Goal: Task Accomplishment & Management: Use online tool/utility

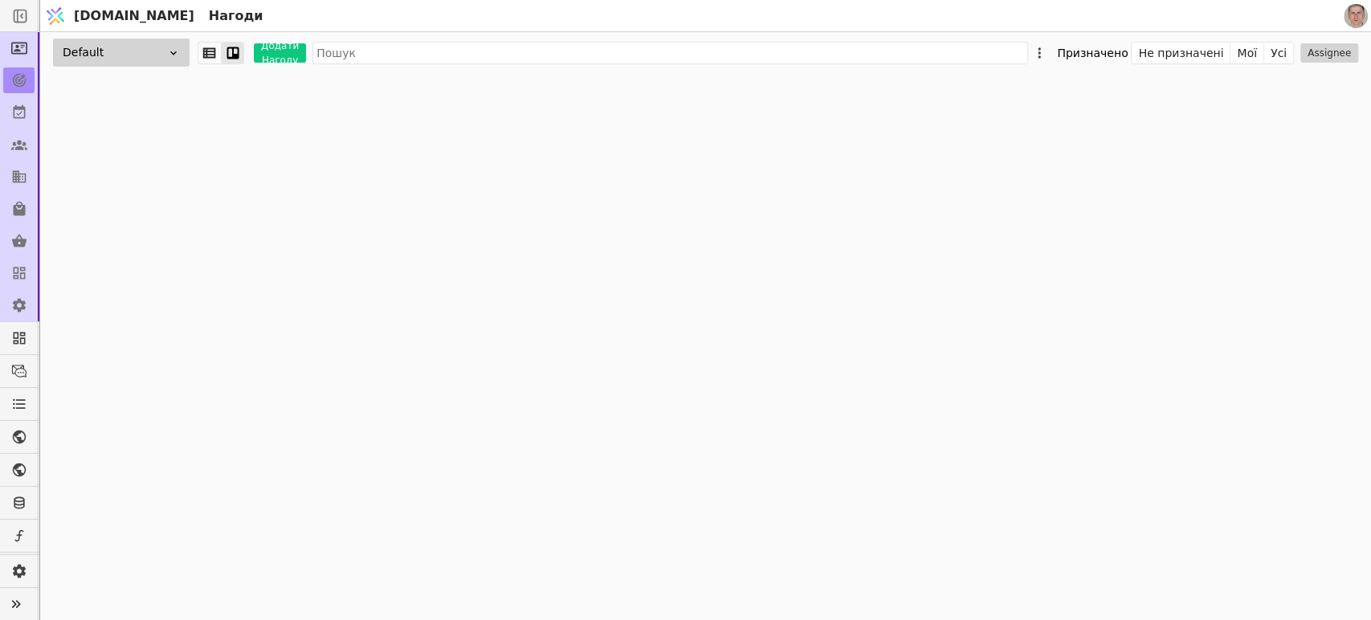
click at [1198, 198] on div "Default Додати Нагоду Призначено Не призначені Мої Усі Assignee" at bounding box center [705, 326] width 1331 height 588
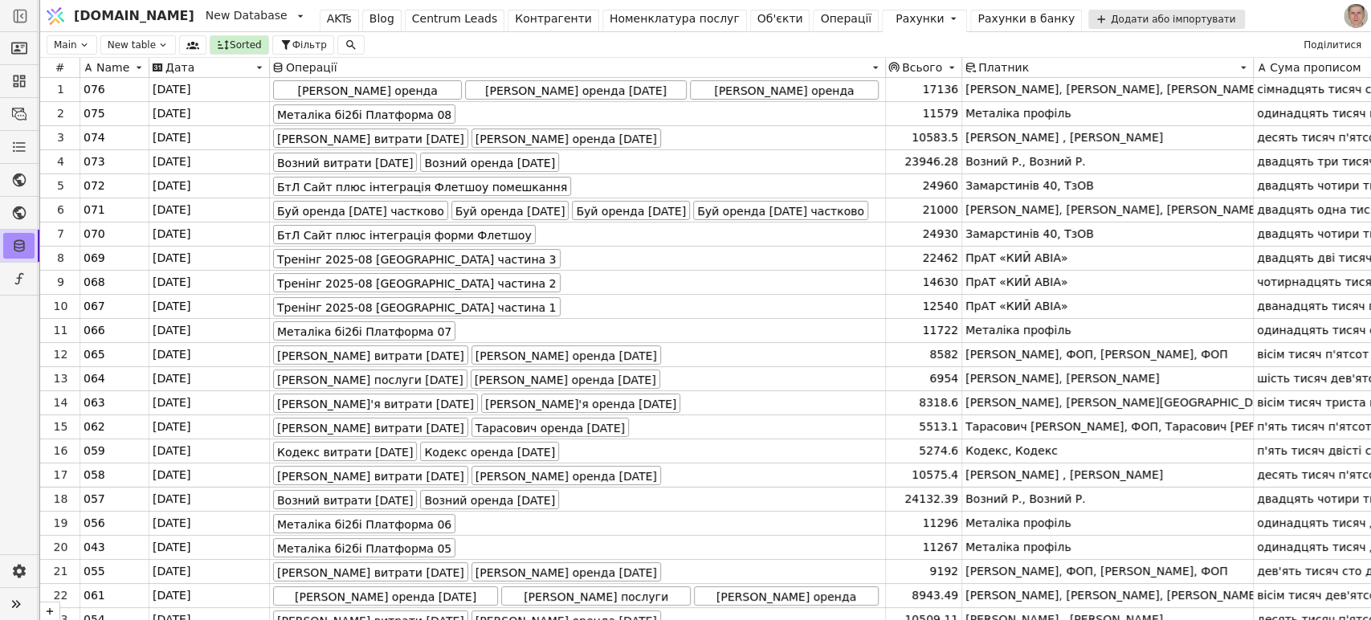
click at [820, 16] on div "Операції" at bounding box center [845, 18] width 51 height 17
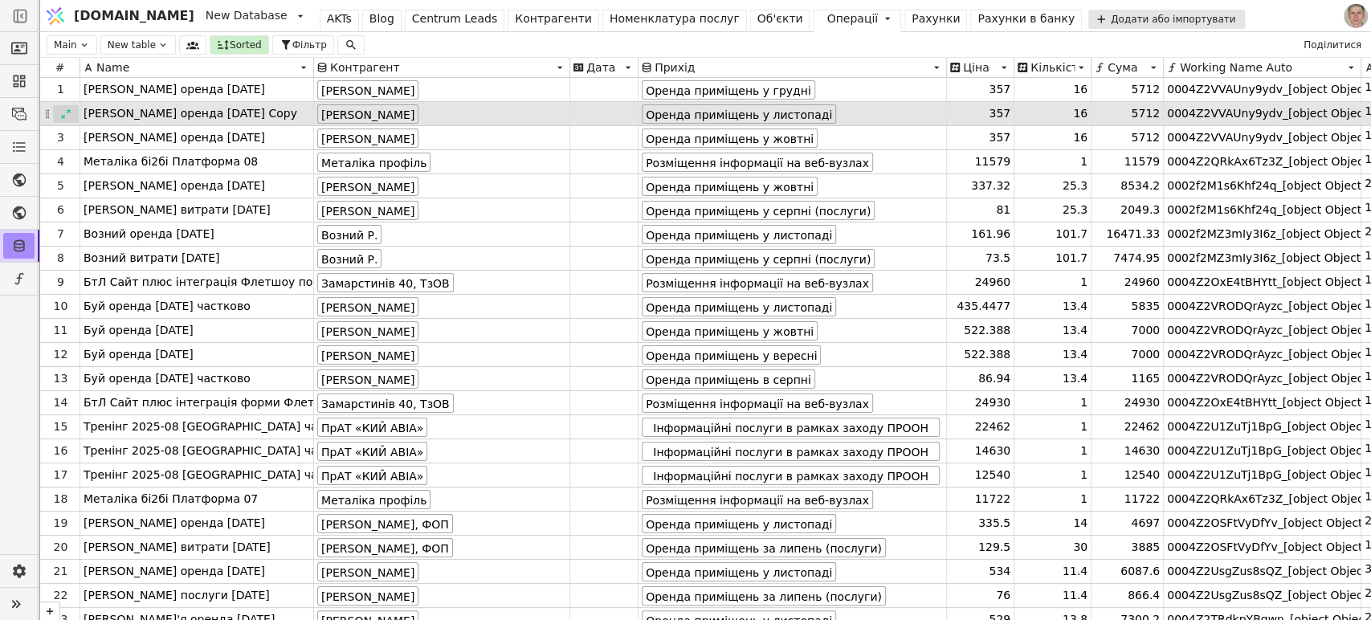
click at [62, 113] on icon at bounding box center [65, 113] width 11 height 11
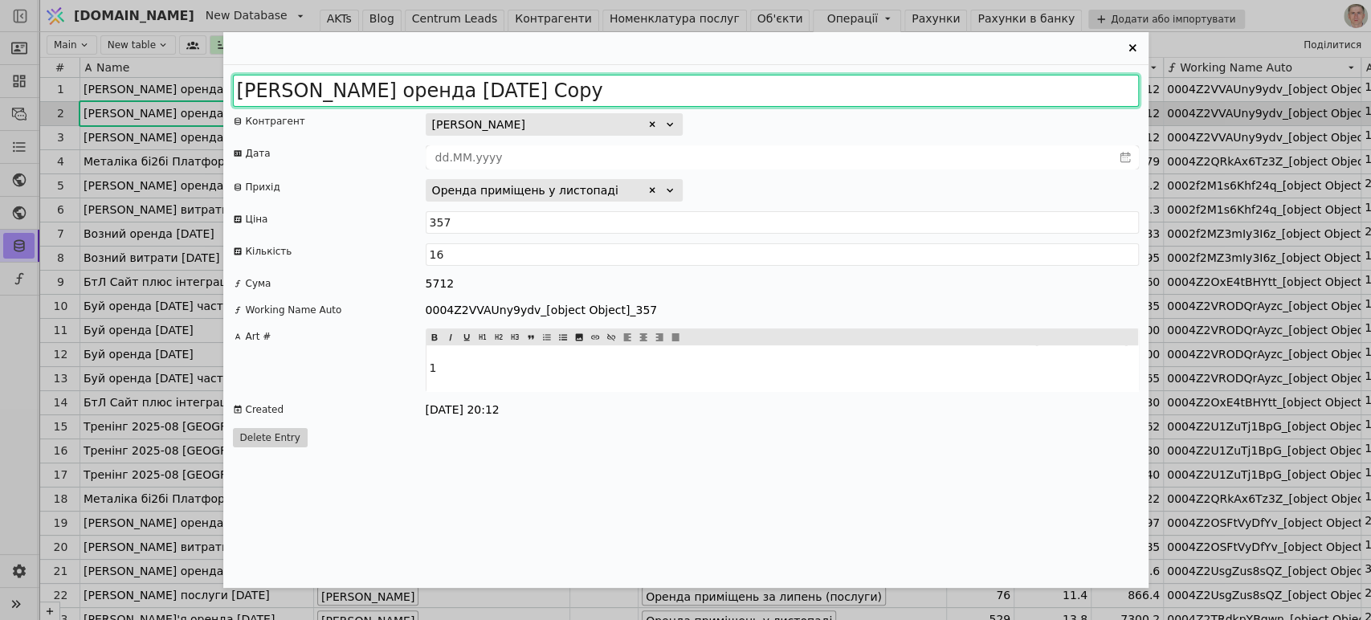
drag, startPoint x: 434, startPoint y: 91, endPoint x: 766, endPoint y: 103, distance: 332.8
click at [761, 103] on input "Сабіна оренда 2025 жовтень Copy" at bounding box center [686, 91] width 906 height 32
type input "Сабіна оренда 2025 листопад"
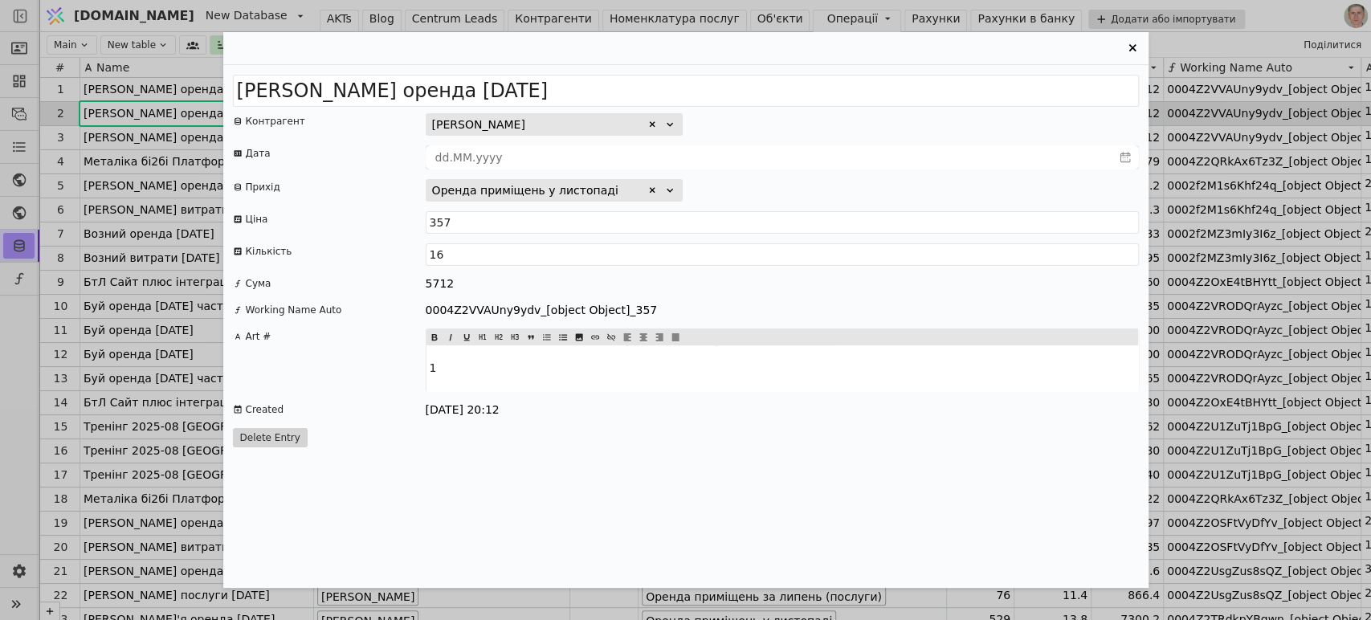
click at [1138, 41] on icon "Entry Card" at bounding box center [1132, 48] width 19 height 19
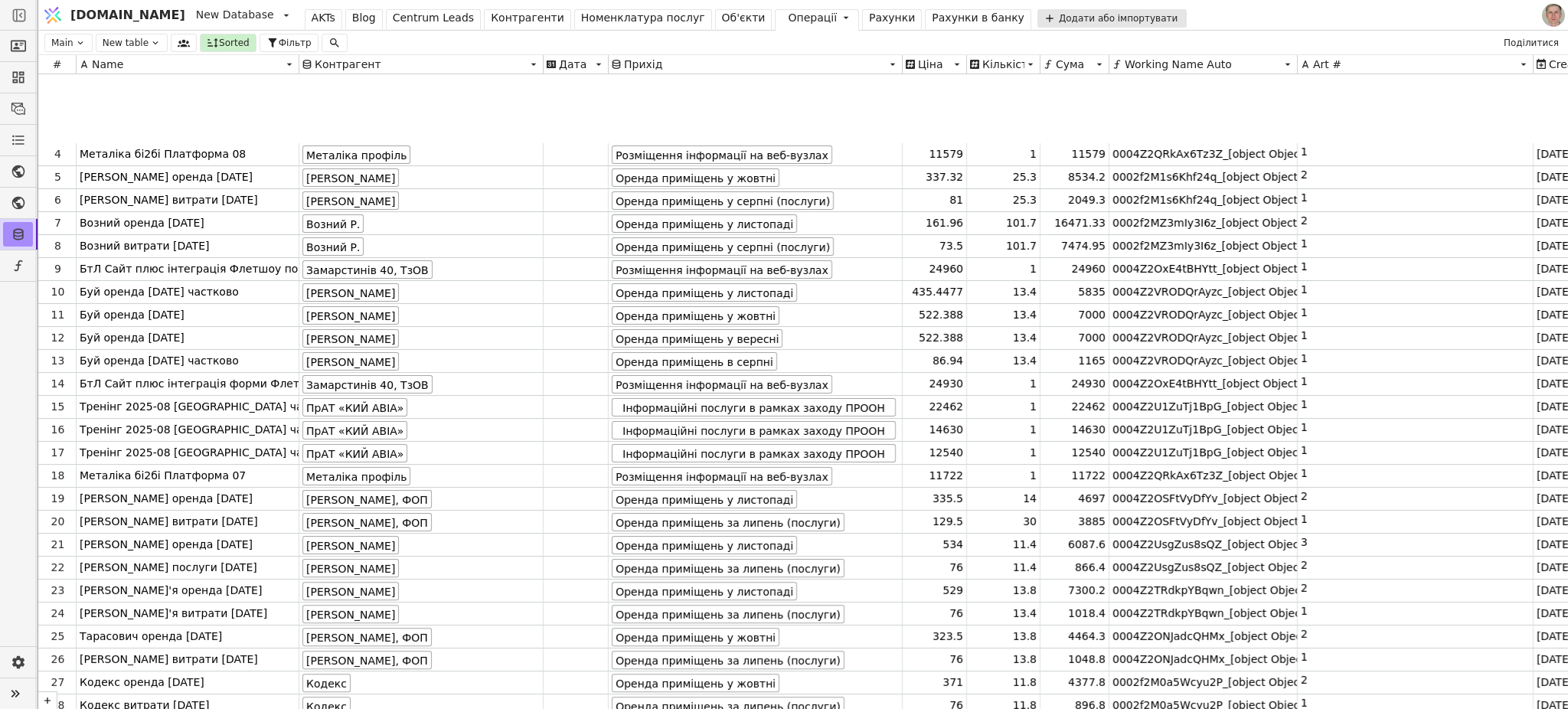
scroll to position [102, 0]
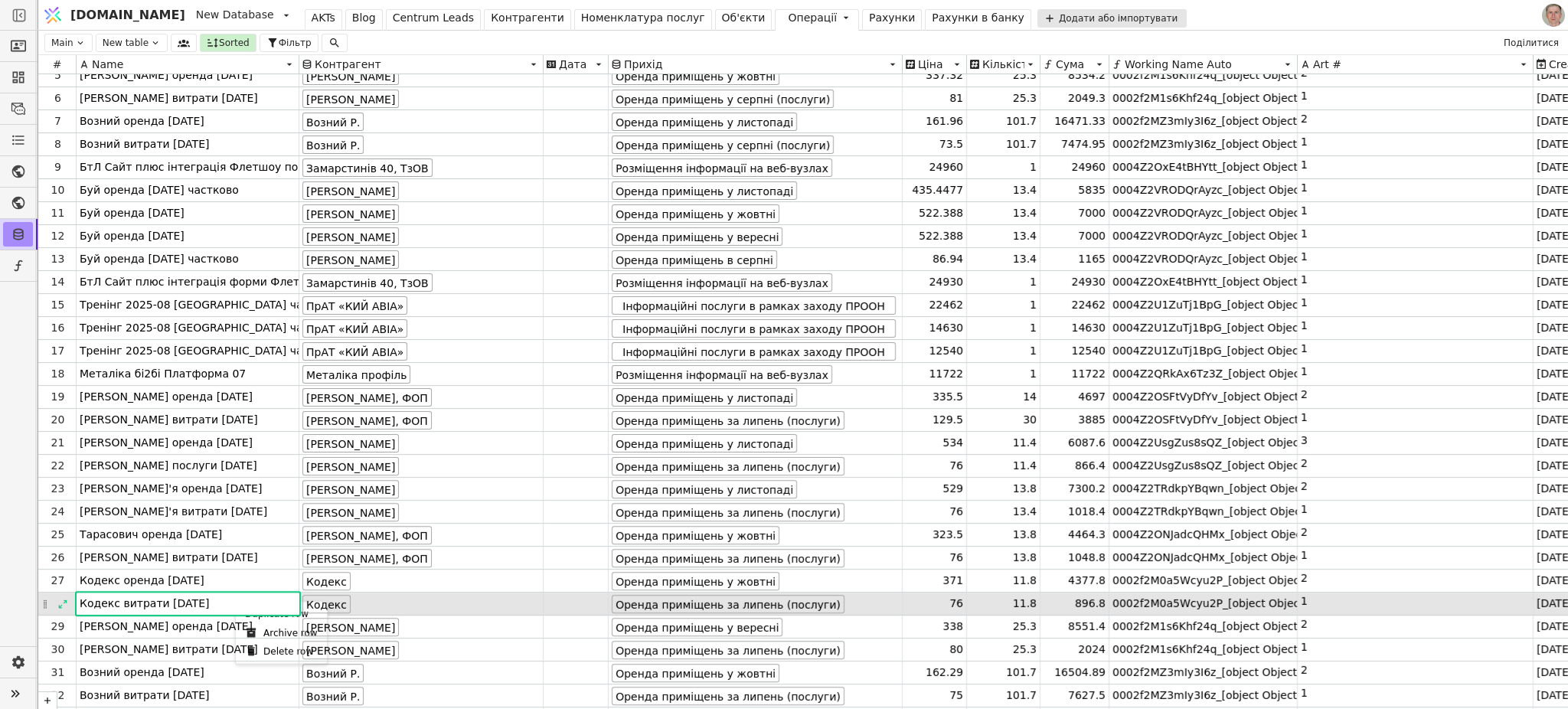
click at [272, 590] on div "Duplicate row" at bounding box center [281, 614] width 85 height 18
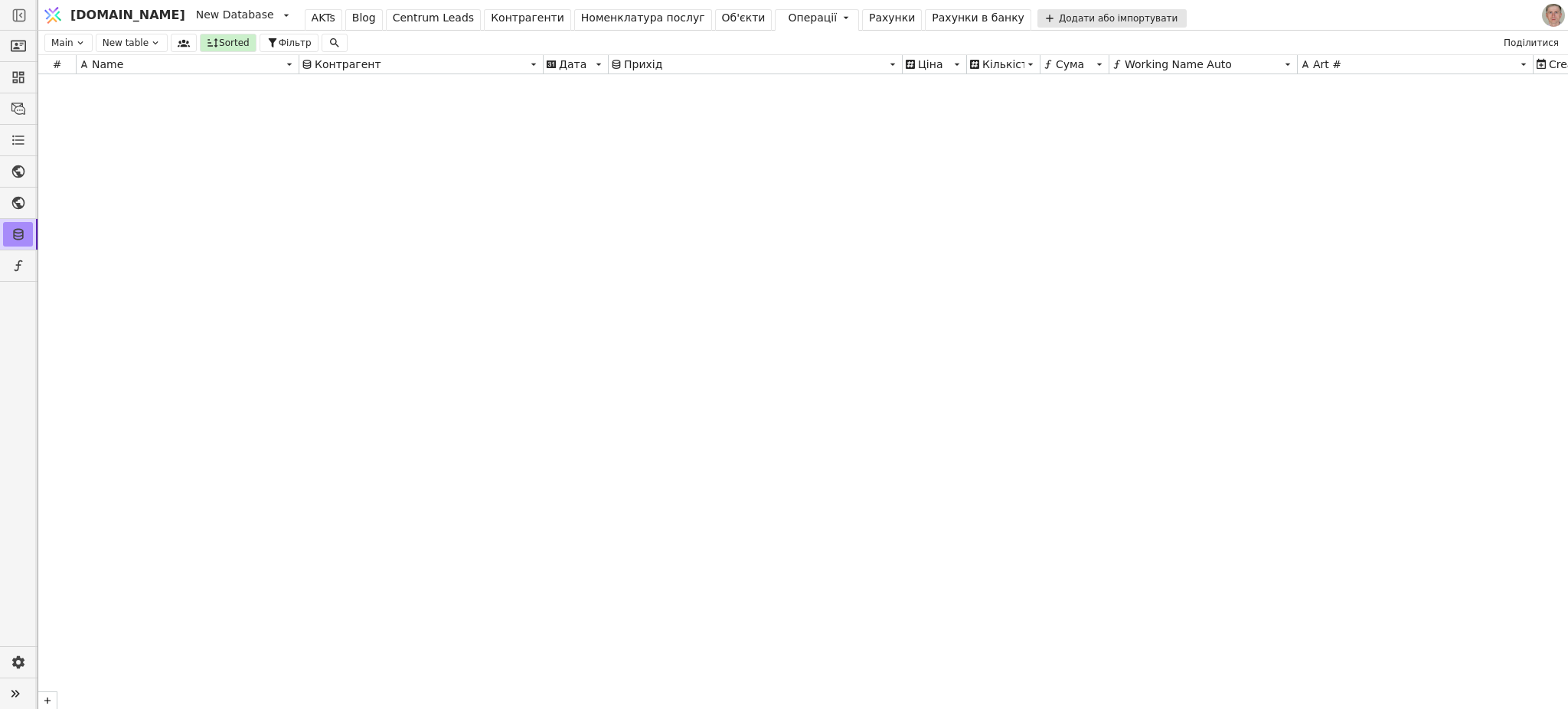
scroll to position [20074, 0]
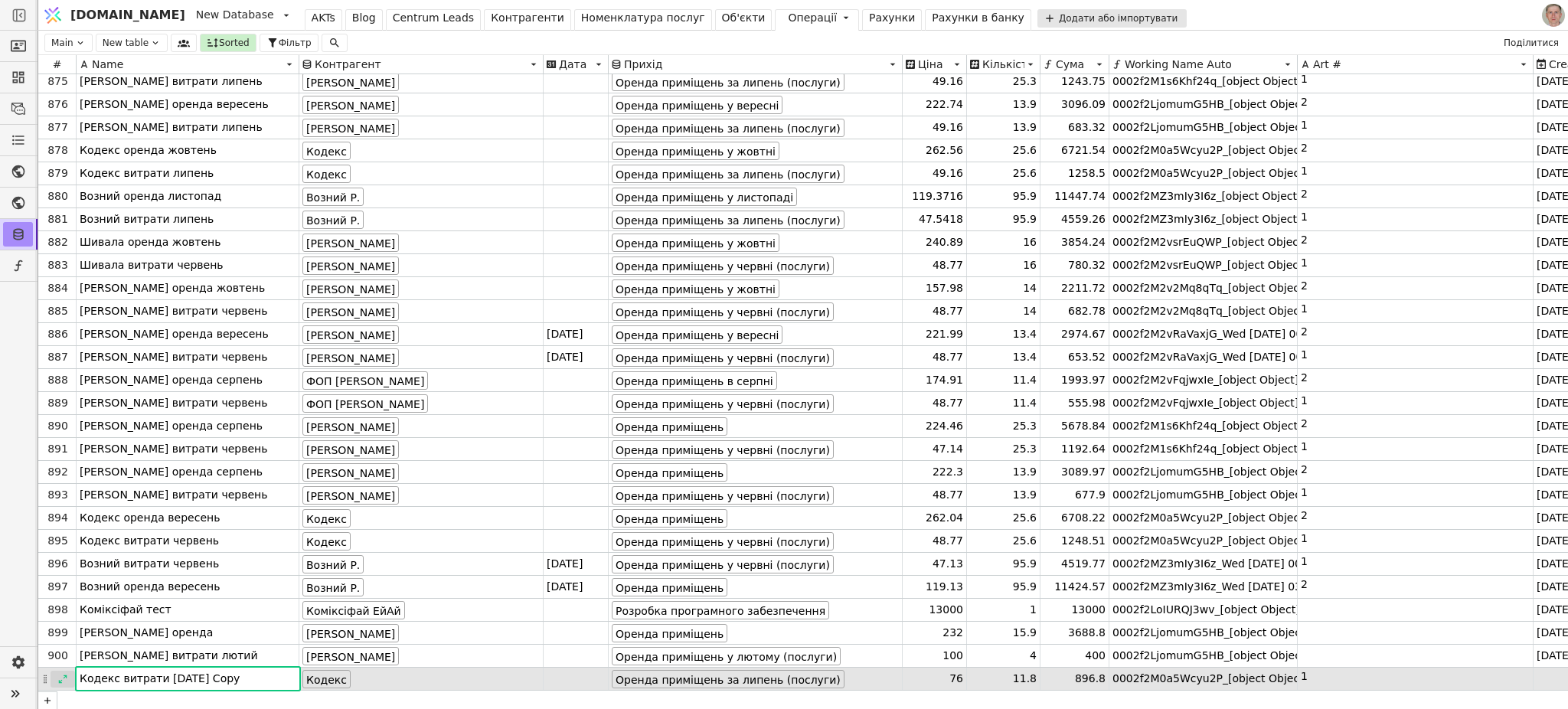
click at [67, 590] on icon at bounding box center [62, 679] width 10 height 10
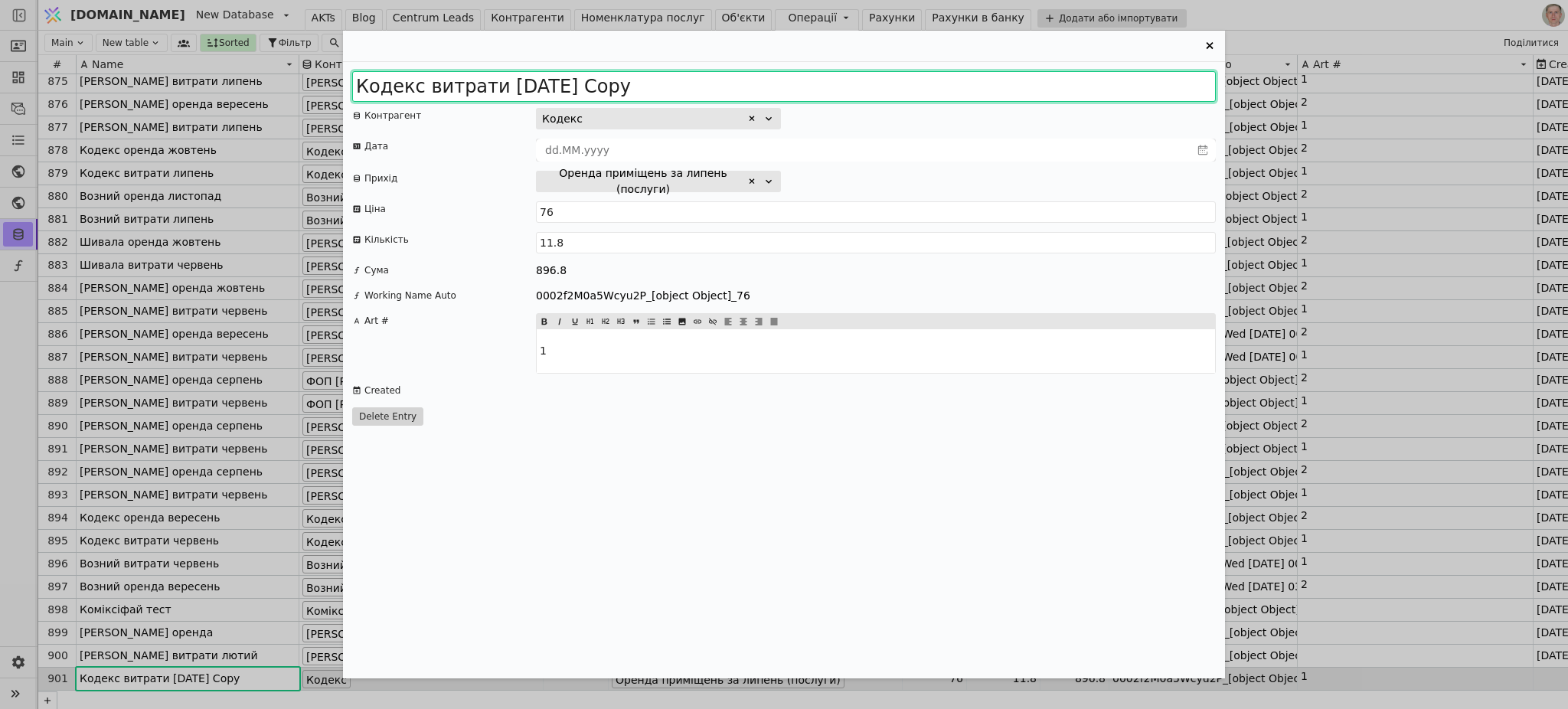
drag, startPoint x: 557, startPoint y: 84, endPoint x: 855, endPoint y: 91, distance: 298.1
click at [853, 91] on input "Кодекс витрати 2025 липень Copy" at bounding box center [784, 87] width 864 height 30
type input "Кодекс витрати 2025 серпень"
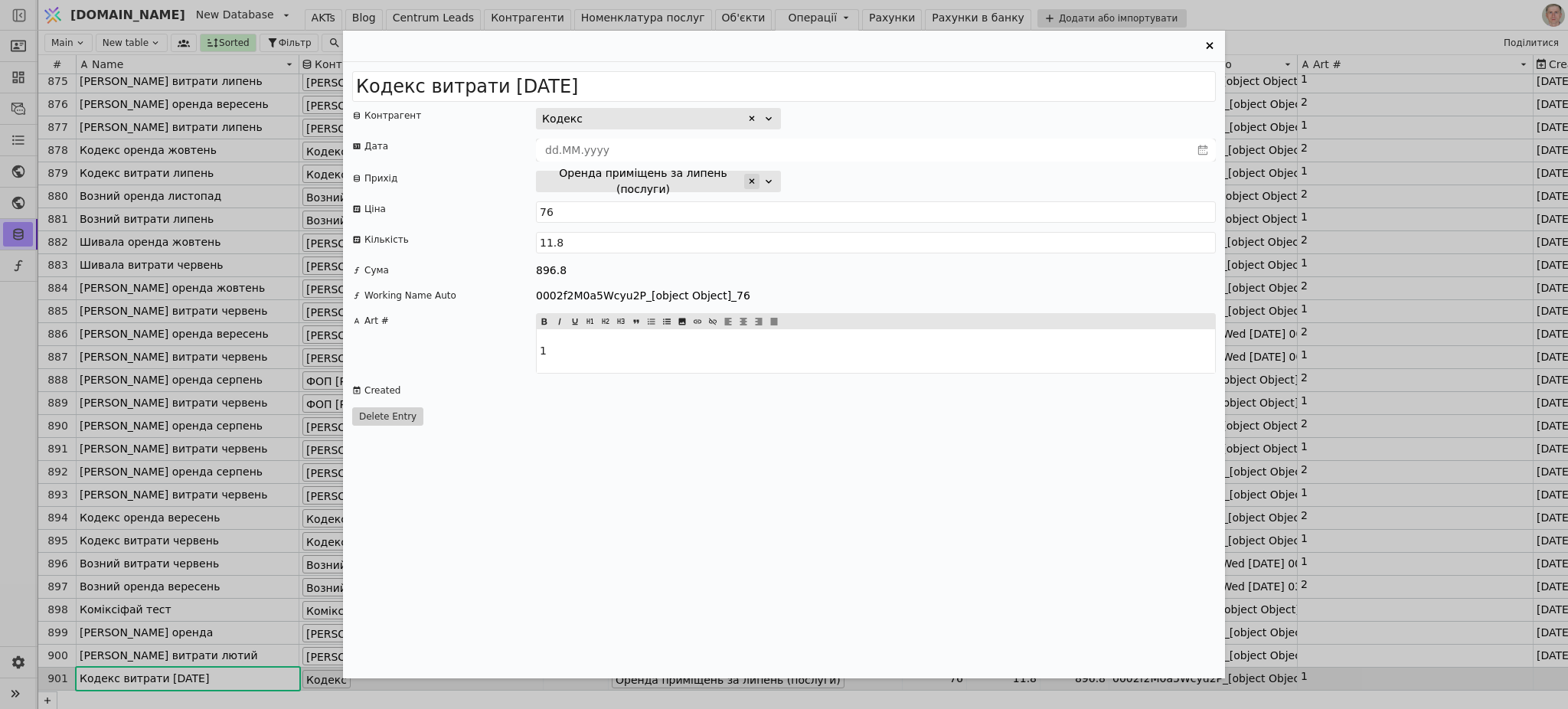
click at [747, 182] on icon "Entry Card" at bounding box center [752, 182] width 10 height 10
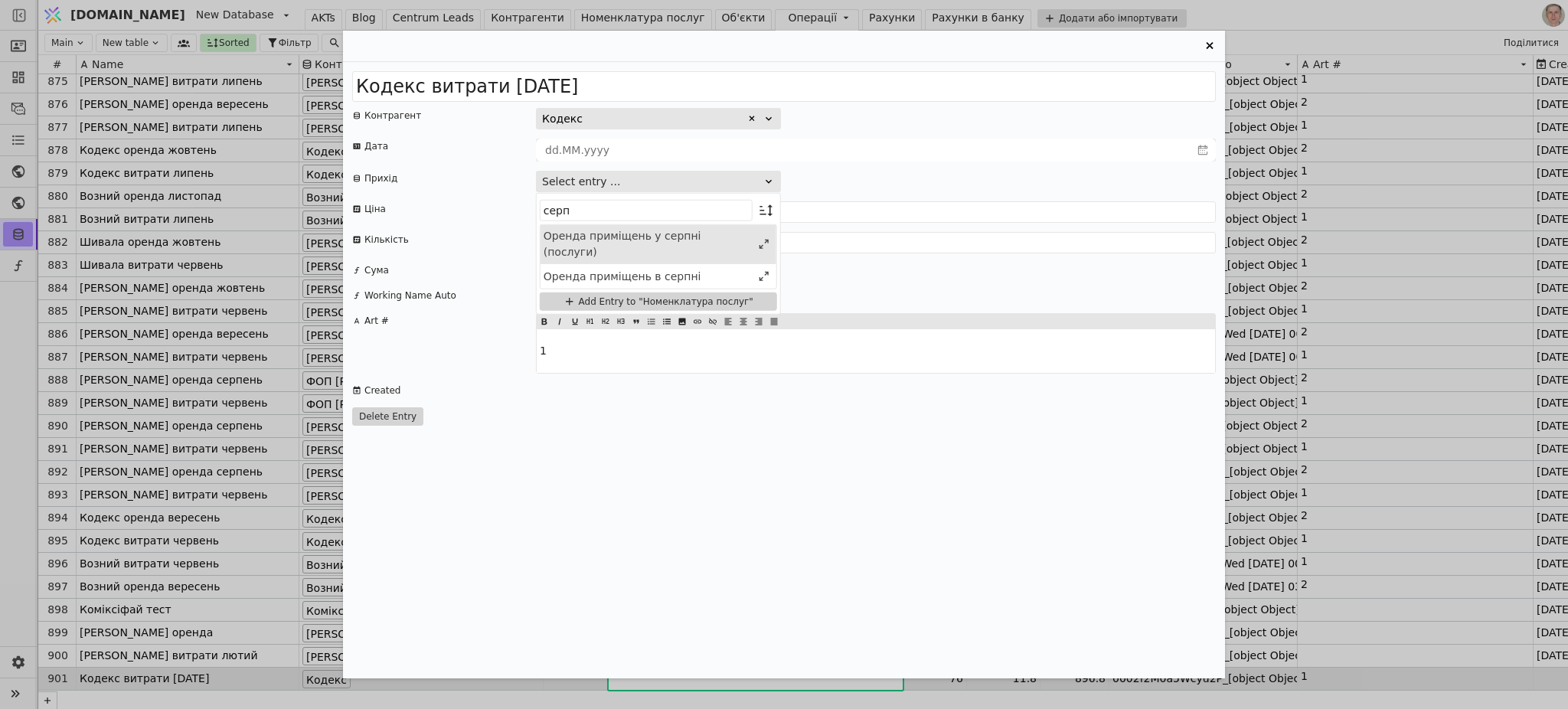
type input "серп"
click at [701, 235] on div "Оренда приміщень у серпні (послуги)" at bounding box center [647, 244] width 208 height 32
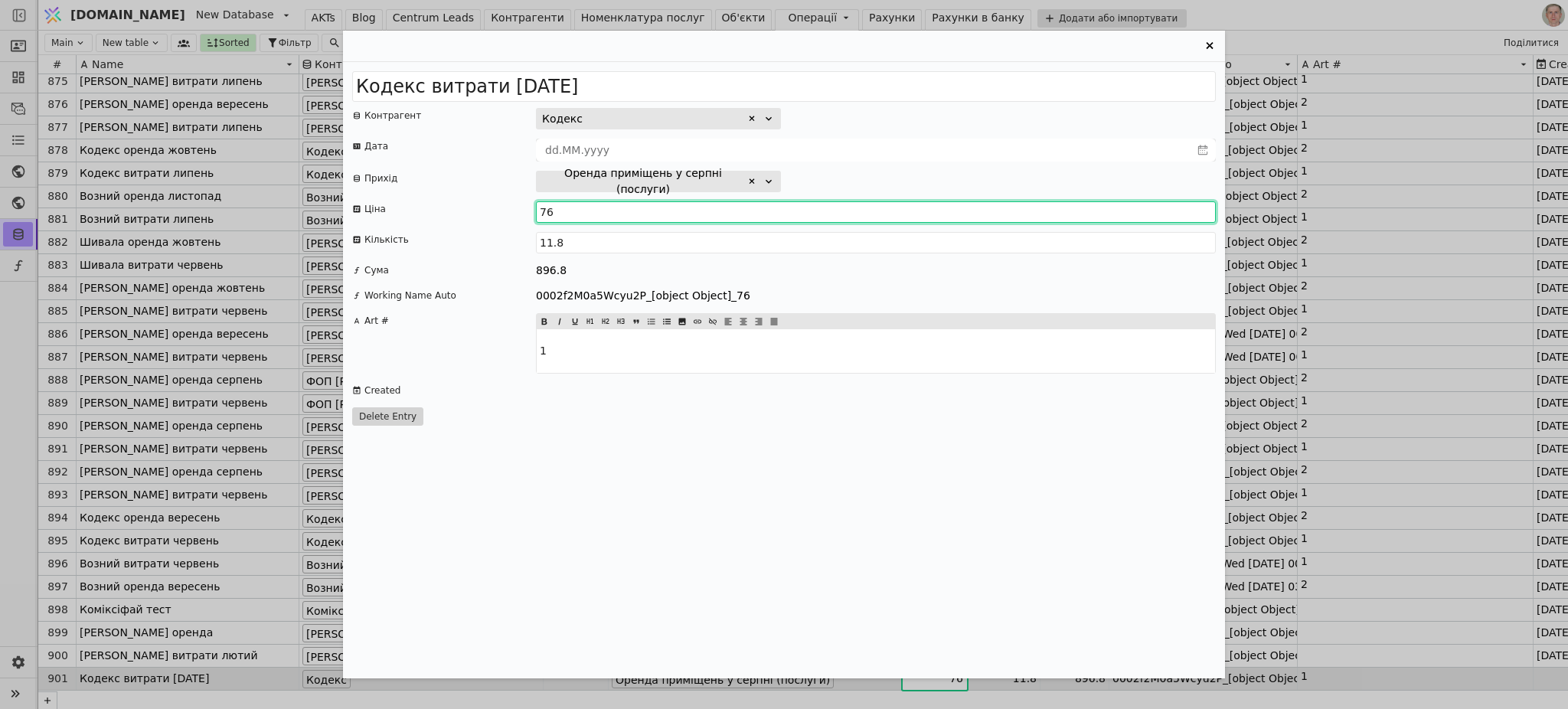
drag, startPoint x: 523, startPoint y: 208, endPoint x: 479, endPoint y: 208, distance: 44.0
click at [479, 208] on div "Ціна 76" at bounding box center [784, 212] width 864 height 21
type input "84.34"
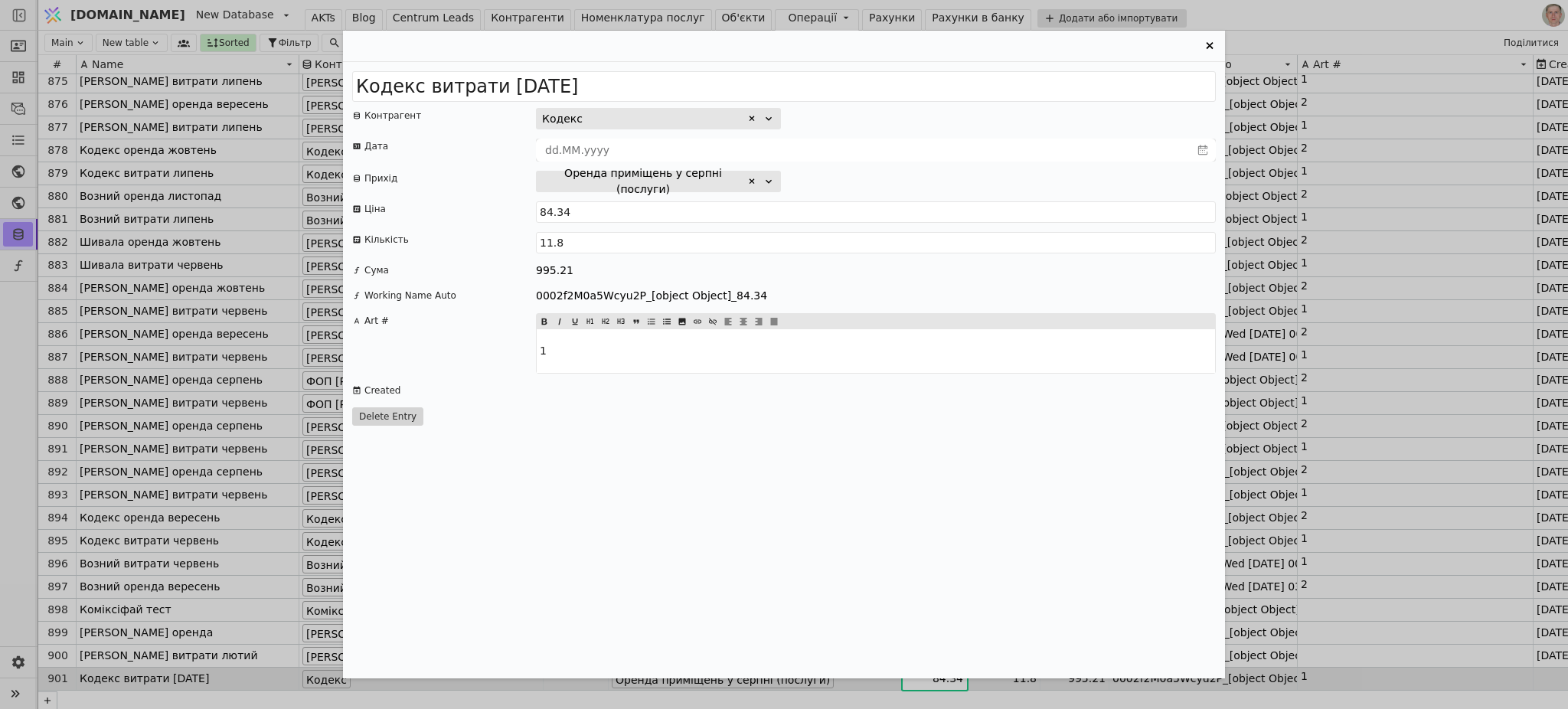
click at [996, 451] on div "Кодекс витрати 2025 серпень Контрагент Кодекс Дата Прихід Оренда приміщень у се…" at bounding box center [784, 370] width 882 height 617
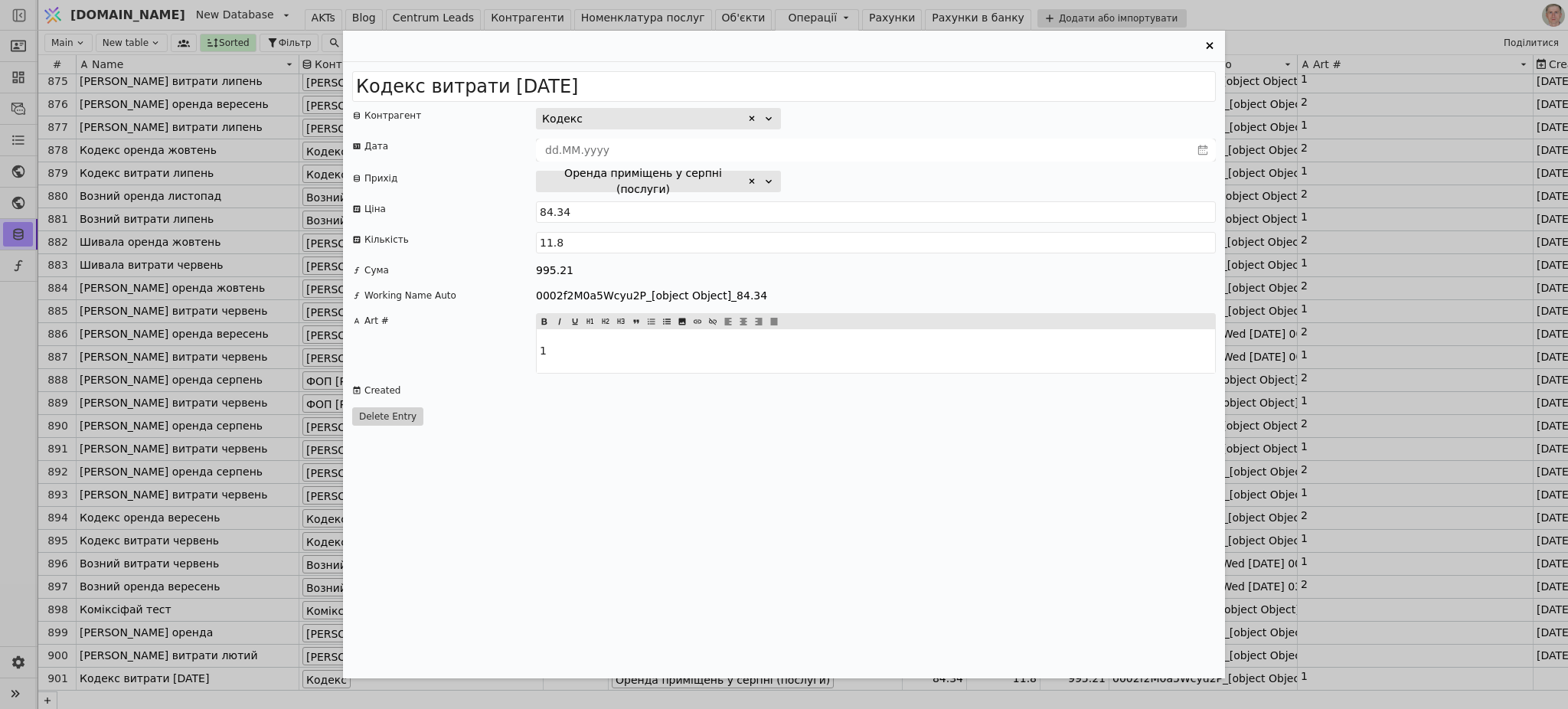
drag, startPoint x: 1207, startPoint y: 43, endPoint x: 1173, endPoint y: 71, distance: 44.0
click at [1208, 43] on icon "Entry Card" at bounding box center [1210, 46] width 18 height 18
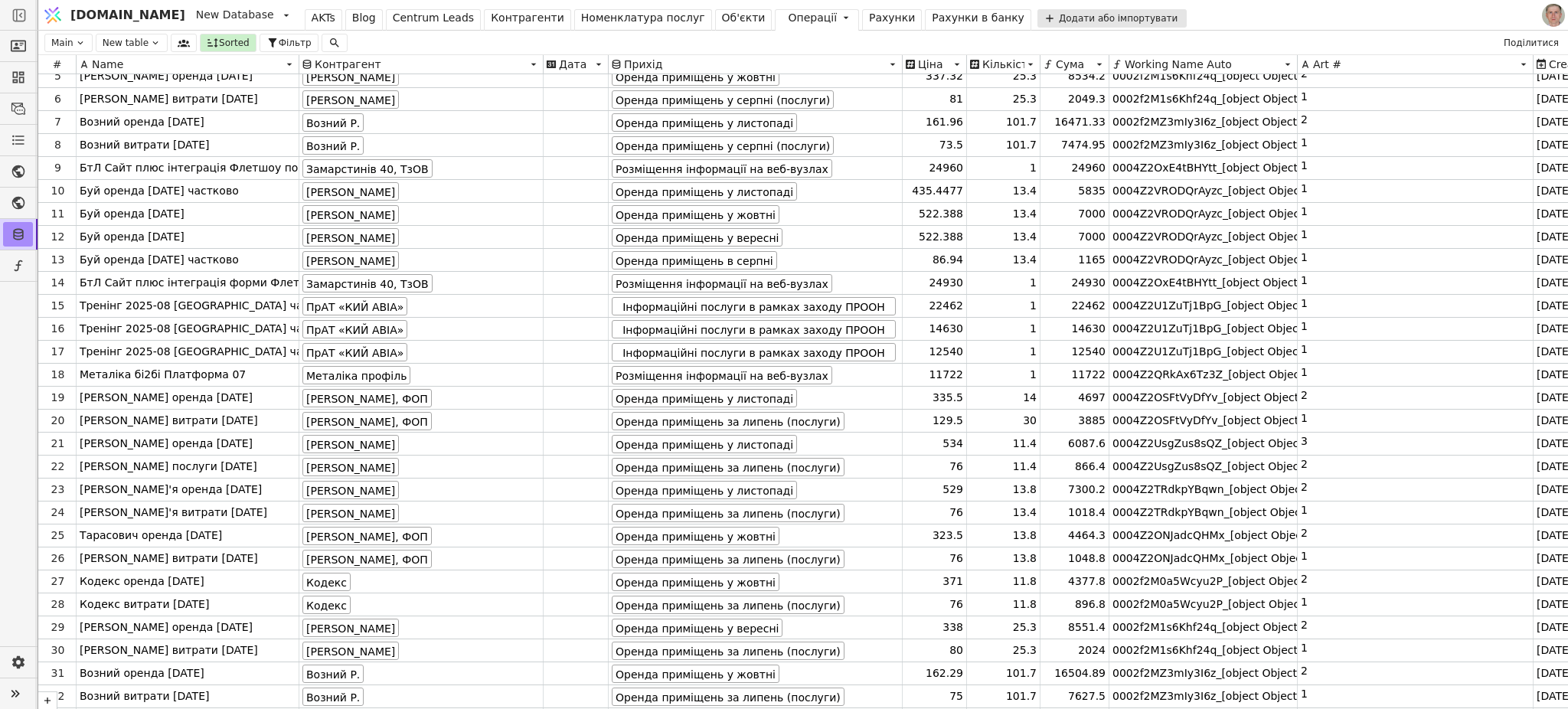
scroll to position [102, 0]
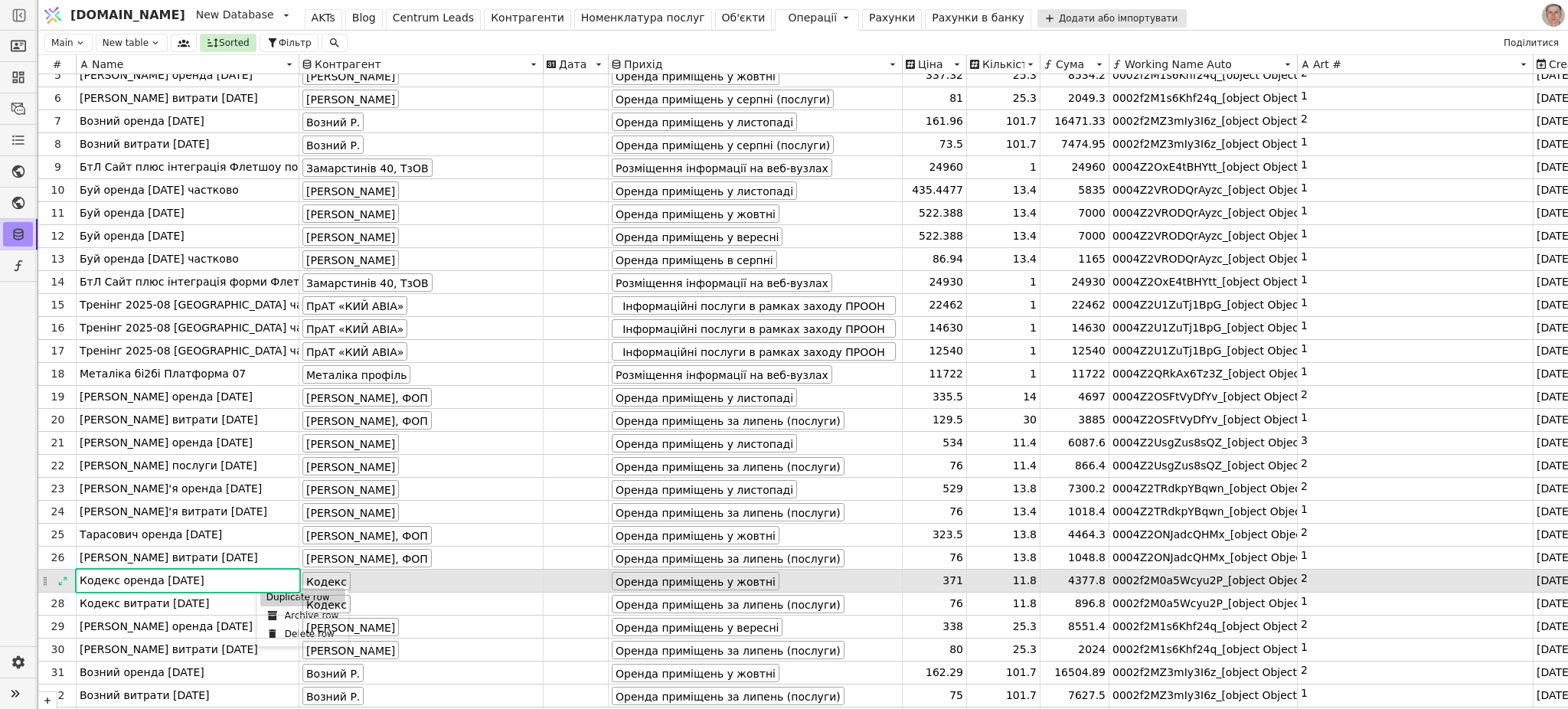
click at [273, 590] on div "Duplicate row" at bounding box center [302, 597] width 85 height 18
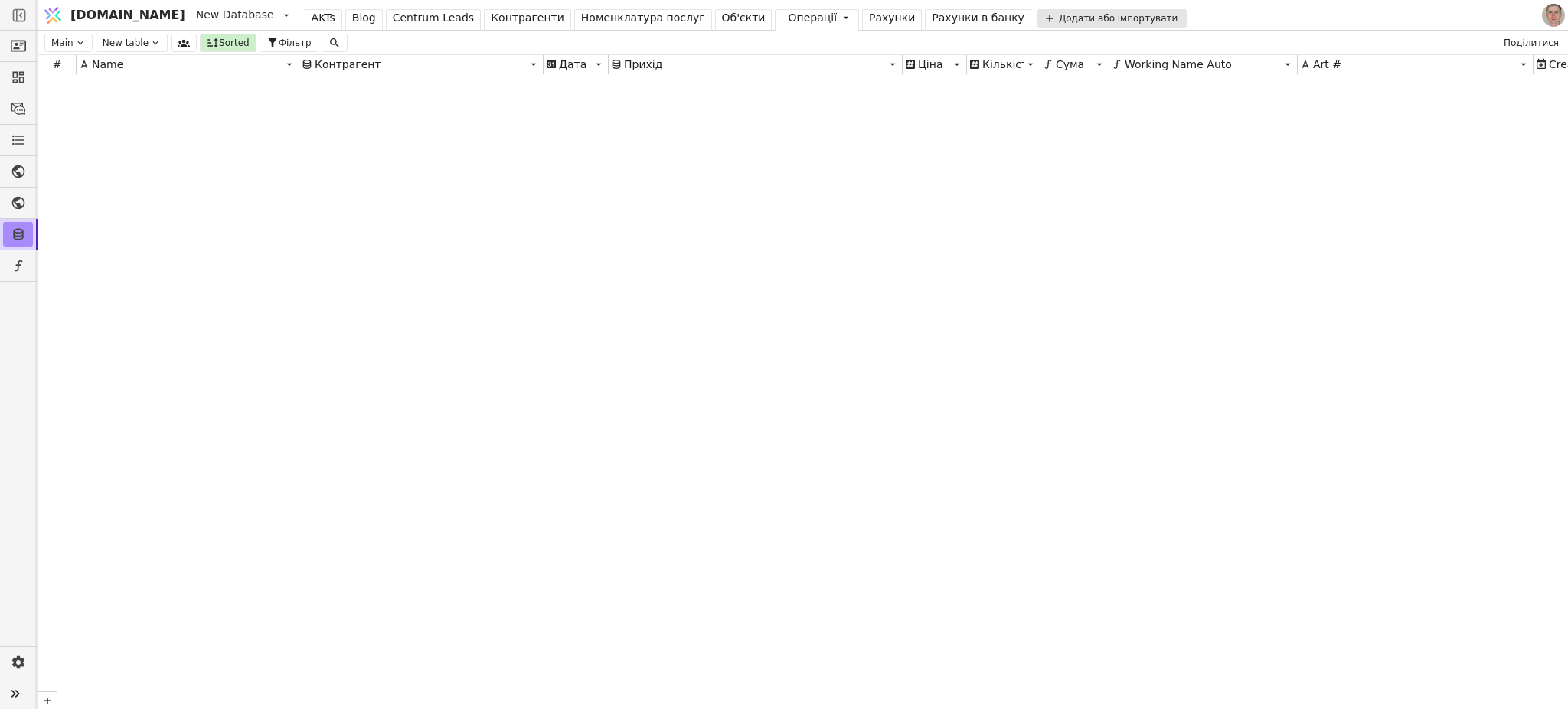
scroll to position [20097, 0]
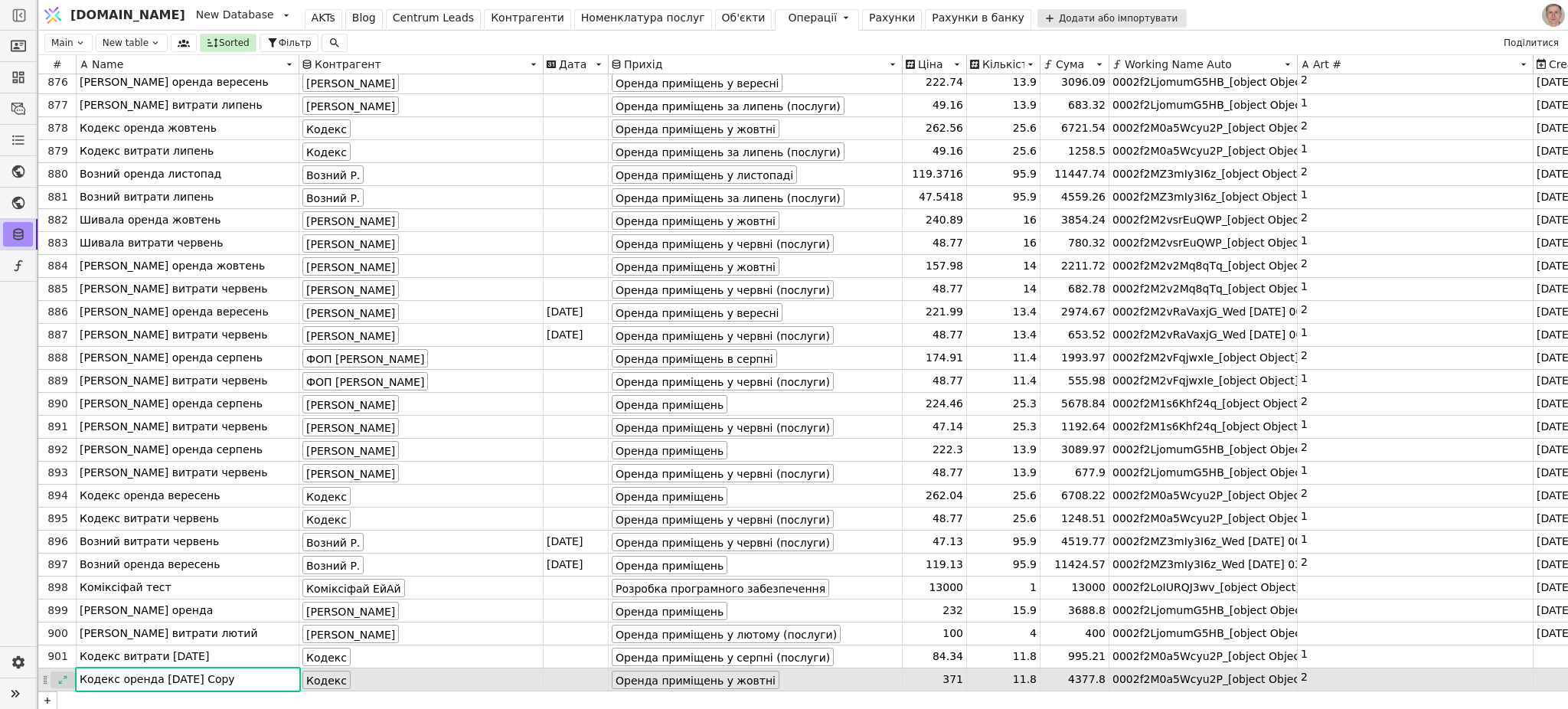
click at [59, 590] on icon at bounding box center [62, 679] width 10 height 10
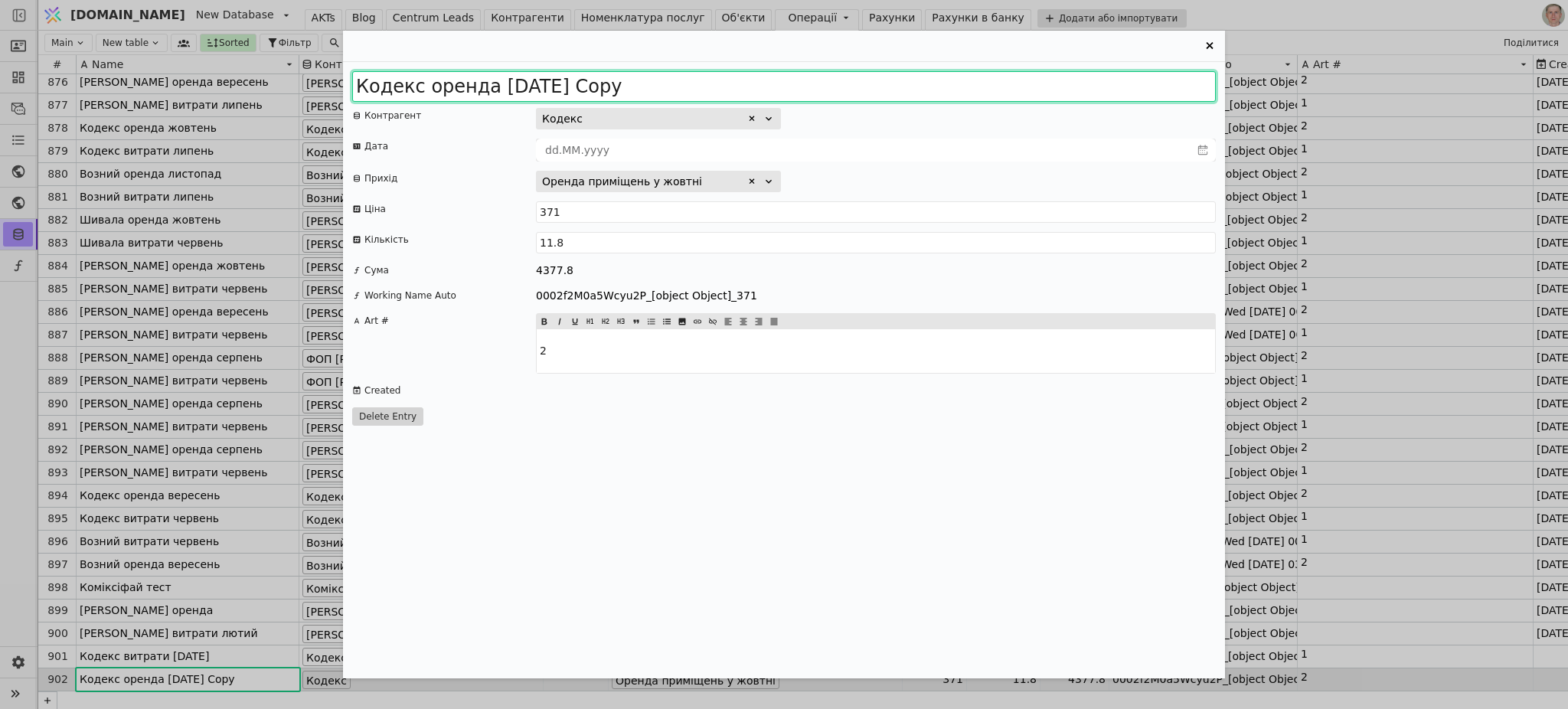
drag, startPoint x: 548, startPoint y: 80, endPoint x: 945, endPoint y: 66, distance: 397.2
click at [939, 66] on div "Кодекс оренда 2025 жовтень Copy Контрагент Кодекс Дата Прихід Оренда приміщень …" at bounding box center [784, 370] width 882 height 617
type input "Кодекс оренда 2025 листопад"
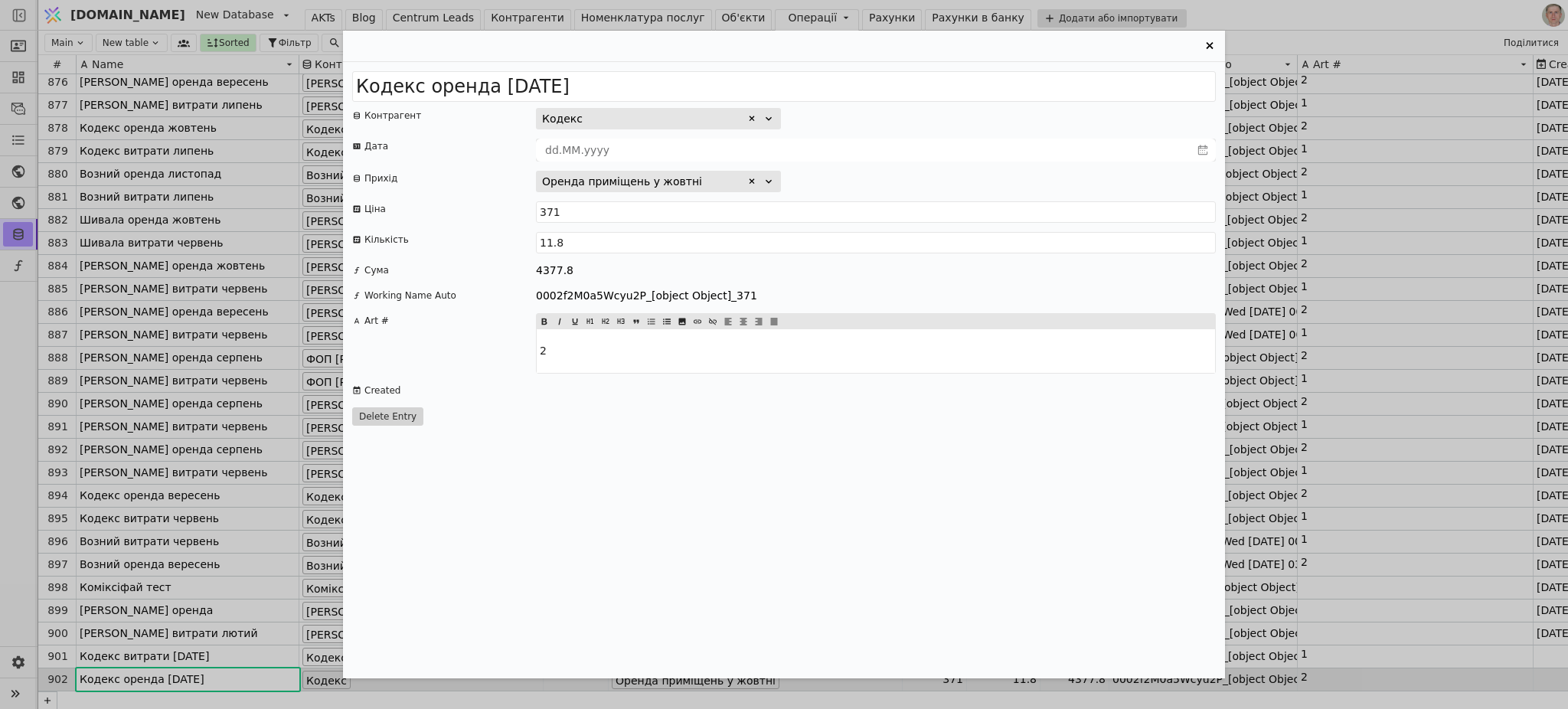
click at [751, 183] on icon "Entry Card" at bounding box center [752, 182] width 10 height 10
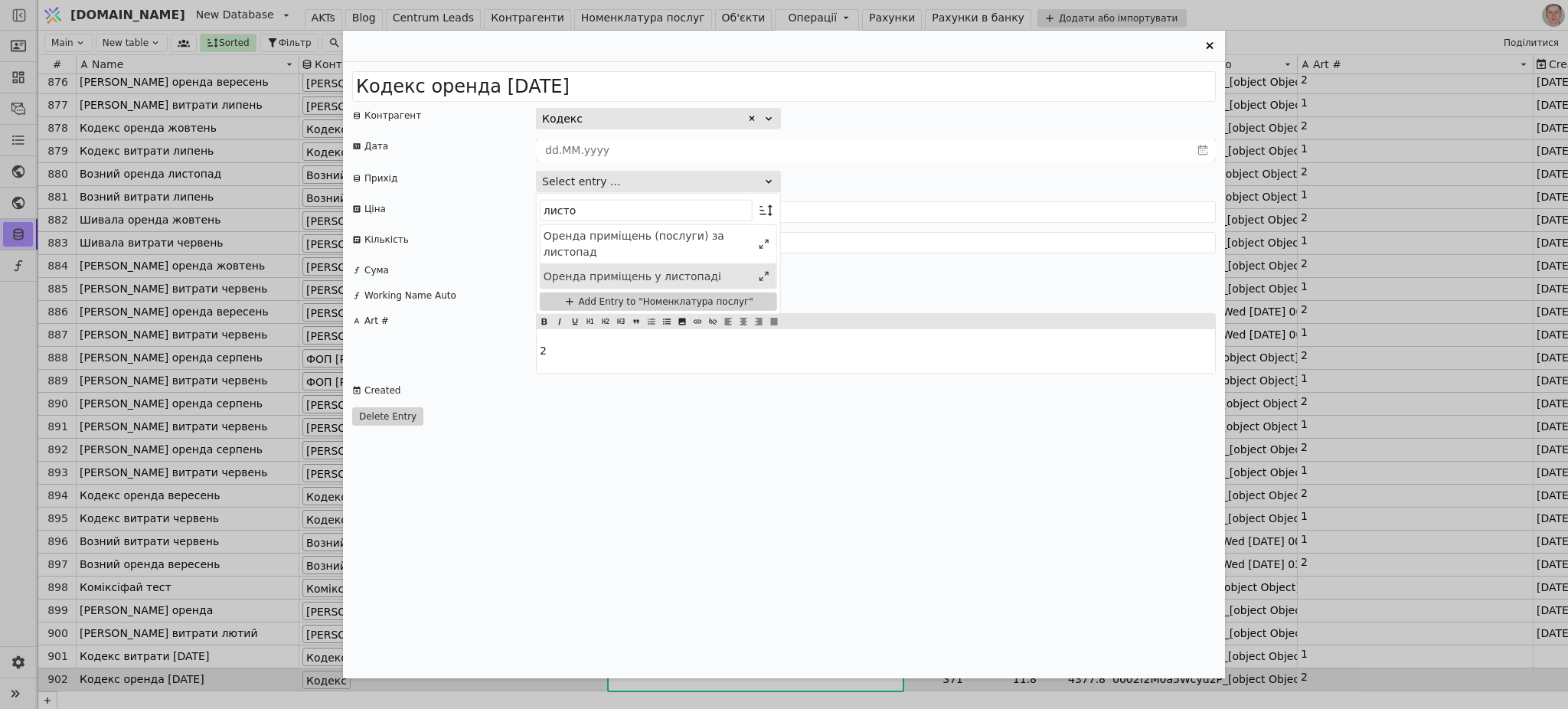
type input "листо"
drag, startPoint x: 691, startPoint y: 281, endPoint x: 707, endPoint y: 246, distance: 38.5
click at [689, 281] on div "Оренда приміщень у листопаді" at bounding box center [647, 275] width 208 height 16
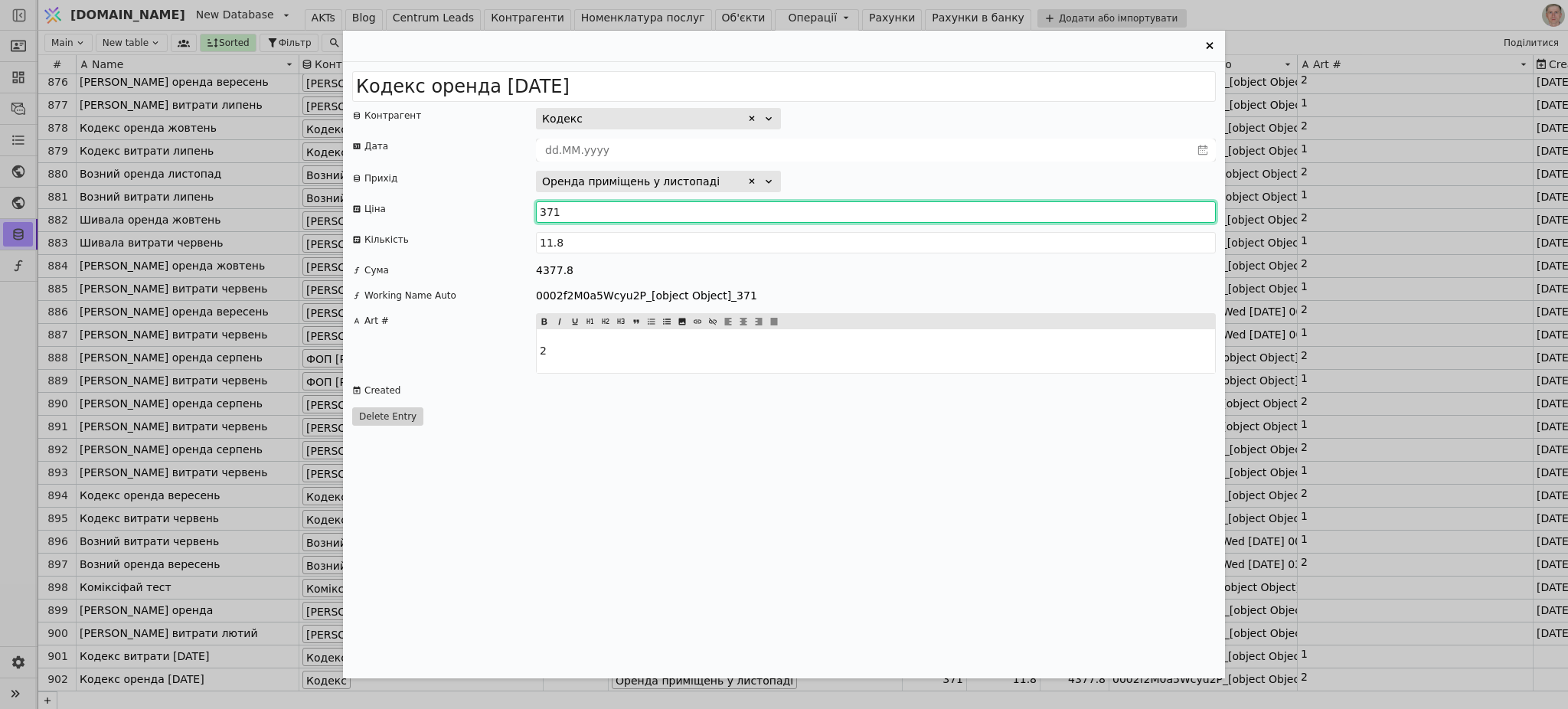
drag, startPoint x: 563, startPoint y: 214, endPoint x: 642, endPoint y: 203, distance: 79.8
click at [564, 213] on input "371" at bounding box center [875, 212] width 680 height 21
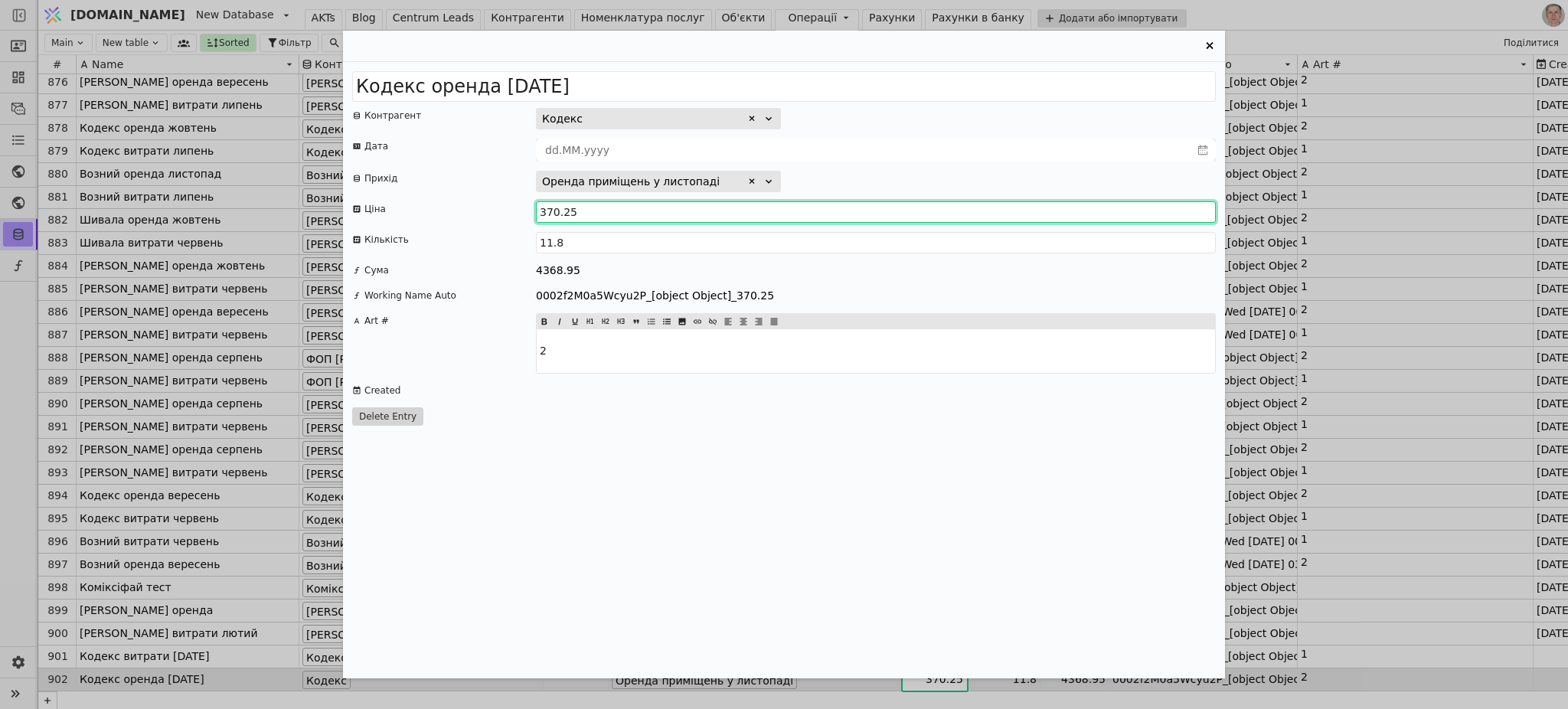
type input "370.25"
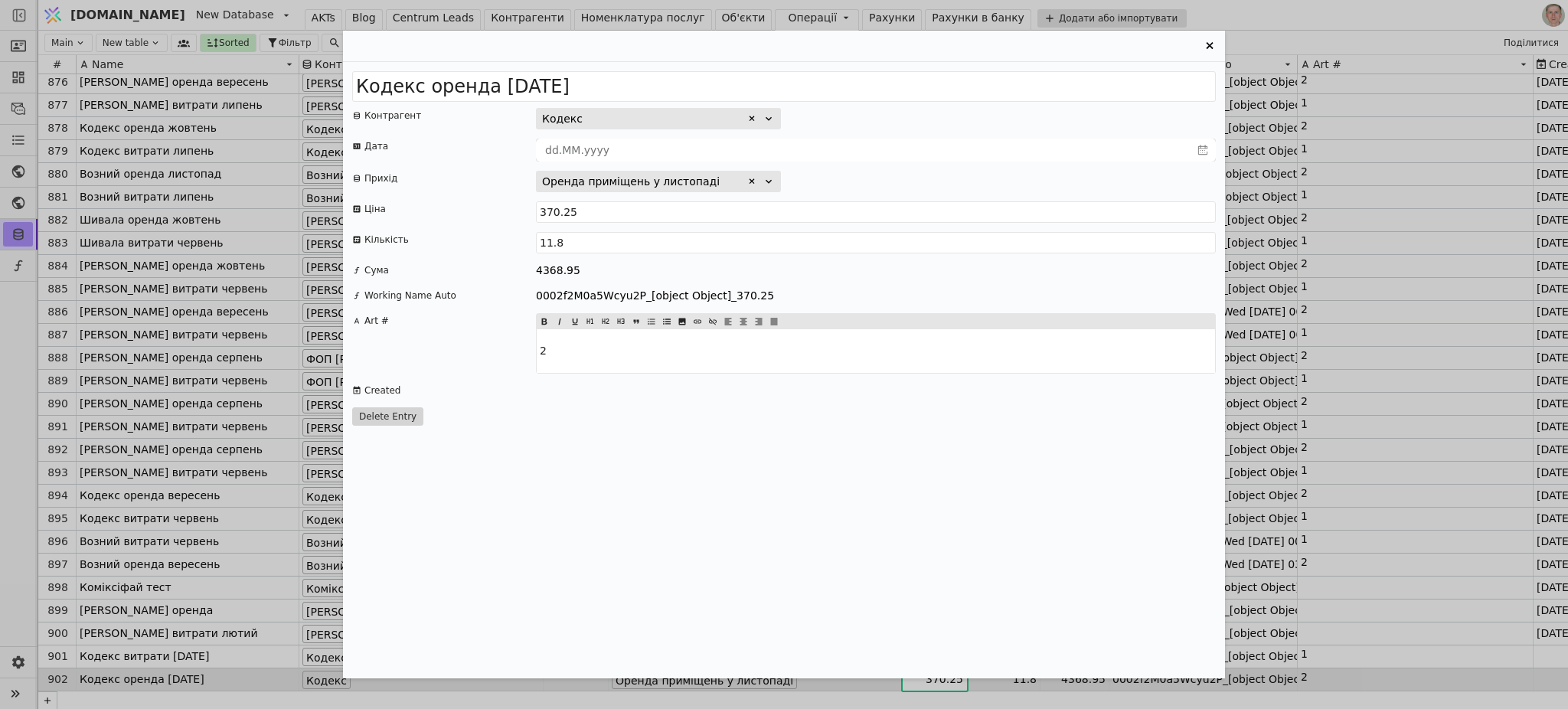
click at [947, 291] on div "0002f2M0a5Wcyu2P_[object Object]_370.25" at bounding box center [875, 295] width 680 height 16
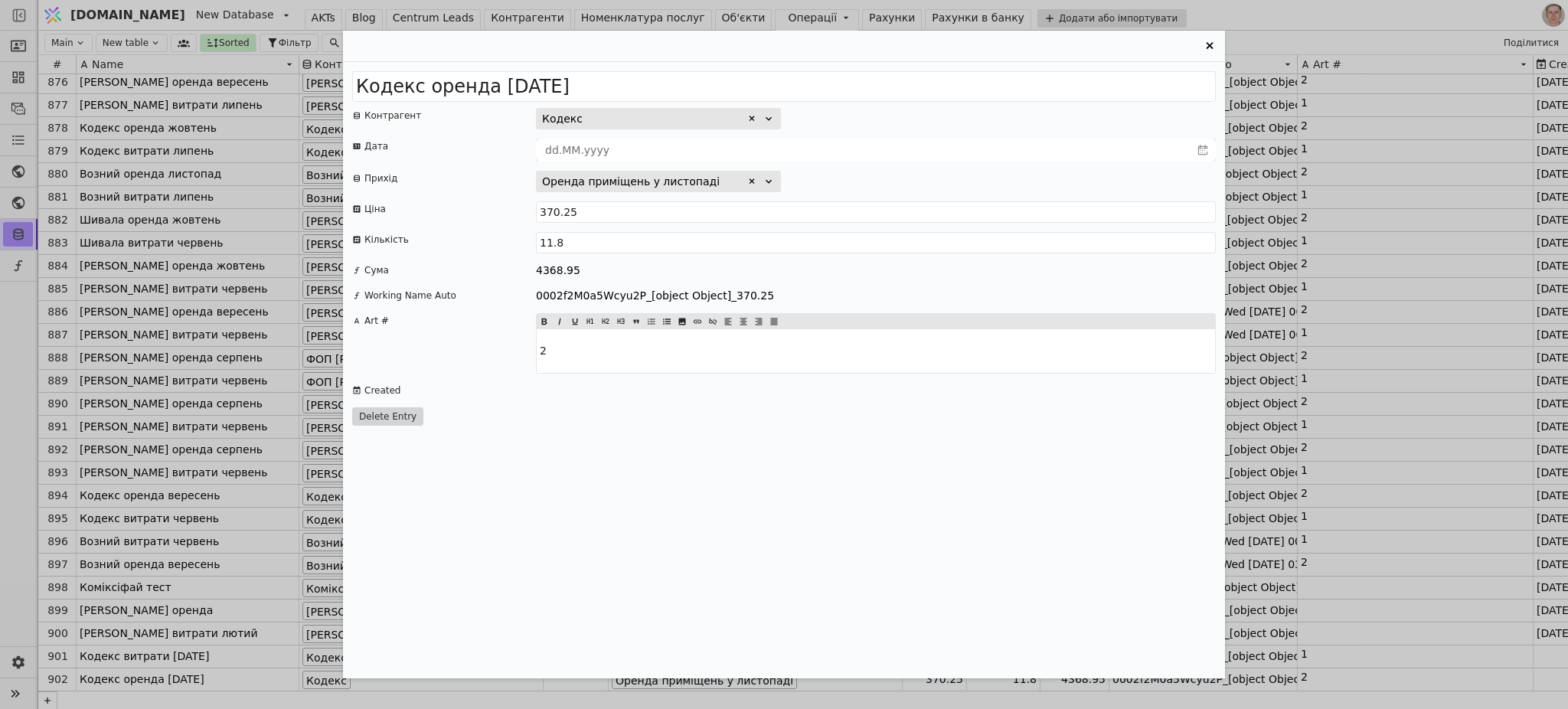
click at [1208, 45] on icon "Entry Card" at bounding box center [1210, 46] width 18 height 18
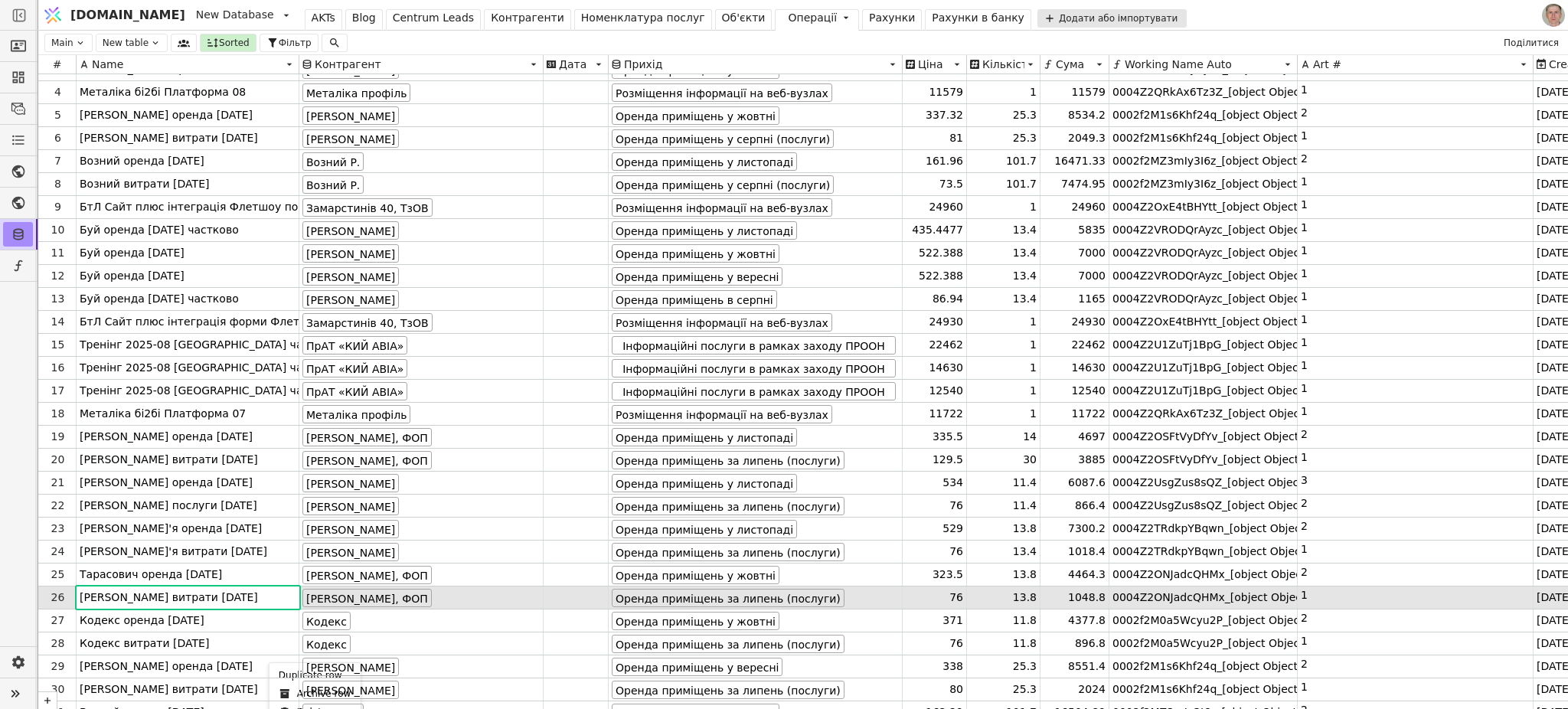
scroll to position [77, 0]
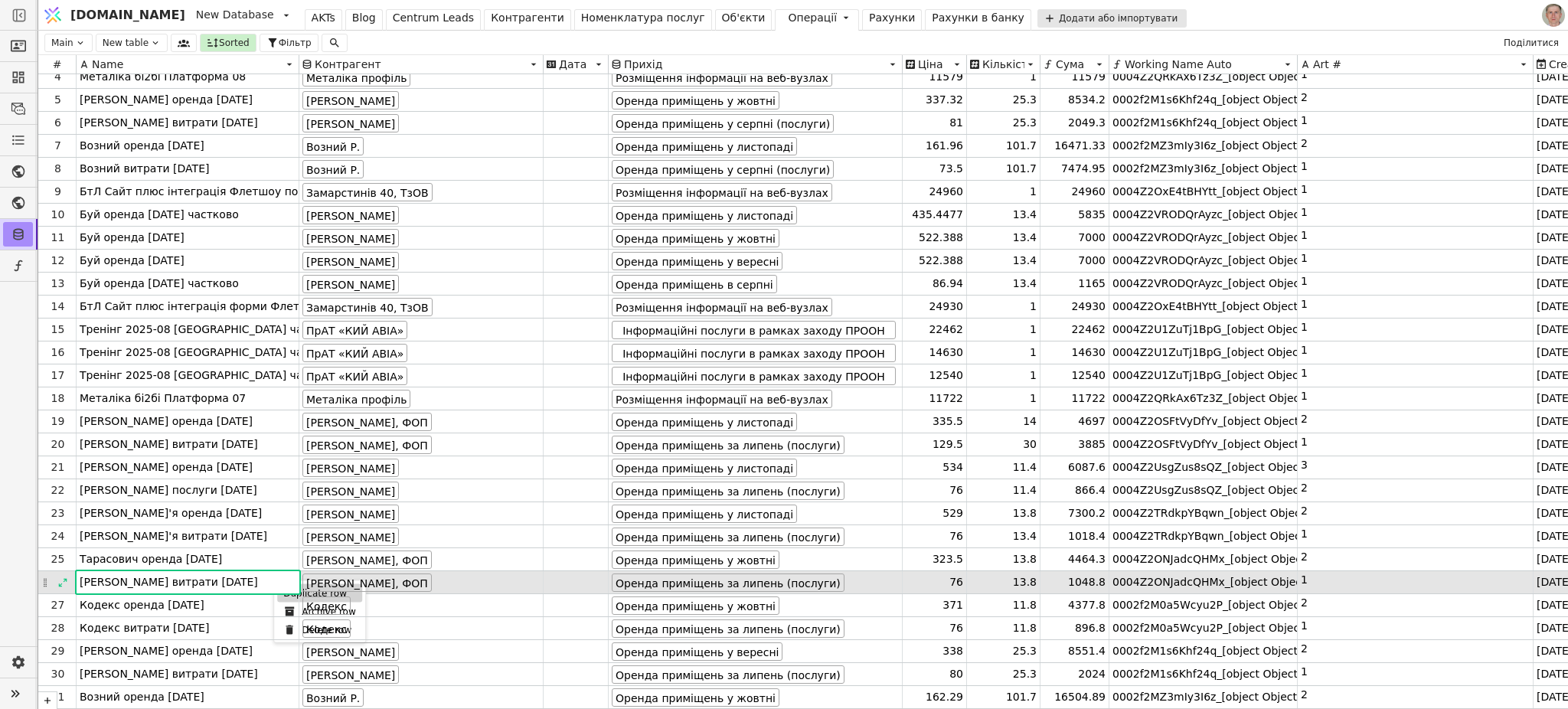
click at [286, 590] on div "Duplicate row" at bounding box center [319, 593] width 85 height 18
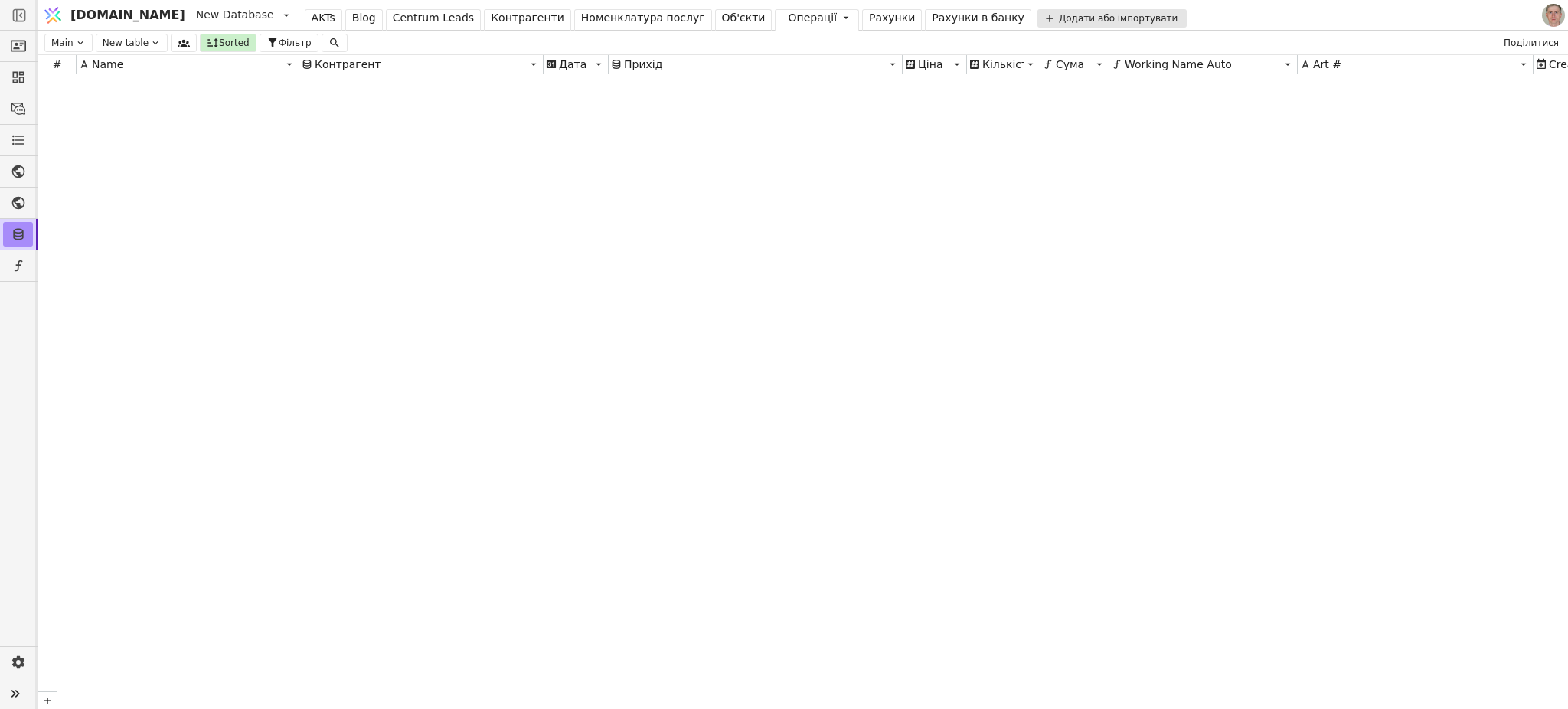
scroll to position [20120, 0]
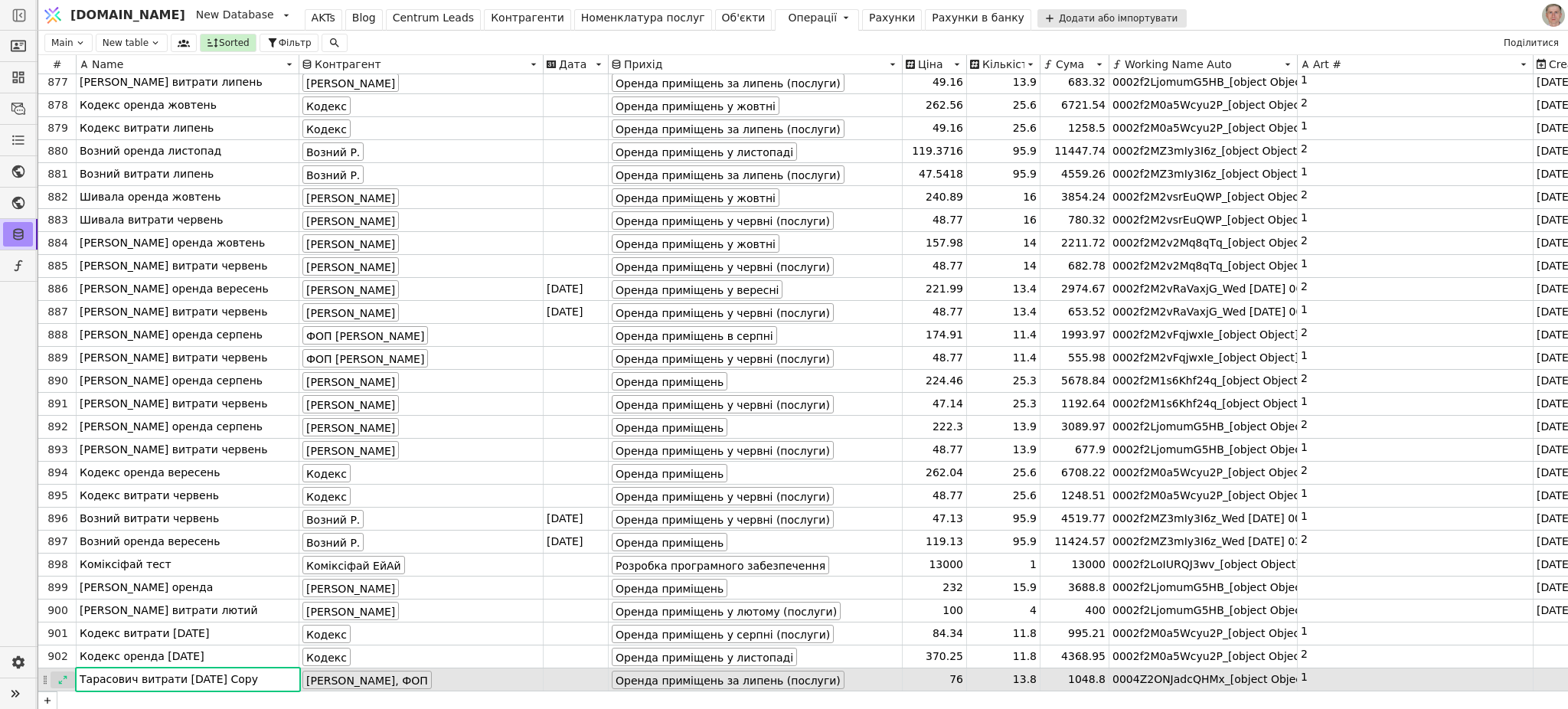
click at [63, 590] on icon at bounding box center [62, 679] width 10 height 10
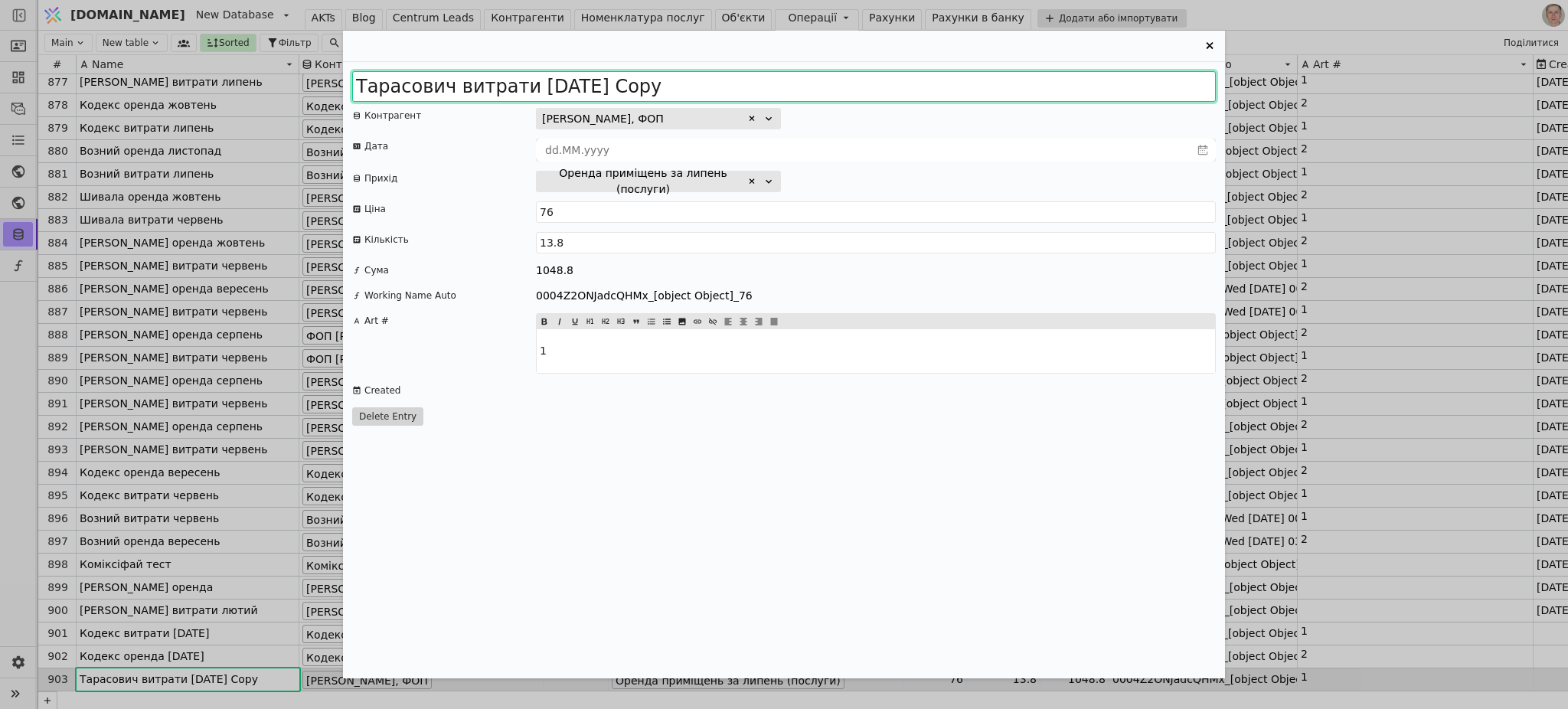
drag, startPoint x: 589, startPoint y: 82, endPoint x: 940, endPoint y: 73, distance: 351.1
click at [937, 73] on input "Тарасович витрати 2025 липень Copy" at bounding box center [784, 87] width 864 height 30
type input "Тарасович витрати 2025 серпень"
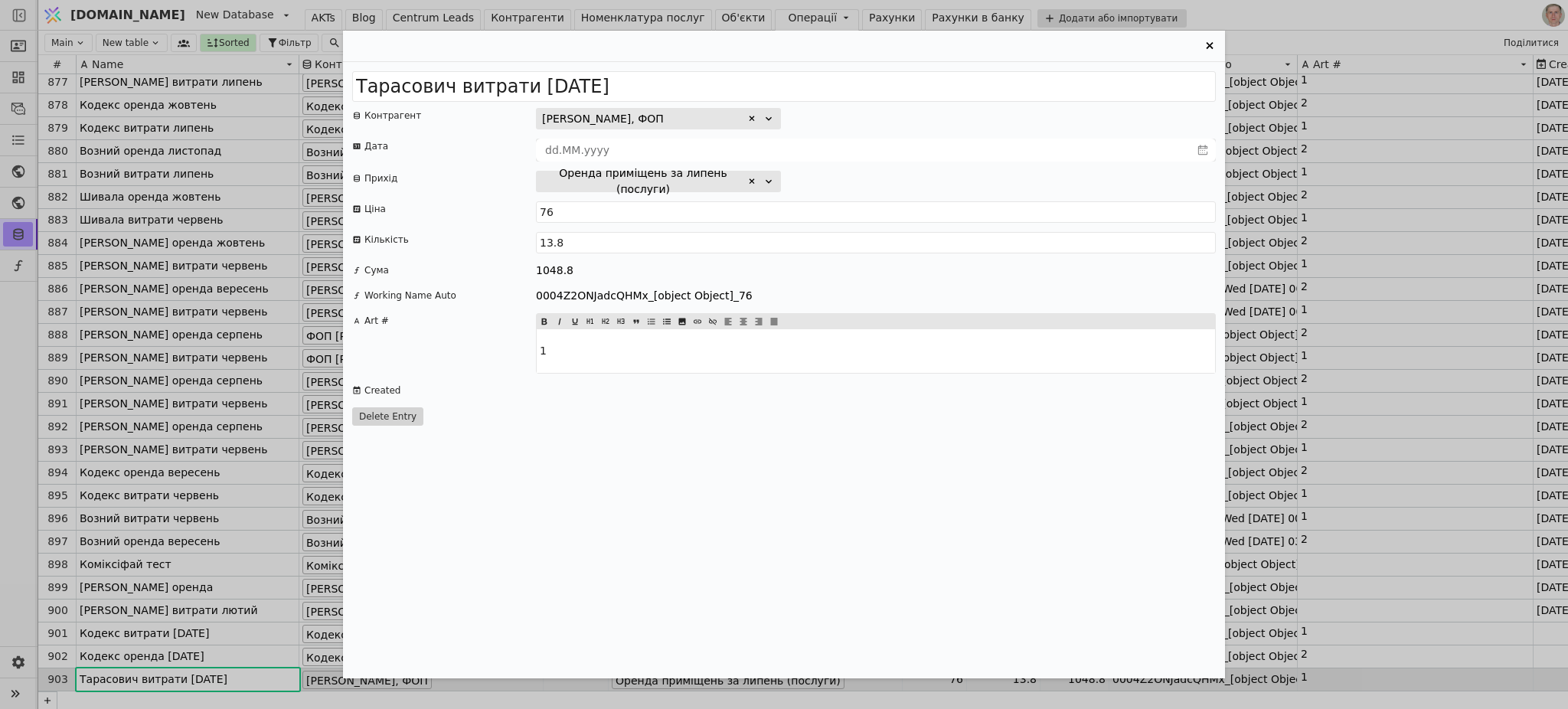
drag, startPoint x: 752, startPoint y: 178, endPoint x: 743, endPoint y: 188, distance: 13.5
click at [750, 178] on icon "Entry Card" at bounding box center [752, 182] width 10 height 10
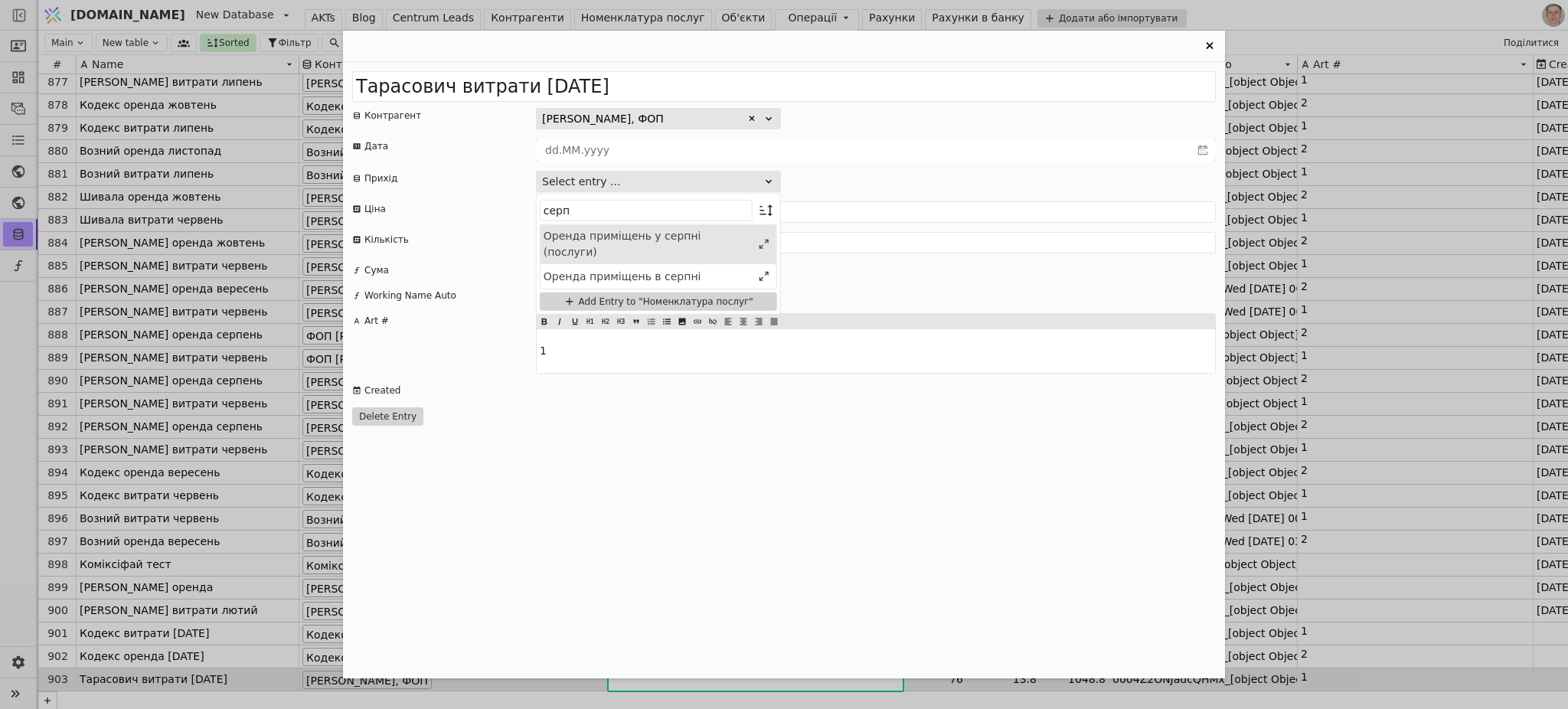
type input "серп"
click at [718, 231] on div "Оренда приміщень у серпні (послуги)" at bounding box center [647, 244] width 208 height 32
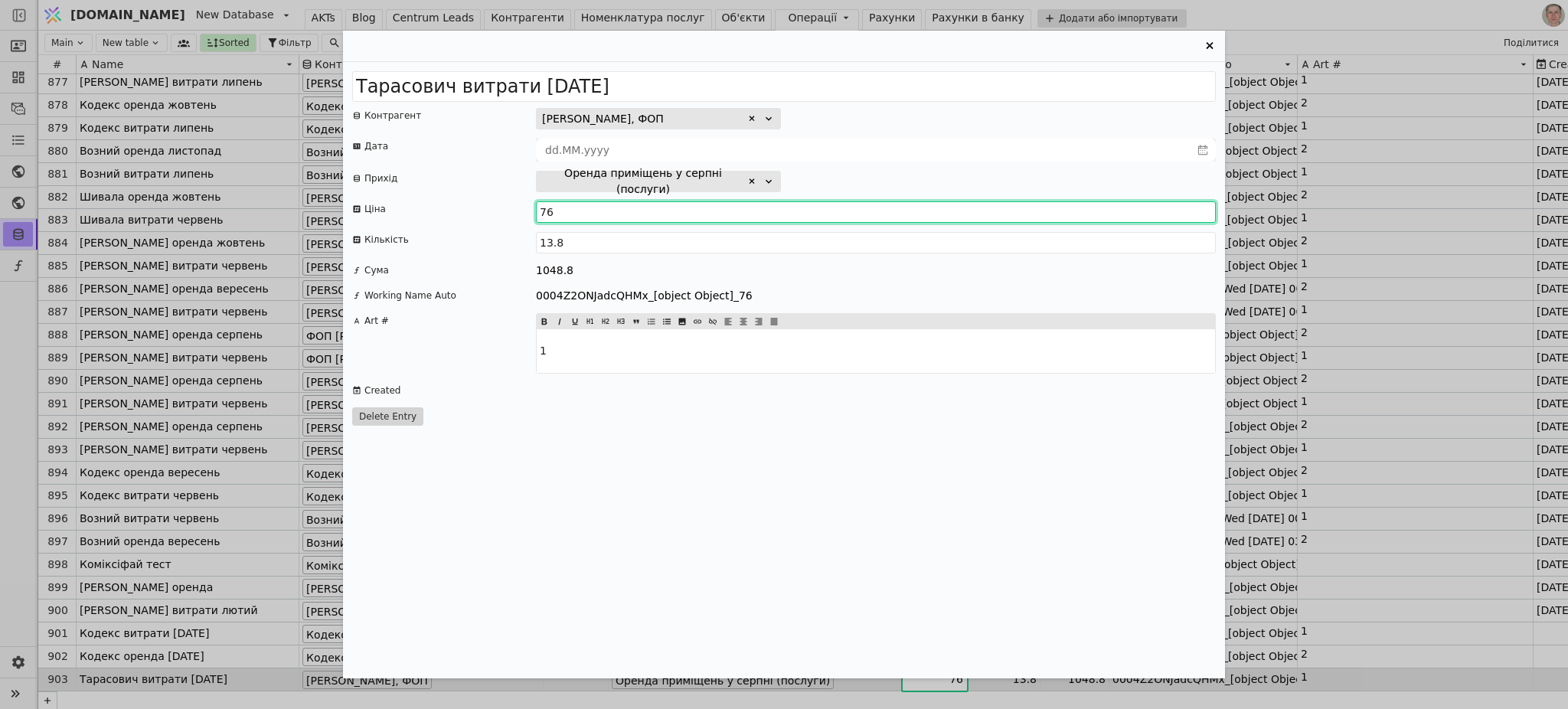
drag, startPoint x: 564, startPoint y: 205, endPoint x: 509, endPoint y: 207, distance: 55.0
click at [519, 204] on div "Ціна 76" at bounding box center [784, 212] width 864 height 21
type input "84.34"
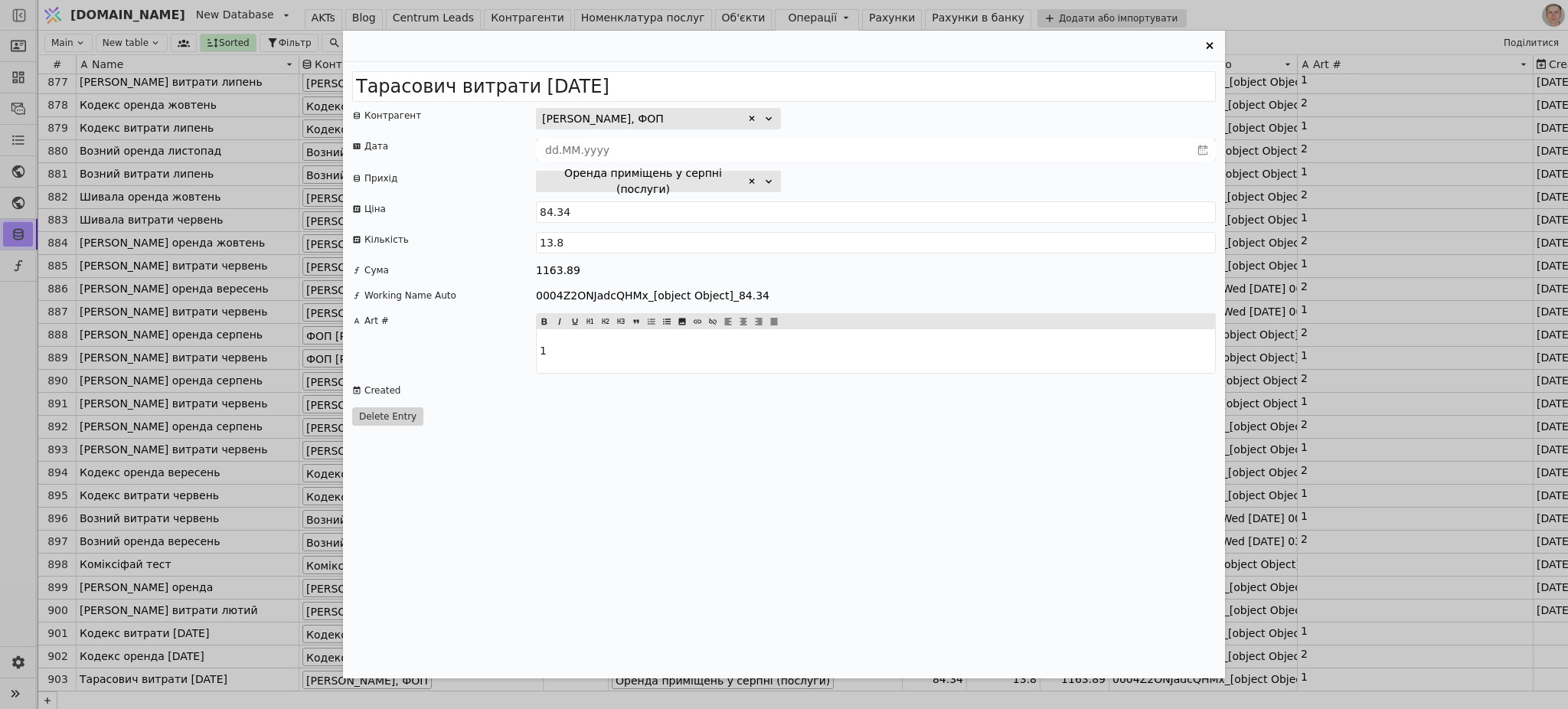
click at [1208, 42] on icon "Entry Card" at bounding box center [1210, 46] width 18 height 18
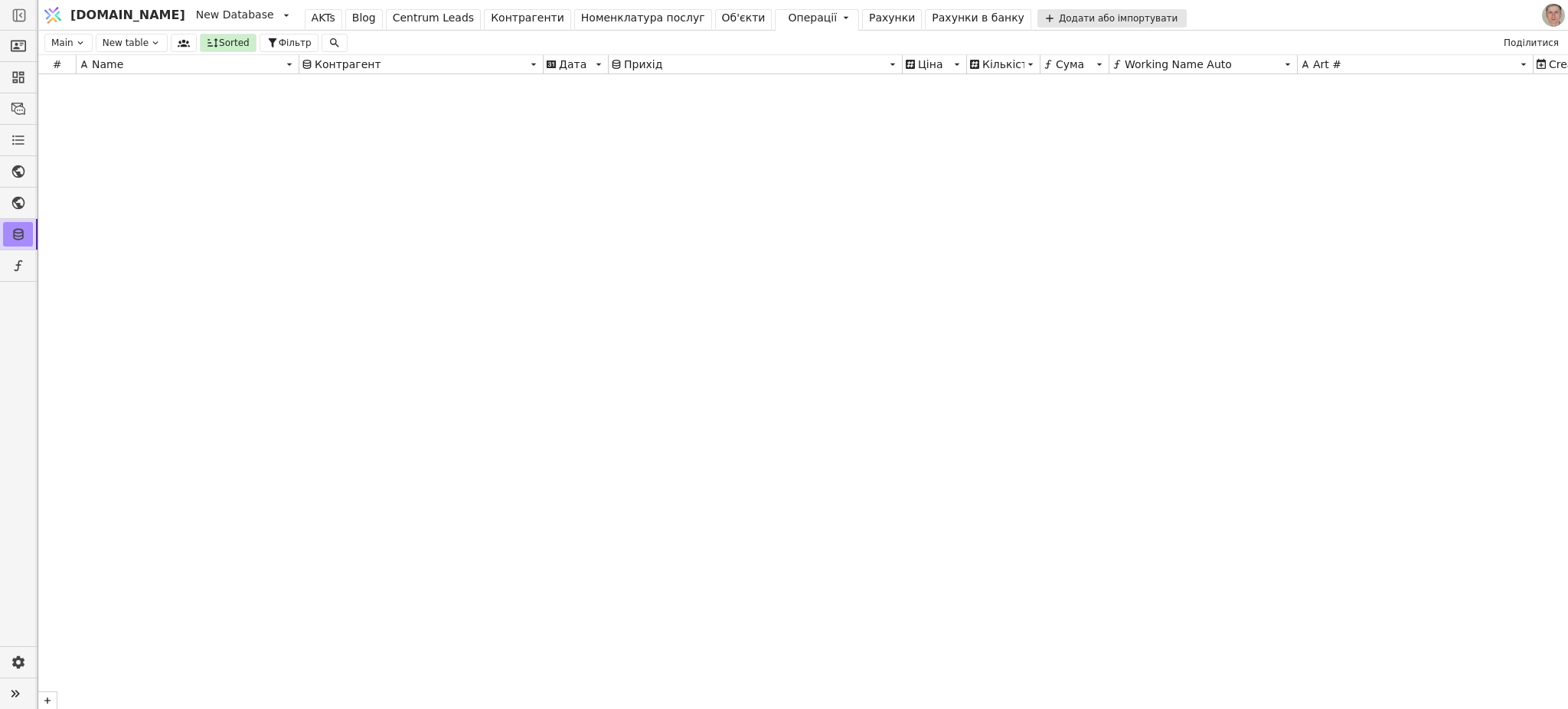
scroll to position [0, 0]
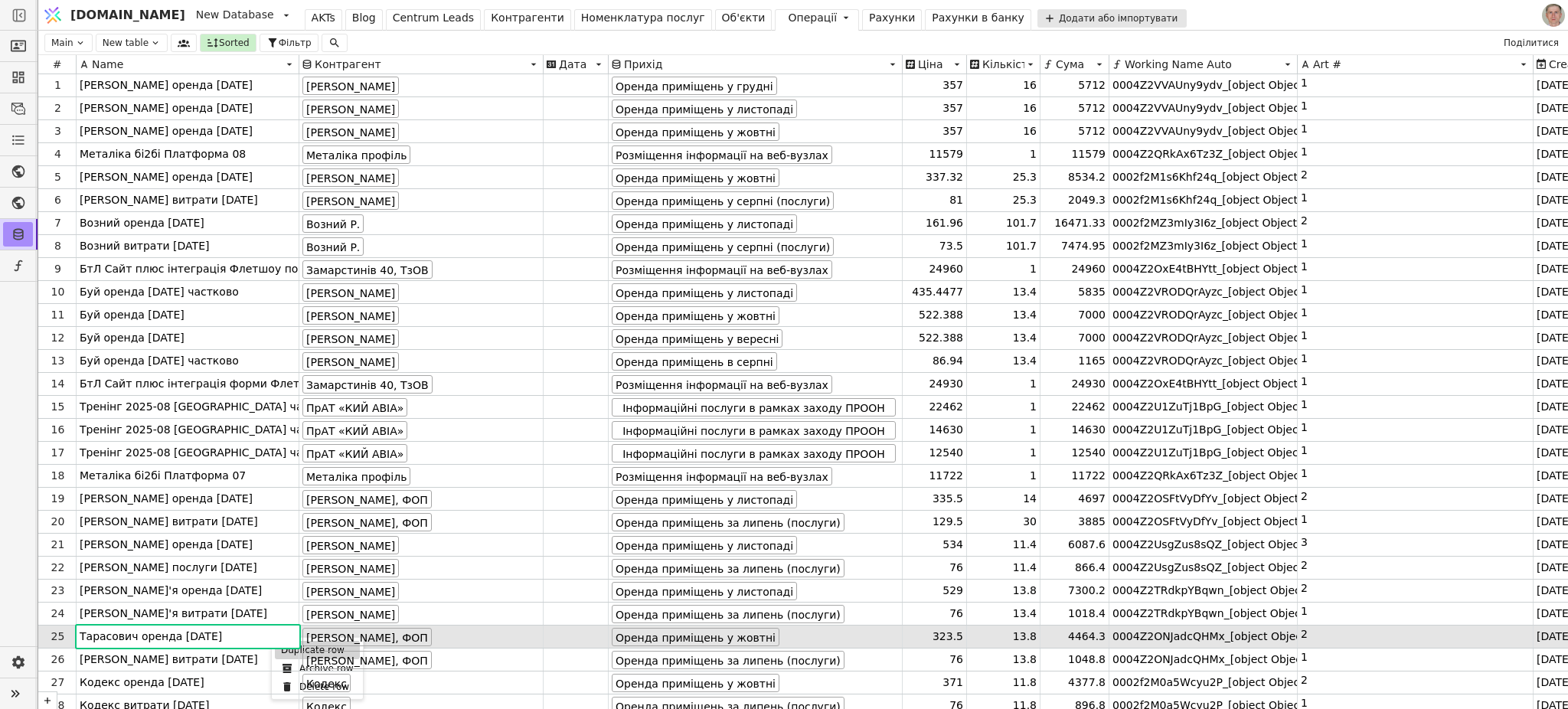
click at [287, 590] on div "Duplicate row" at bounding box center [316, 649] width 85 height 18
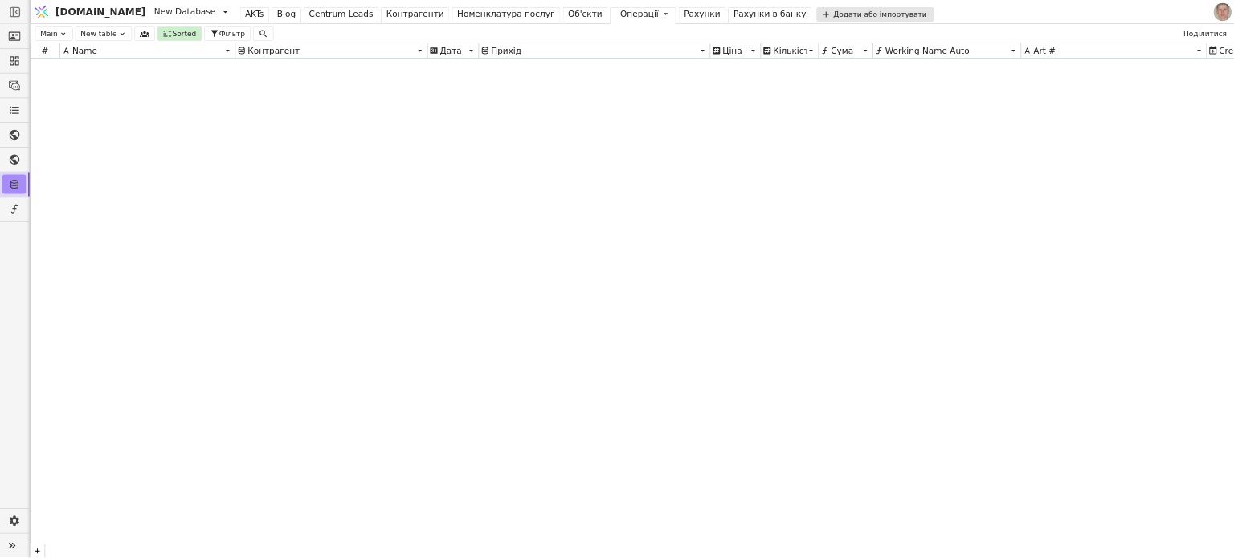
scroll to position [21125, 0]
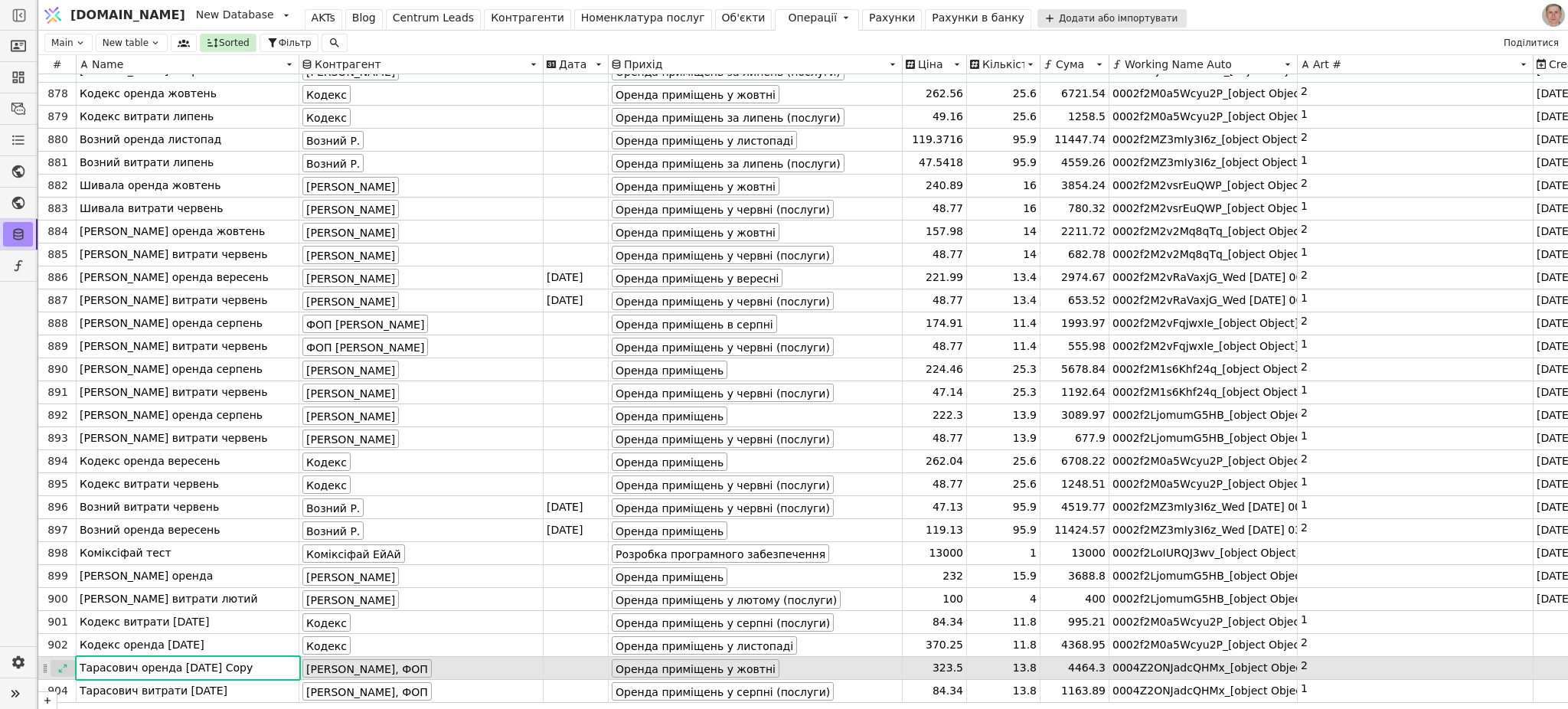
click at [62, 590] on div at bounding box center [63, 668] width 25 height 17
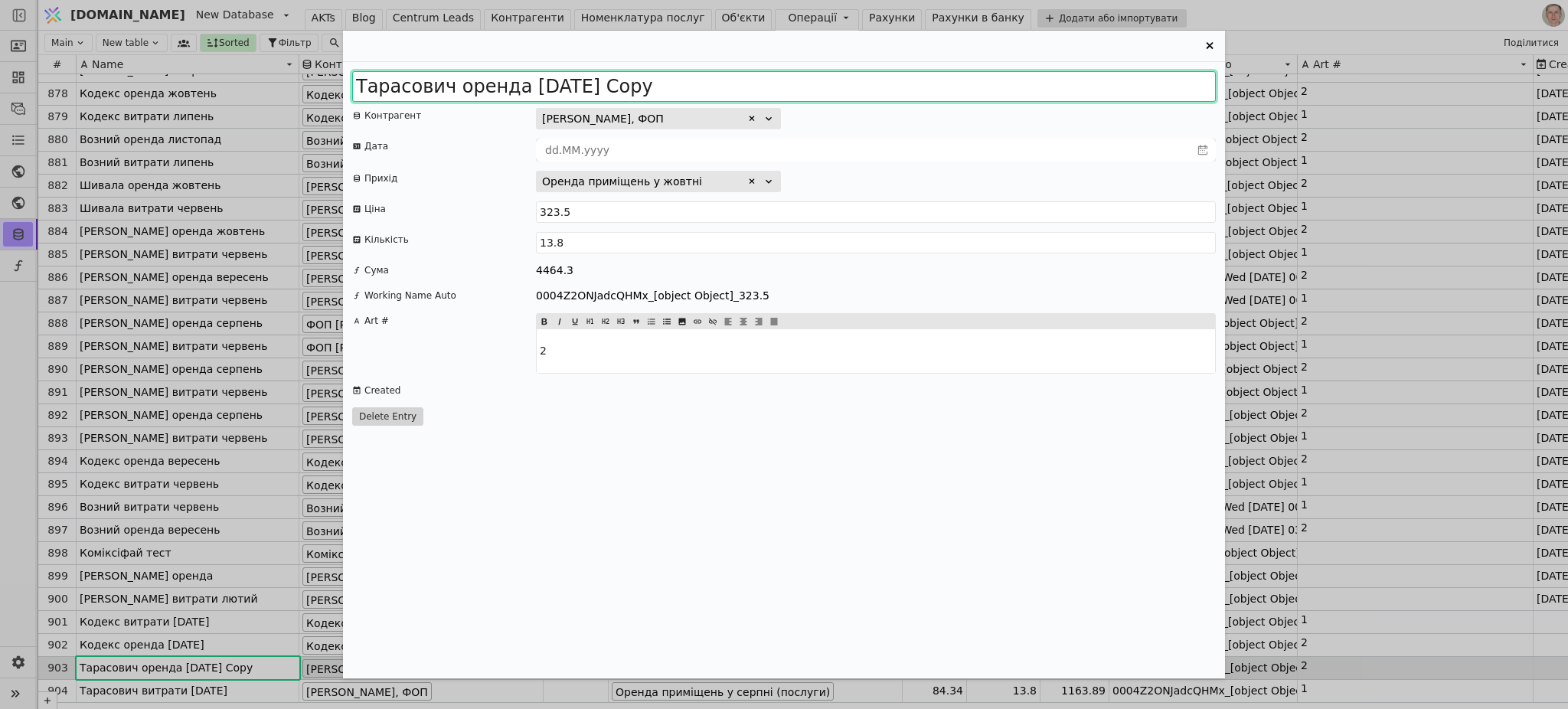
drag, startPoint x: 579, startPoint y: 85, endPoint x: 957, endPoint y: 62, distance: 378.7
click at [955, 63] on div "Тарасович оренда 2025 жовтень Copy Контрагент Тарасович Остап Іванович, ФОП Дат…" at bounding box center [784, 370] width 882 height 617
type input "Тарасович оренда 2025 листопад"
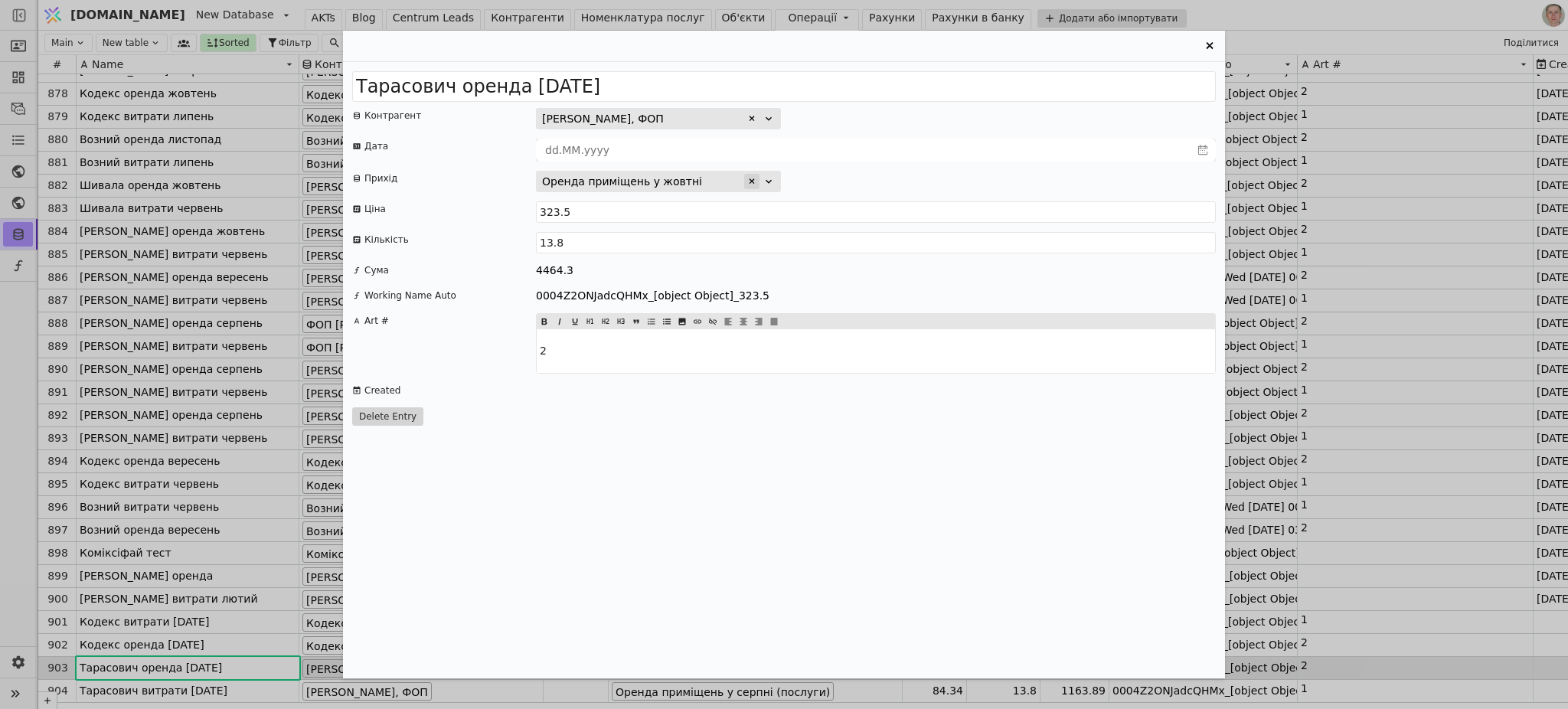
click at [750, 179] on icon "Entry Card" at bounding box center [752, 181] width 6 height 6
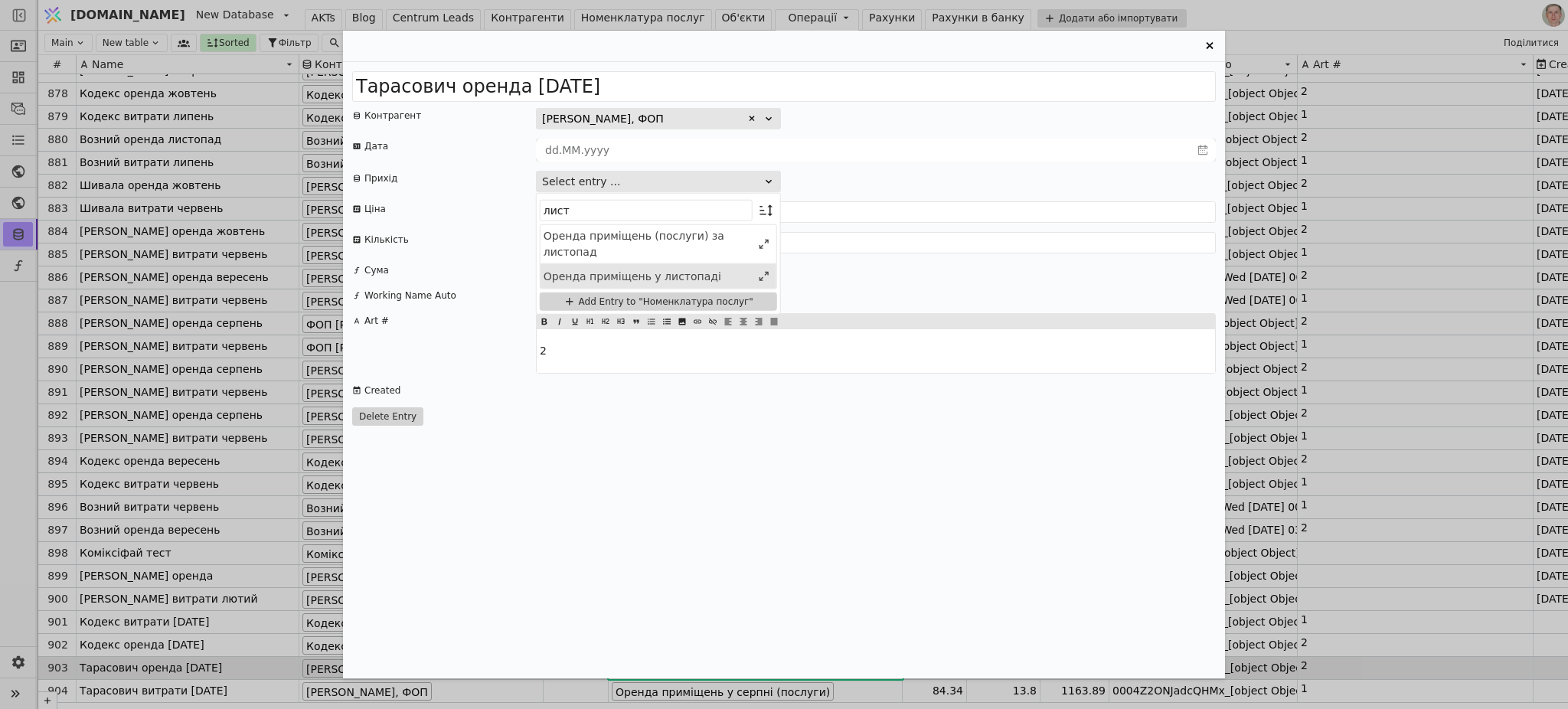
type input "лист"
click at [694, 275] on div "Оренда приміщень у листопаді" at bounding box center [647, 275] width 208 height 16
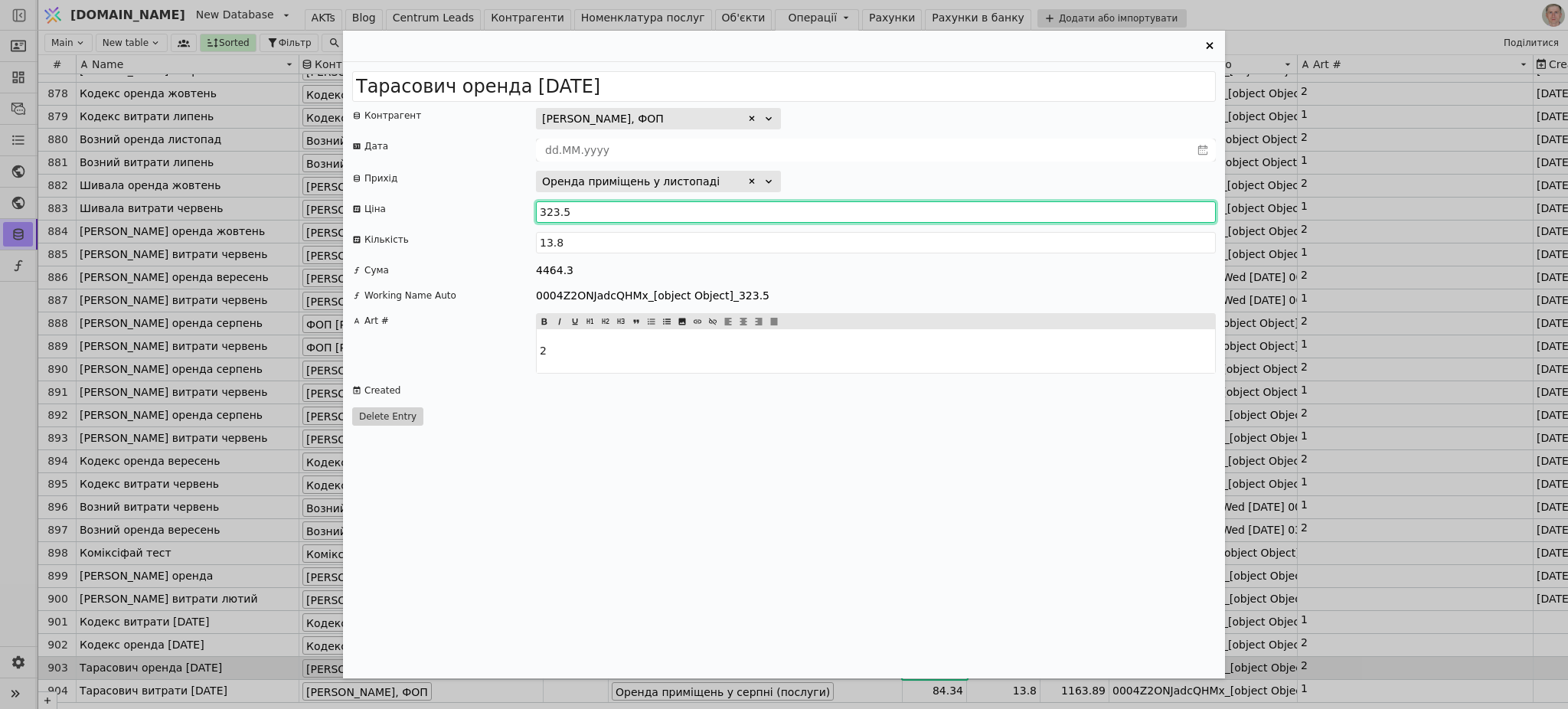
click at [572, 208] on input "323.5" at bounding box center [875, 212] width 680 height 21
type input "322.85"
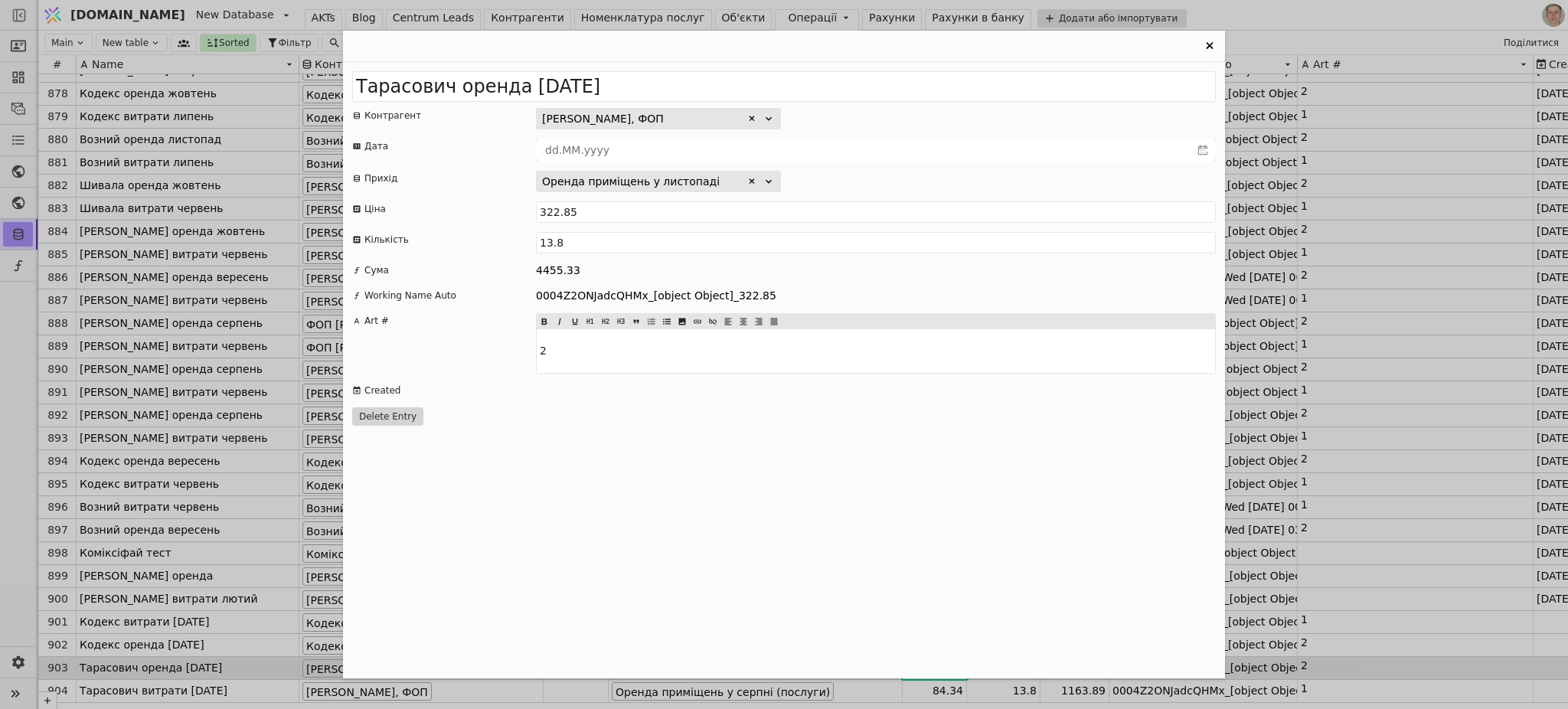
click at [902, 483] on div "Тарасович оренда 2025 листопад Контрагент Тарасович Остап Іванович, ФОП Дата Пр…" at bounding box center [784, 370] width 882 height 617
click at [1210, 46] on icon "Entry Card" at bounding box center [1209, 45] width 7 height 7
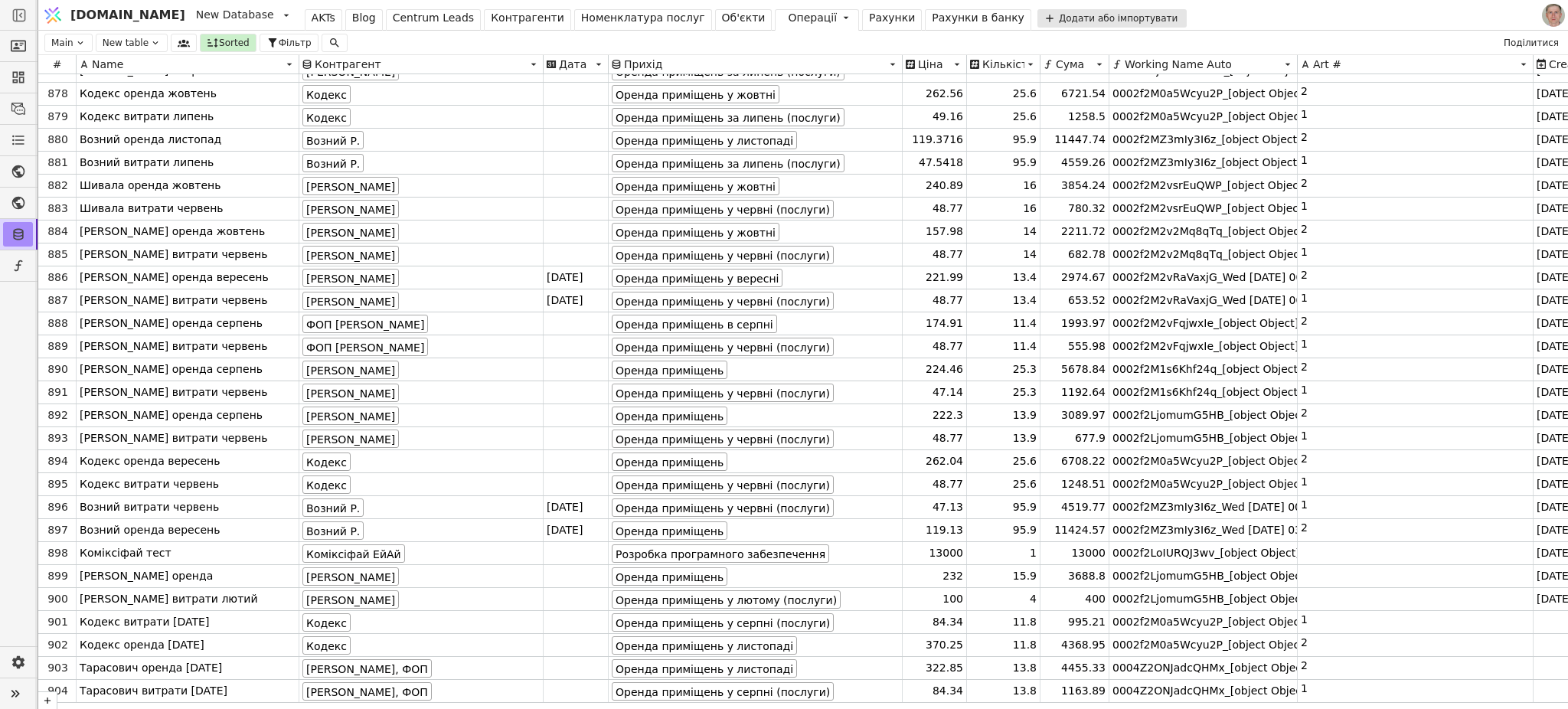
click at [869, 21] on div "Рахунки" at bounding box center [892, 17] width 46 height 16
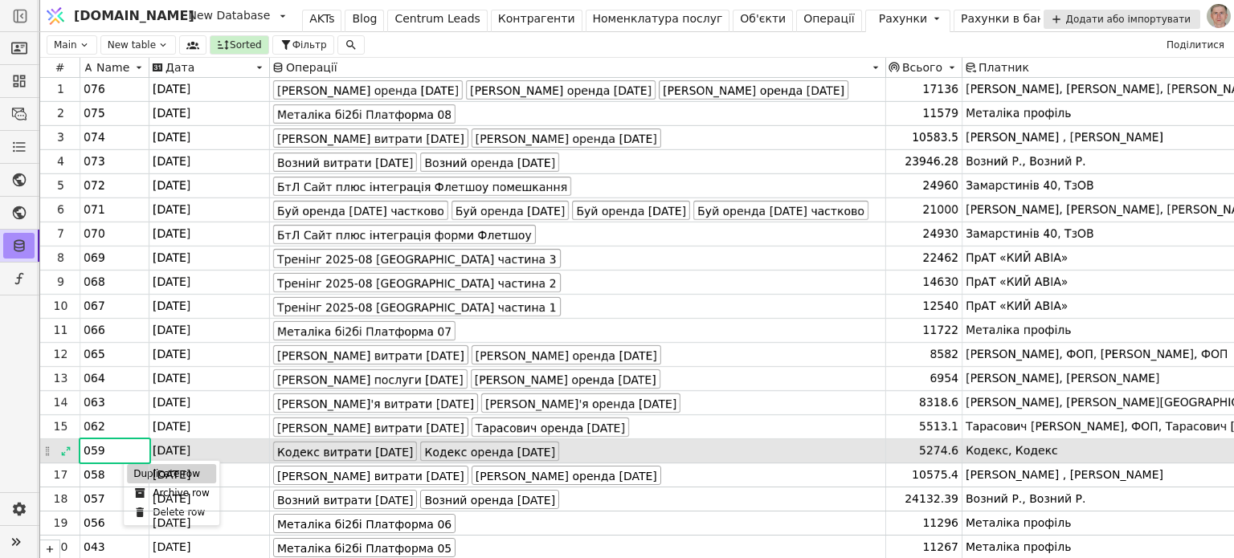
click at [135, 472] on div "Duplicate row" at bounding box center [171, 473] width 89 height 19
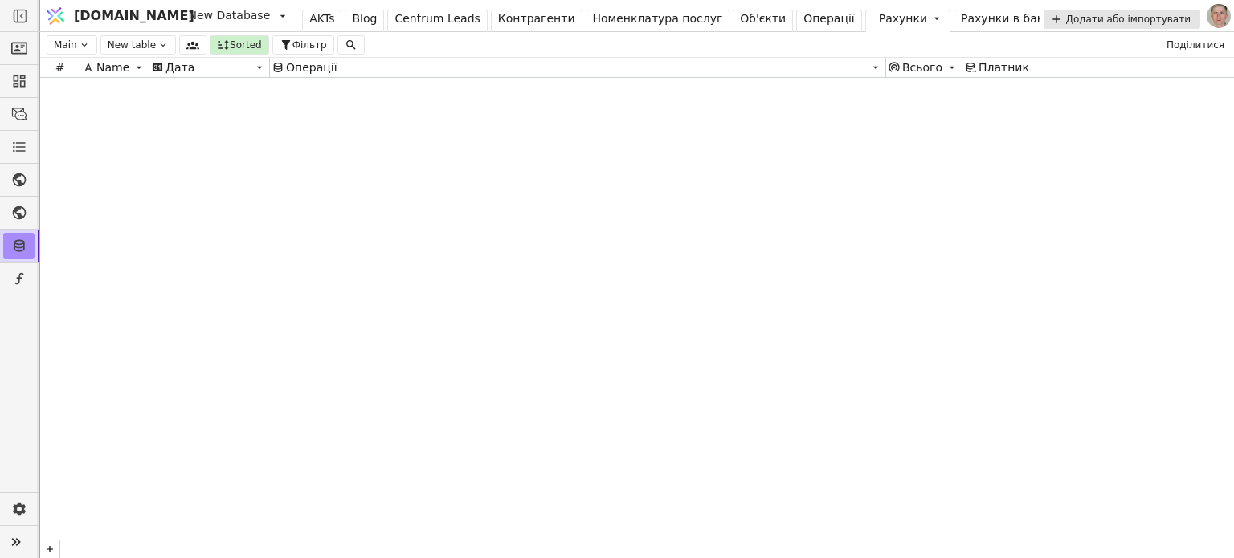
scroll to position [11323, 0]
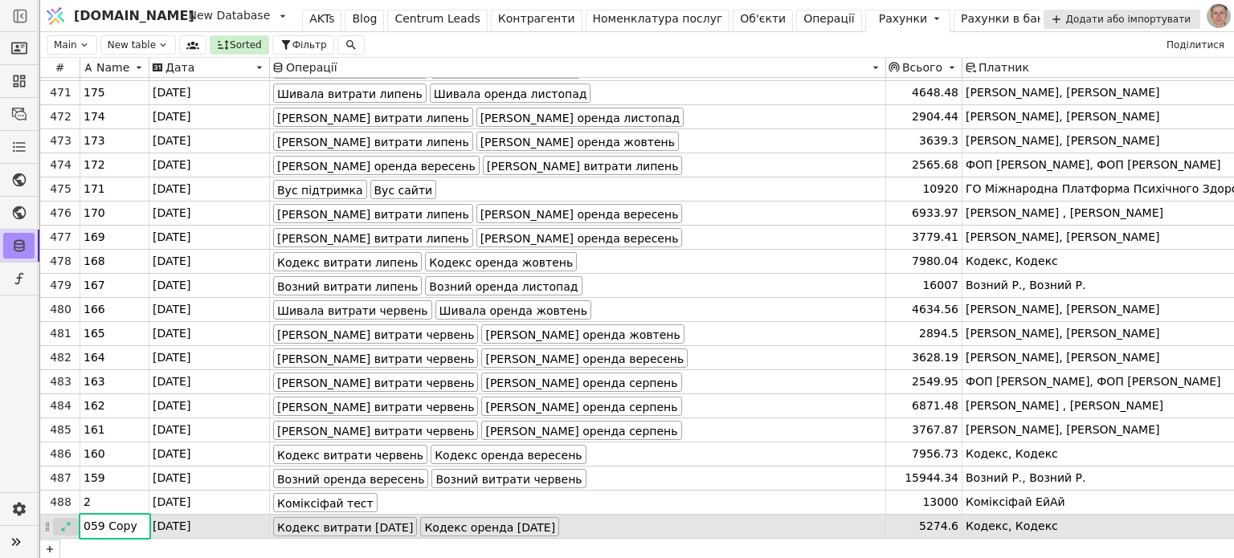
click at [67, 525] on icon at bounding box center [65, 526] width 11 height 11
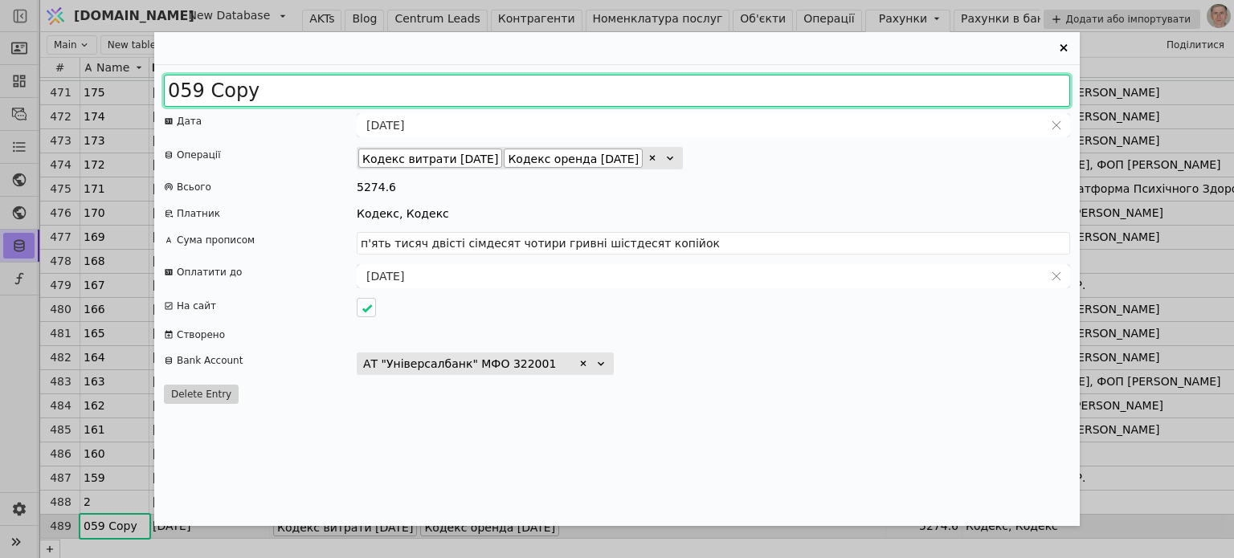
drag, startPoint x: 177, startPoint y: 89, endPoint x: 294, endPoint y: 89, distance: 117.3
click at [294, 89] on input "059 Copy" at bounding box center [617, 91] width 906 height 32
type input "077"
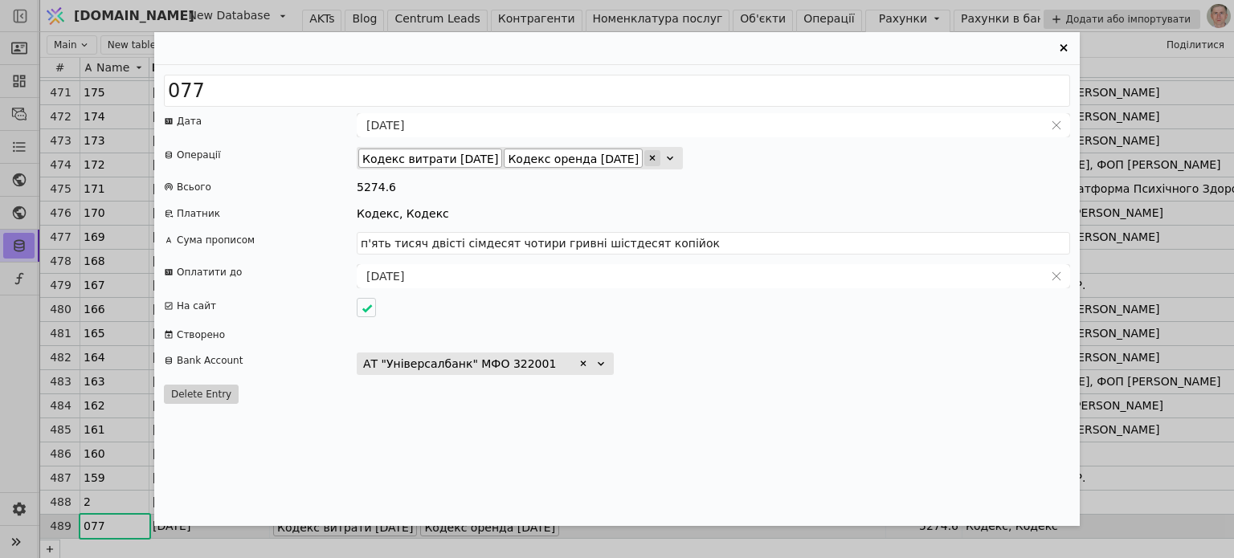
click at [657, 157] on icon "Entry Card" at bounding box center [652, 158] width 10 height 10
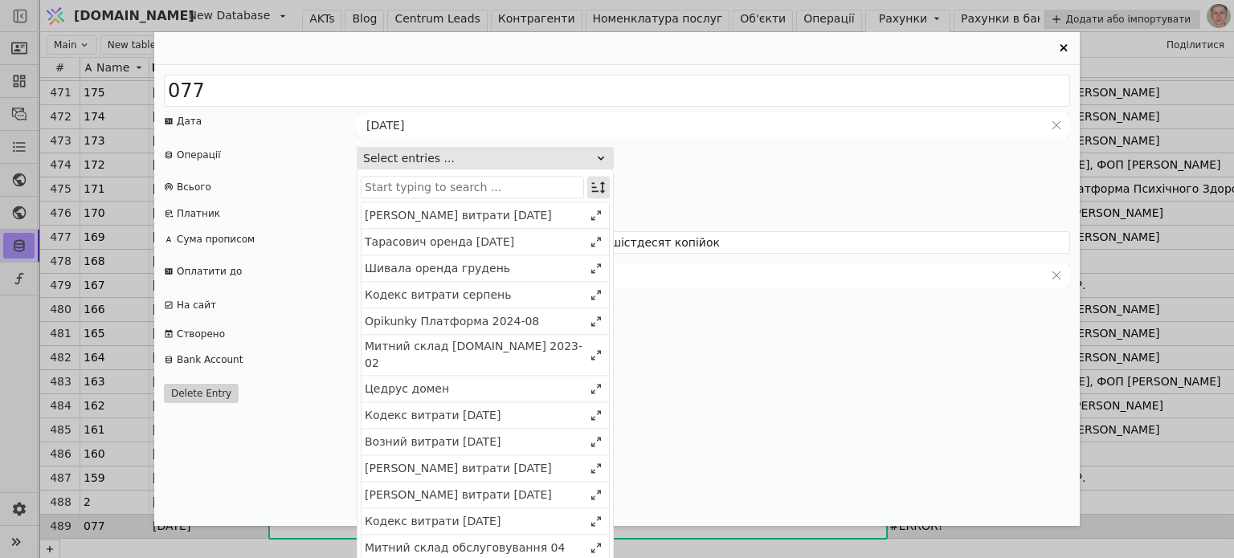
click at [601, 182] on icon "Entry Card" at bounding box center [598, 187] width 16 height 16
click at [580, 226] on div "Select" at bounding box center [516, 217] width 139 height 22
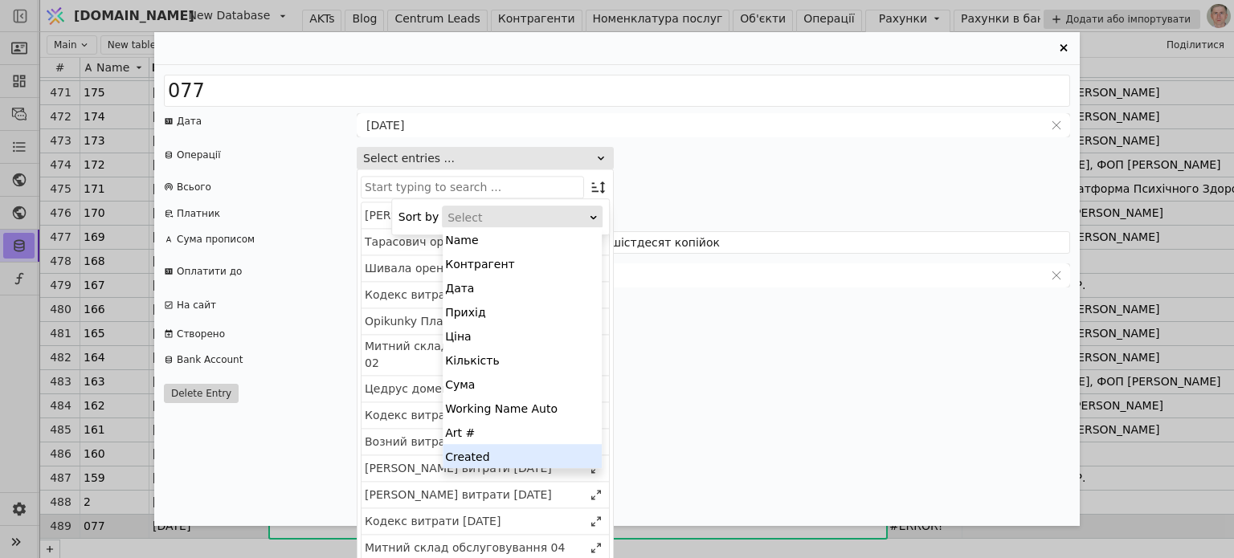
drag, startPoint x: 533, startPoint y: 457, endPoint x: 541, endPoint y: 414, distance: 44.1
click at [533, 457] on div "Created" at bounding box center [522, 456] width 159 height 24
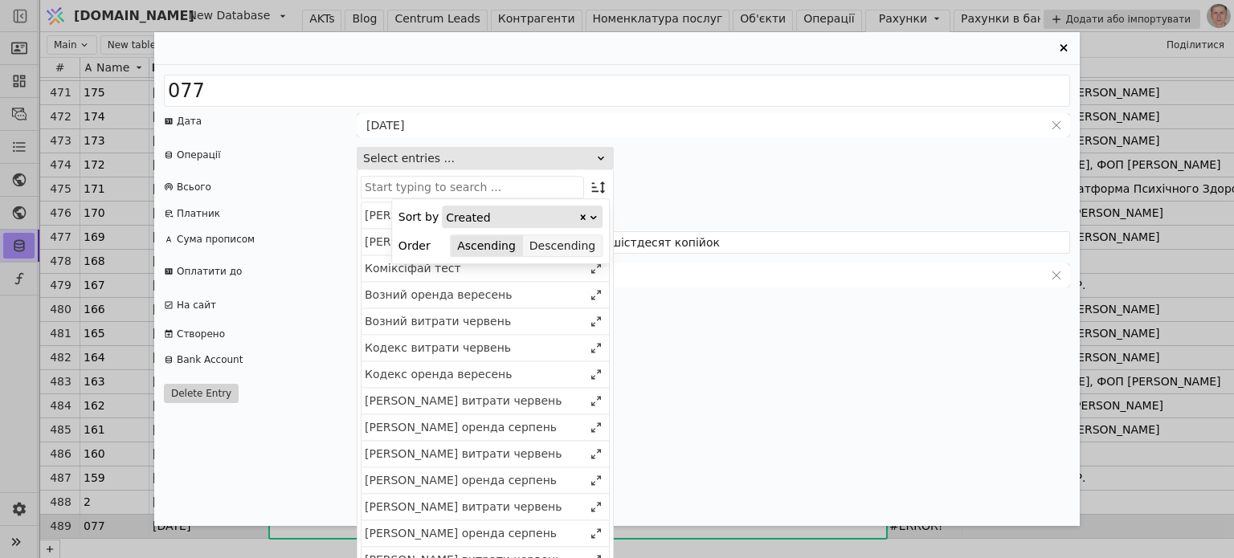
click at [564, 241] on button "Descending" at bounding box center [562, 246] width 79 height 22
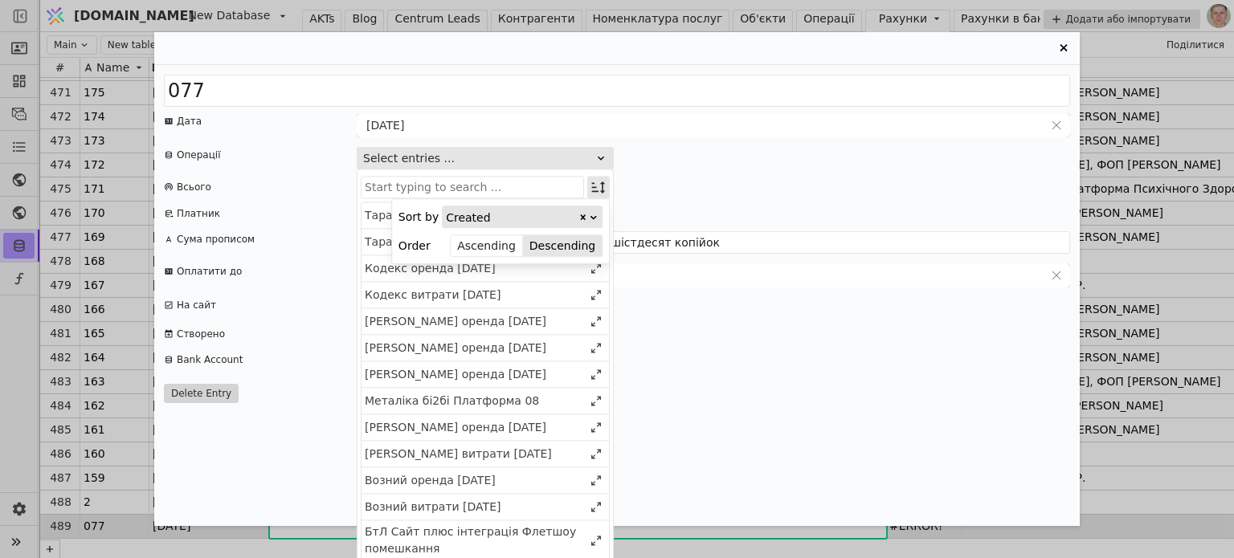
click at [598, 187] on icon "Entry Card" at bounding box center [598, 187] width 16 height 16
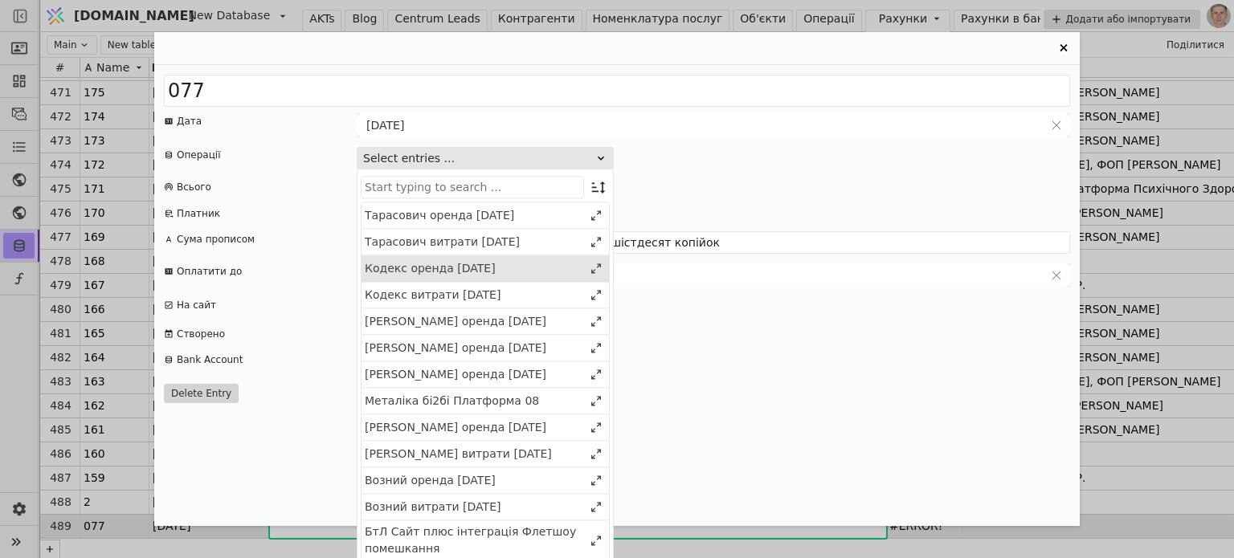
click at [537, 296] on div "Кодекс витрати 2025 серпень" at bounding box center [474, 295] width 218 height 17
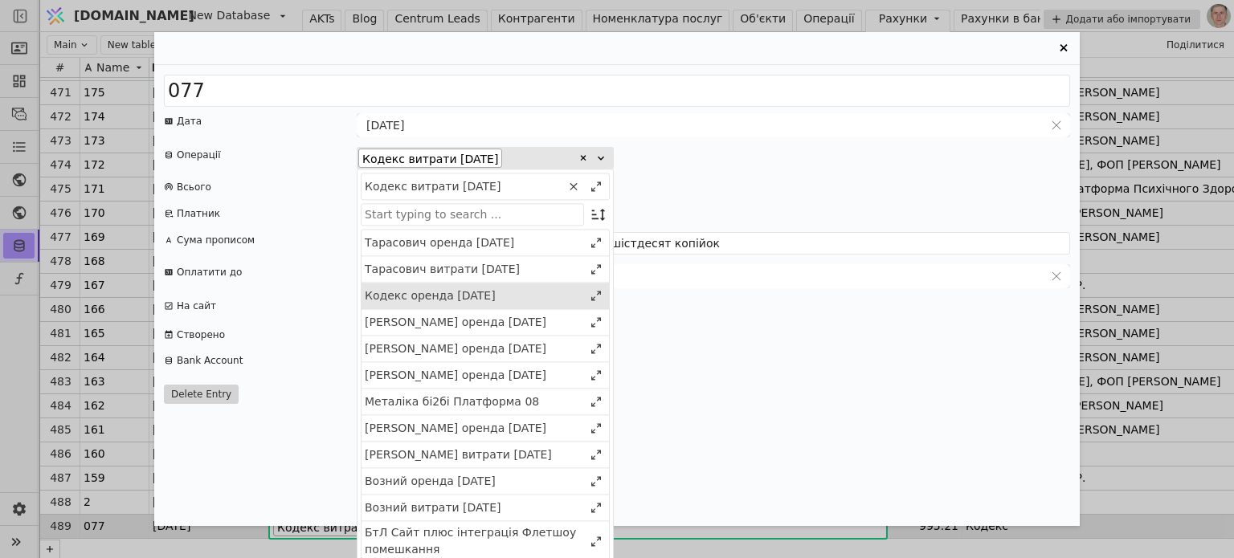
click at [537, 296] on div "Кодекс оренда 2025 листопад" at bounding box center [474, 296] width 218 height 17
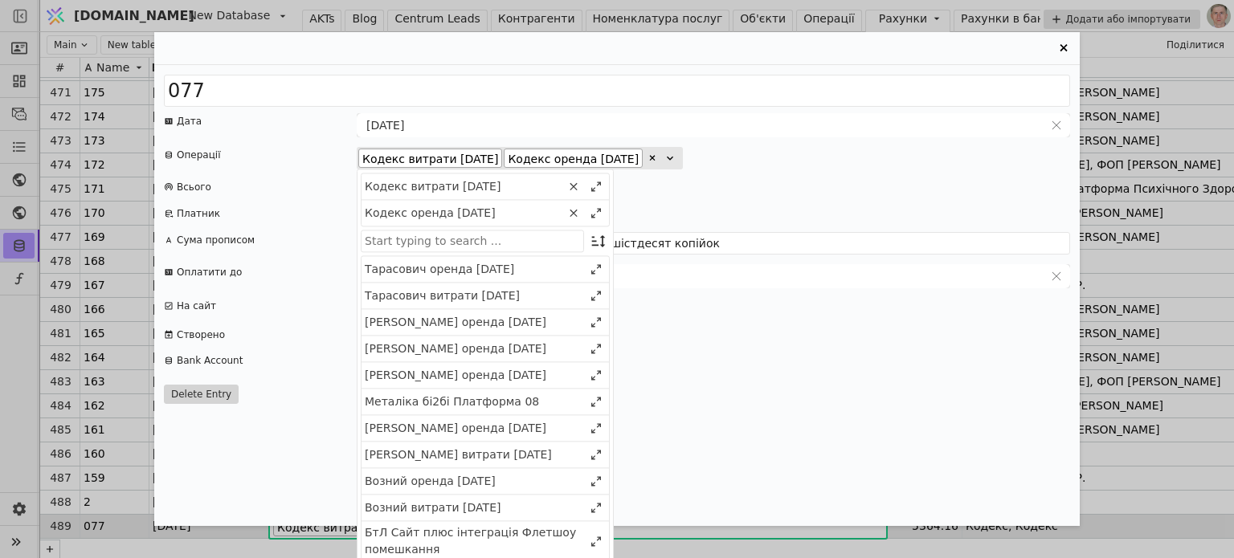
click at [859, 181] on div "5364.16" at bounding box center [713, 187] width 713 height 17
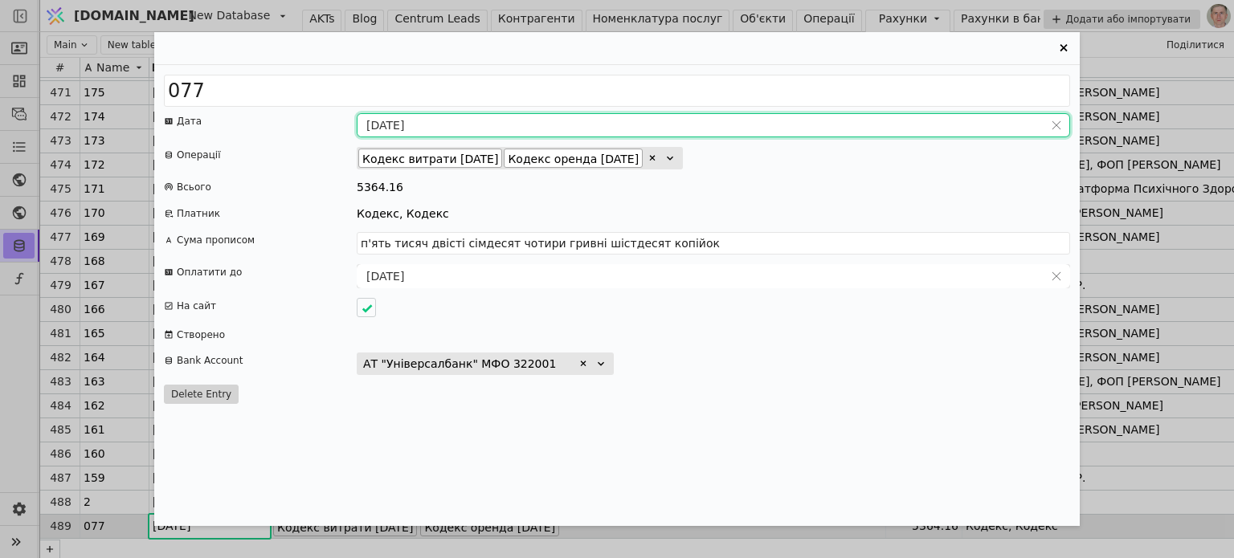
click at [392, 123] on input "31.07.2025" at bounding box center [700, 125] width 686 height 22
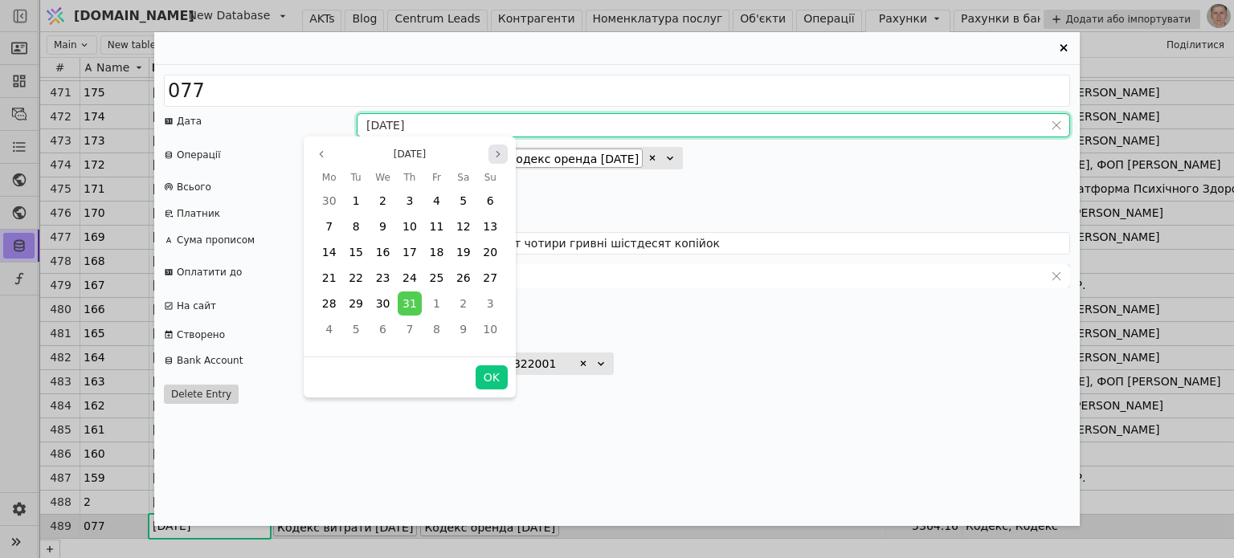
click at [497, 157] on icon "page next" at bounding box center [497, 155] width 3 height 6
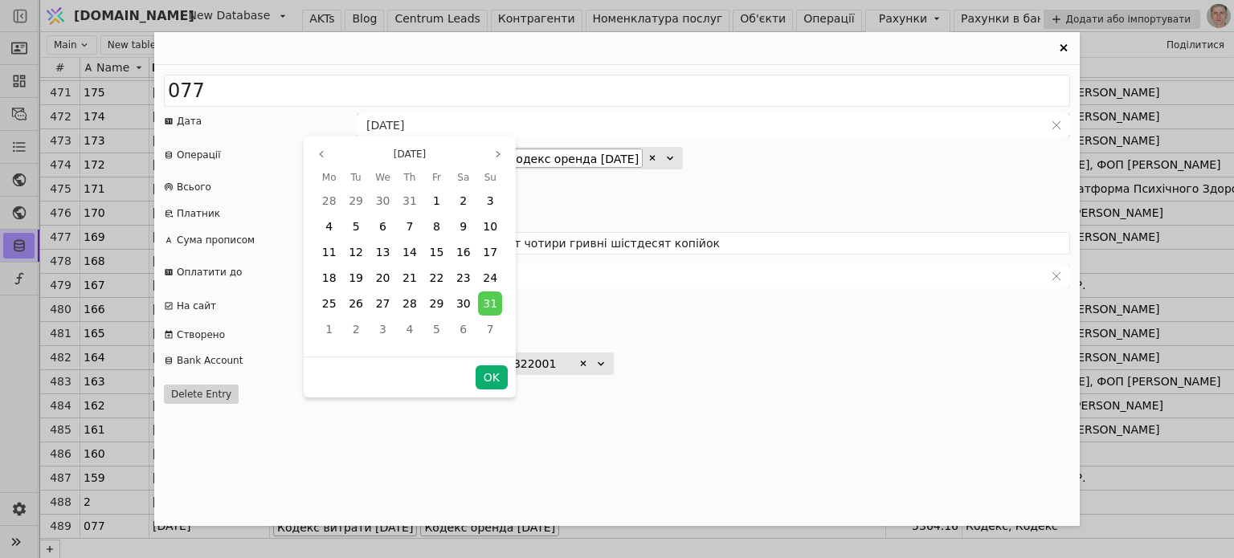
click at [492, 375] on button "OK" at bounding box center [492, 377] width 32 height 24
type input "[DATE]"
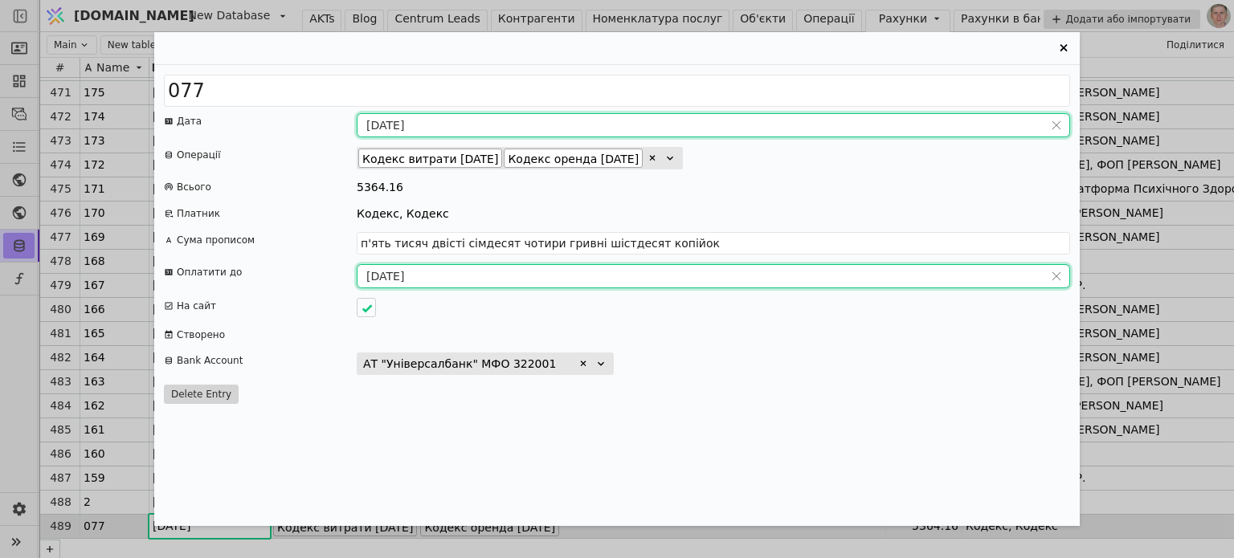
click at [381, 278] on input "04.08.2025" at bounding box center [700, 276] width 686 height 22
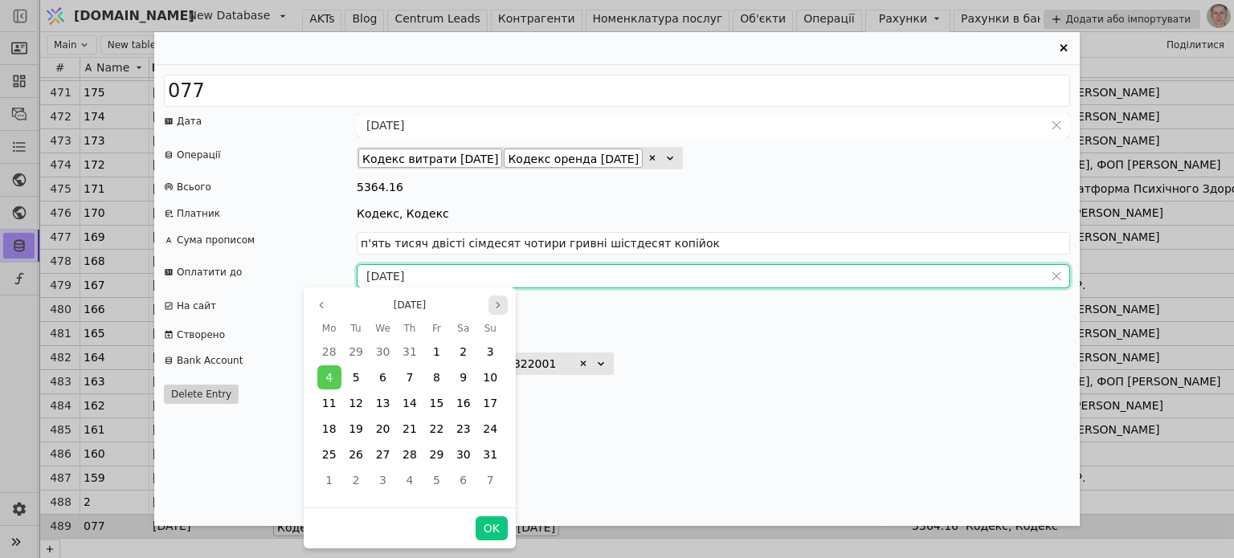
click at [500, 304] on icon "page next" at bounding box center [498, 305] width 10 height 10
type input "п'ять тисяч триста шістдесят чотири гривні шістнадцять копійок"
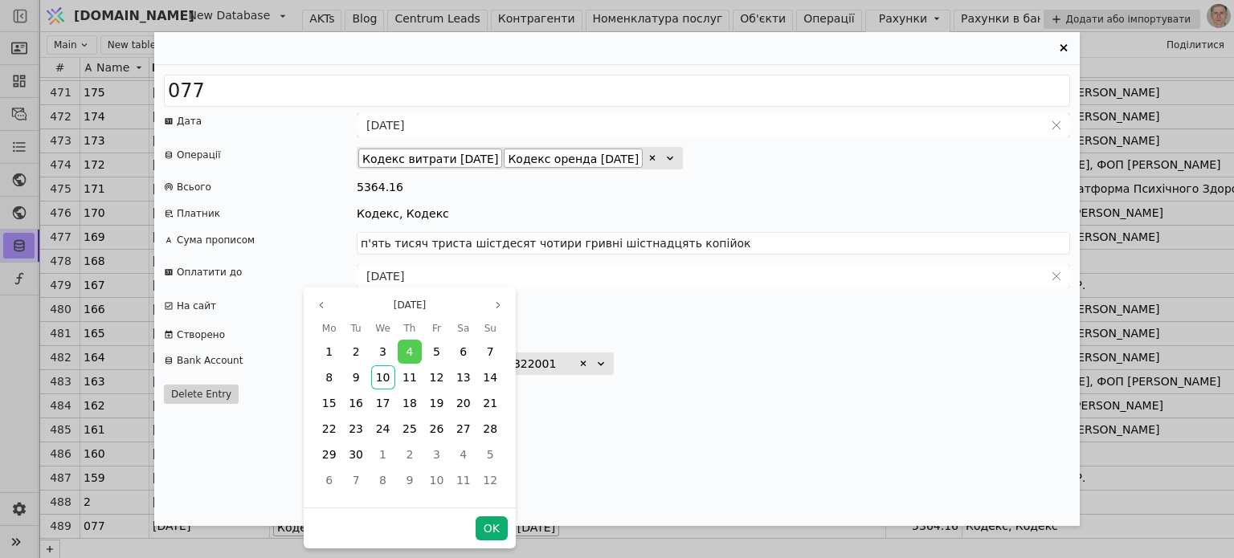
click at [495, 523] on button "OK" at bounding box center [492, 528] width 32 height 24
type input "[DATE]"
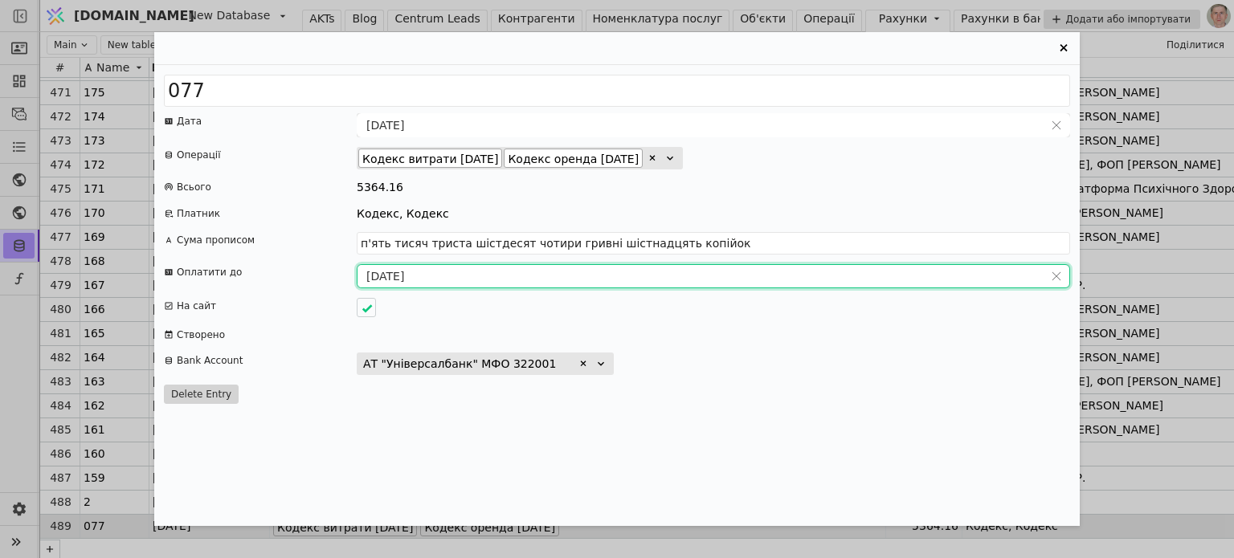
click at [639, 337] on div "Entry Card" at bounding box center [713, 335] width 713 height 16
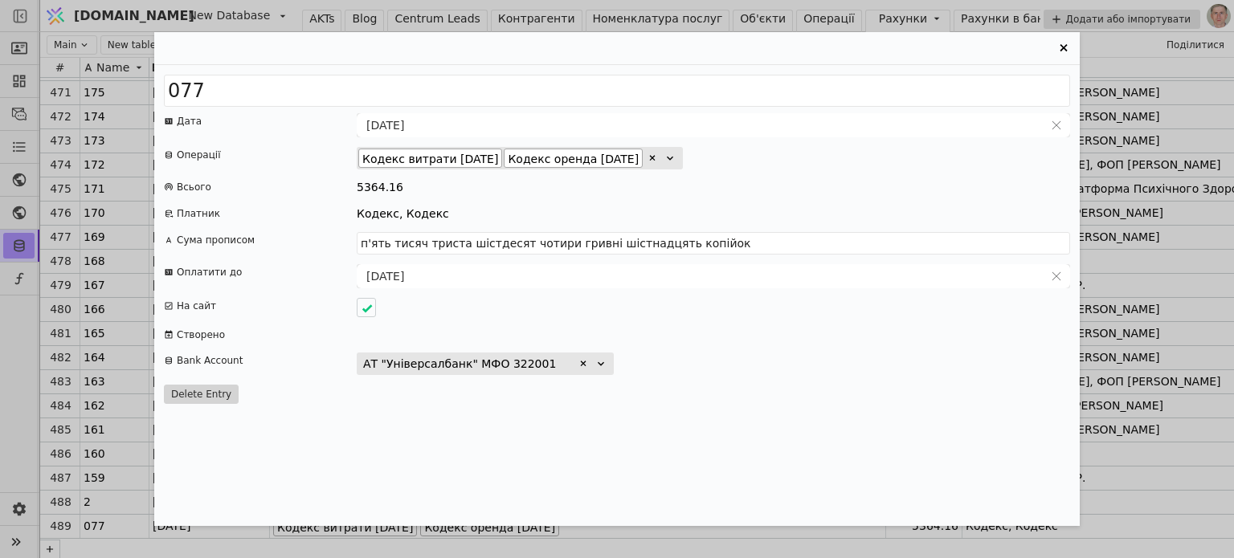
click at [1061, 48] on icon "Entry Card" at bounding box center [1063, 48] width 19 height 19
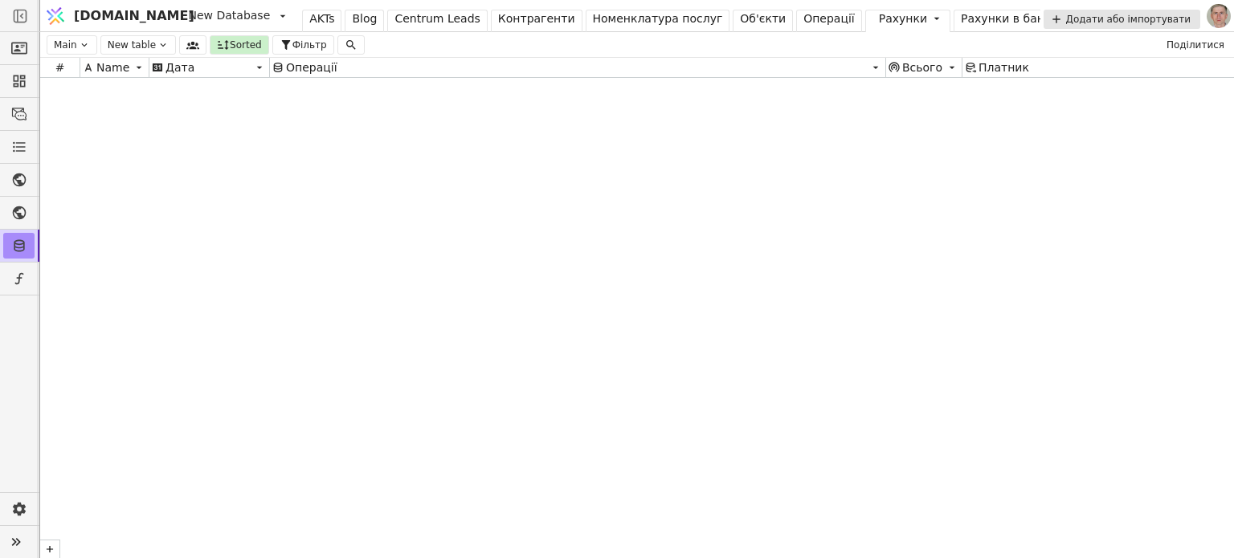
scroll to position [0, 0]
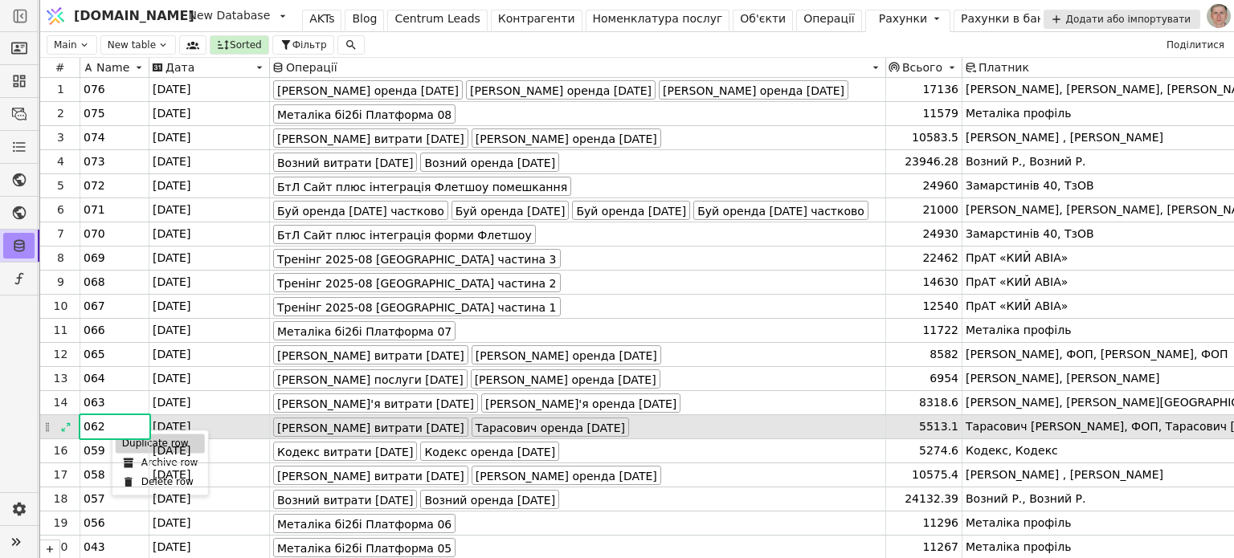
click at [133, 443] on div "Duplicate row" at bounding box center [160, 443] width 89 height 19
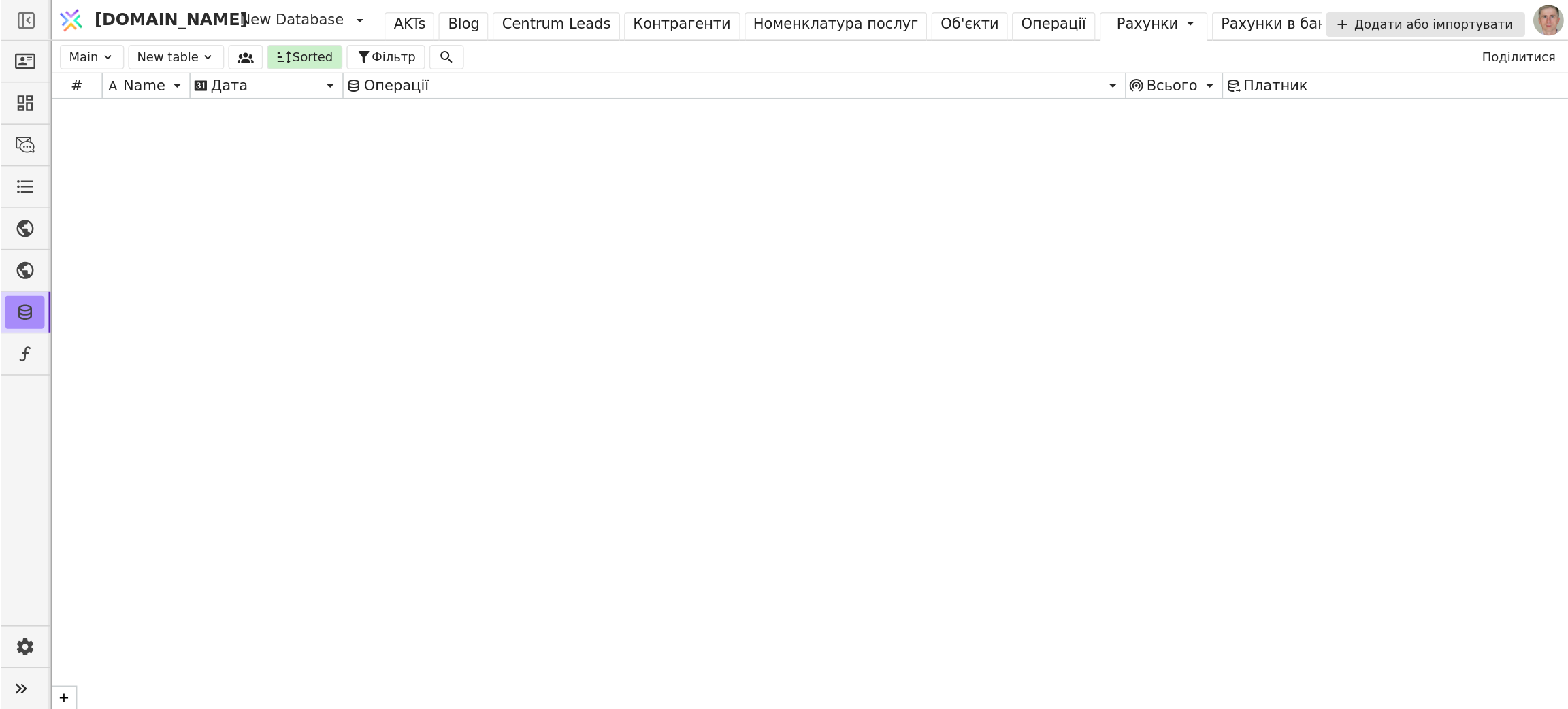
scroll to position [9602, 0]
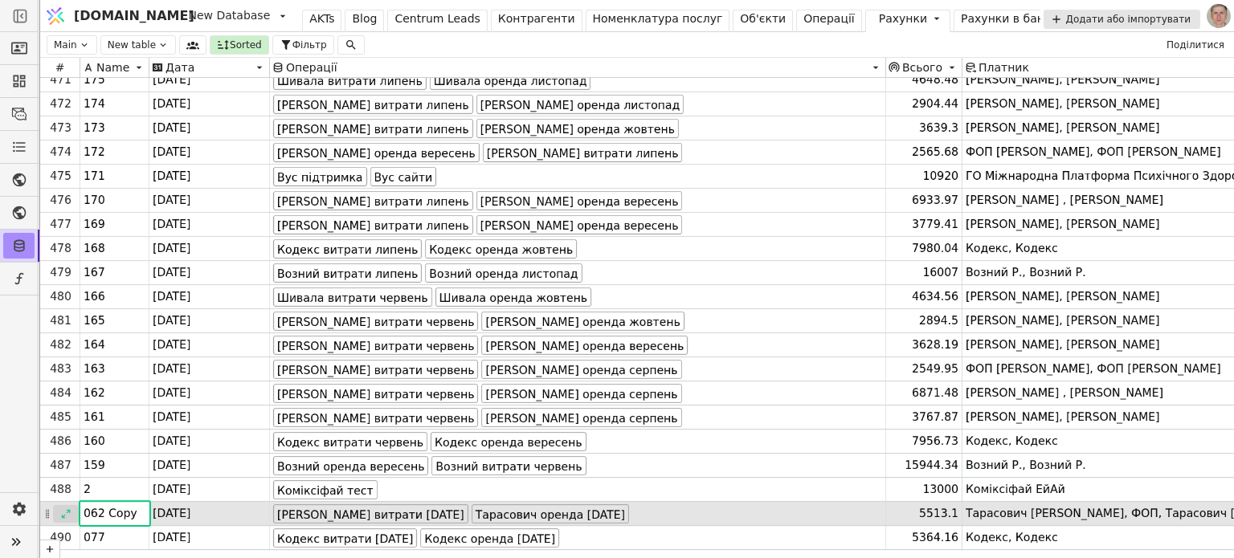
click at [69, 511] on icon at bounding box center [65, 513] width 11 height 11
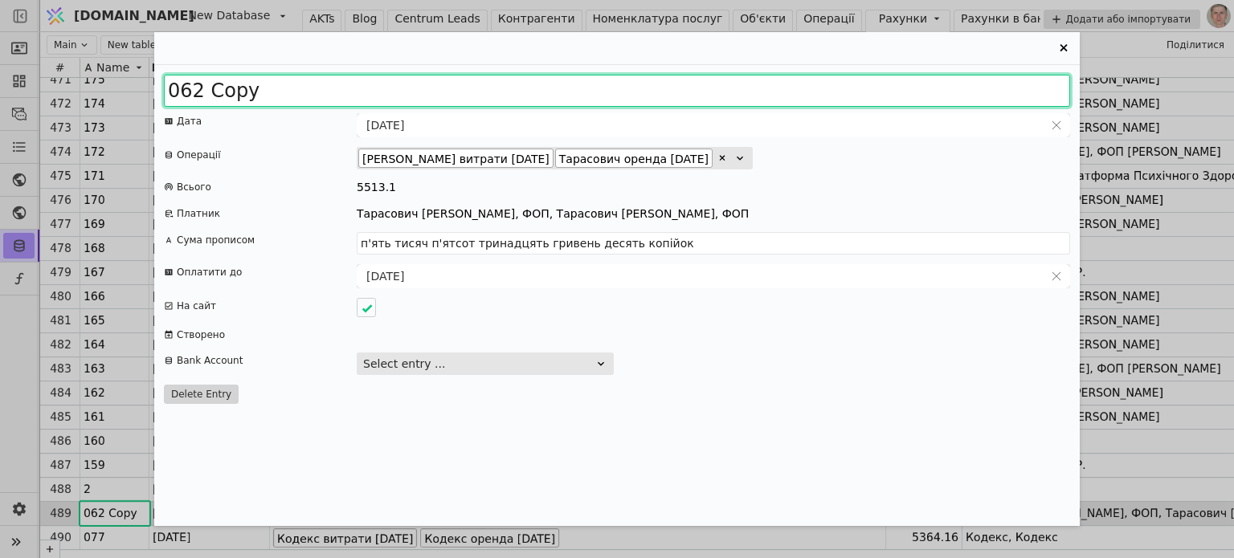
drag, startPoint x: 181, startPoint y: 90, endPoint x: 324, endPoint y: 73, distance: 144.0
click at [321, 73] on div "062 Copy Дата 31.07.2025 Операції Тарасович витрати 2025 липень Тарасович оренд…" at bounding box center [616, 295] width 925 height 461
type input "079"
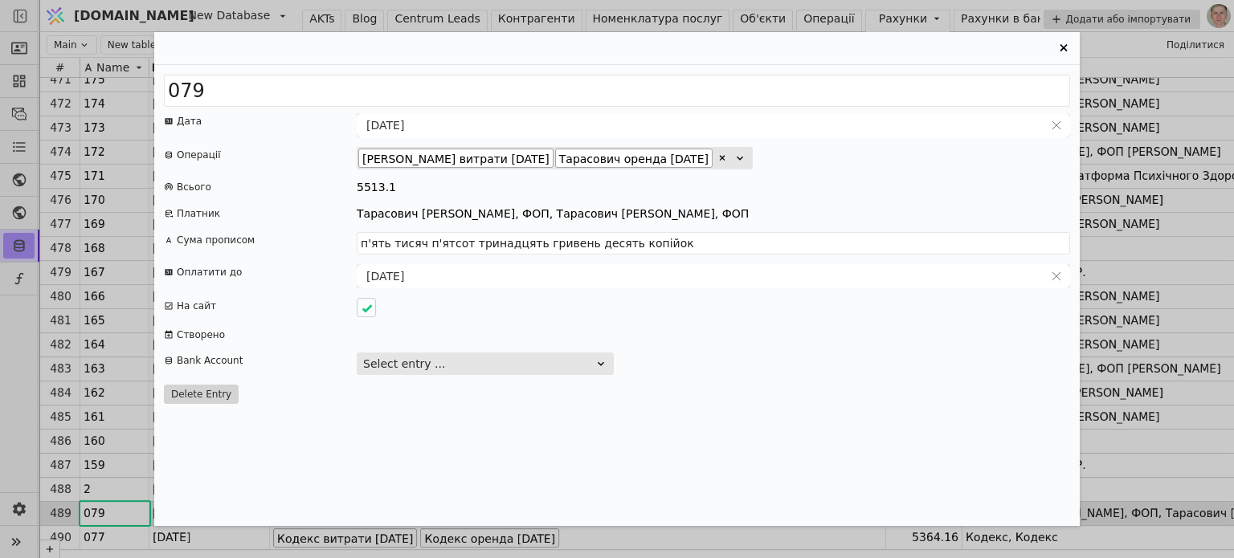
drag, startPoint x: 750, startPoint y: 153, endPoint x: 733, endPoint y: 173, distance: 26.2
click at [727, 153] on icon "Entry Card" at bounding box center [722, 158] width 10 height 10
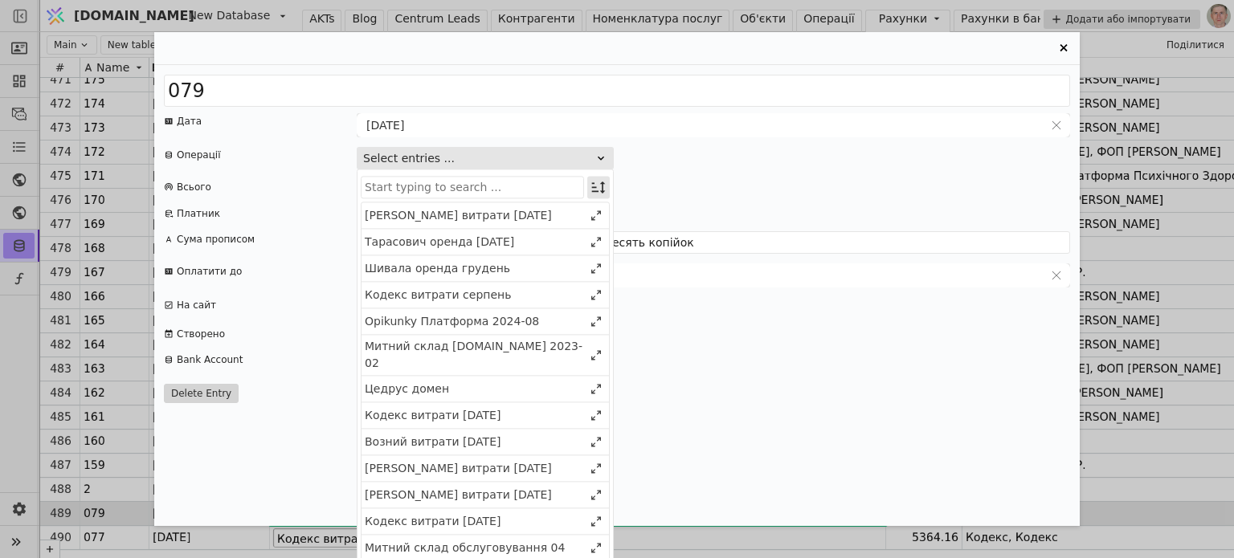
click at [598, 186] on icon "Entry Card" at bounding box center [598, 187] width 16 height 16
click at [578, 216] on div "Select" at bounding box center [516, 217] width 139 height 22
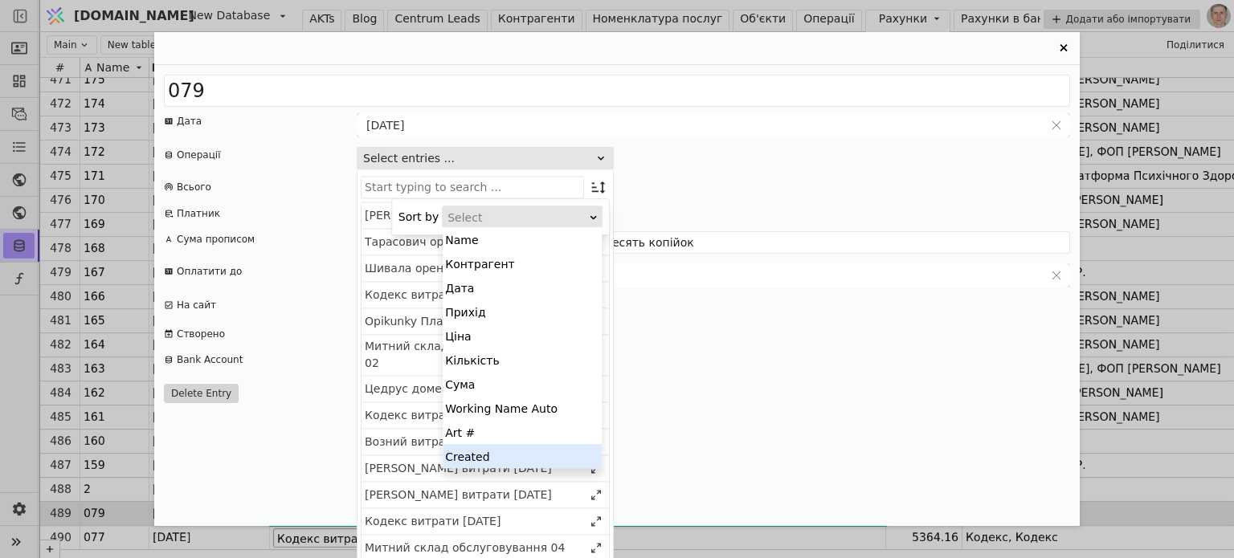
click at [543, 458] on div "Created" at bounding box center [522, 456] width 159 height 24
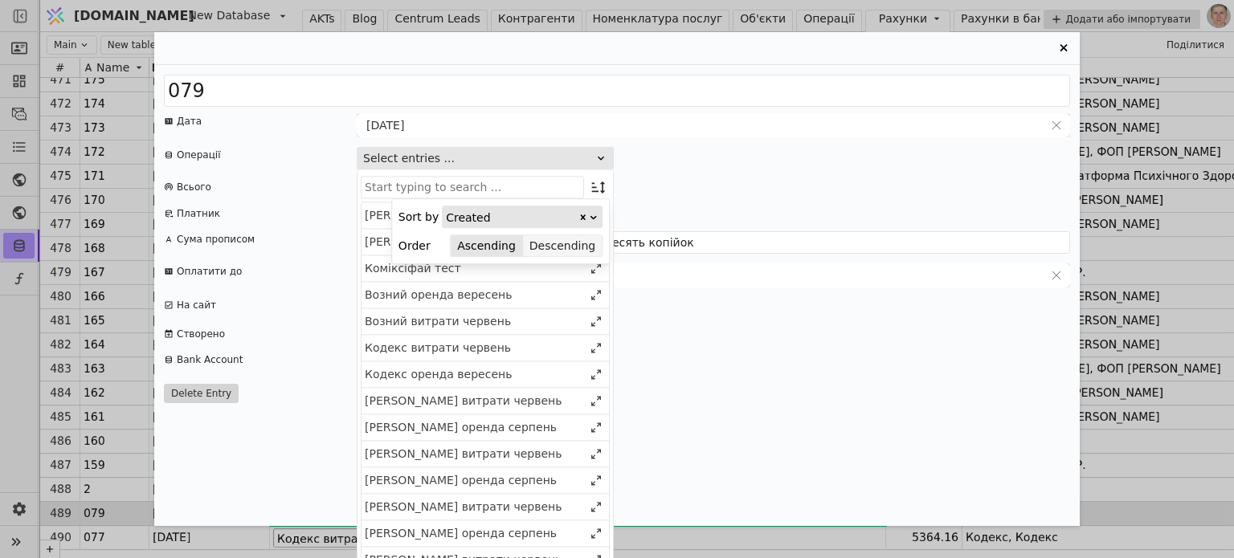
click at [581, 251] on button "Descending" at bounding box center [562, 246] width 79 height 22
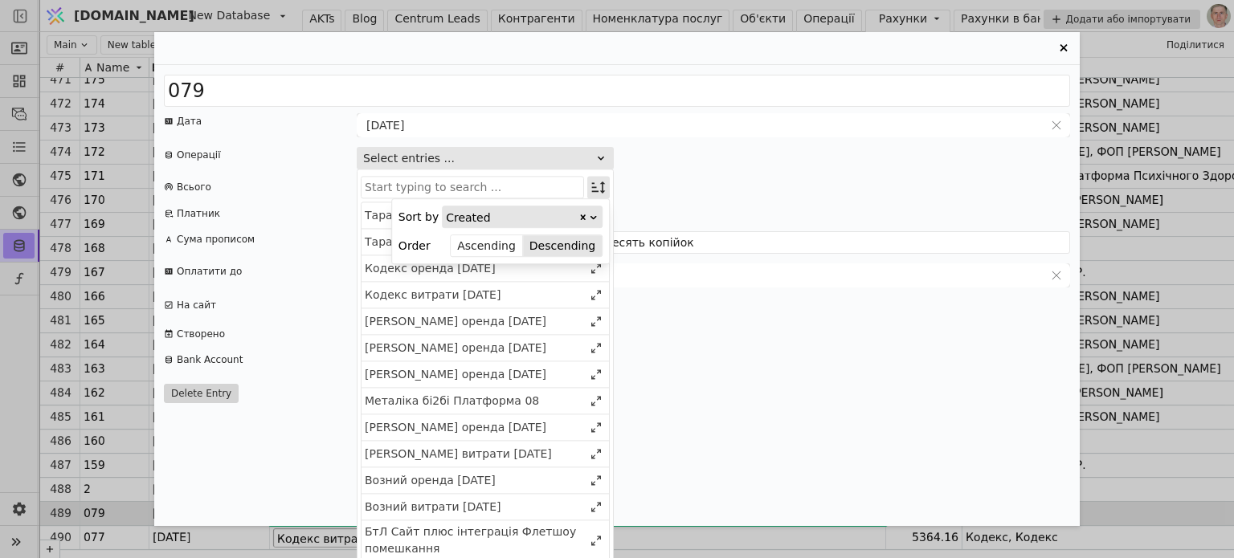
click at [597, 182] on icon "Entry Card" at bounding box center [598, 187] width 16 height 16
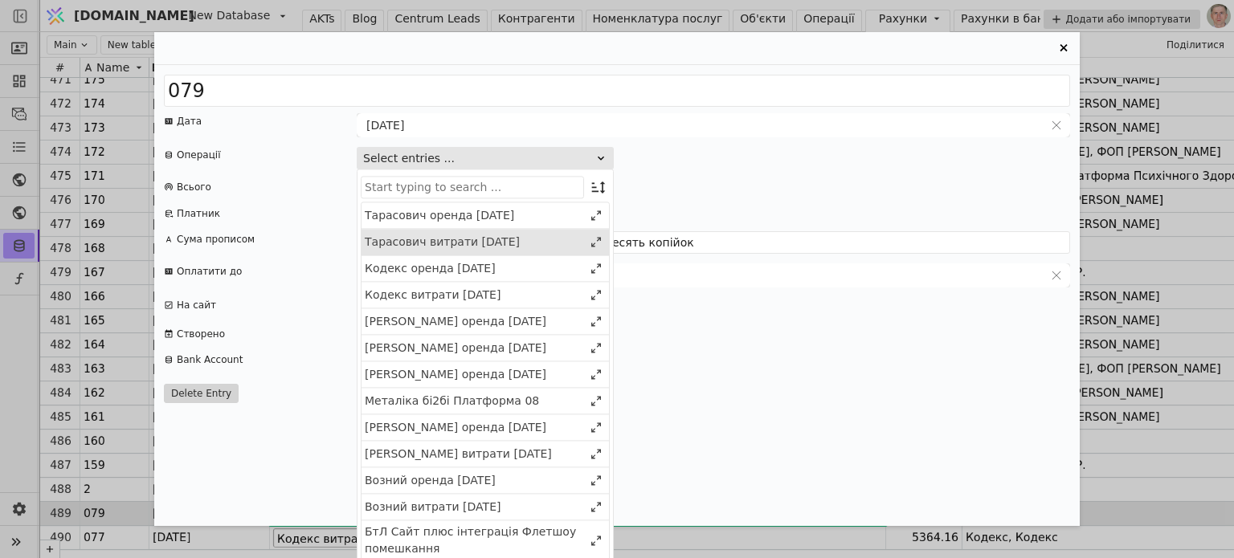
click at [496, 240] on div "Тарасович витрати 2025 серпень" at bounding box center [474, 242] width 218 height 17
click at [496, 240] on div "Тарасович оренда 2025 листопад" at bounding box center [474, 243] width 218 height 17
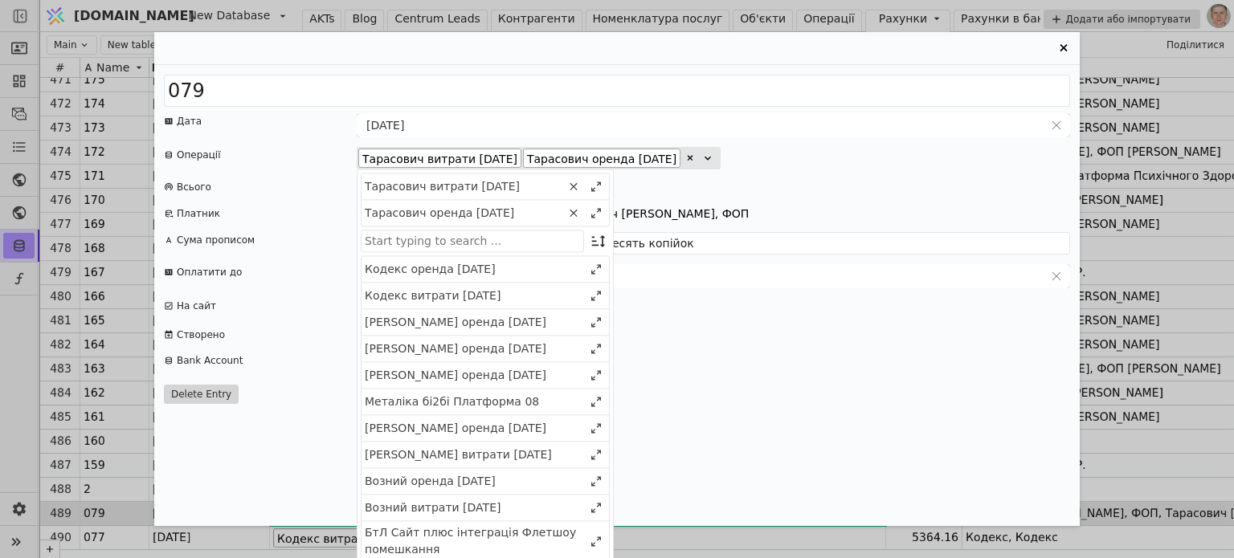
click at [910, 163] on div "Тарасович витрати 2025 серпень Тарасович оренда 2025 листопад Тарасович витрати…" at bounding box center [713, 158] width 713 height 22
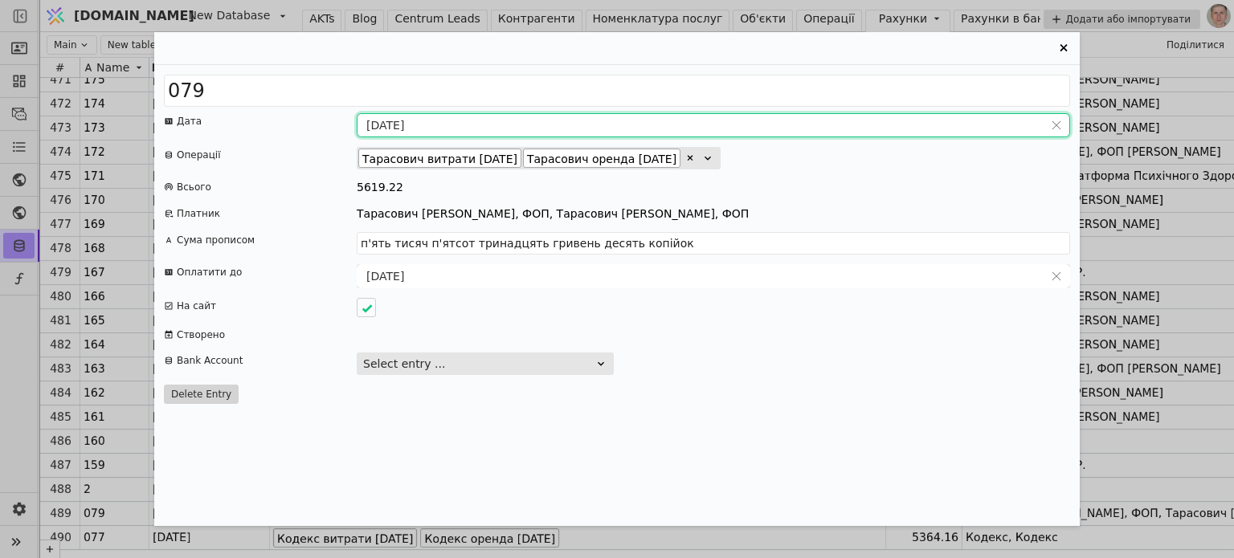
click at [397, 132] on input "31.07.2025" at bounding box center [700, 125] width 686 height 22
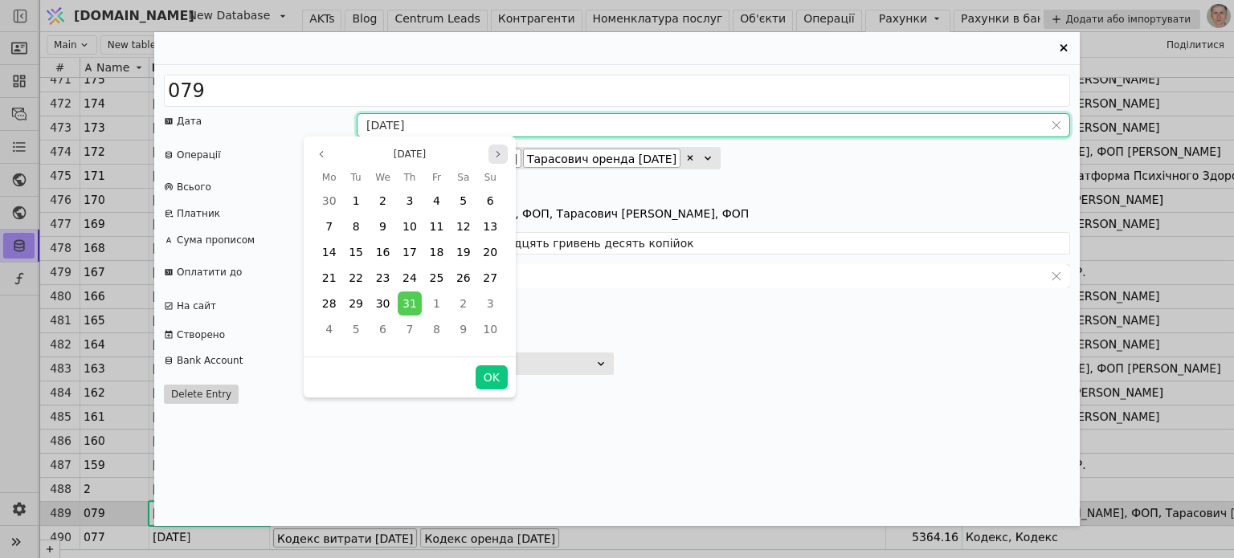
click at [494, 155] on icon "page next" at bounding box center [498, 154] width 10 height 10
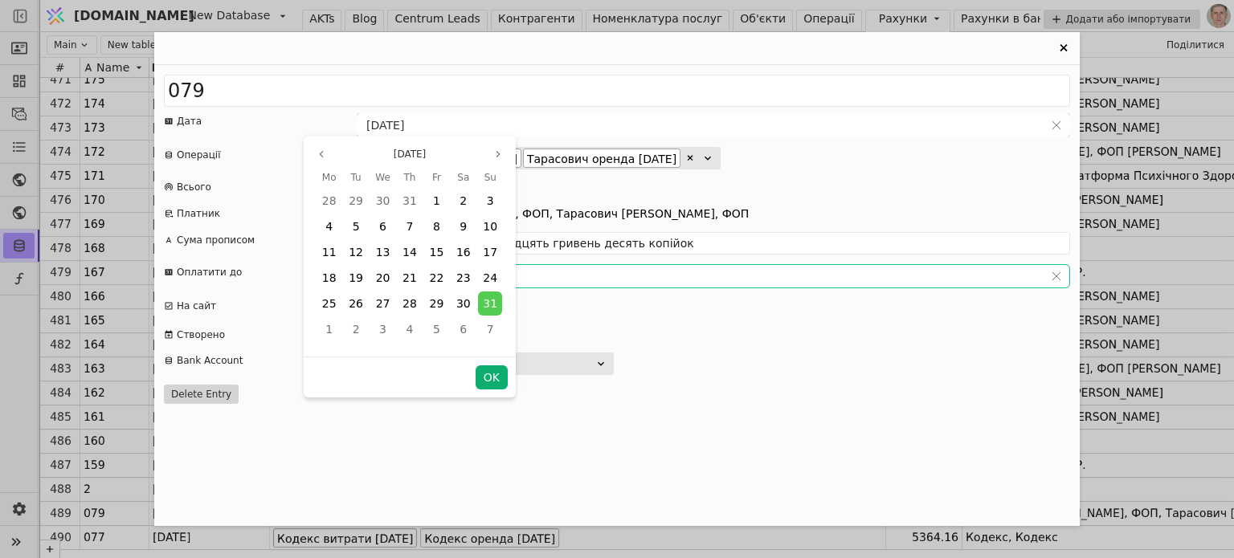
click at [492, 380] on button "OK" at bounding box center [492, 377] width 32 height 24
type input "[DATE]"
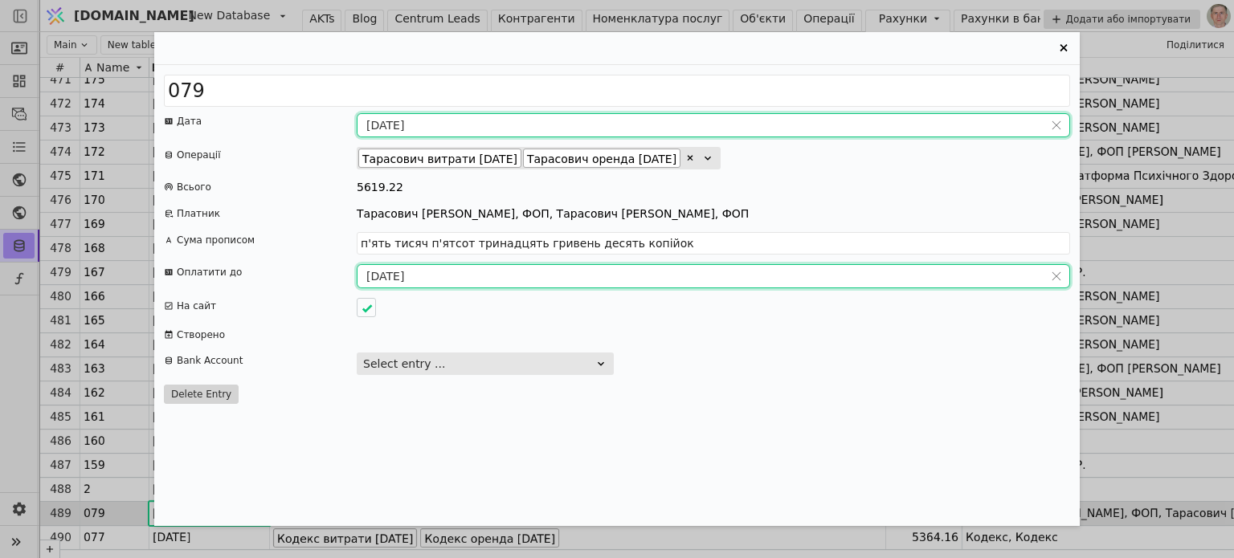
click at [401, 276] on input "04.08.2025" at bounding box center [700, 276] width 686 height 22
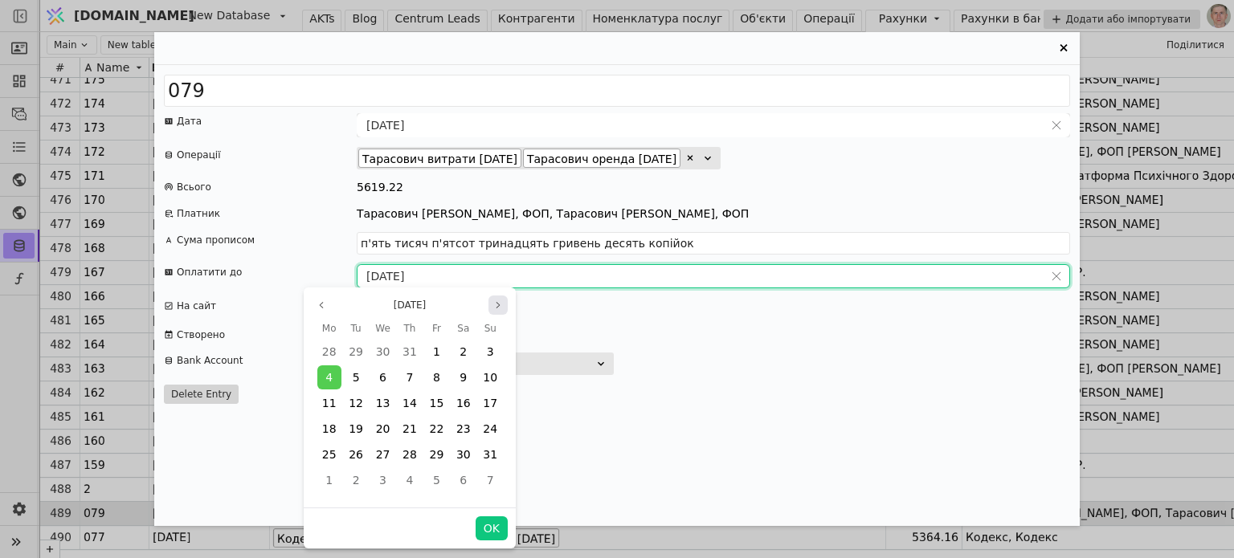
click at [496, 301] on icon "page next" at bounding box center [498, 305] width 10 height 10
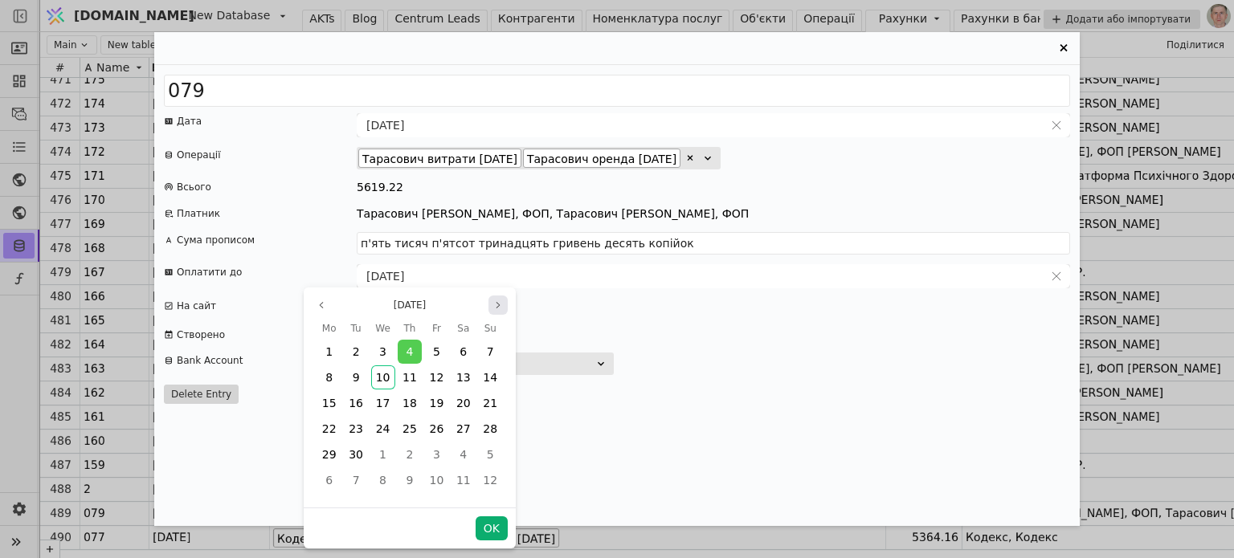
type input "п'ять тисяч шістсот дев'ятнадцять гривень двадцять дві копійки"
click at [496, 529] on button "OK" at bounding box center [492, 528] width 32 height 24
type input "[DATE]"
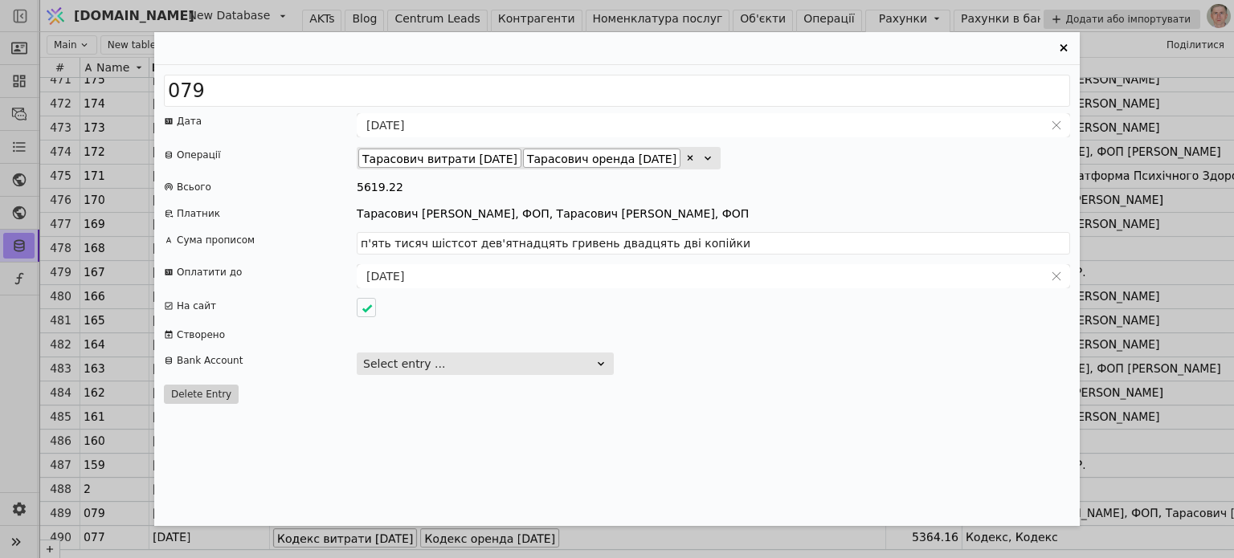
click at [756, 403] on div "079 Дата 31.08.2025 Операції Тарасович витрати 2025 серпень Тарасович оренда 20…" at bounding box center [616, 295] width 925 height 461
click at [1058, 47] on icon "Entry Card" at bounding box center [1063, 48] width 19 height 19
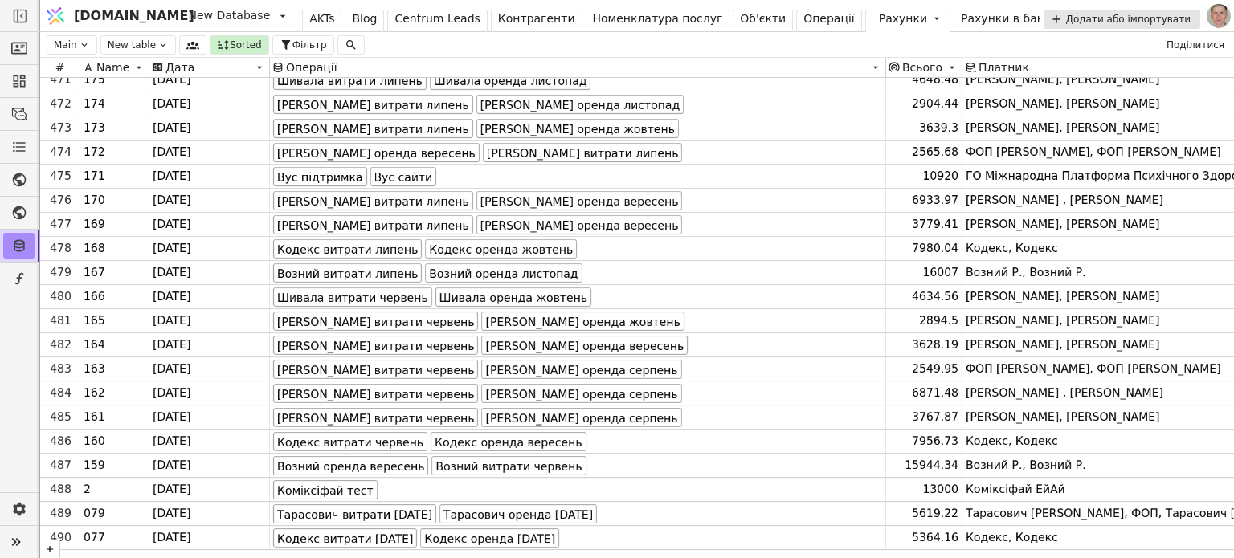
click at [803, 11] on div "Операції" at bounding box center [828, 18] width 51 height 17
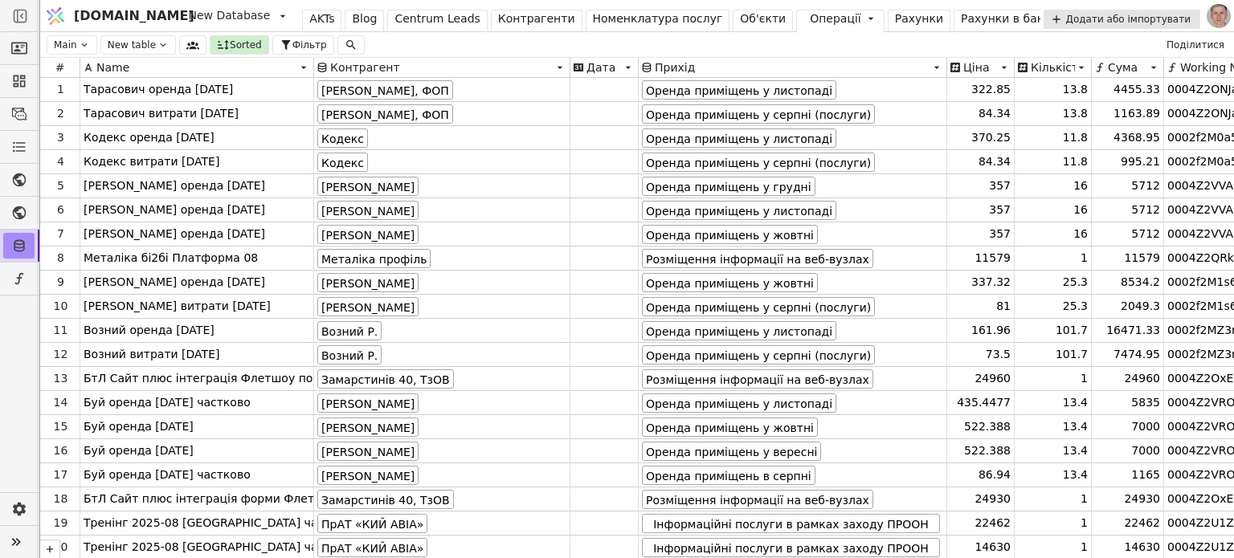
click at [895, 16] on div "Рахунки" at bounding box center [919, 18] width 48 height 17
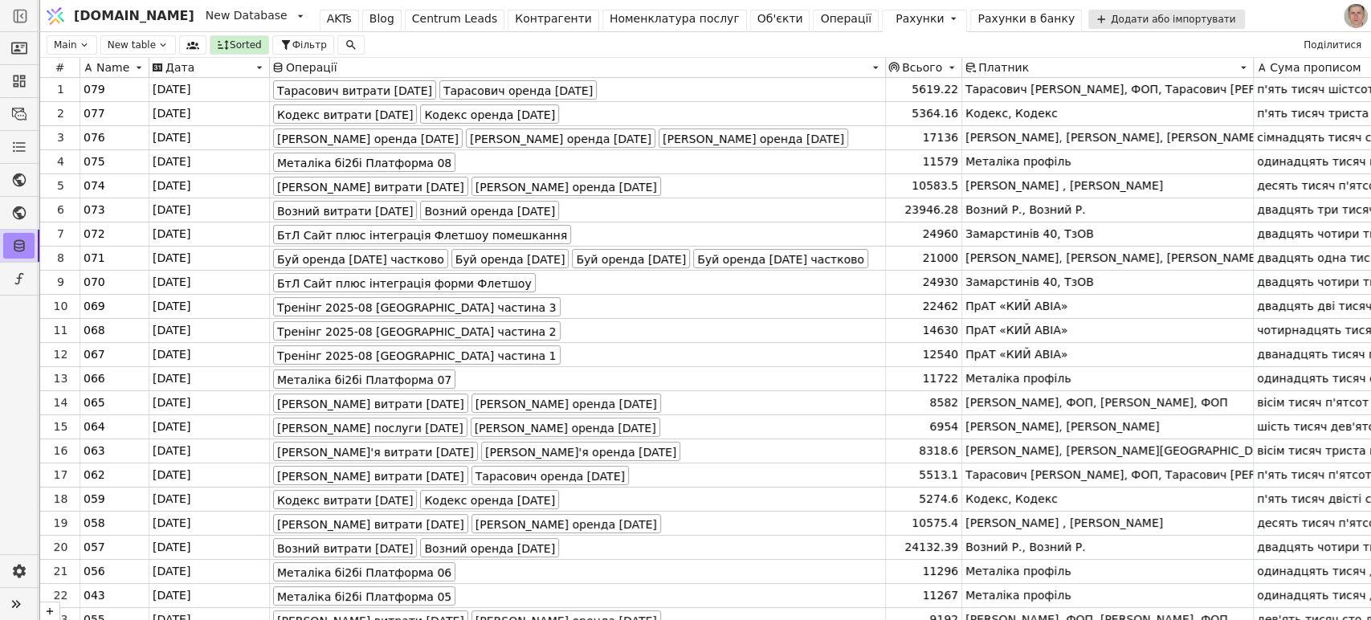
click at [820, 18] on div "Операції" at bounding box center [845, 18] width 51 height 17
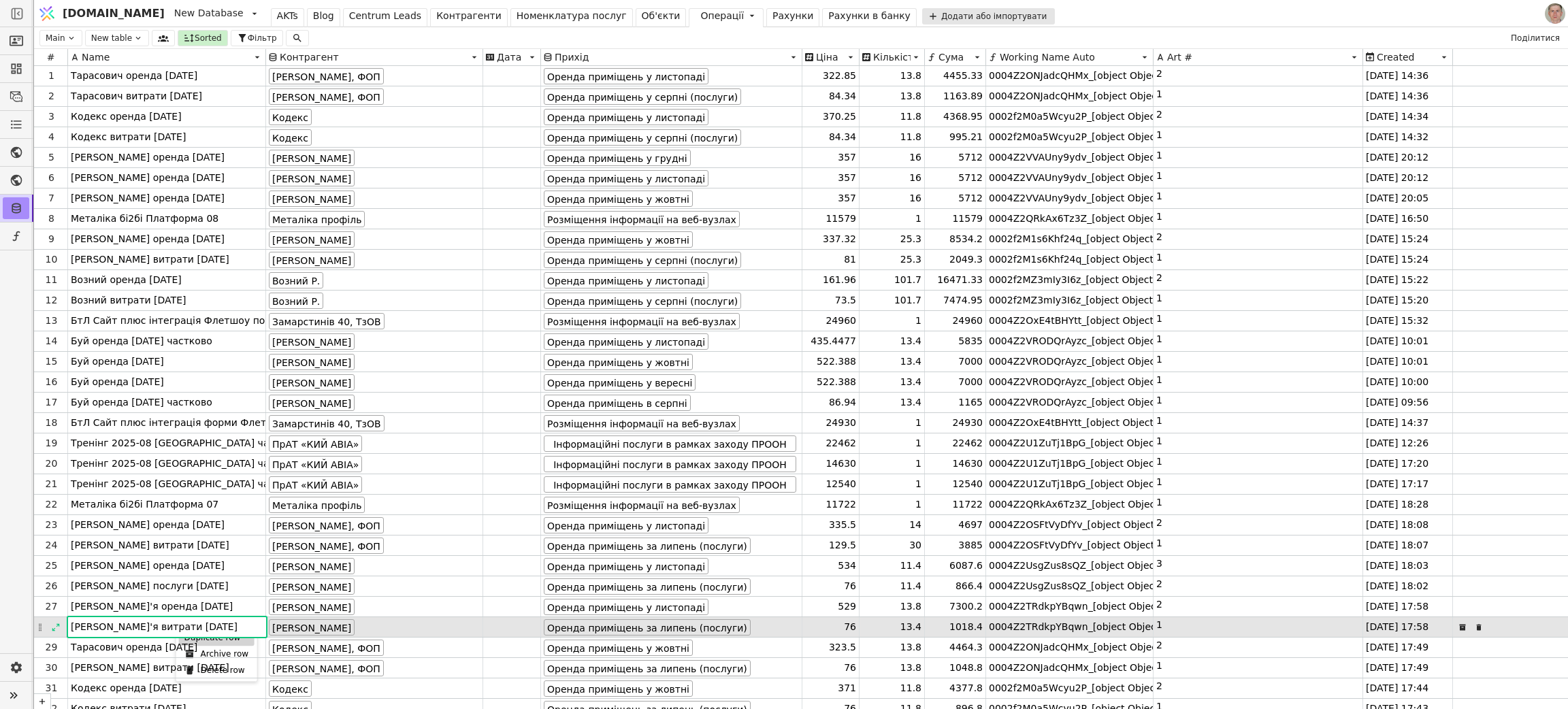
click at [190, 524] on div "Duplicate row" at bounding box center [216, 637] width 75 height 16
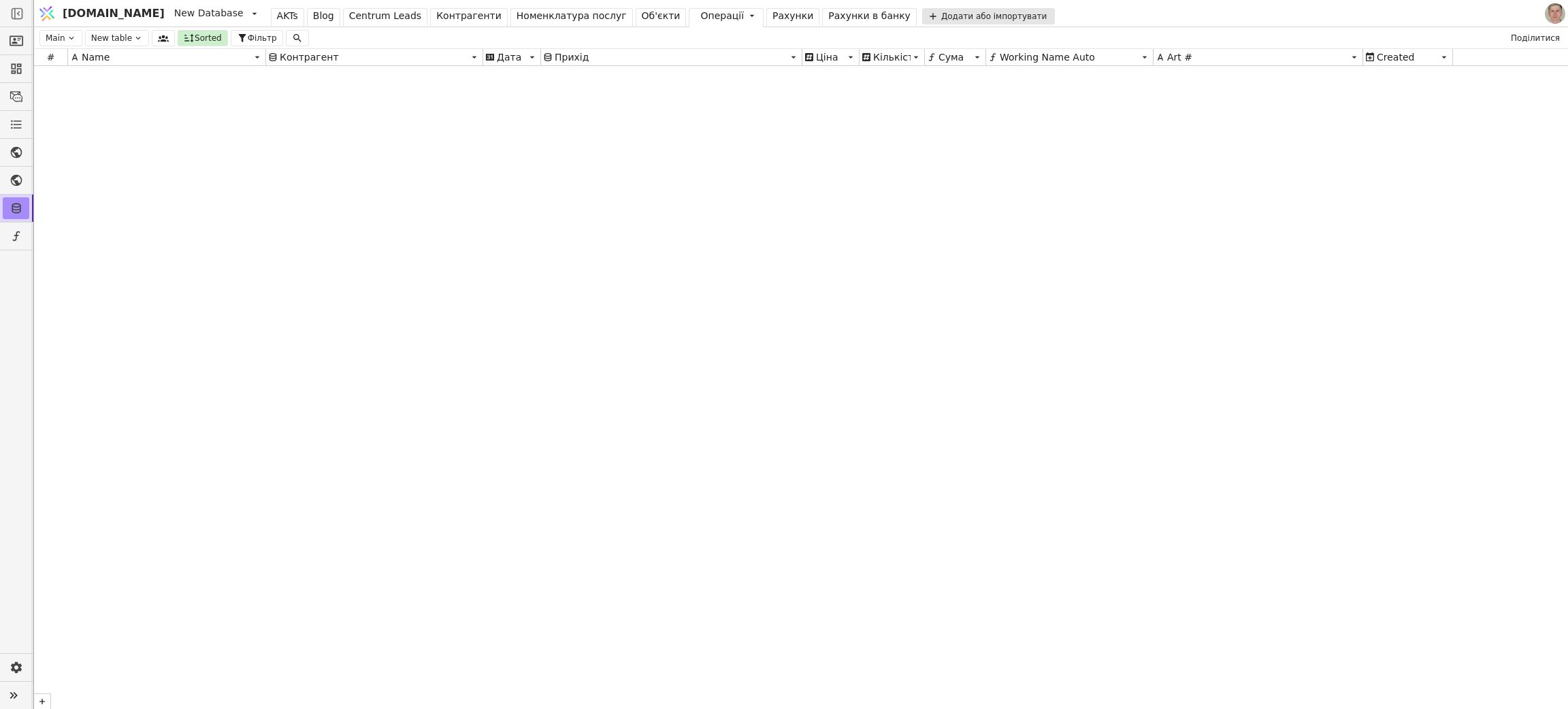
scroll to position [17847, 0]
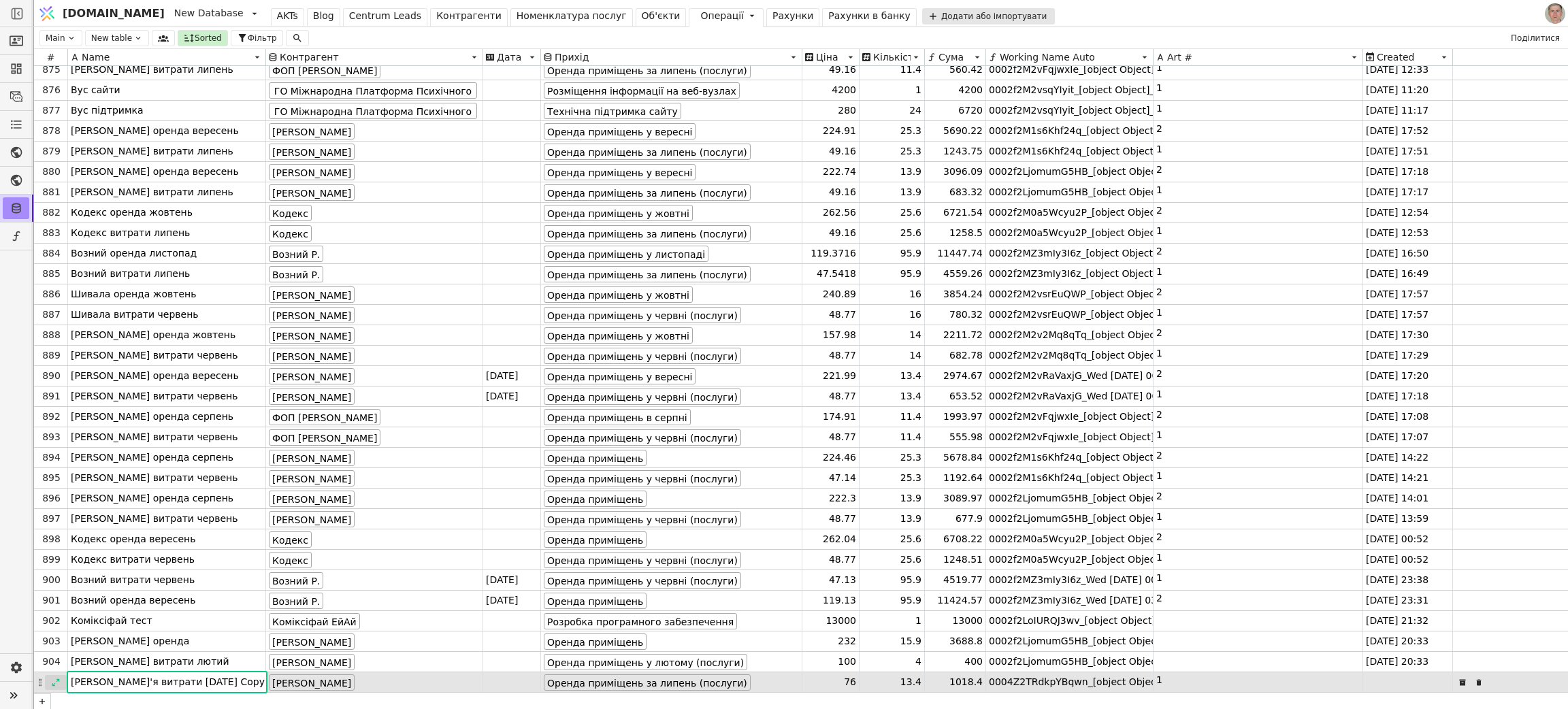
click at [58, 524] on icon at bounding box center [55, 682] width 9 height 9
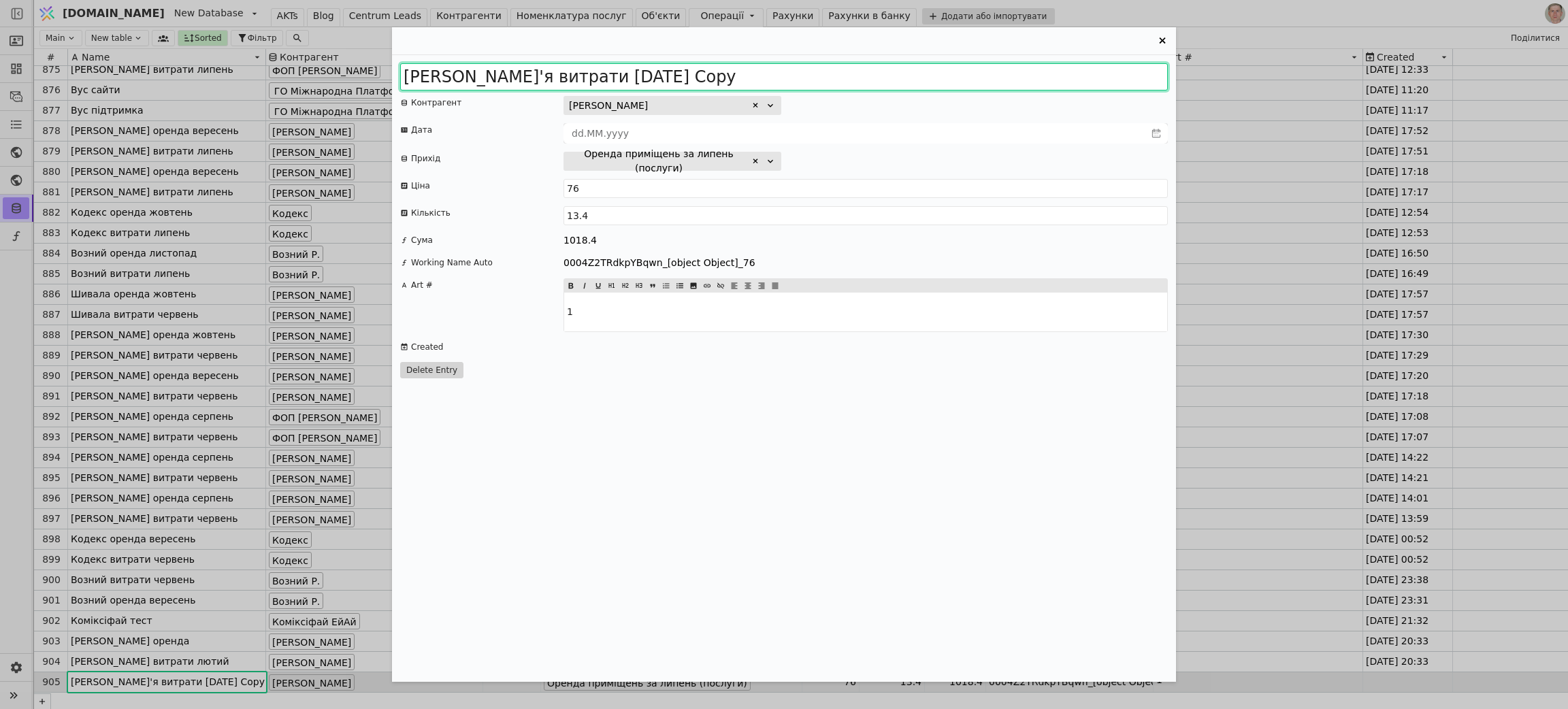
click at [614, 75] on input "Приходько Дар'я витрати 2025 липень Copy" at bounding box center [784, 77] width 767 height 27
drag, startPoint x: 654, startPoint y: 75, endPoint x: 995, endPoint y: 81, distance: 341.1
click at [994, 81] on input "Приходько Дар'я витрати 2025 липень Copy" at bounding box center [784, 77] width 767 height 27
type input "Приходько Дар'я витрати 2025 серпень"
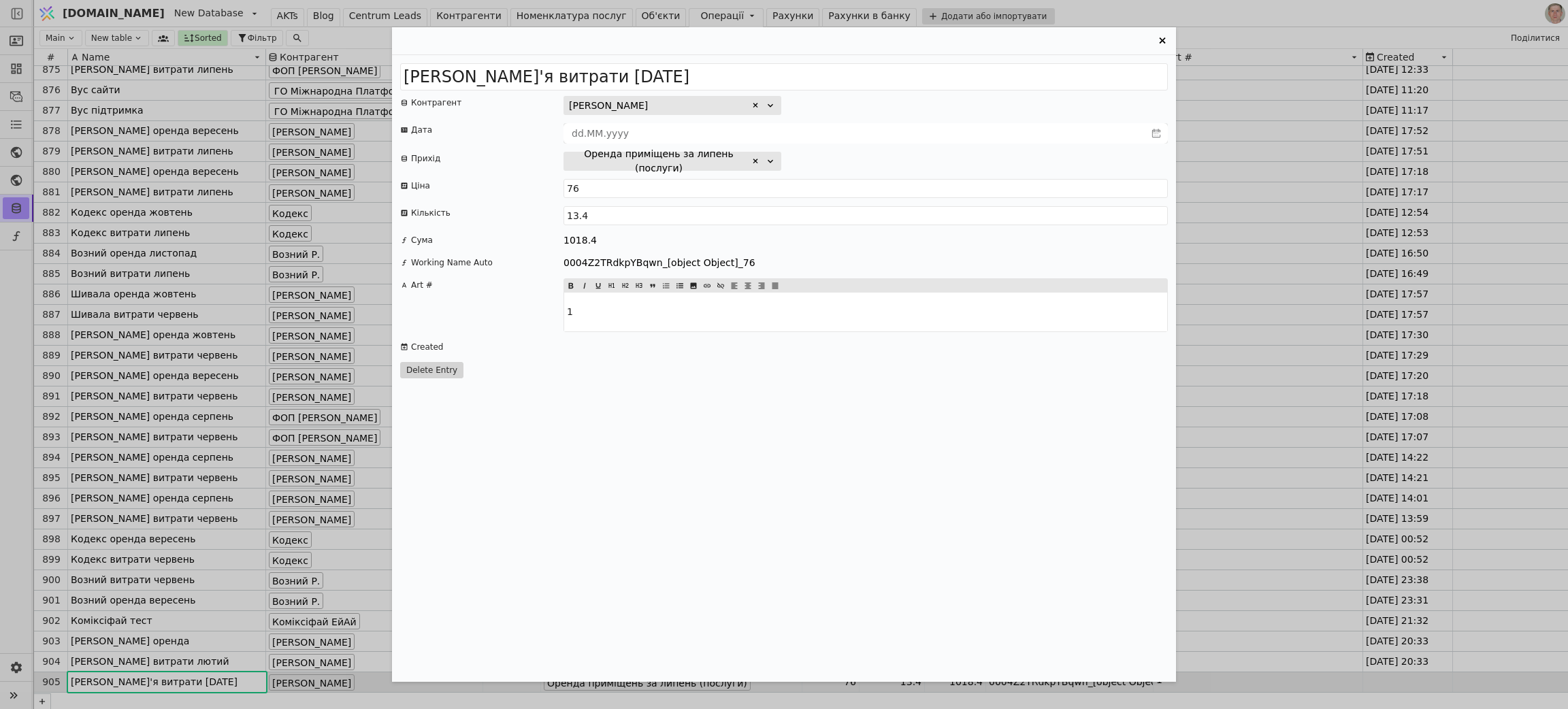
click at [752, 154] on div "Оренда приміщень за липень (послуги)" at bounding box center [666, 162] width 193 height 29
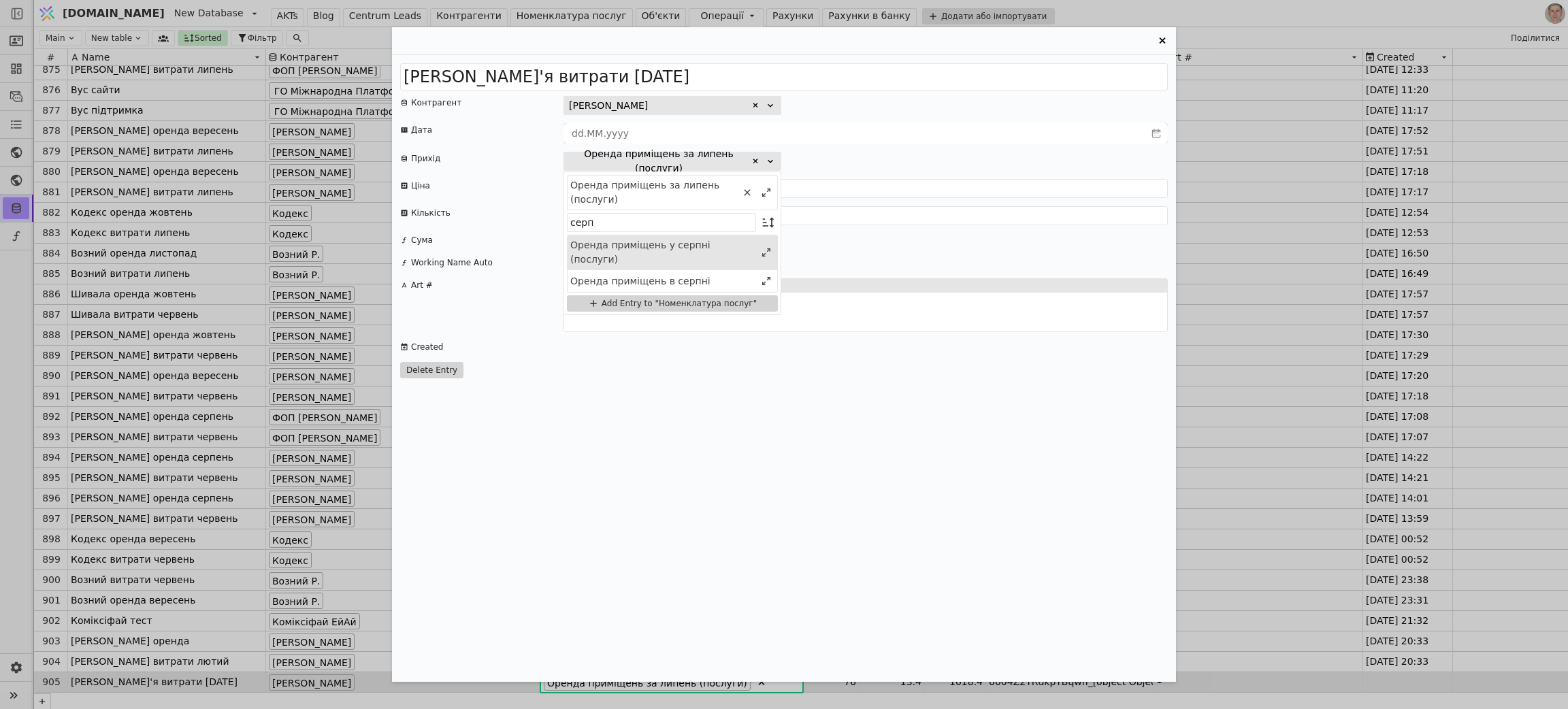
type input "серп"
drag, startPoint x: 701, startPoint y: 247, endPoint x: 916, endPoint y: 237, distance: 215.2
click at [703, 247] on div "Оренда приміщень у серпні (послуги)" at bounding box center [662, 252] width 185 height 29
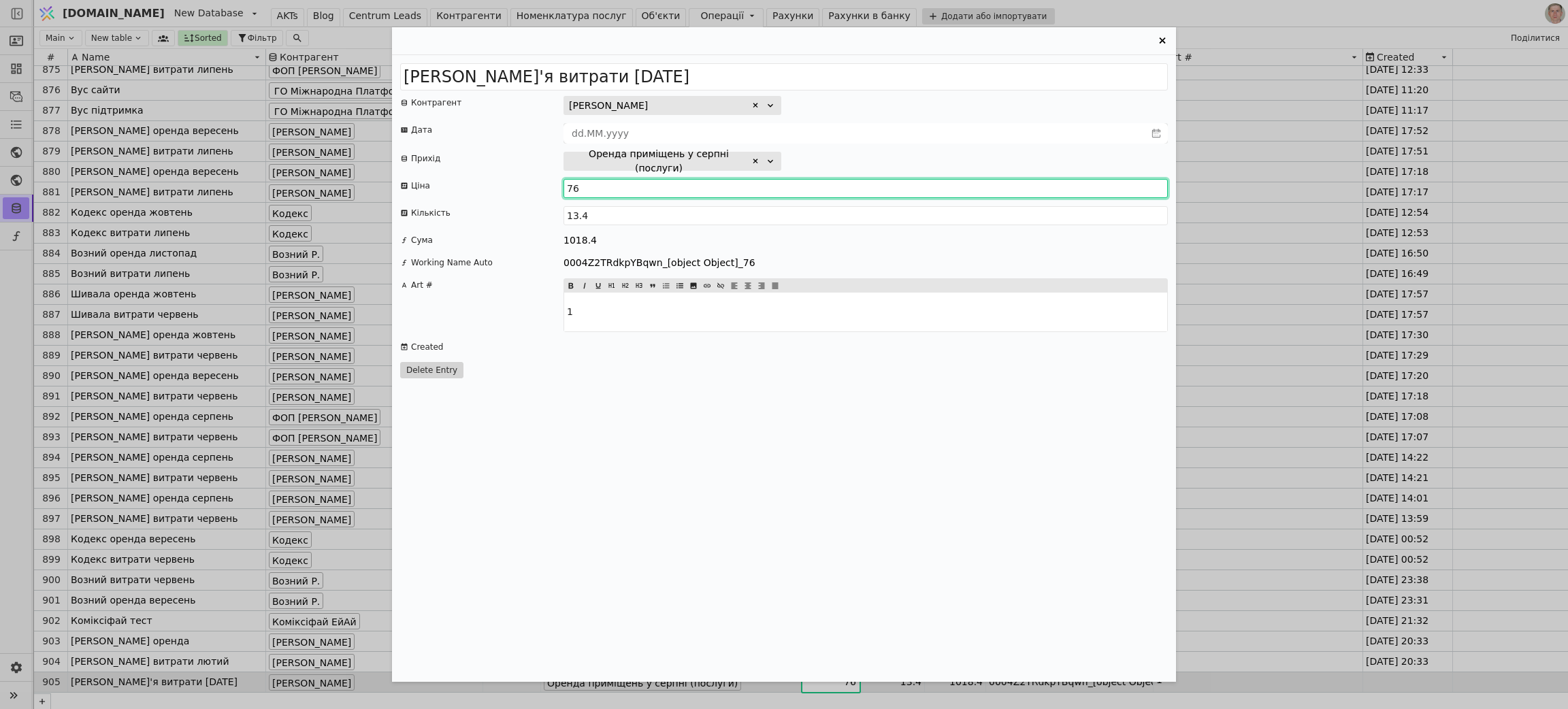
drag, startPoint x: 581, startPoint y: 189, endPoint x: 551, endPoint y: 186, distance: 30.1
click at [551, 186] on div "Ціна 76" at bounding box center [784, 188] width 767 height 19
type input "84.34"
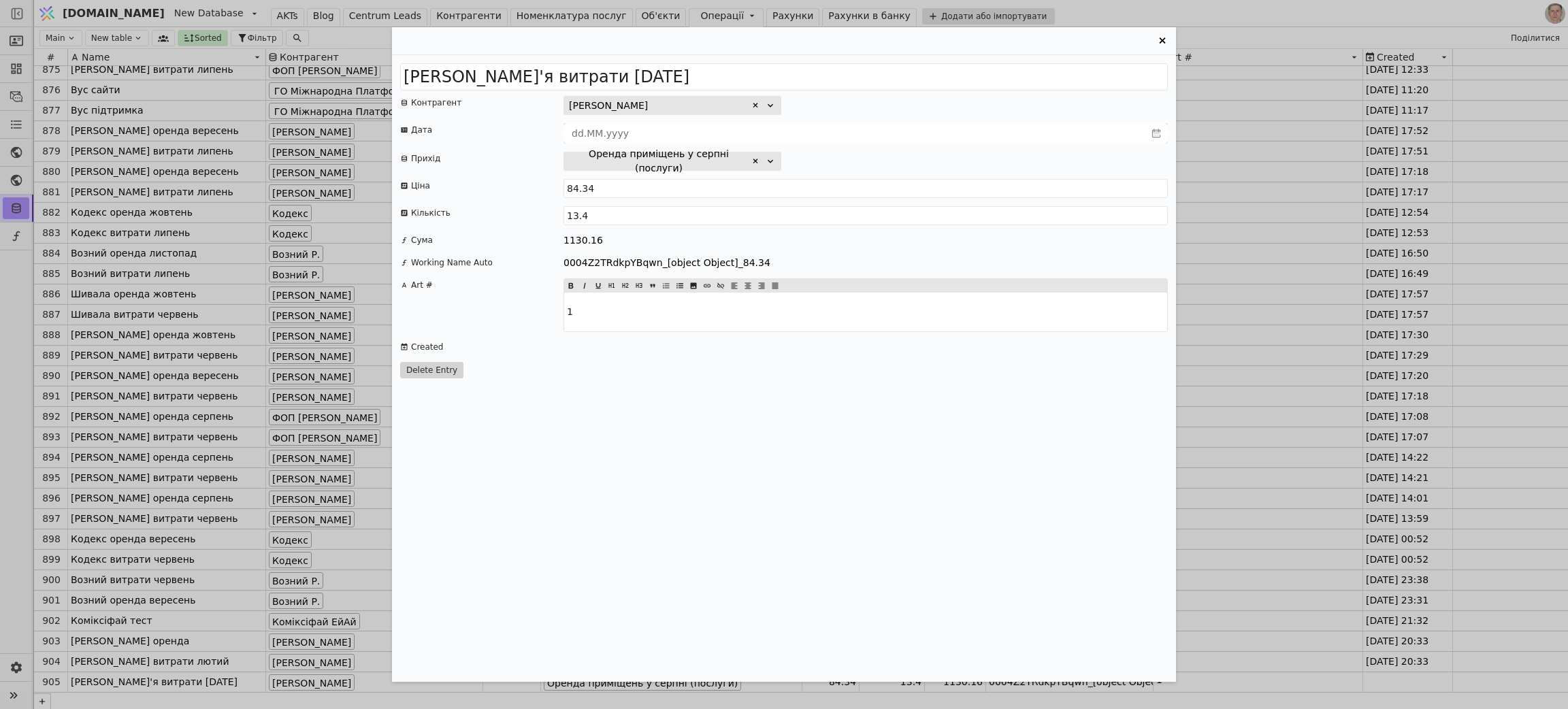
click at [1157, 40] on icon "Entry Card" at bounding box center [1161, 41] width 16 height 16
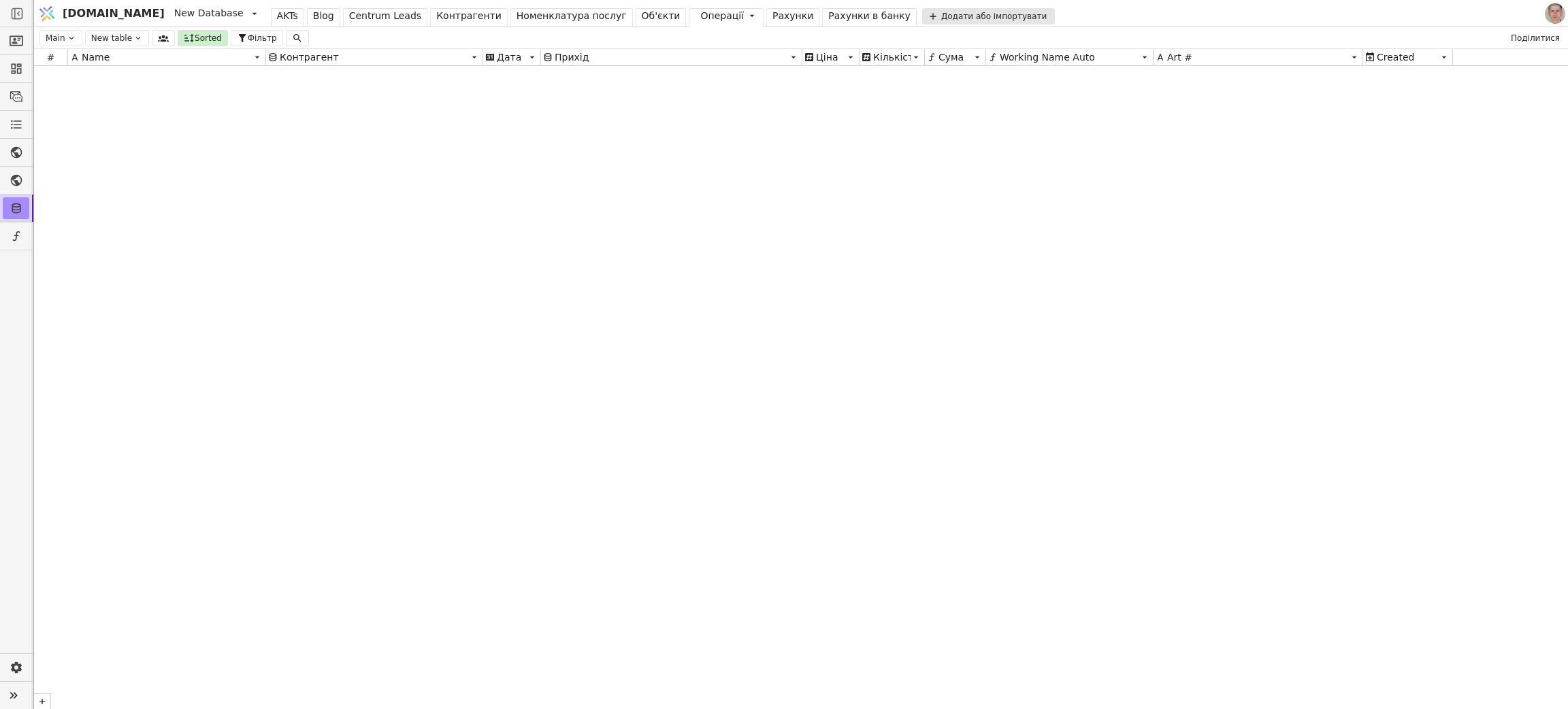
scroll to position [0, 0]
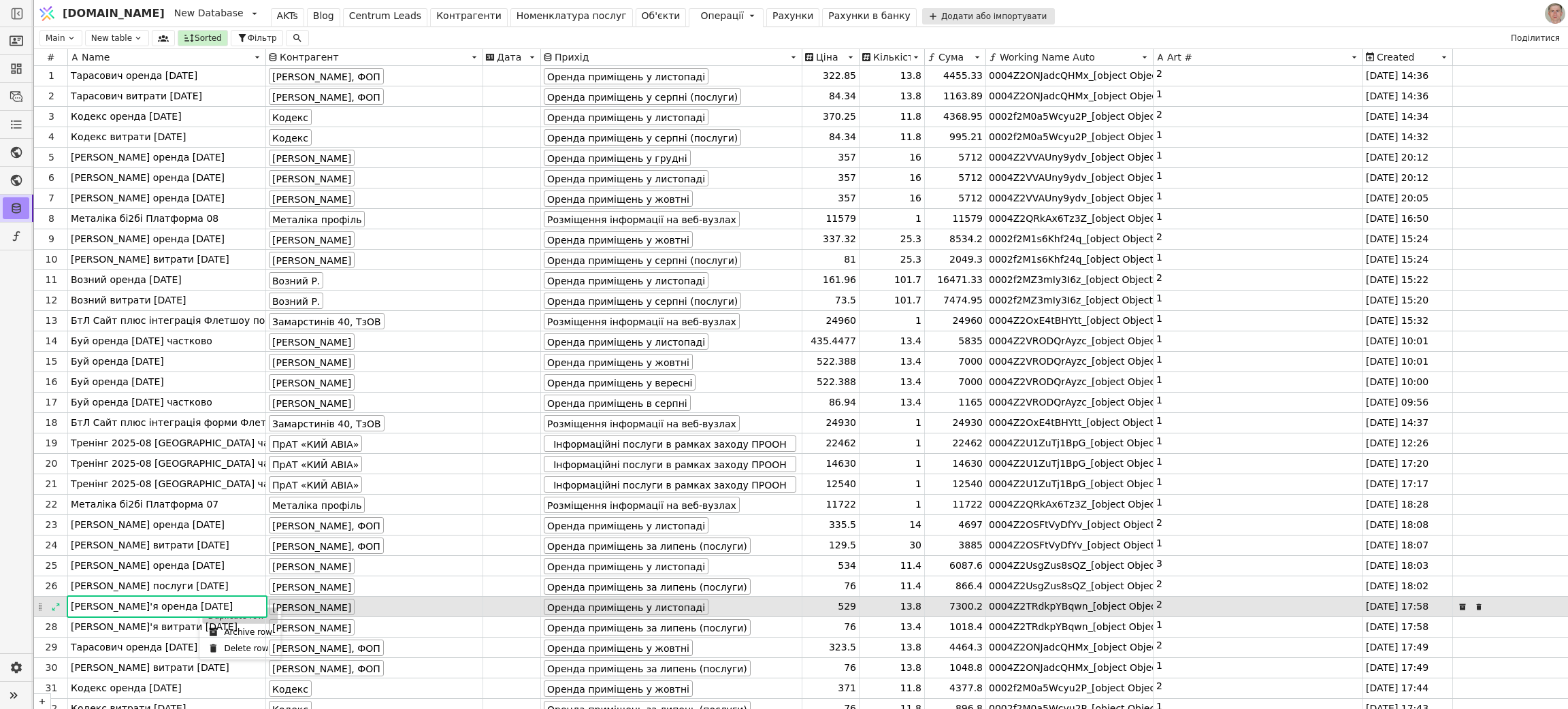
click at [215, 524] on div "Duplicate row" at bounding box center [240, 615] width 75 height 16
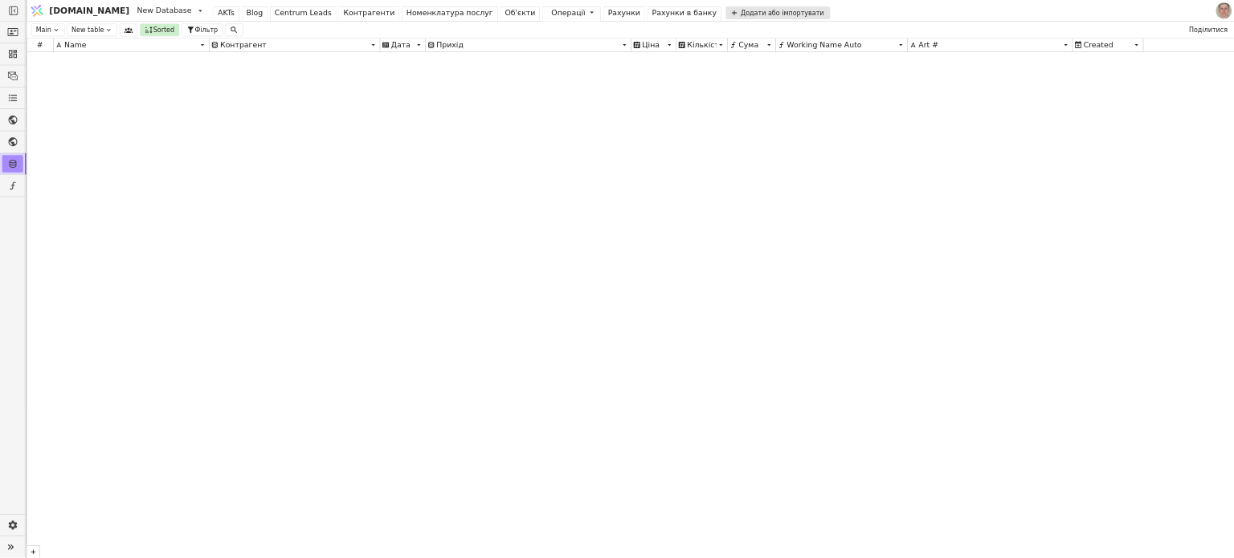
scroll to position [21080, 0]
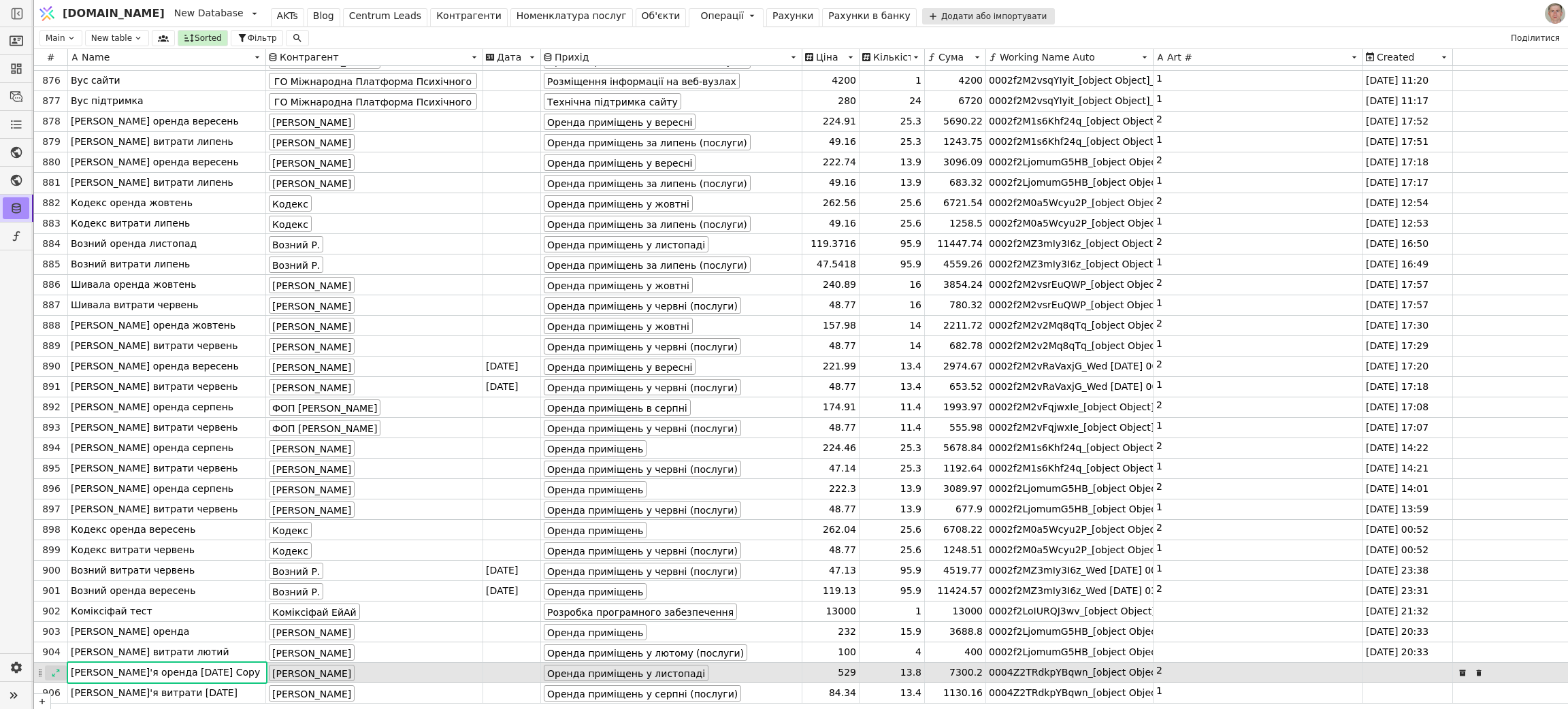
click at [58, 524] on icon at bounding box center [56, 673] width 8 height 8
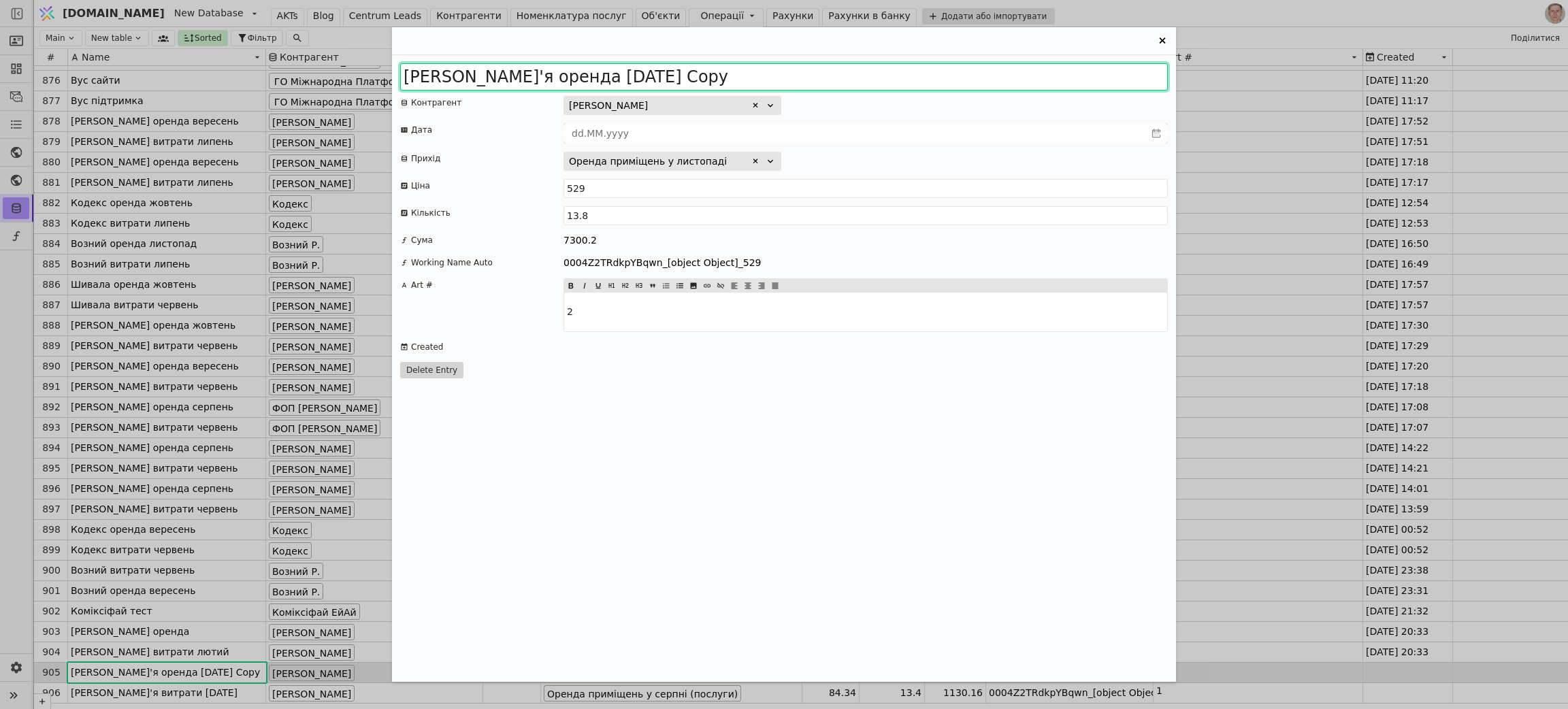
drag, startPoint x: 656, startPoint y: 76, endPoint x: 994, endPoint y: 73, distance: 338.0
click at [989, 72] on input "Приходько Дар'я оренда 2025 листопад Copy" at bounding box center [784, 77] width 767 height 27
type input "Приходько Дар'я оренда 2025 грудень"
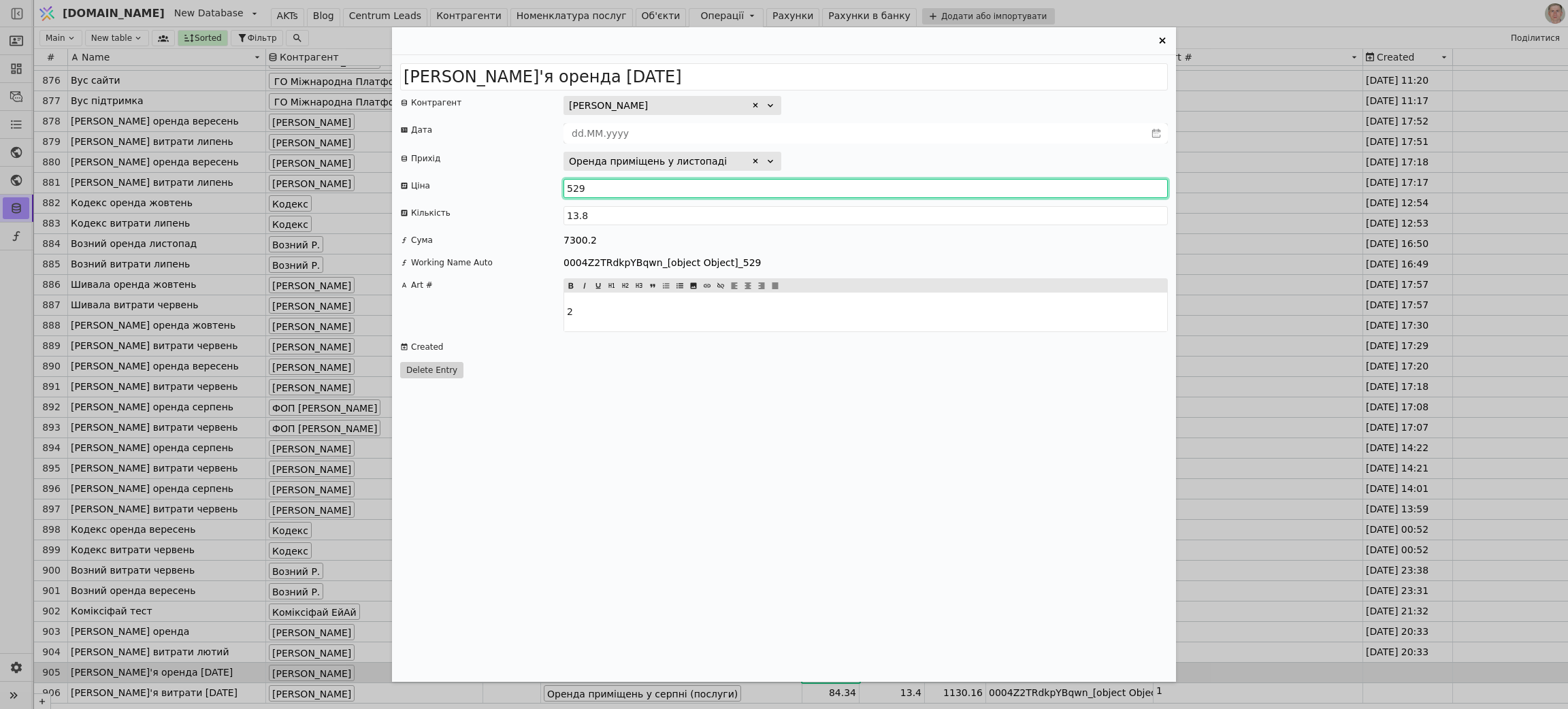
drag, startPoint x: 577, startPoint y: 190, endPoint x: 609, endPoint y: 191, distance: 32.0
click at [609, 191] on input "529" at bounding box center [865, 188] width 604 height 19
type input "527.94"
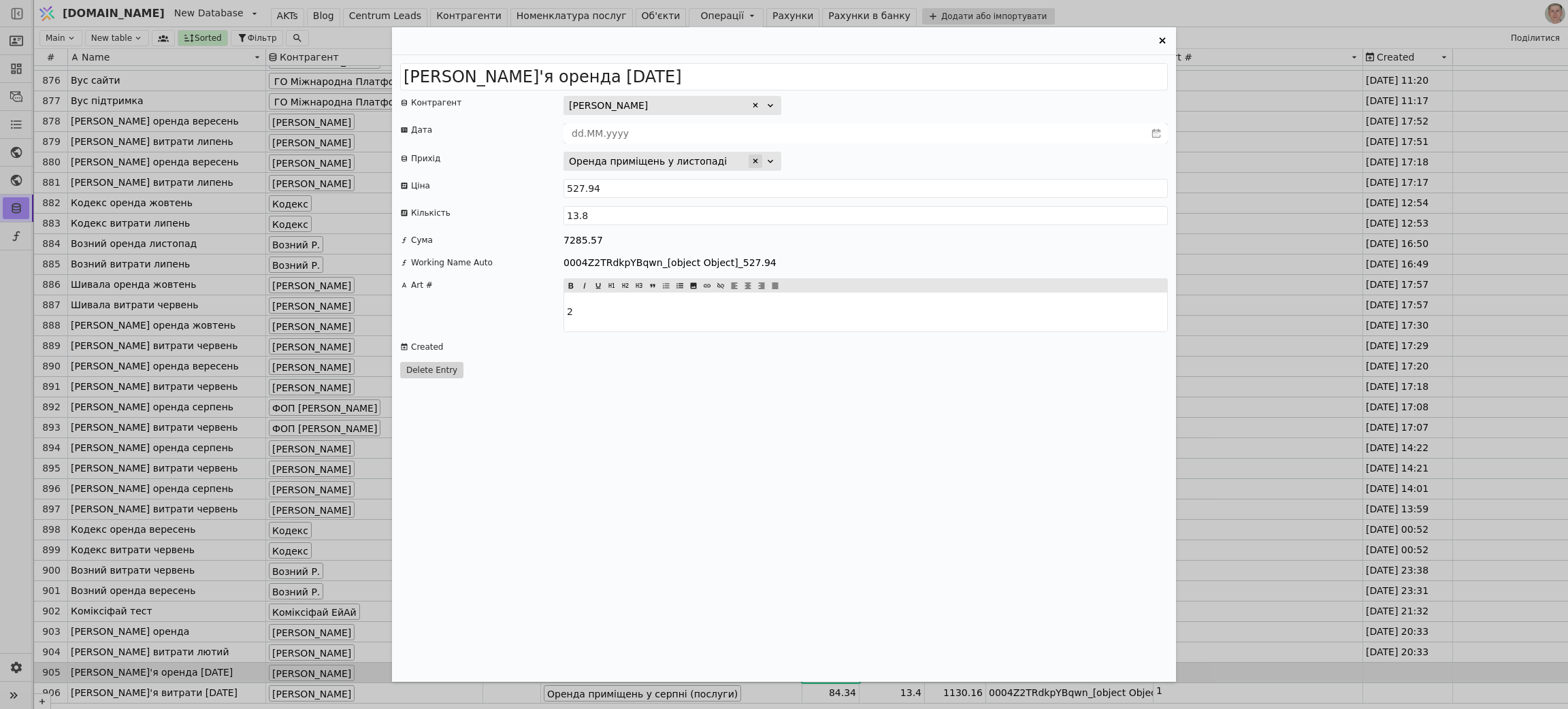
click at [752, 155] on div "Entry Card" at bounding box center [756, 161] width 14 height 14
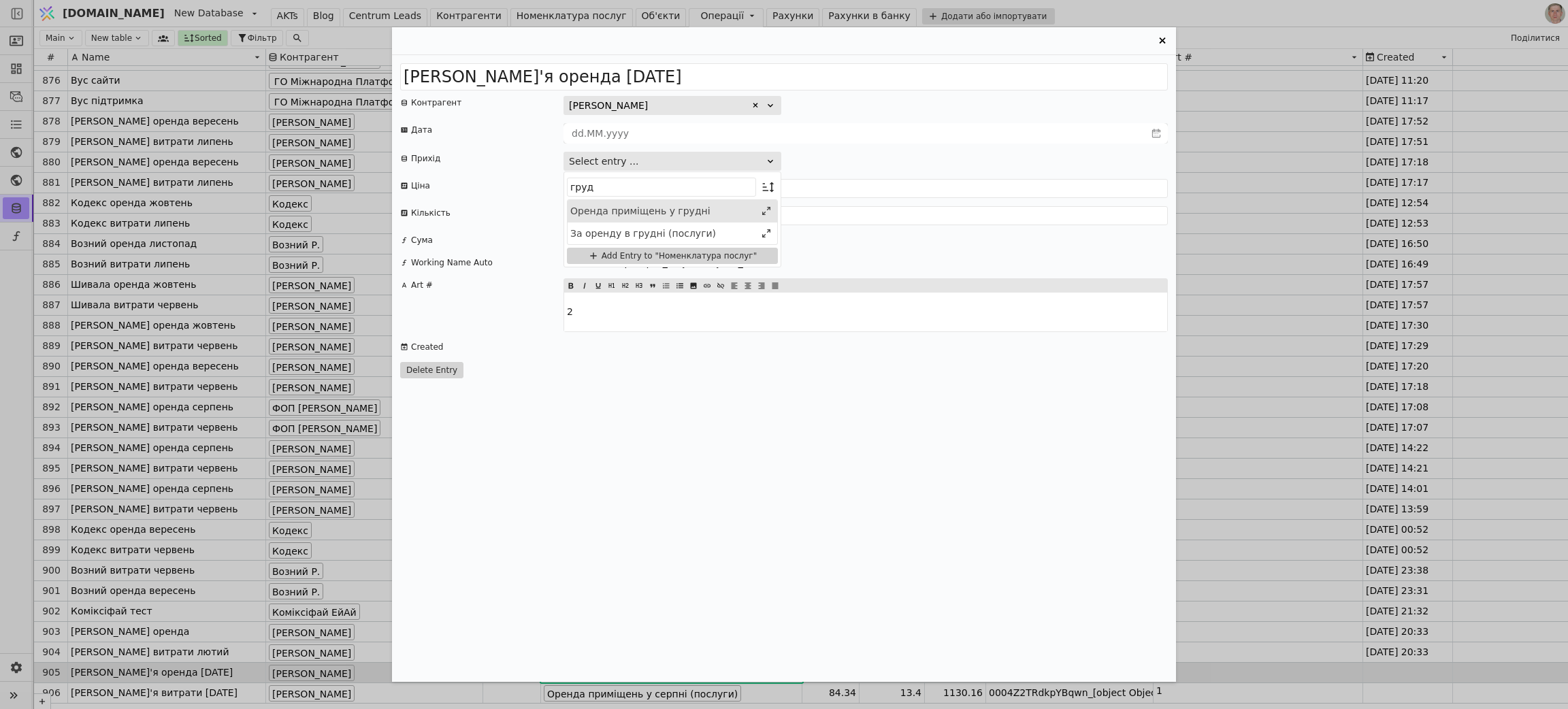
type input "груд"
click at [730, 212] on div "Оренда приміщень у грудні" at bounding box center [662, 211] width 185 height 14
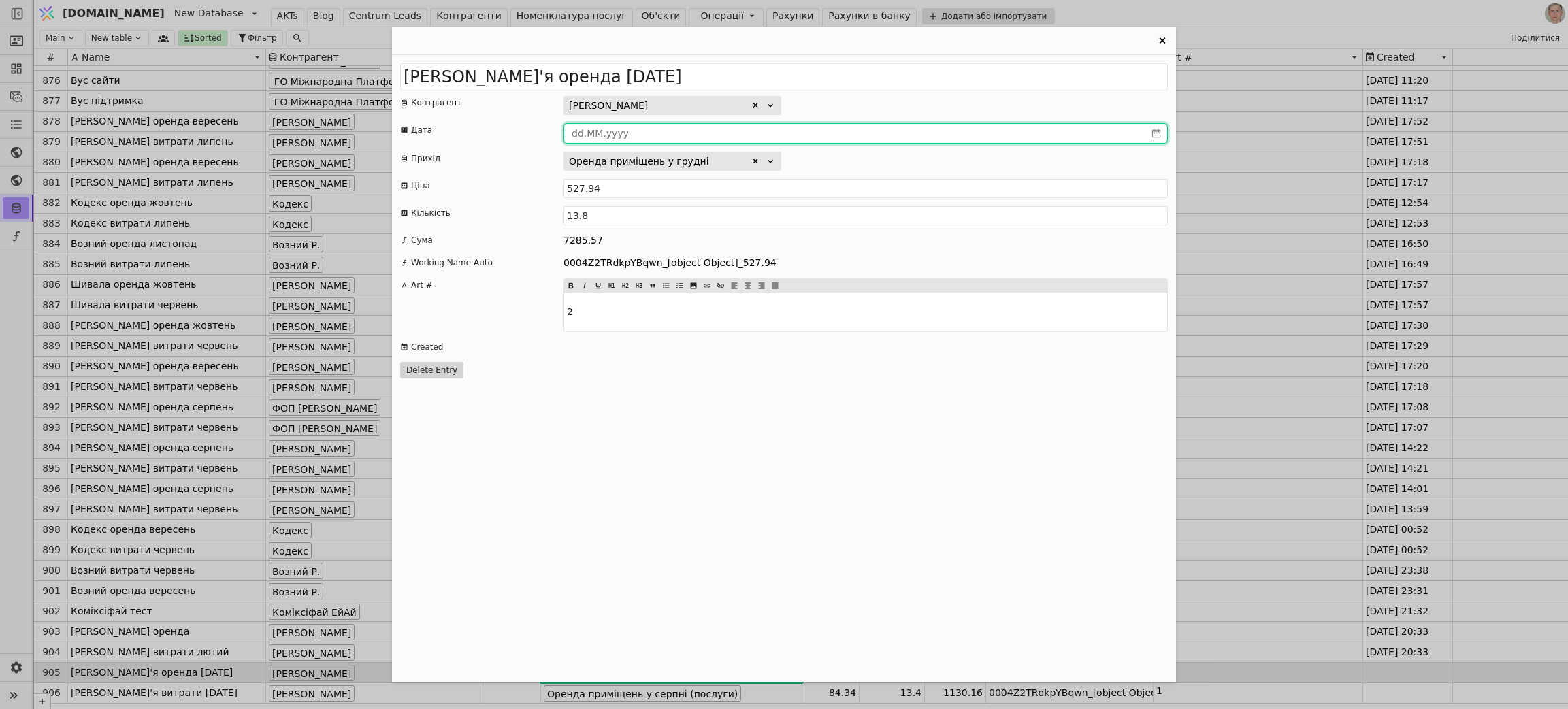
type input "dd.MM.yyyy"
click at [878, 138] on input "dd.MM.yyyy" at bounding box center [855, 133] width 581 height 19
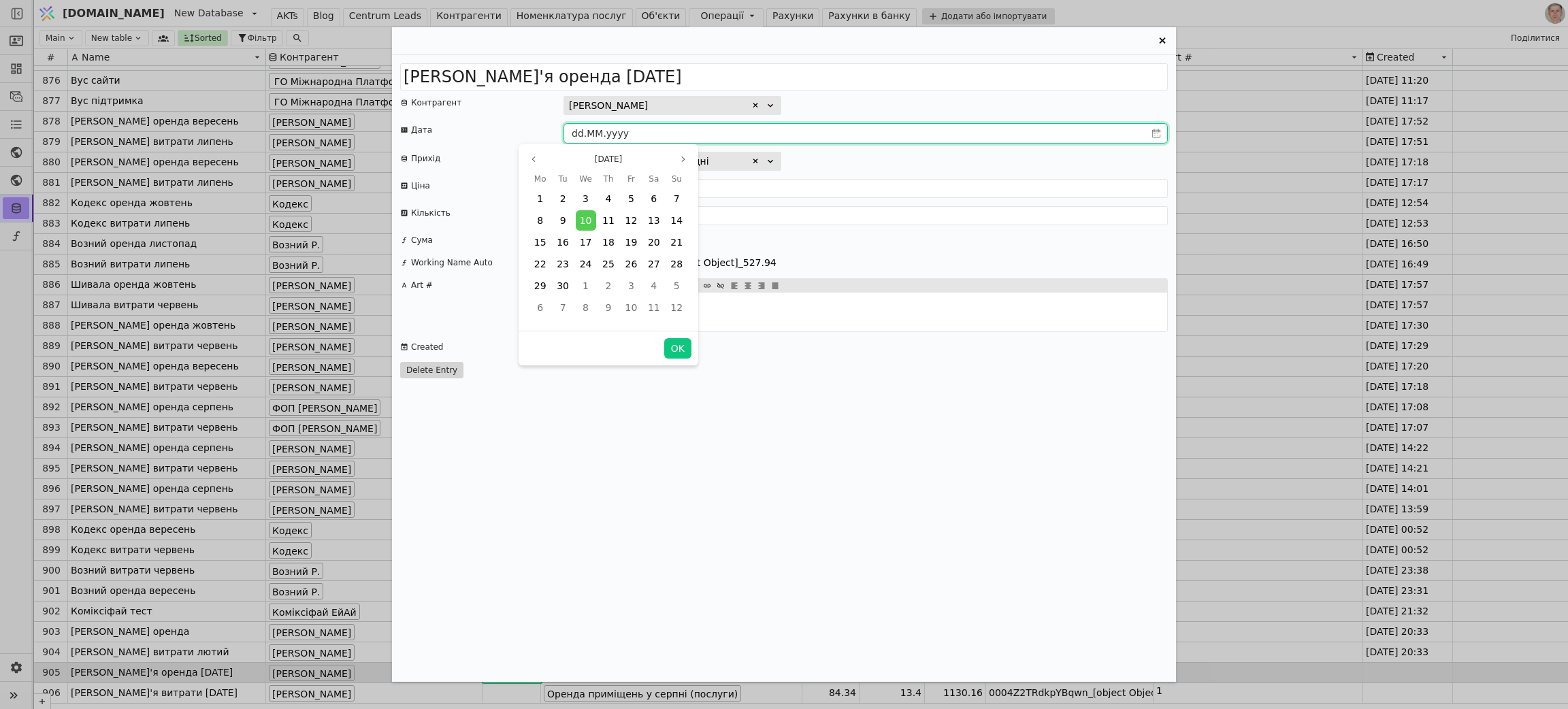
click at [1072, 60] on div "Приходько Дар'я оренда 2025 грудень Контрагент Приходько Дарʼя Миколаївна Дата …" at bounding box center [784, 368] width 784 height 627
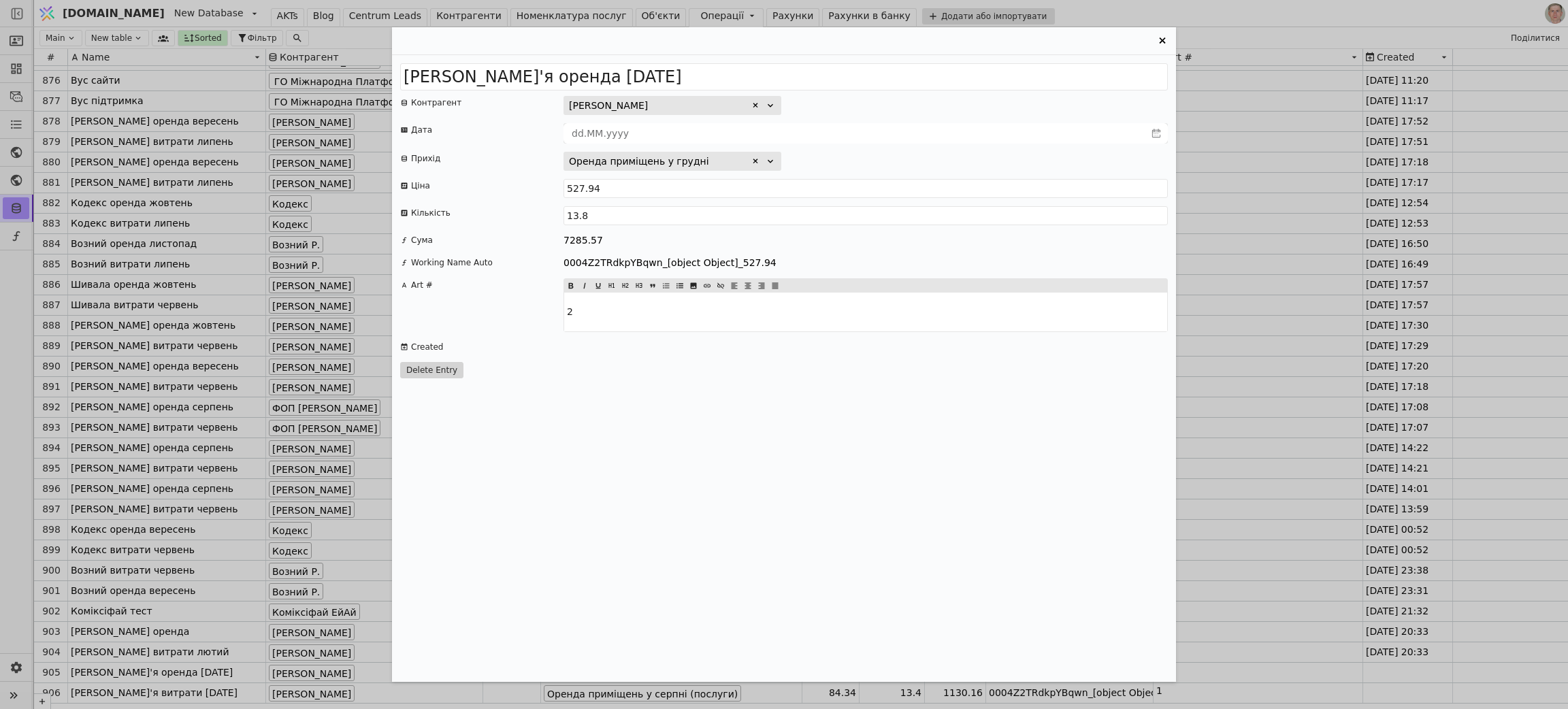
click at [1158, 36] on icon "Entry Card" at bounding box center [1161, 41] width 16 height 16
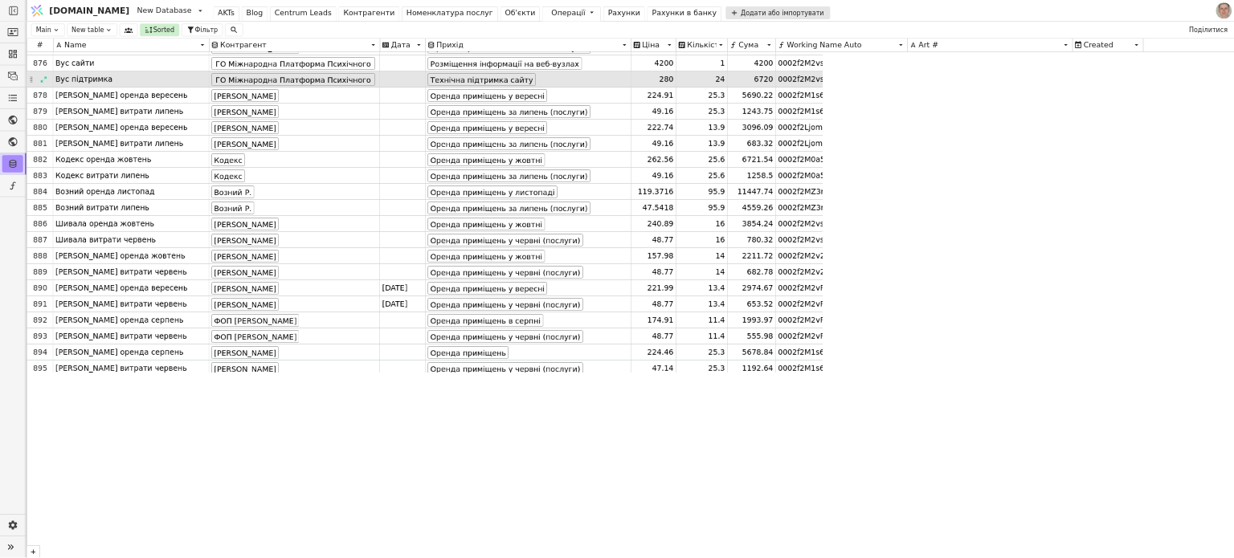
scroll to position [21081, 0]
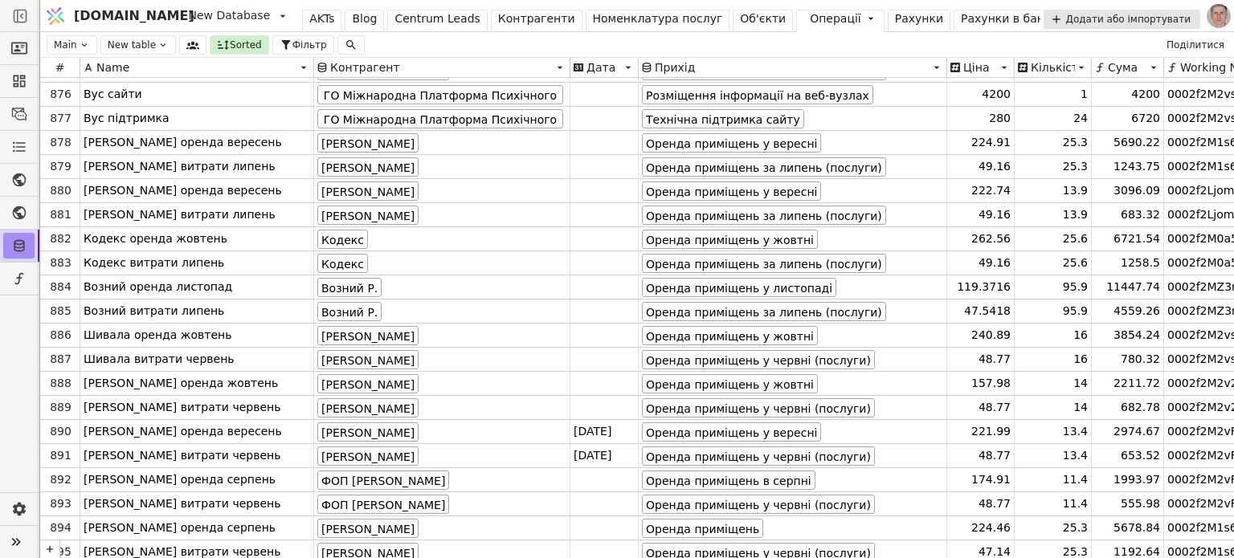
click at [895, 14] on div "Рахунки" at bounding box center [919, 18] width 48 height 17
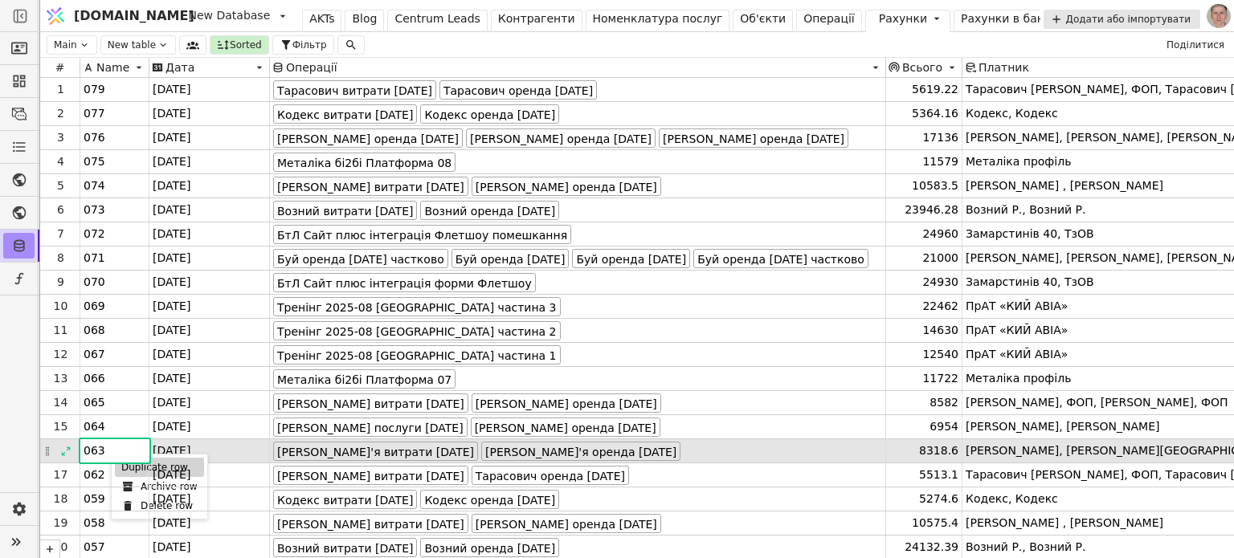
click at [129, 468] on div "Duplicate row" at bounding box center [159, 467] width 89 height 19
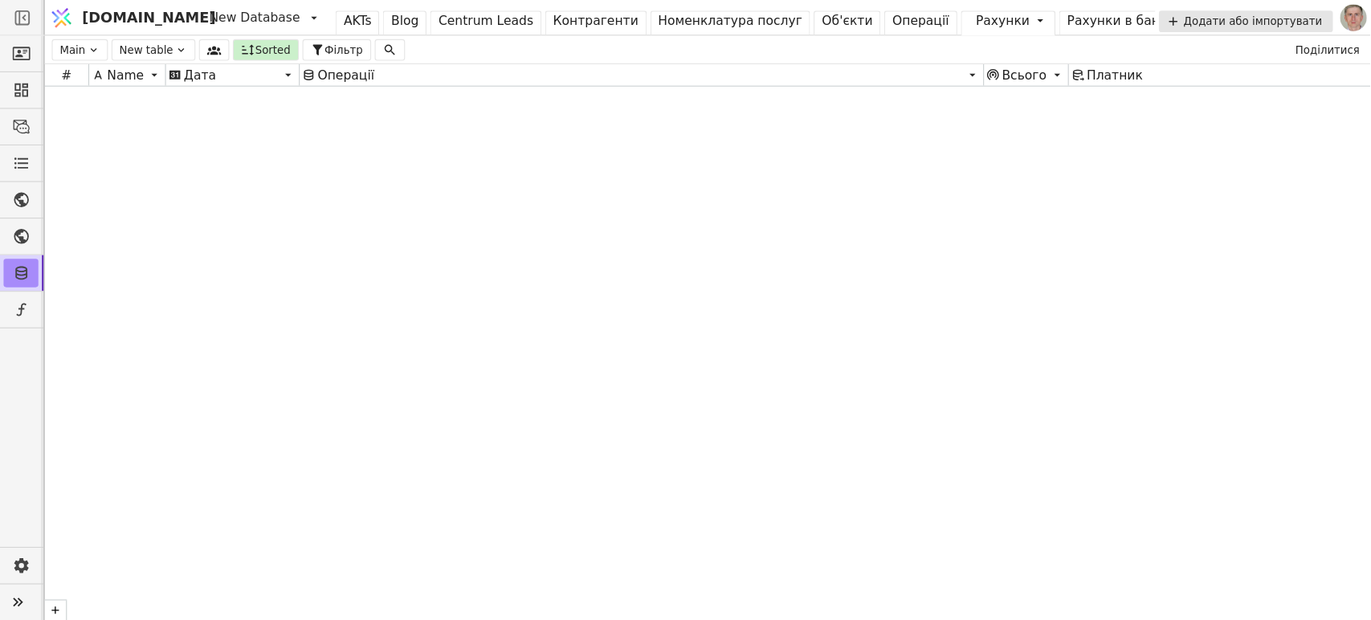
scroll to position [11371, 0]
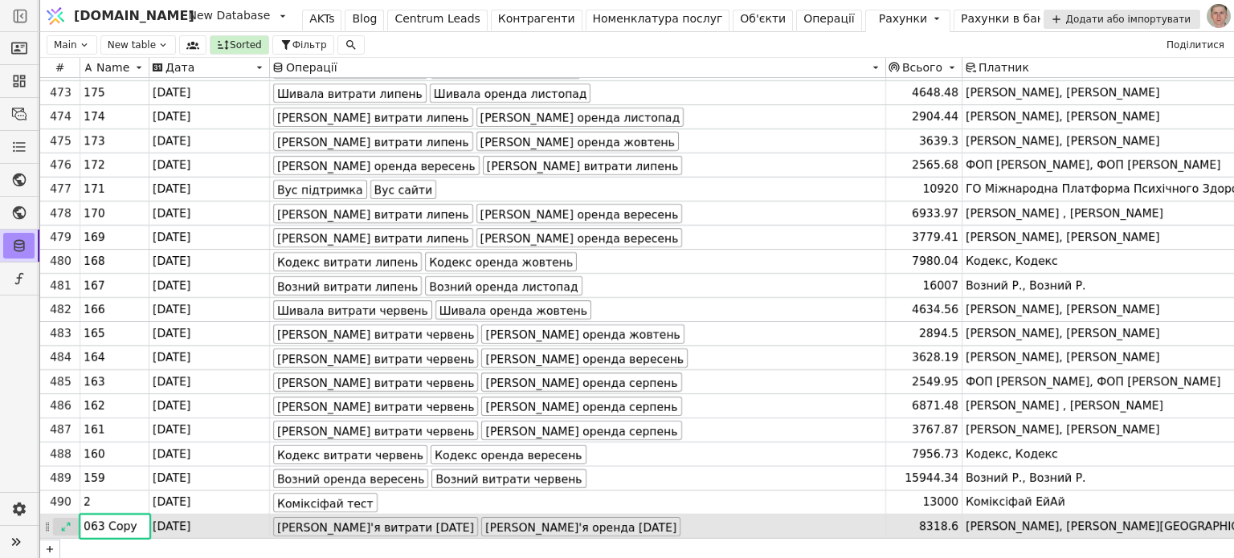
click at [68, 526] on icon at bounding box center [65, 526] width 11 height 11
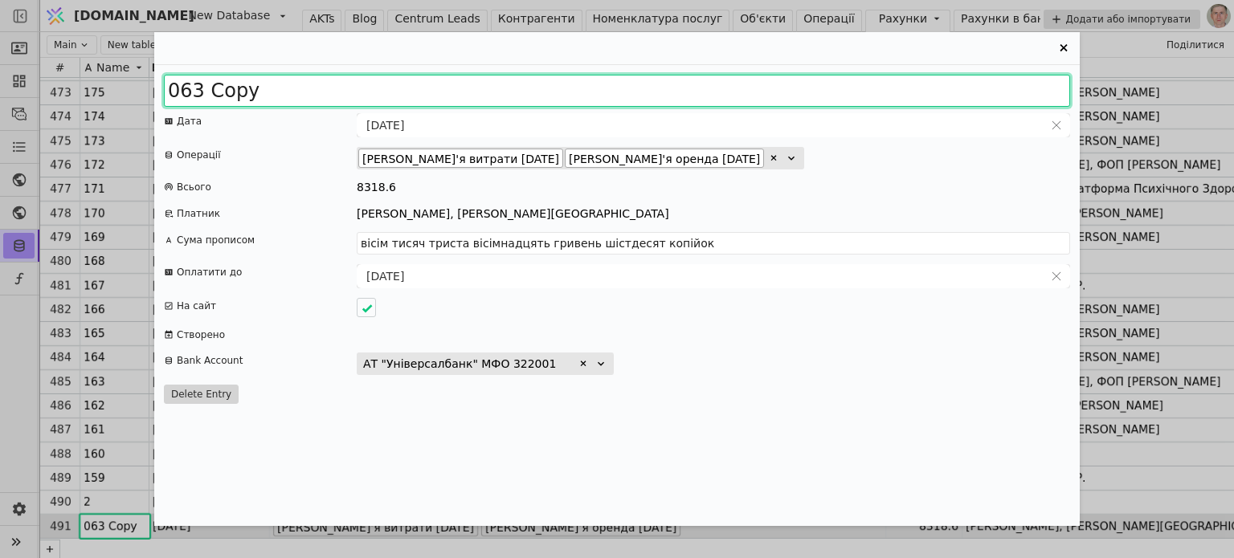
drag, startPoint x: 180, startPoint y: 91, endPoint x: 566, endPoint y: 63, distance: 387.4
click at [562, 60] on div "063 Copy Дата 31.07.2025 Операції Приходько Дар'я витрати 2025 липень Приходько…" at bounding box center [616, 279] width 925 height 494
type input "078"
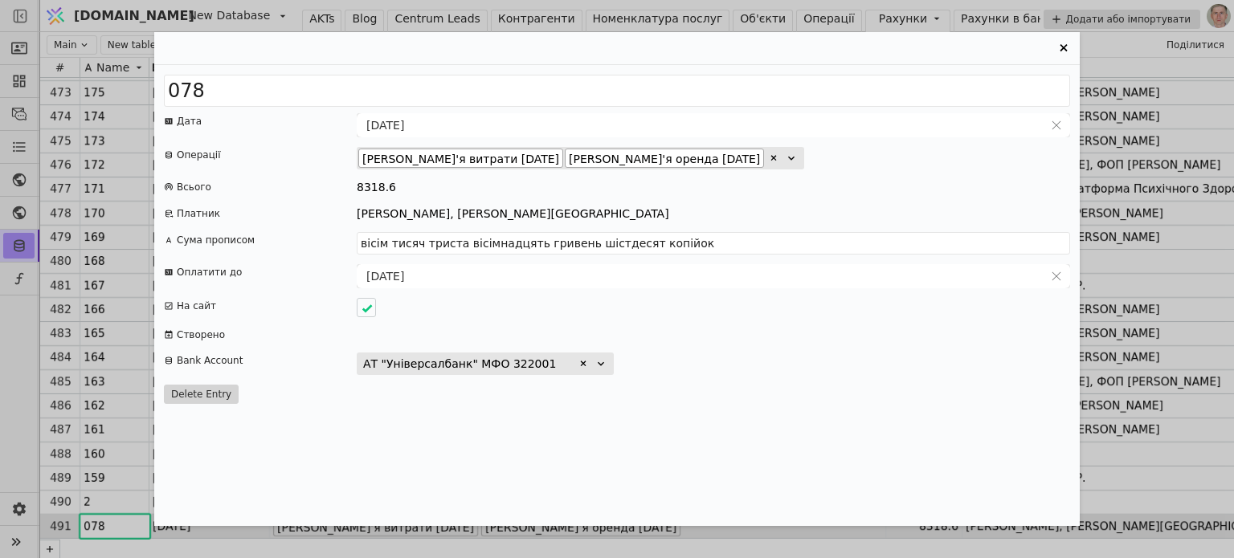
click at [778, 154] on icon "Entry Card" at bounding box center [774, 158] width 10 height 10
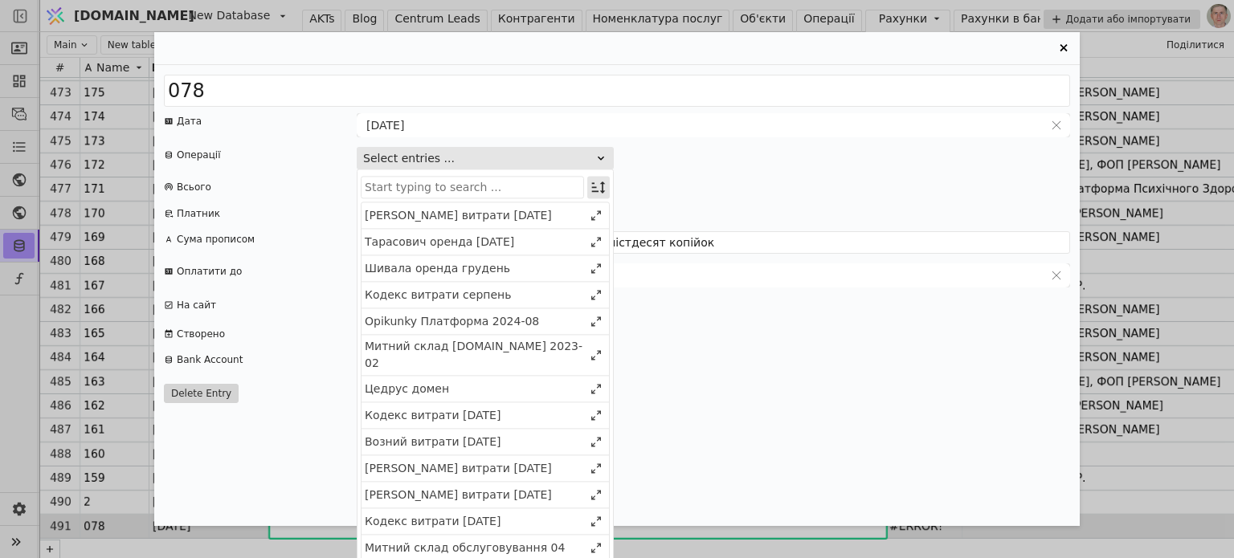
click at [596, 188] on icon "Entry Card" at bounding box center [598, 187] width 16 height 16
click at [570, 215] on div "Select" at bounding box center [516, 217] width 139 height 22
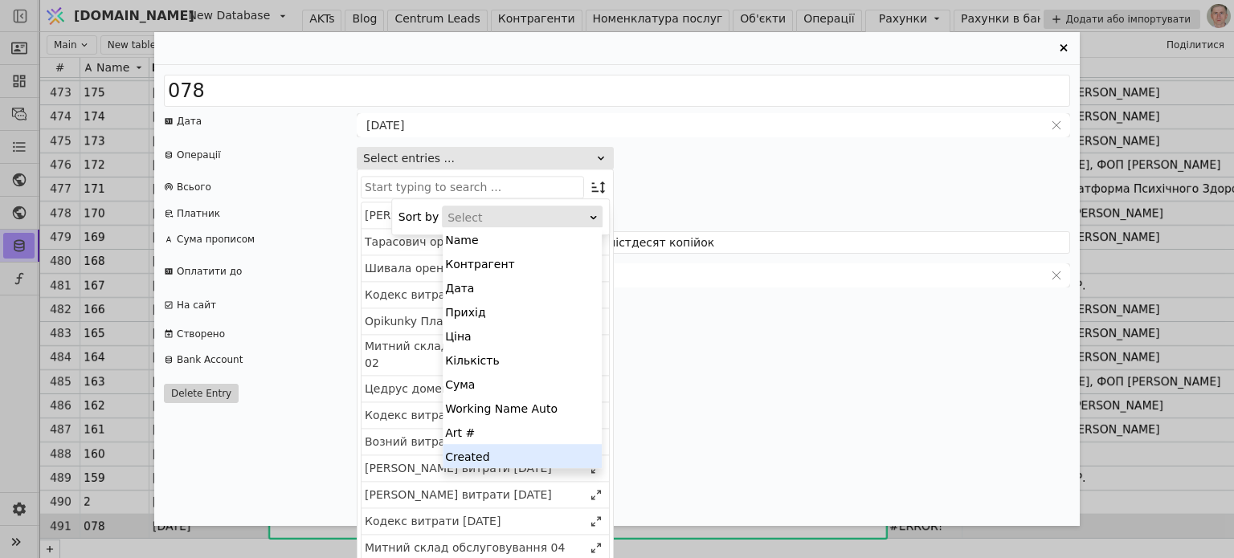
click at [543, 465] on div "Created" at bounding box center [522, 456] width 159 height 24
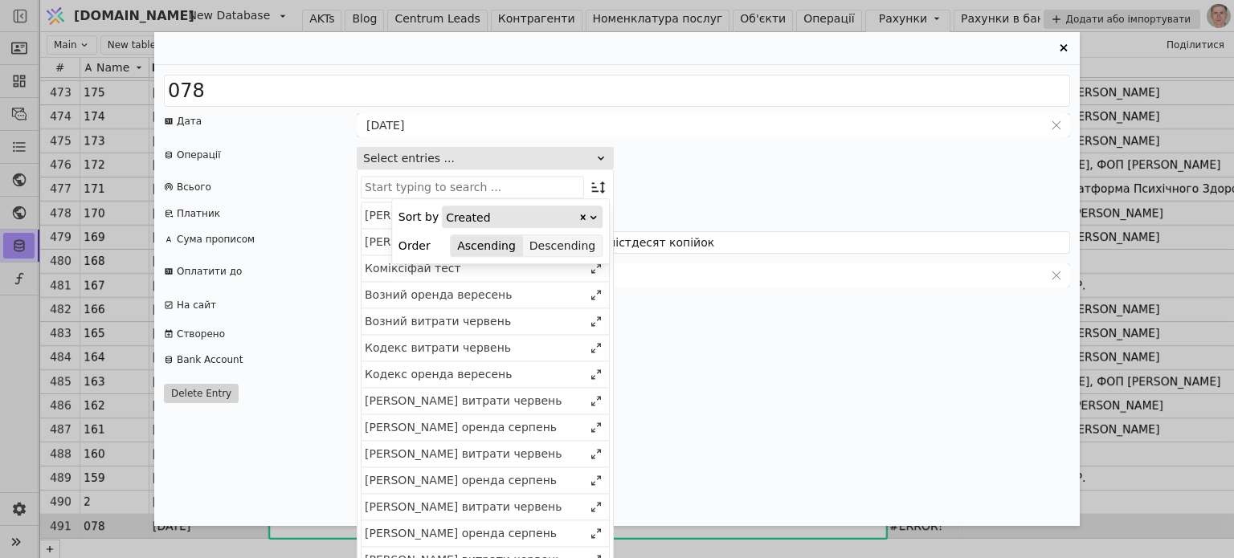
click at [574, 243] on button "Descending" at bounding box center [562, 246] width 79 height 22
click at [595, 185] on icon "Entry Card" at bounding box center [598, 187] width 16 height 16
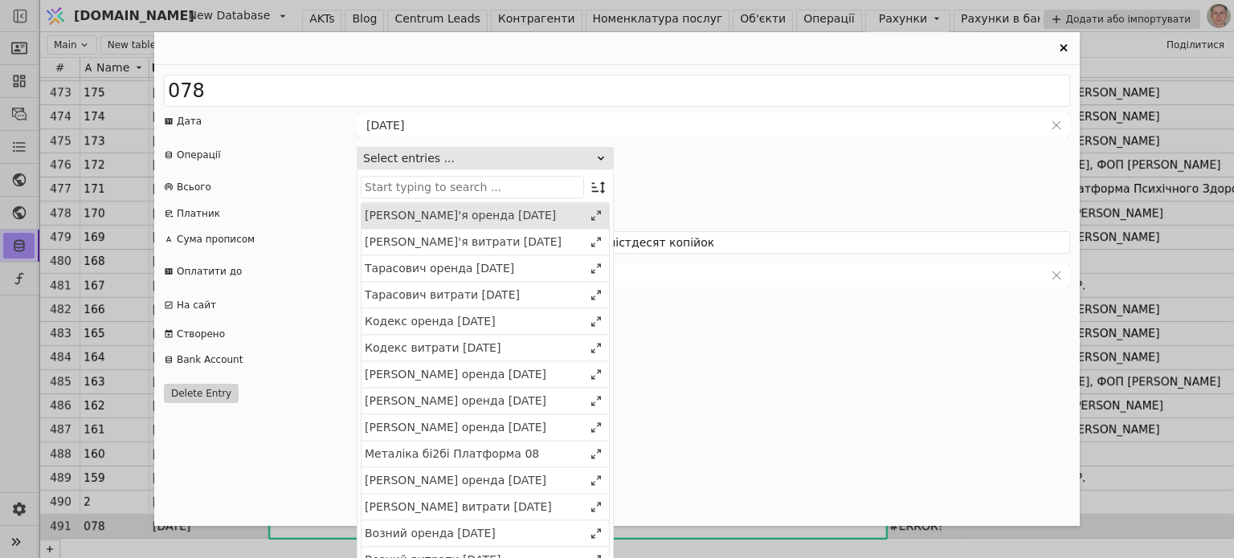
click at [534, 251] on div "Приходько Дар'я витрати 2025 серпень" at bounding box center [474, 242] width 218 height 17
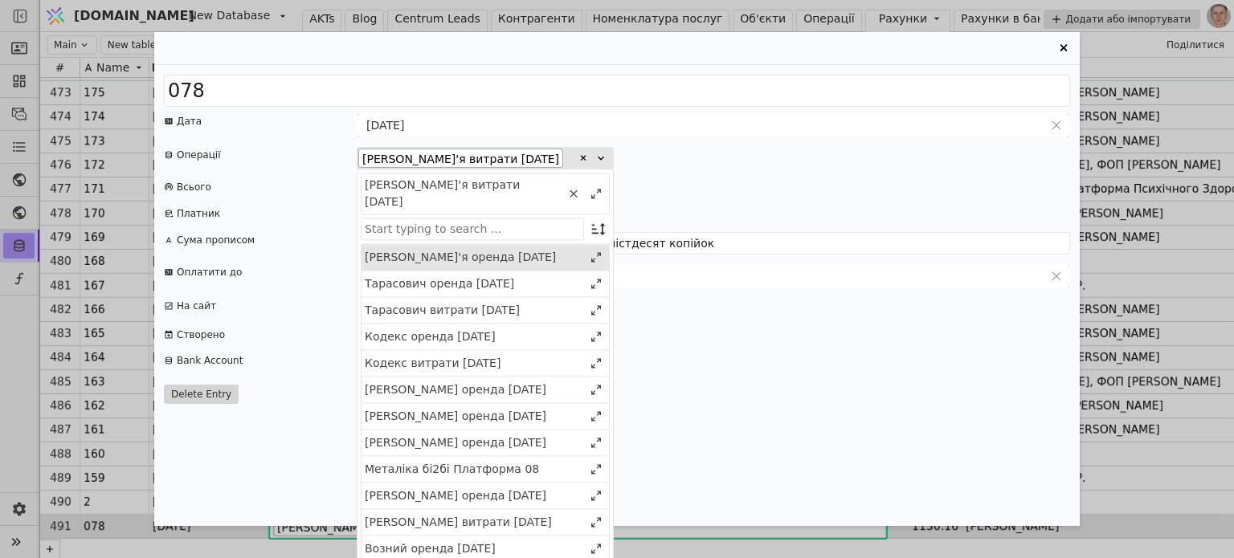
click at [534, 259] on div "Приходько Дар'я оренда 2025 грудень" at bounding box center [474, 257] width 218 height 17
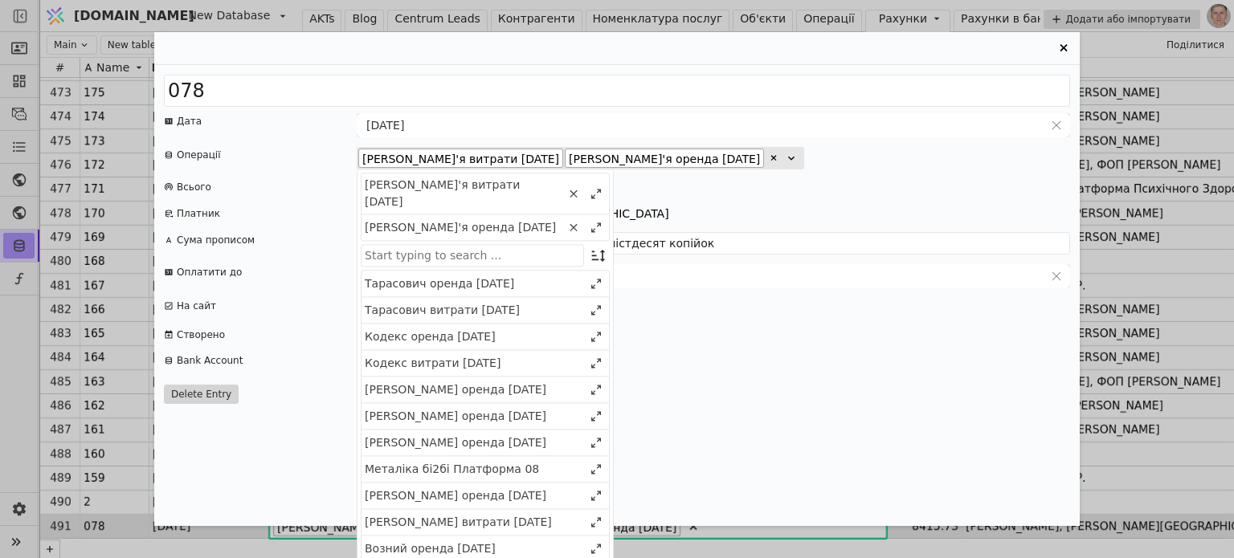
click at [937, 171] on div "078 Дата 31.07.2025 Операції Приходько Дар'я витрати 2025 серпень Приходько Дар…" at bounding box center [616, 295] width 925 height 461
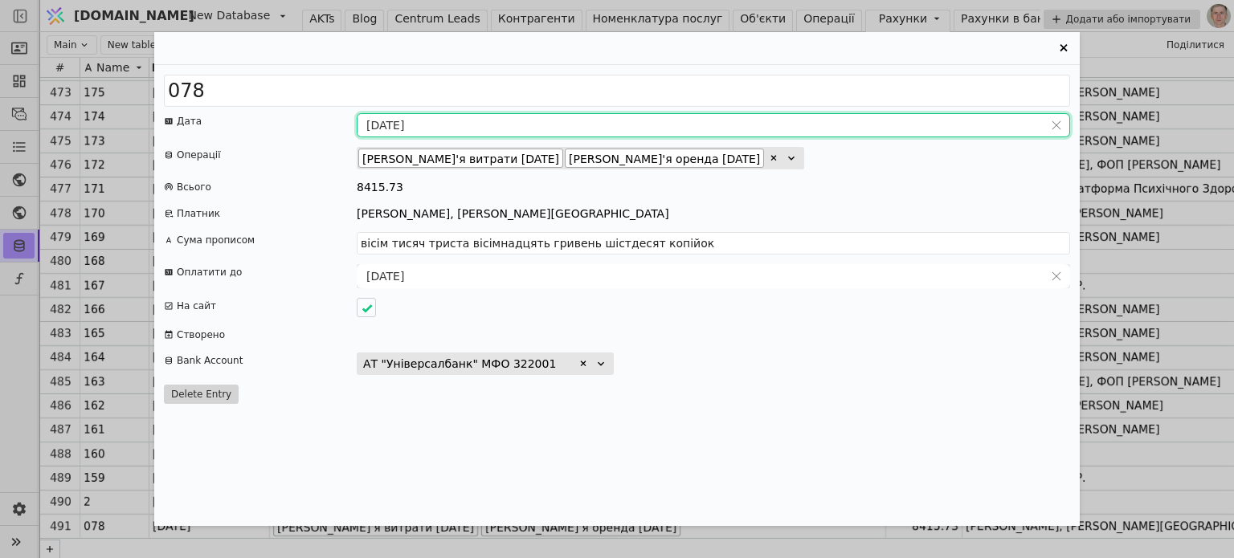
click at [398, 118] on input "31.07.2025" at bounding box center [700, 125] width 686 height 22
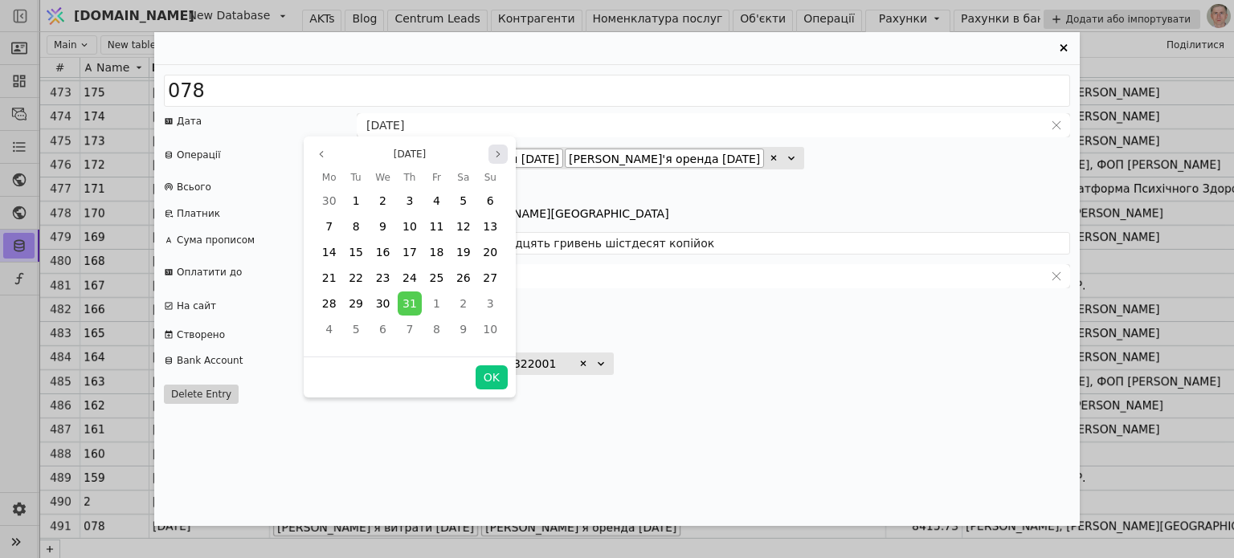
click at [494, 153] on icon "page next" at bounding box center [498, 154] width 10 height 10
click at [488, 374] on button "OK" at bounding box center [492, 377] width 32 height 24
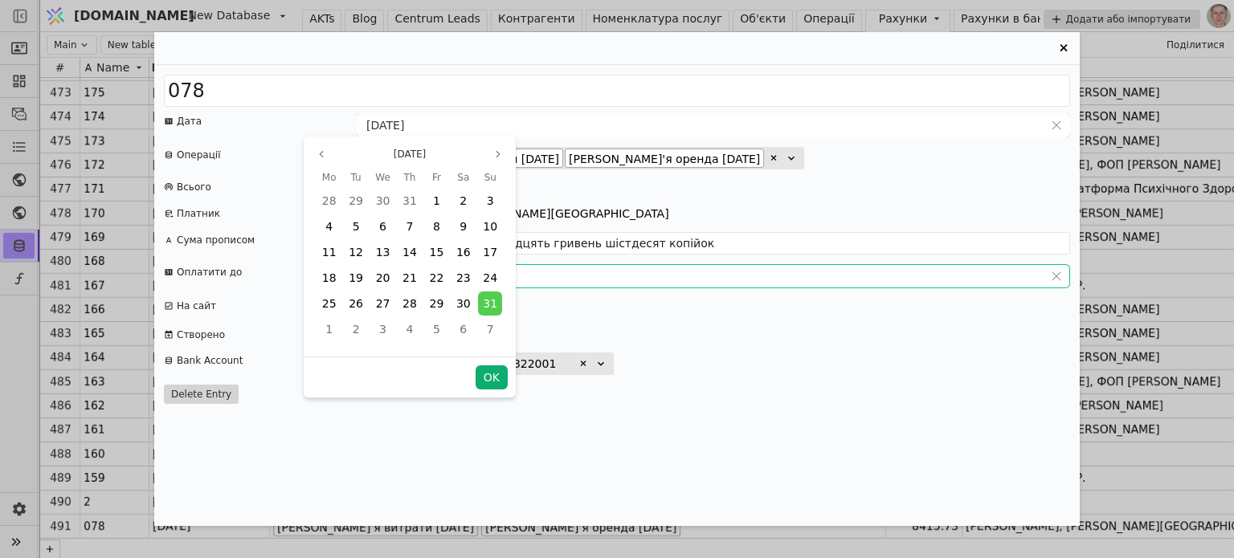
type input "[DATE]"
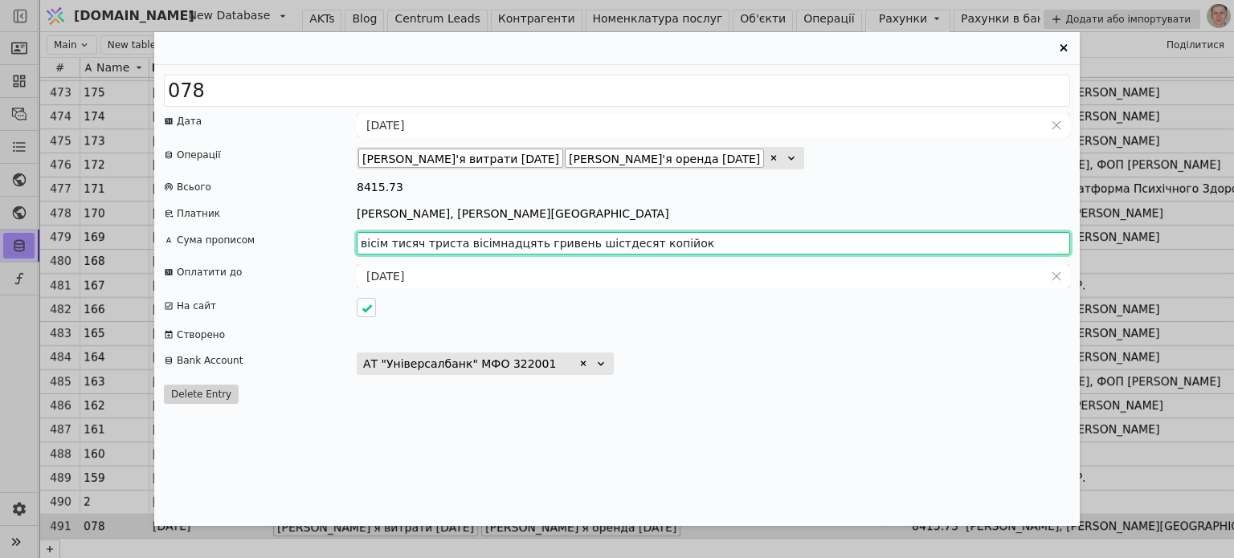
click at [414, 243] on input "вісім тисяч триста вісімнадцять гривень шістдесят копійок" at bounding box center [713, 243] width 713 height 22
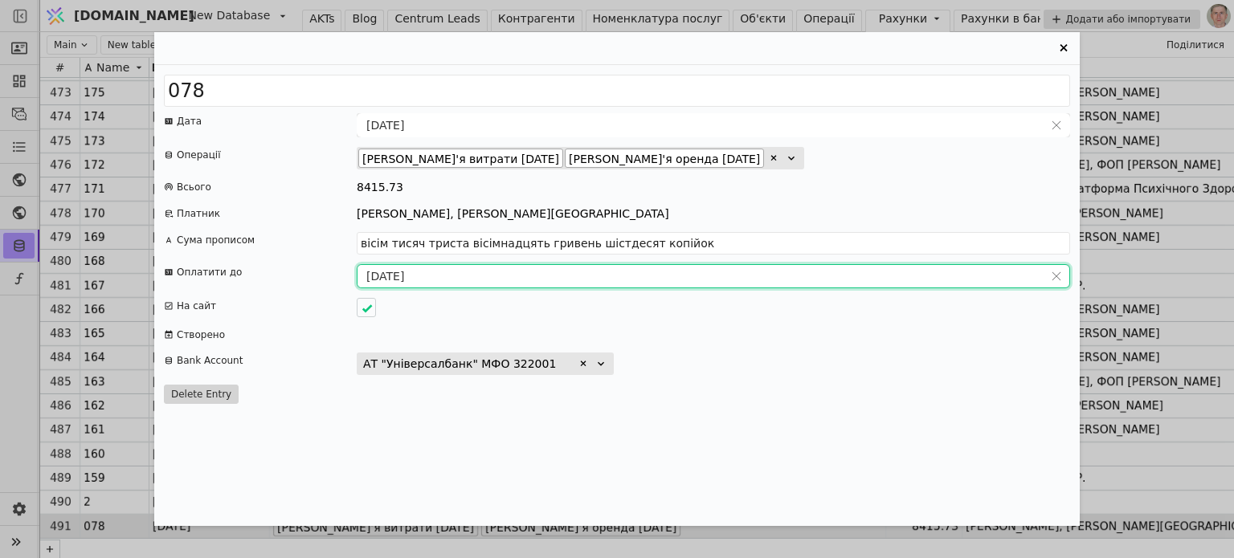
type input "вісім тисяч чотириста п'ятнадцять гривень сімдесят три копійки"
click at [397, 279] on input "19.08.2025" at bounding box center [700, 276] width 686 height 22
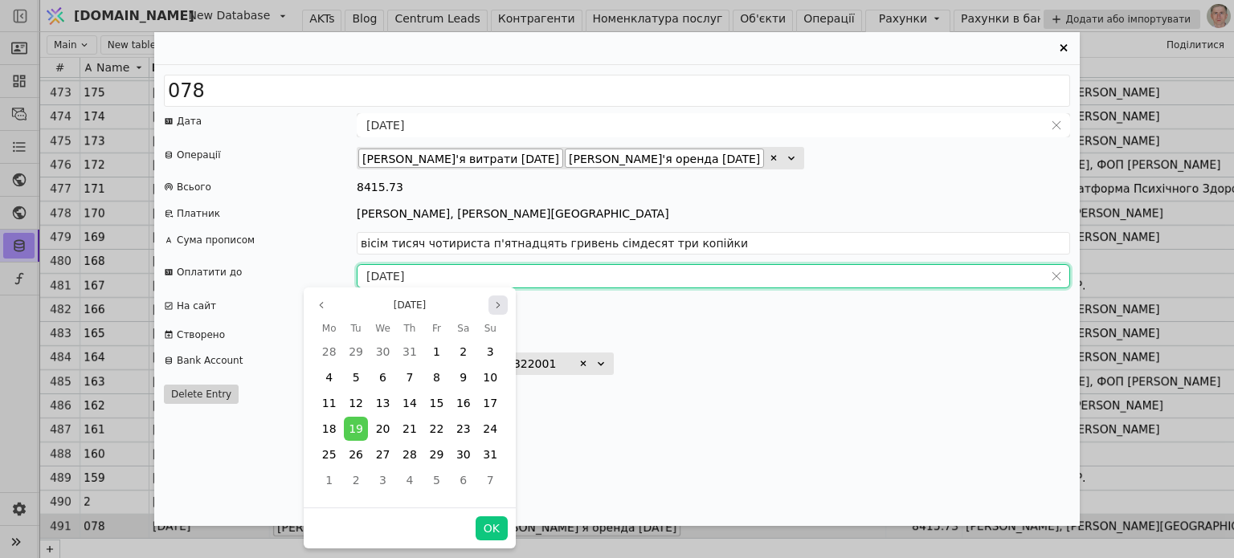
click at [499, 304] on icon "page next" at bounding box center [498, 305] width 10 height 10
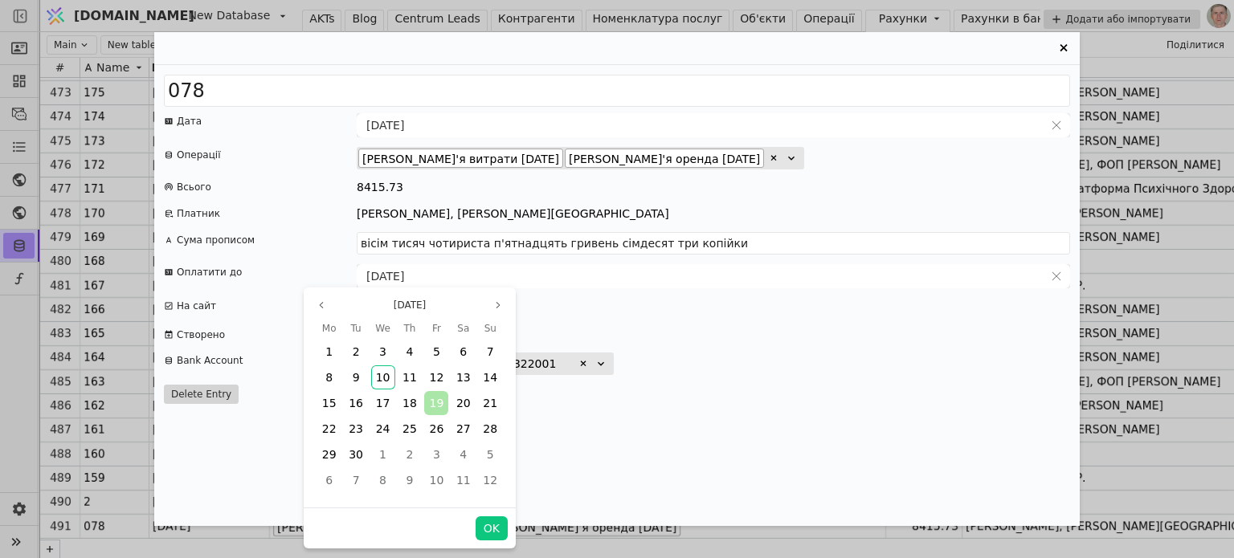
click at [437, 398] on span "19" at bounding box center [436, 403] width 14 height 13
click at [488, 526] on button "OK" at bounding box center [492, 528] width 32 height 24
type input "[DATE]"
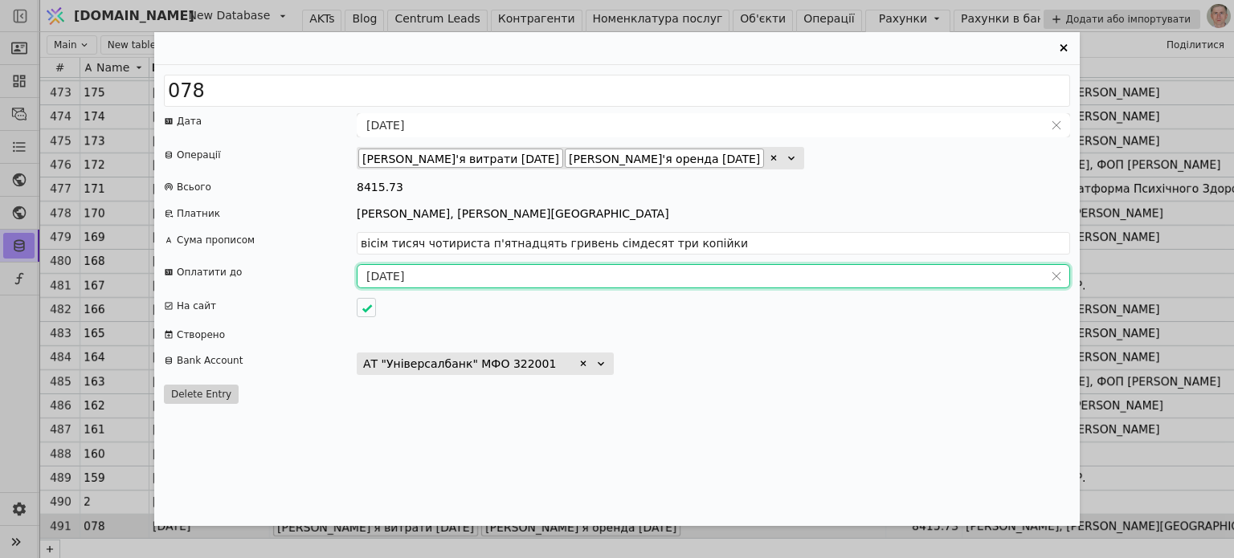
click at [745, 333] on div "Entry Card" at bounding box center [713, 335] width 713 height 16
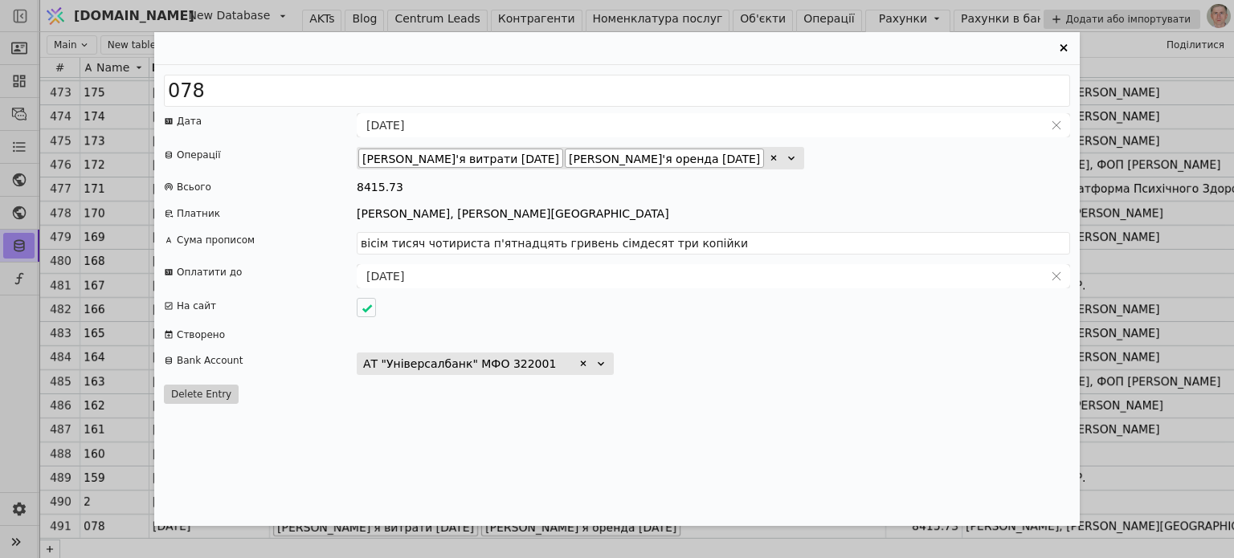
click at [1060, 45] on icon "Entry Card" at bounding box center [1062, 47] width 7 height 7
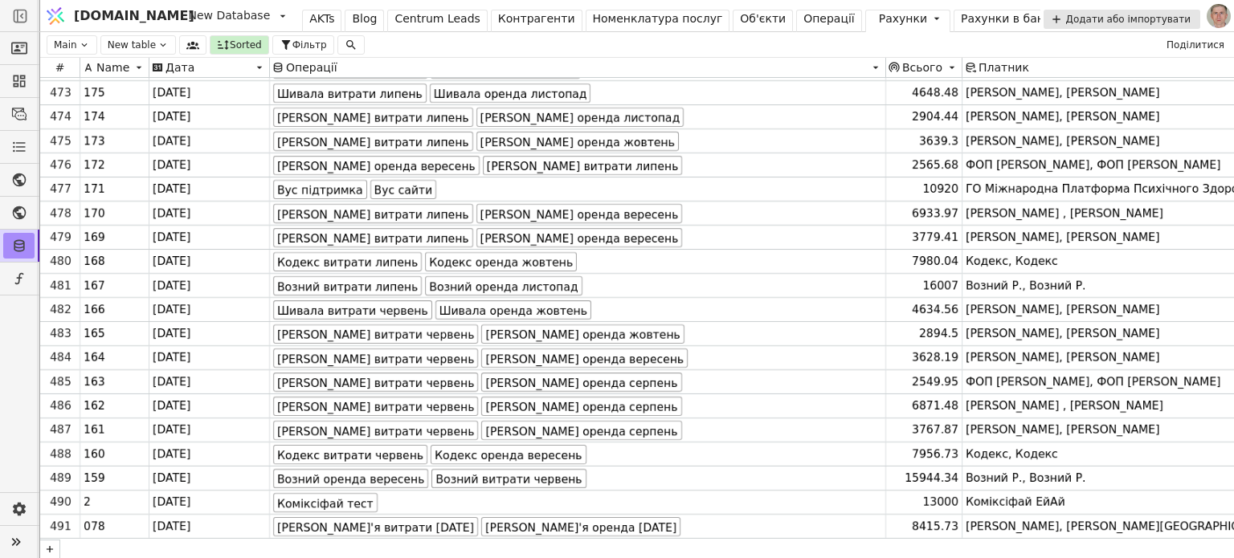
click at [803, 23] on div "Операції" at bounding box center [828, 18] width 51 height 17
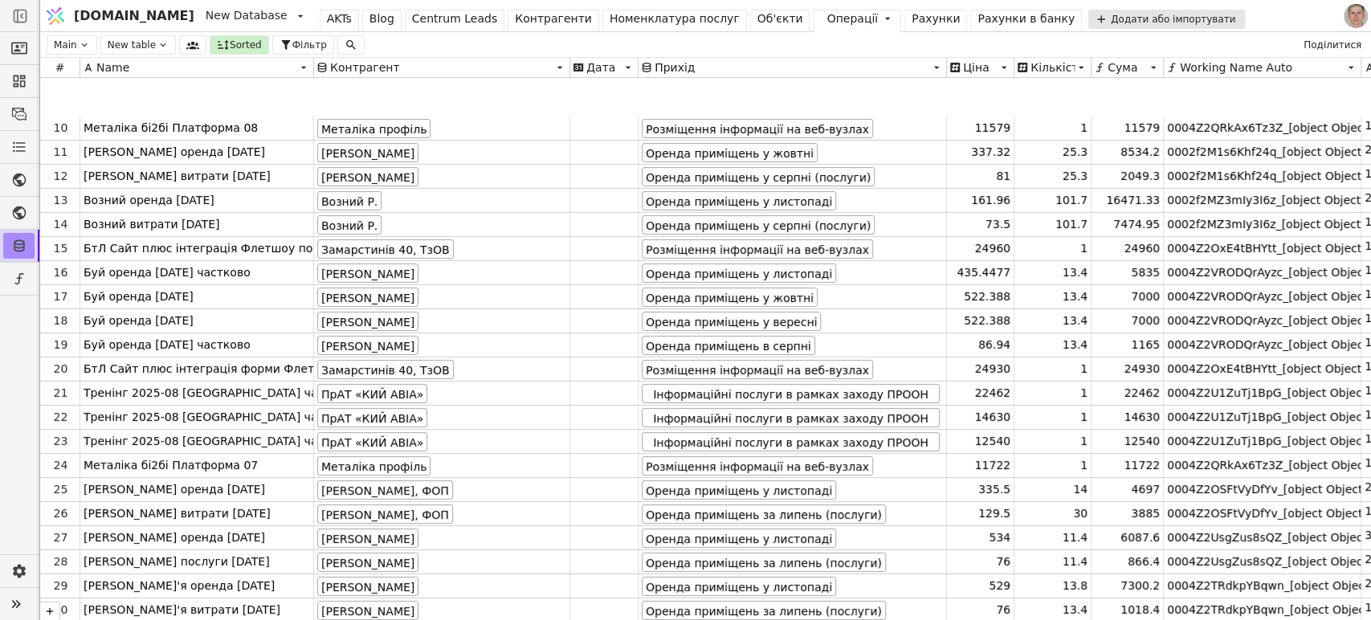
scroll to position [267, 0]
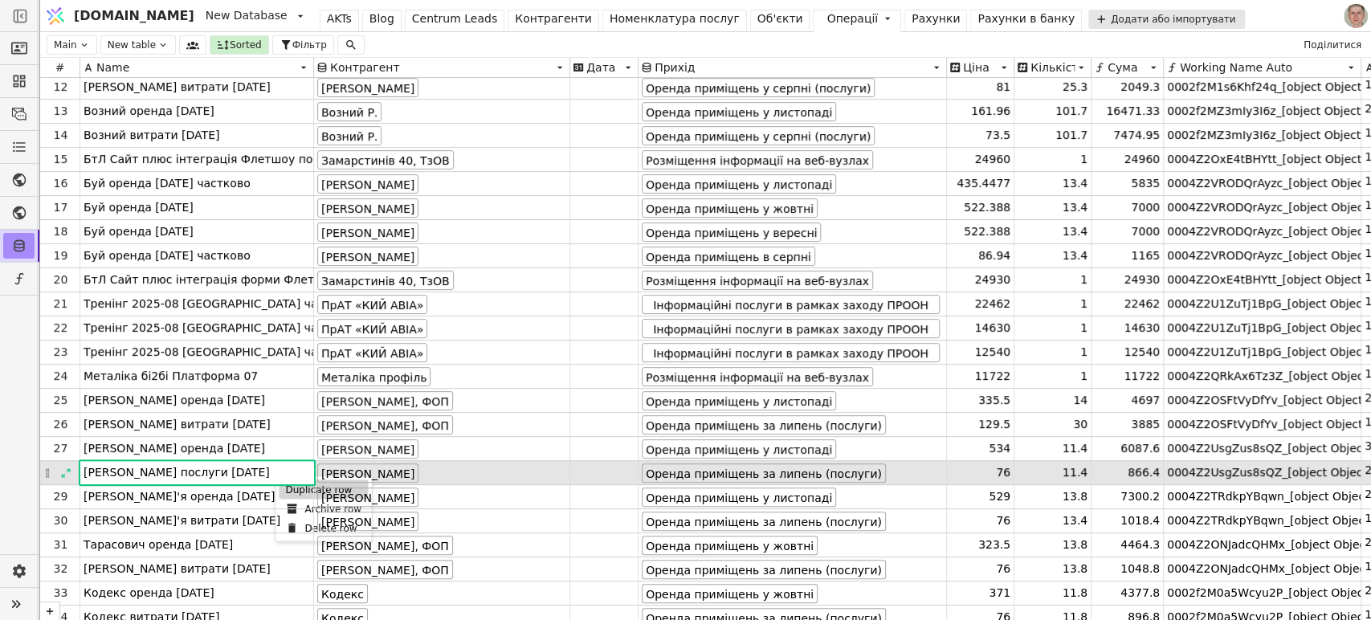
click at [289, 487] on div "Duplicate row" at bounding box center [323, 489] width 89 height 19
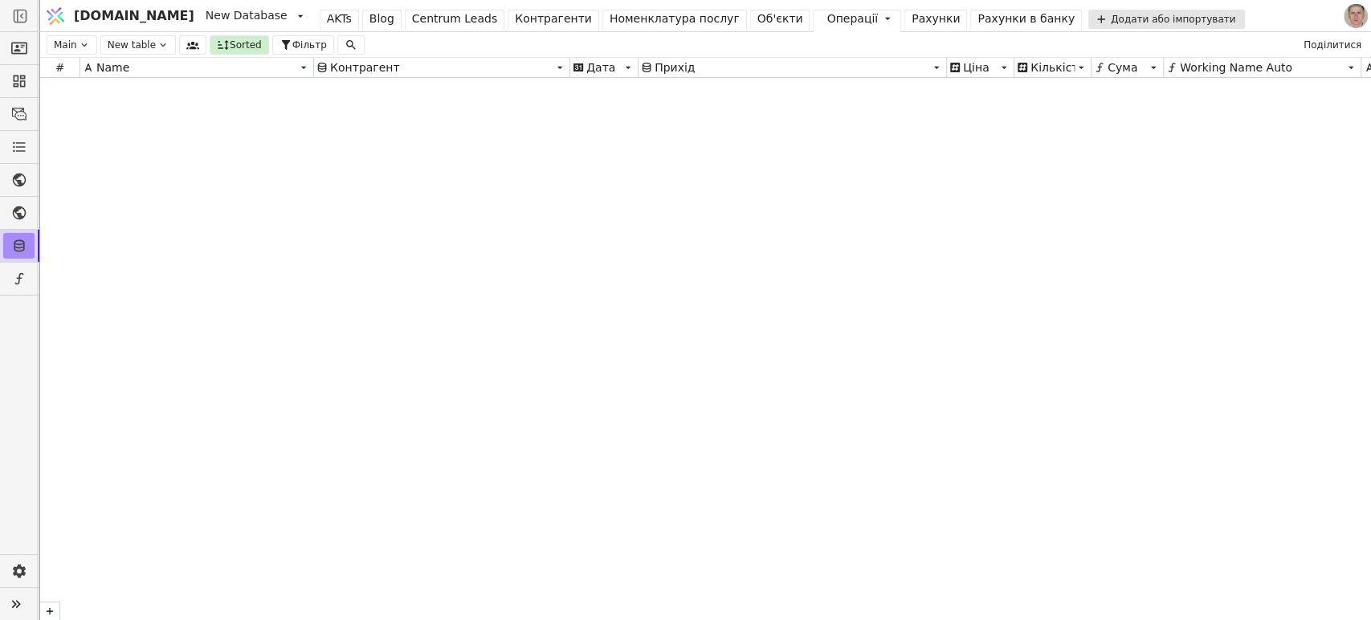
scroll to position [21334, 0]
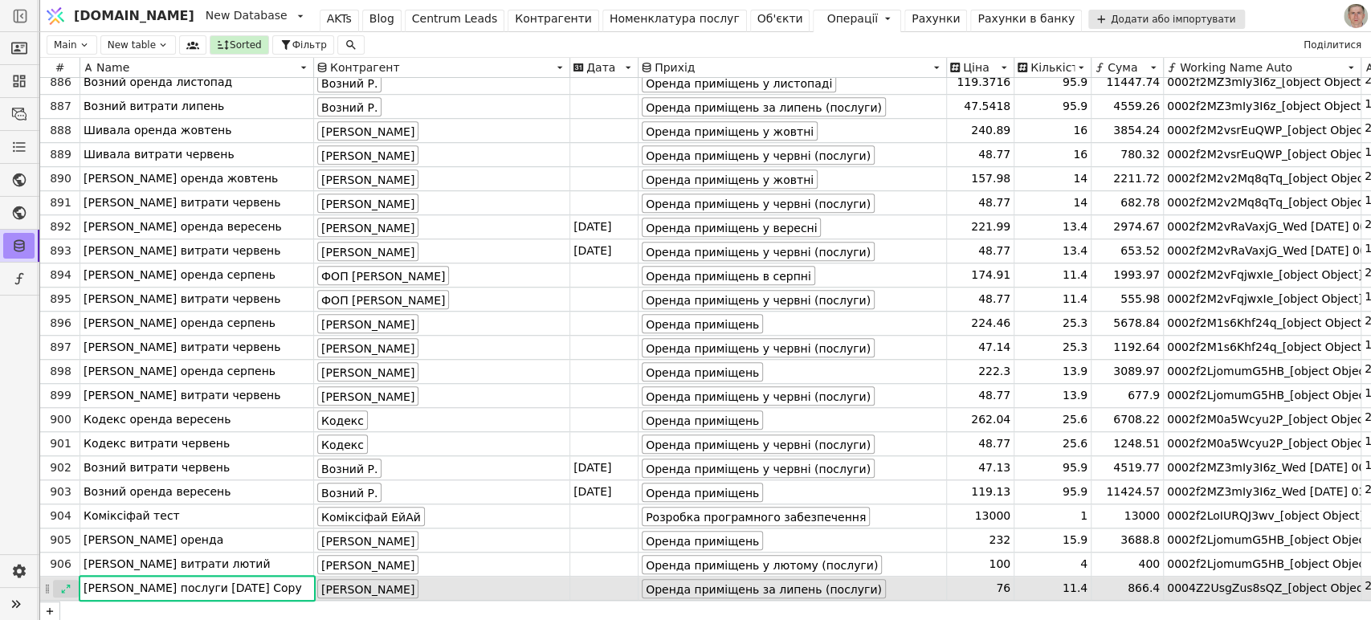
click at [62, 584] on icon at bounding box center [65, 588] width 11 height 11
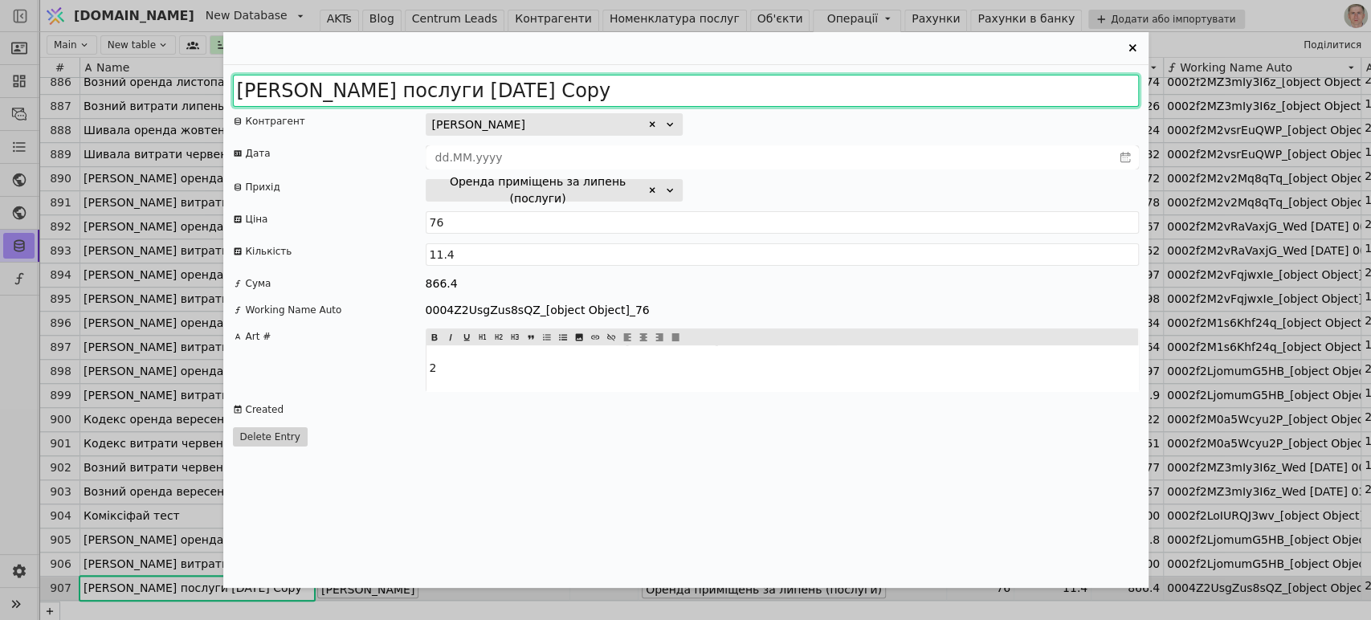
drag, startPoint x: 476, startPoint y: 96, endPoint x: 1003, endPoint y: 89, distance: 527.0
click at [1003, 89] on input "Кириченко послуги 2025 липень Copy" at bounding box center [686, 91] width 906 height 32
type input "Кириченко послуги 2025 серпень"
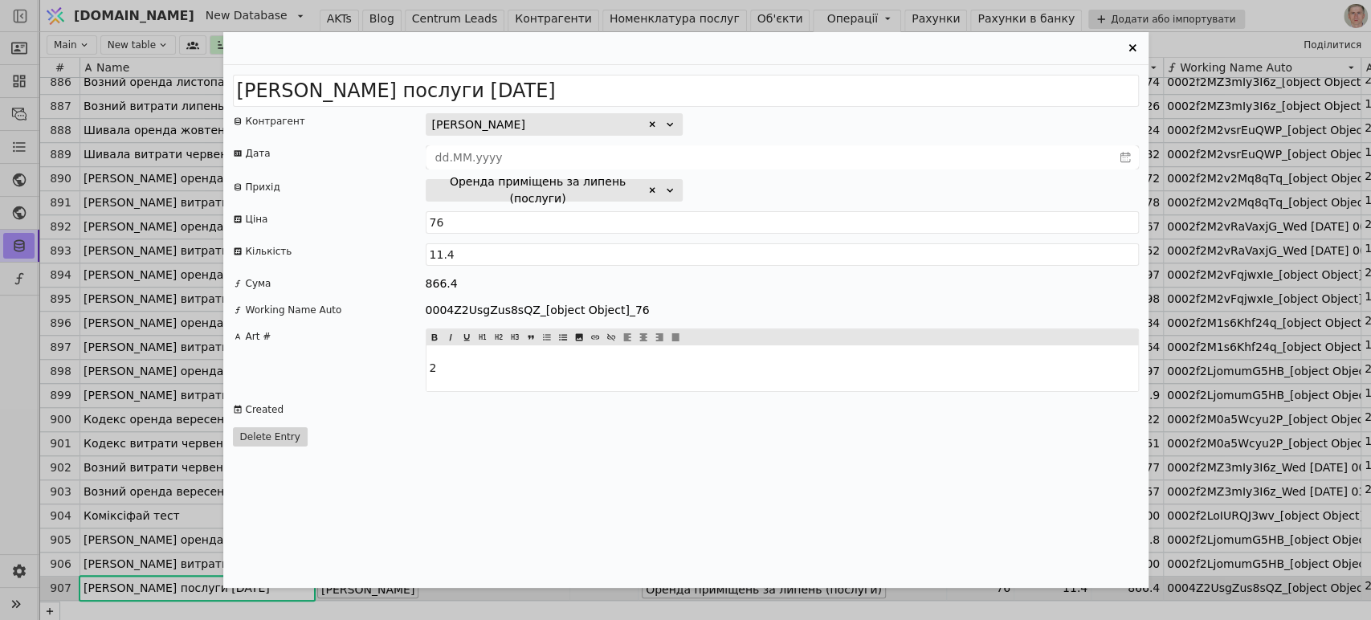
click at [647, 190] on icon "Entry Card" at bounding box center [652, 191] width 10 height 10
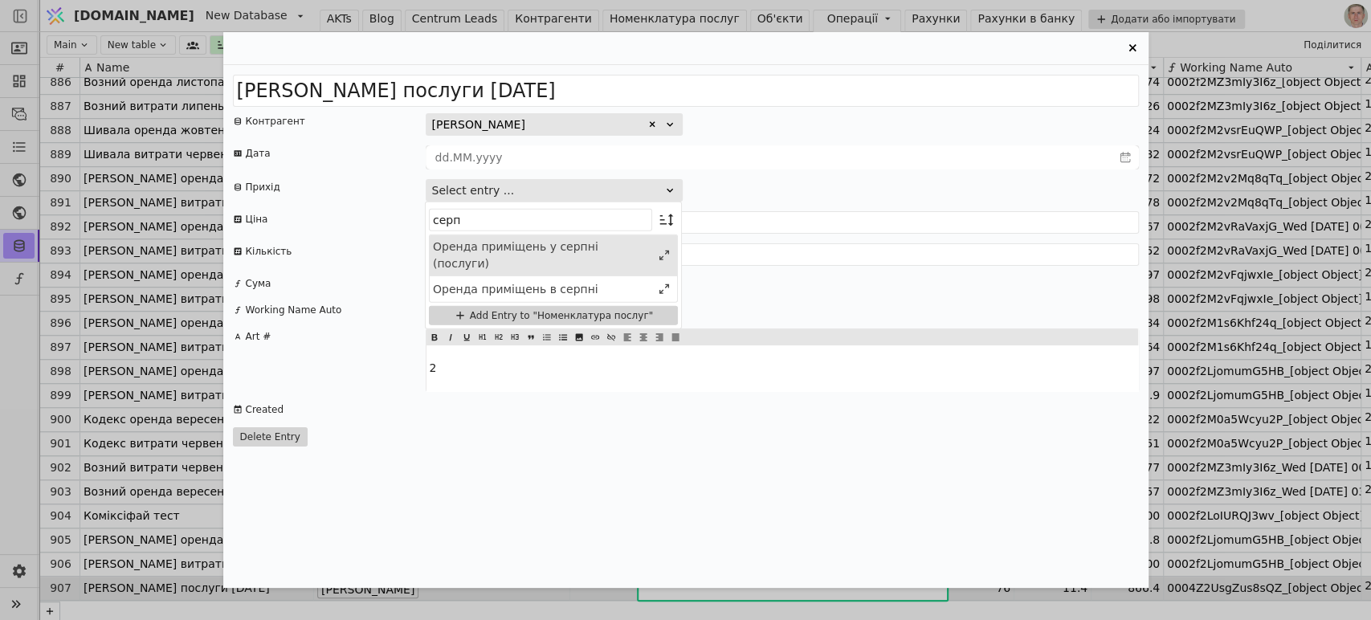
type input "серп"
click at [604, 249] on div "Оренда приміщень у серпні (послуги)" at bounding box center [542, 256] width 218 height 34
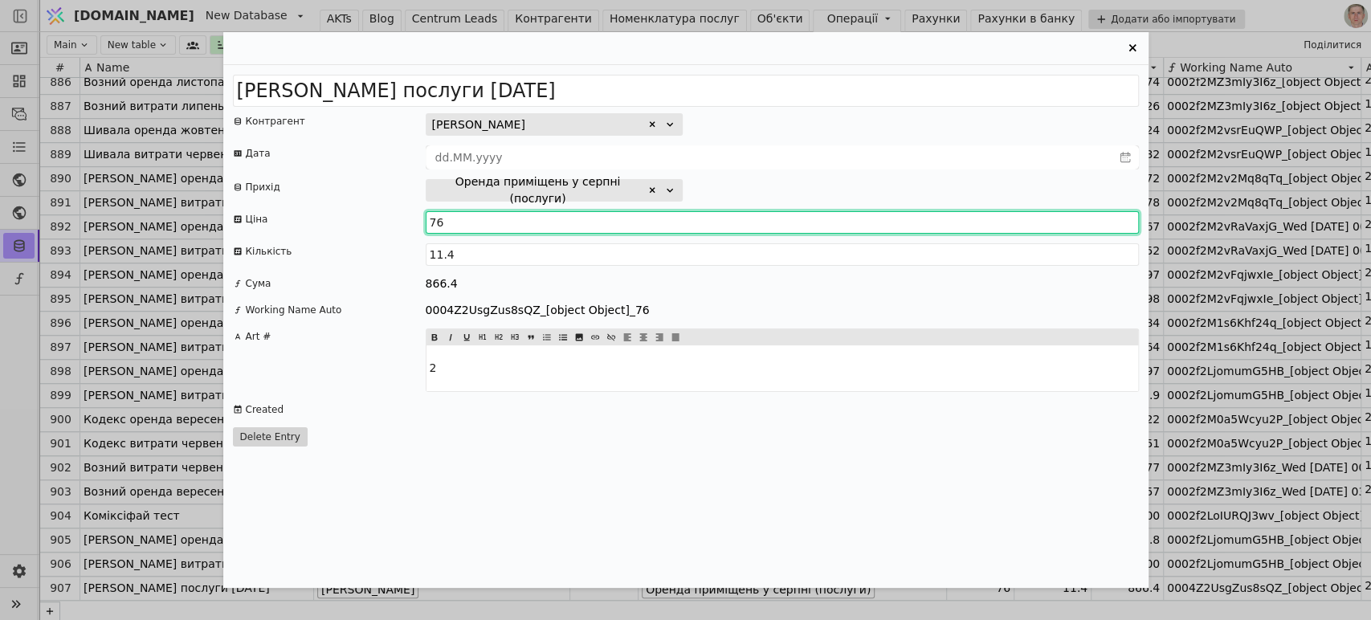
drag, startPoint x: 470, startPoint y: 225, endPoint x: 485, endPoint y: 221, distance: 15.8
click at [472, 225] on input "76" at bounding box center [782, 222] width 713 height 22
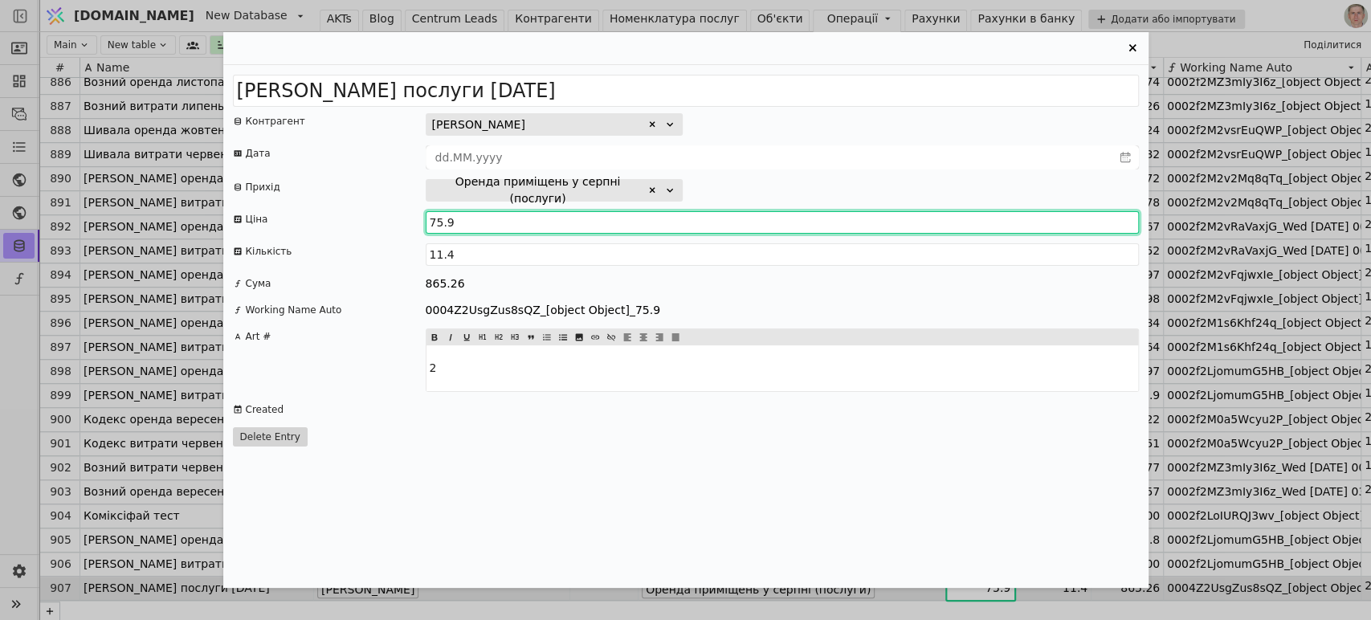
type input "75.92"
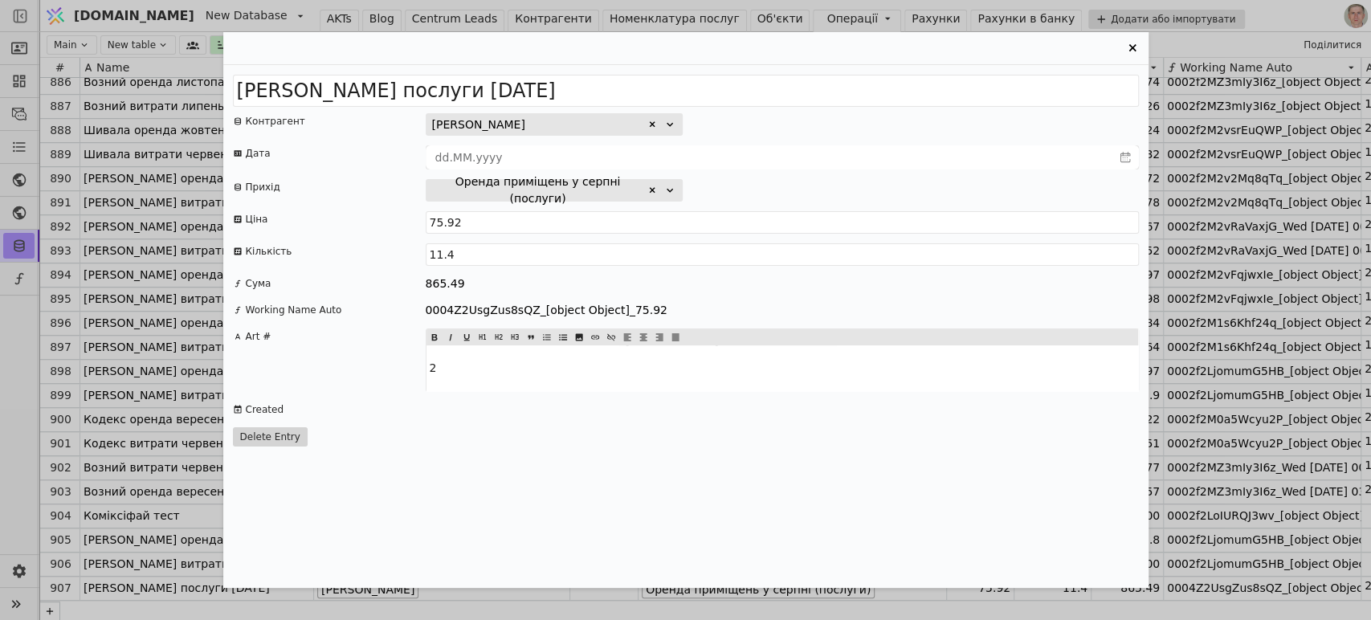
click at [1132, 45] on icon "Entry Card" at bounding box center [1132, 48] width 19 height 19
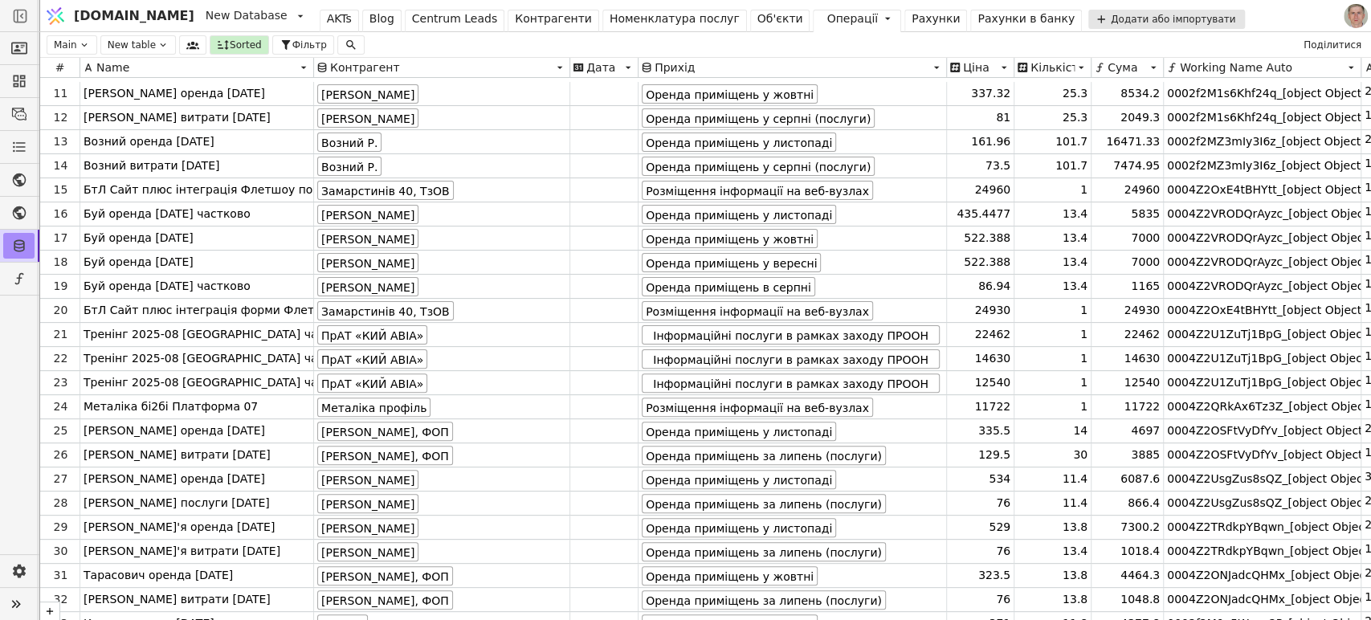
scroll to position [267, 0]
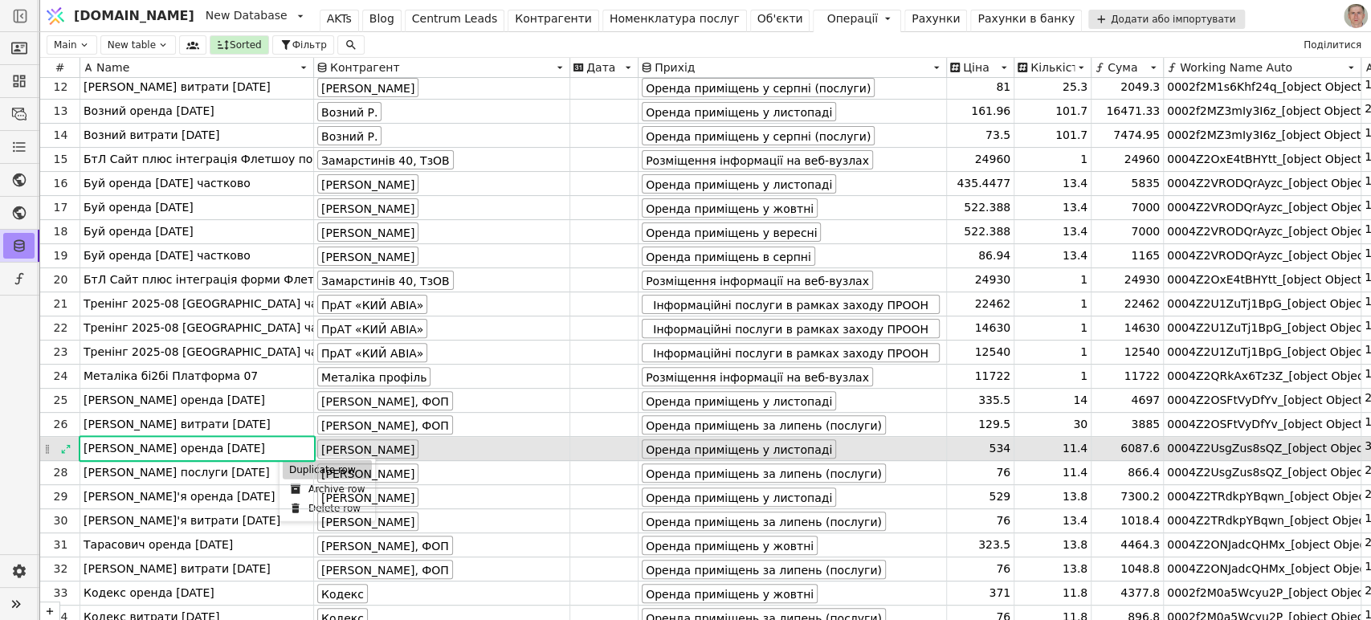
click at [293, 471] on div "Duplicate row" at bounding box center [327, 469] width 89 height 19
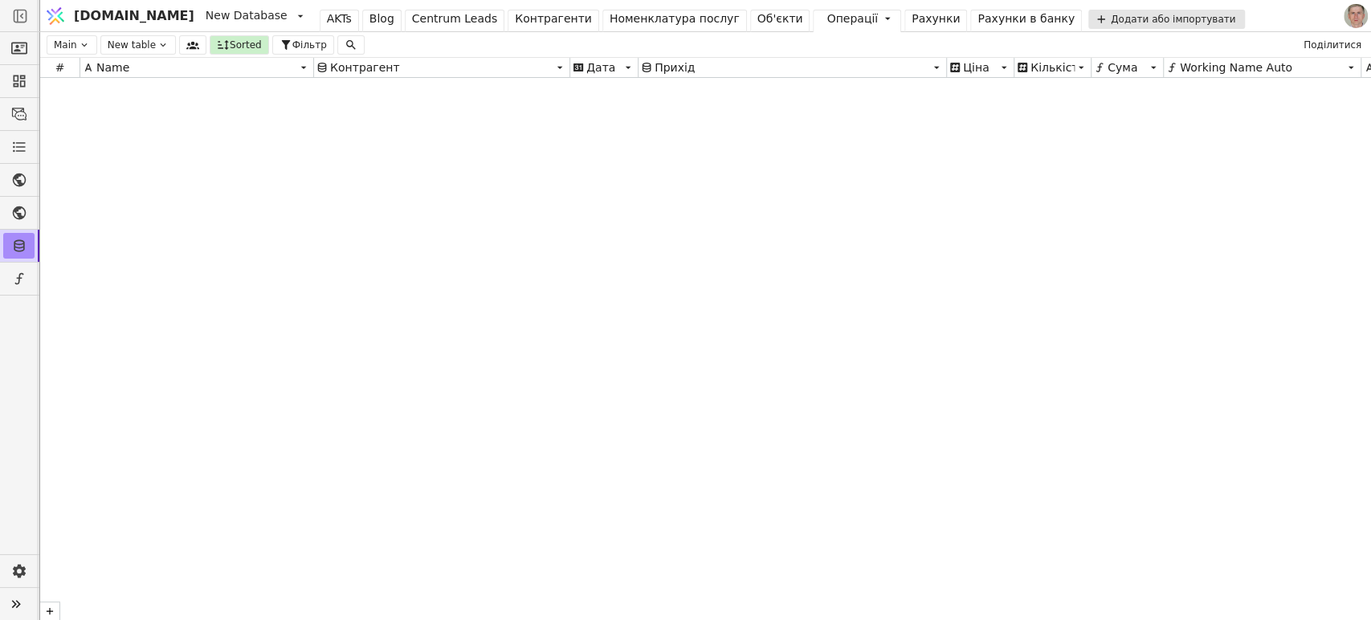
scroll to position [21346, 0]
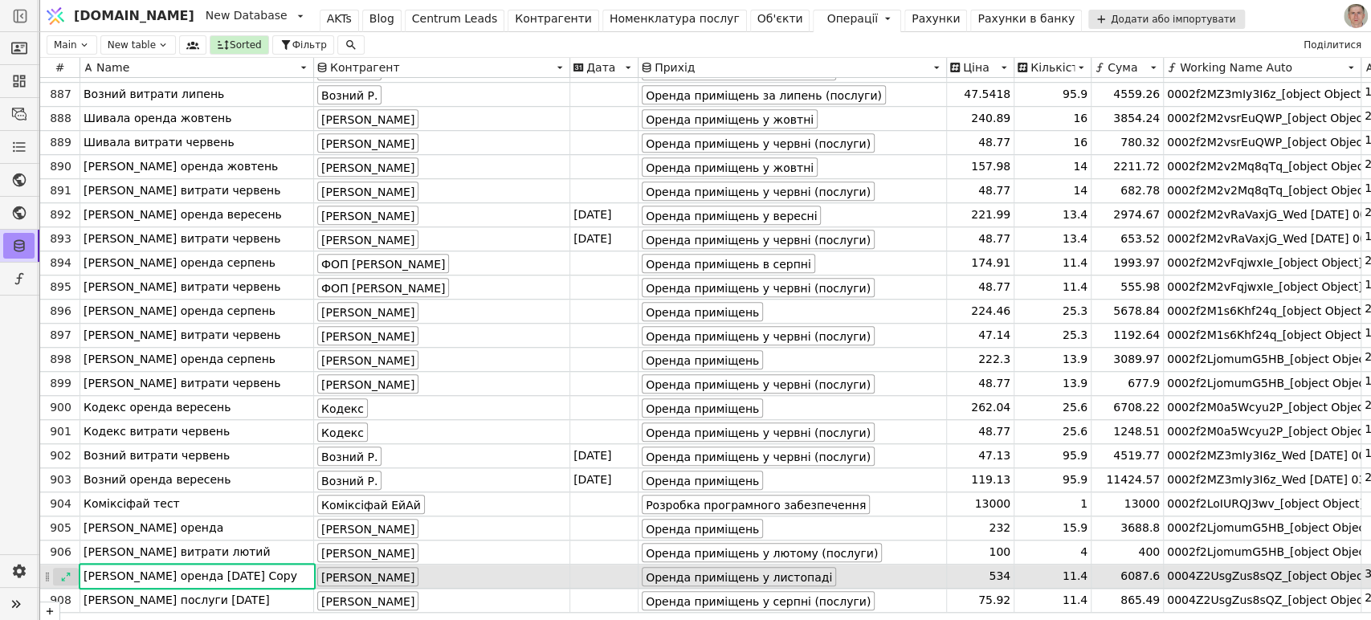
click at [64, 576] on icon at bounding box center [65, 576] width 11 height 11
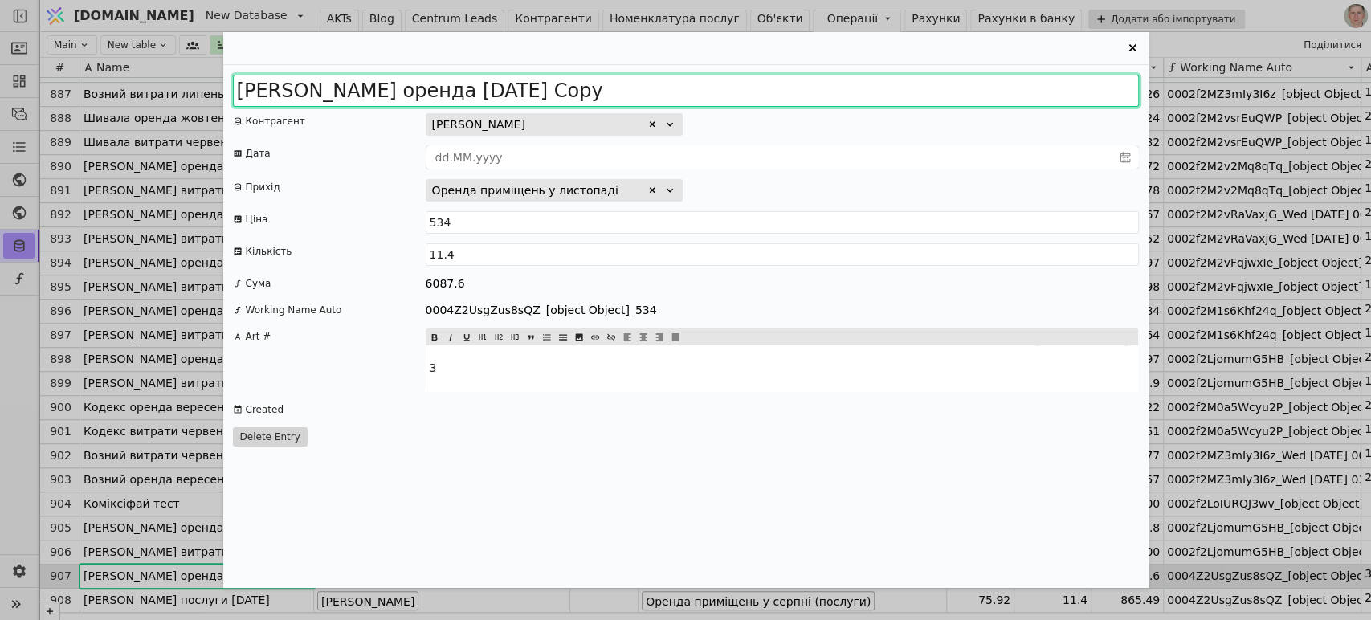
drag, startPoint x: 473, startPoint y: 91, endPoint x: 944, endPoint y: 67, distance: 471.3
click at [935, 71] on div "Кириченко оренда 2025 листопад Copy Контрагент Кириченко Владислав Едуардович Д…" at bounding box center [685, 326] width 925 height 523
type input "Кириченко оренда 2025 грудень"
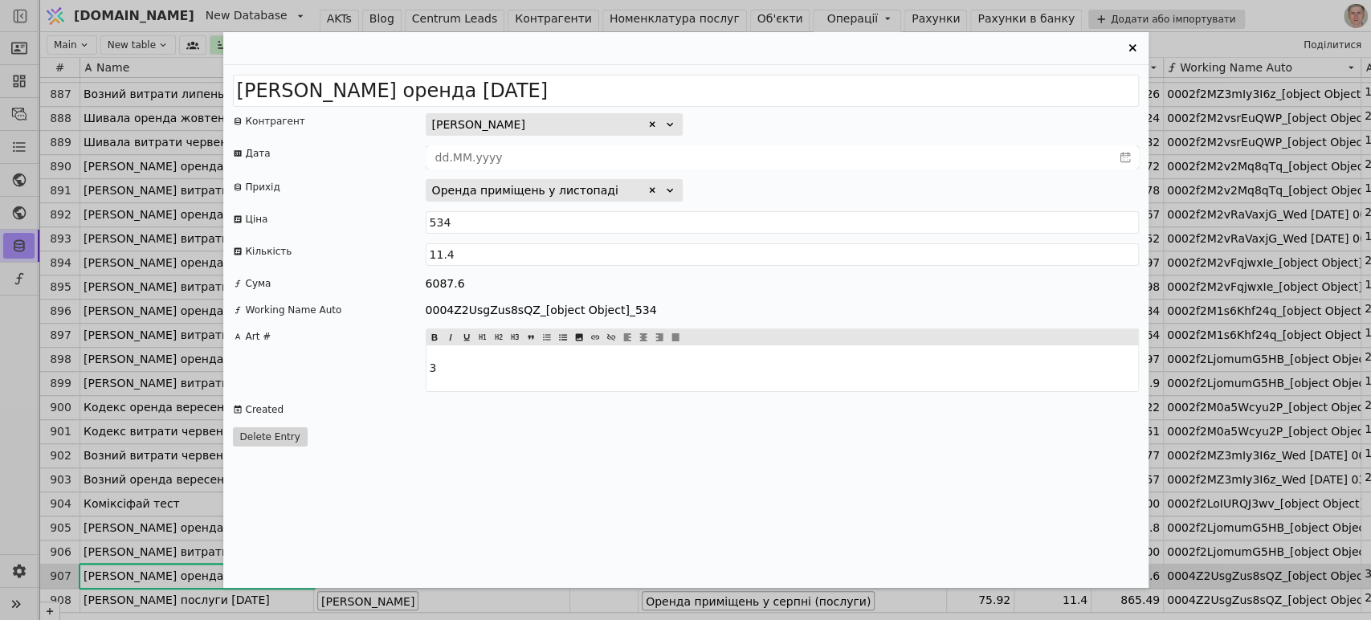
click at [652, 186] on icon "Entry Card" at bounding box center [652, 191] width 10 height 10
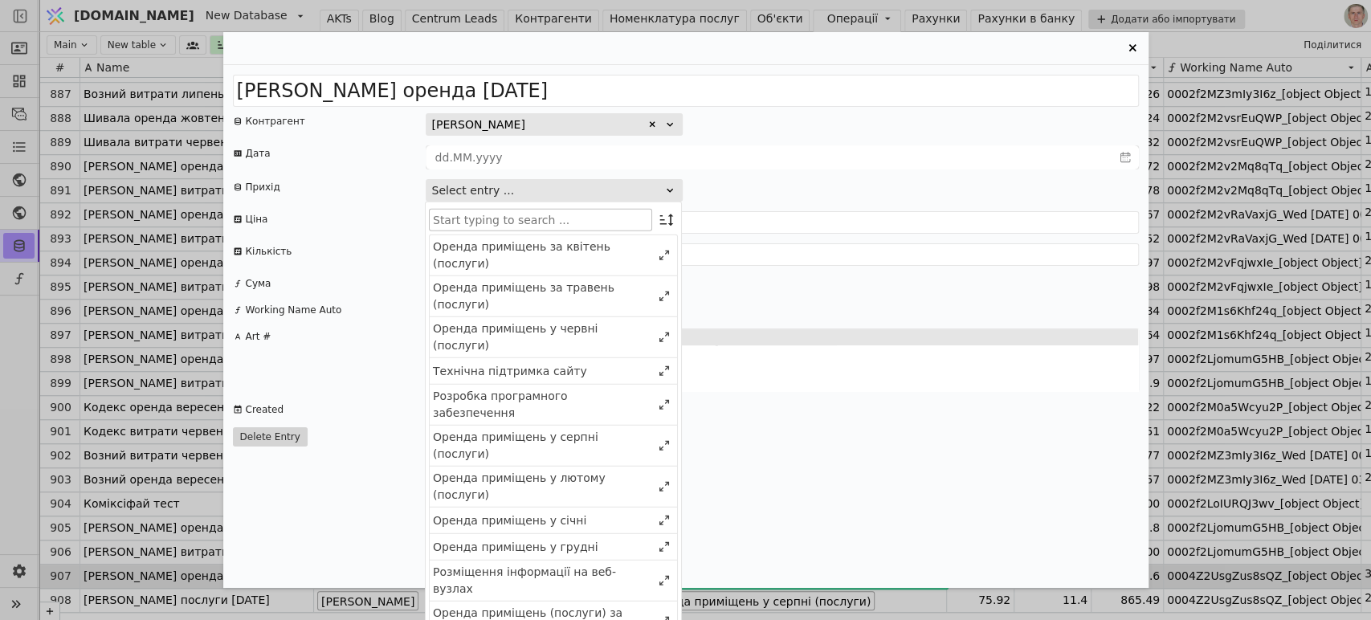
click at [581, 227] on input "Entry Card" at bounding box center [540, 220] width 223 height 22
type input "о"
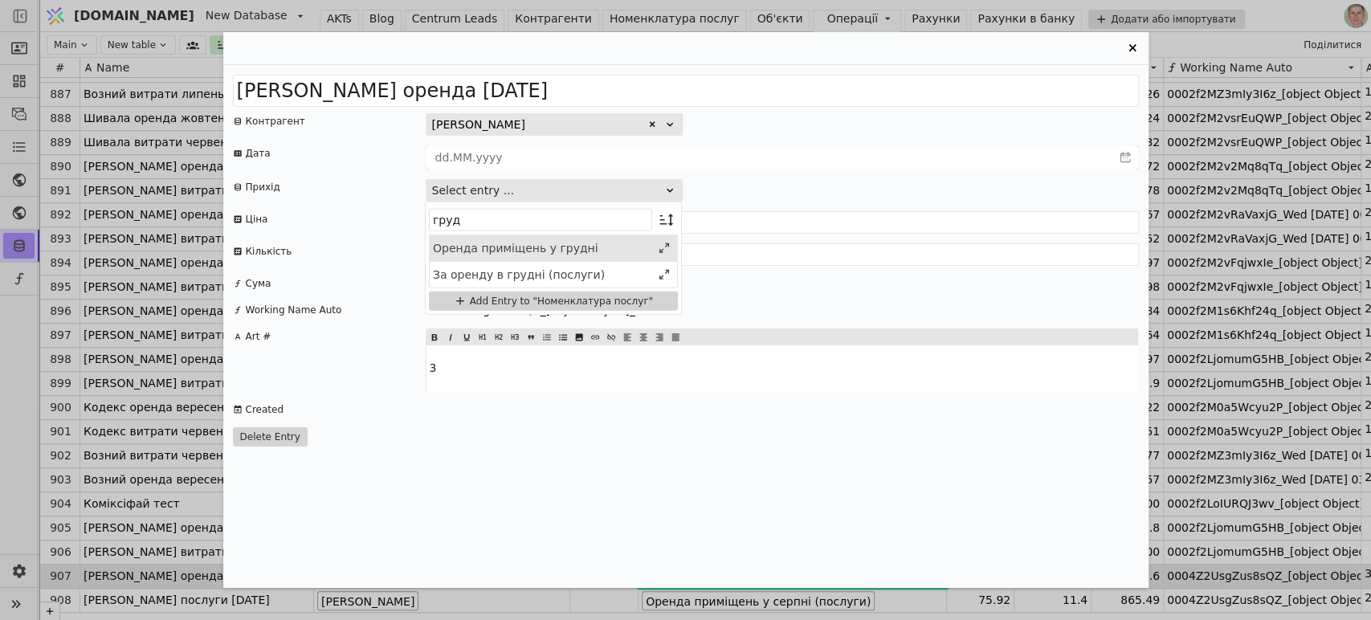
type input "груд"
click at [568, 245] on div "Оренда приміщень у грудні" at bounding box center [542, 247] width 218 height 17
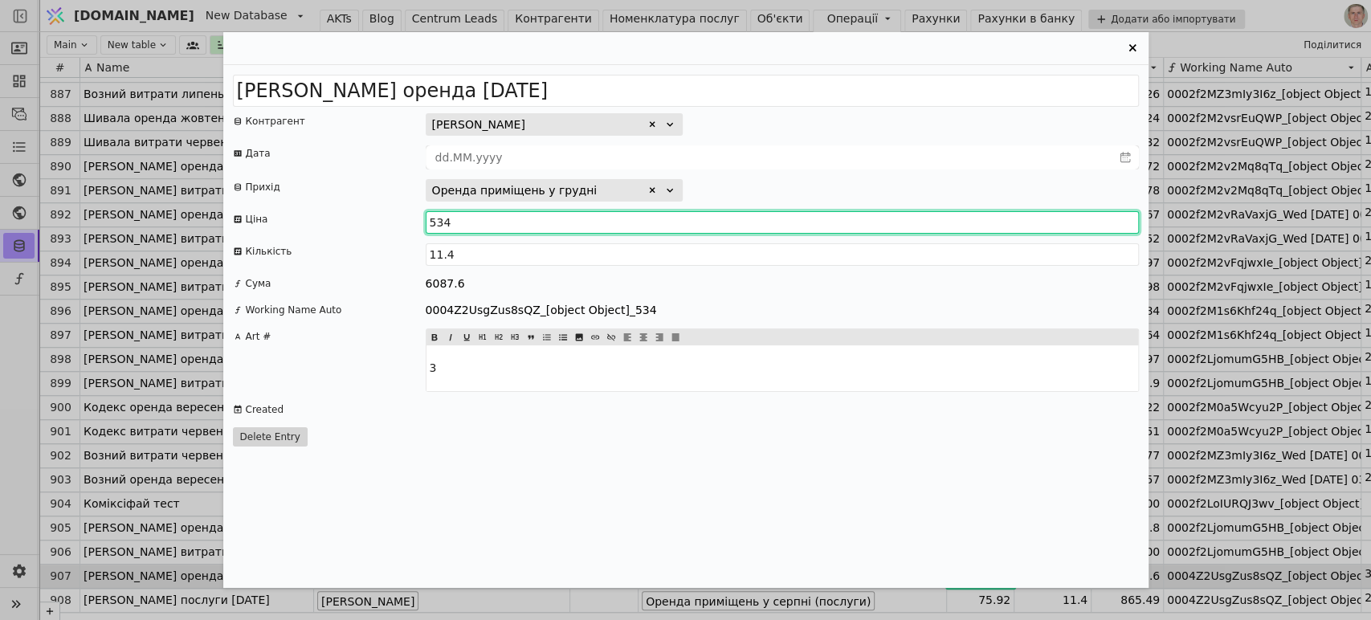
drag, startPoint x: 443, startPoint y: 225, endPoint x: 488, endPoint y: 218, distance: 45.6
click at [488, 218] on input "534" at bounding box center [782, 222] width 713 height 22
type input "532.93"
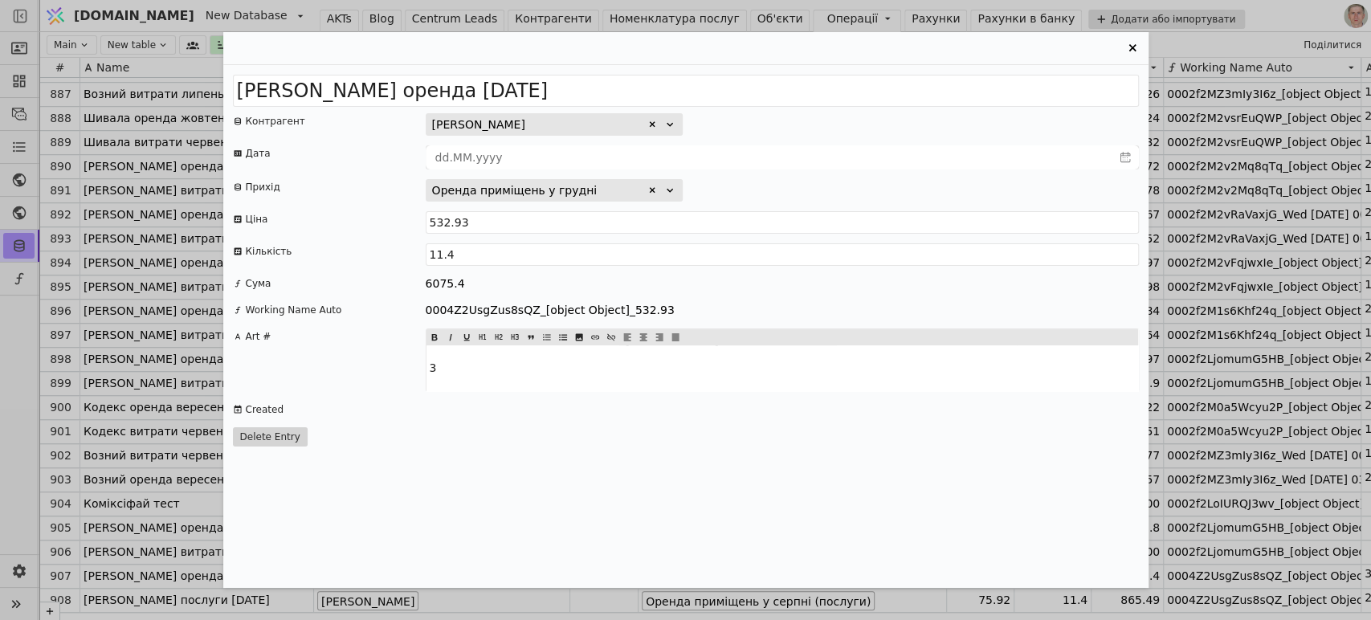
click at [810, 174] on div "Кириченко оренда 2025 грудень Контрагент Кириченко Владислав Едуардович Дата Пр…" at bounding box center [685, 326] width 925 height 523
click at [1133, 46] on icon "Entry Card" at bounding box center [1132, 47] width 7 height 7
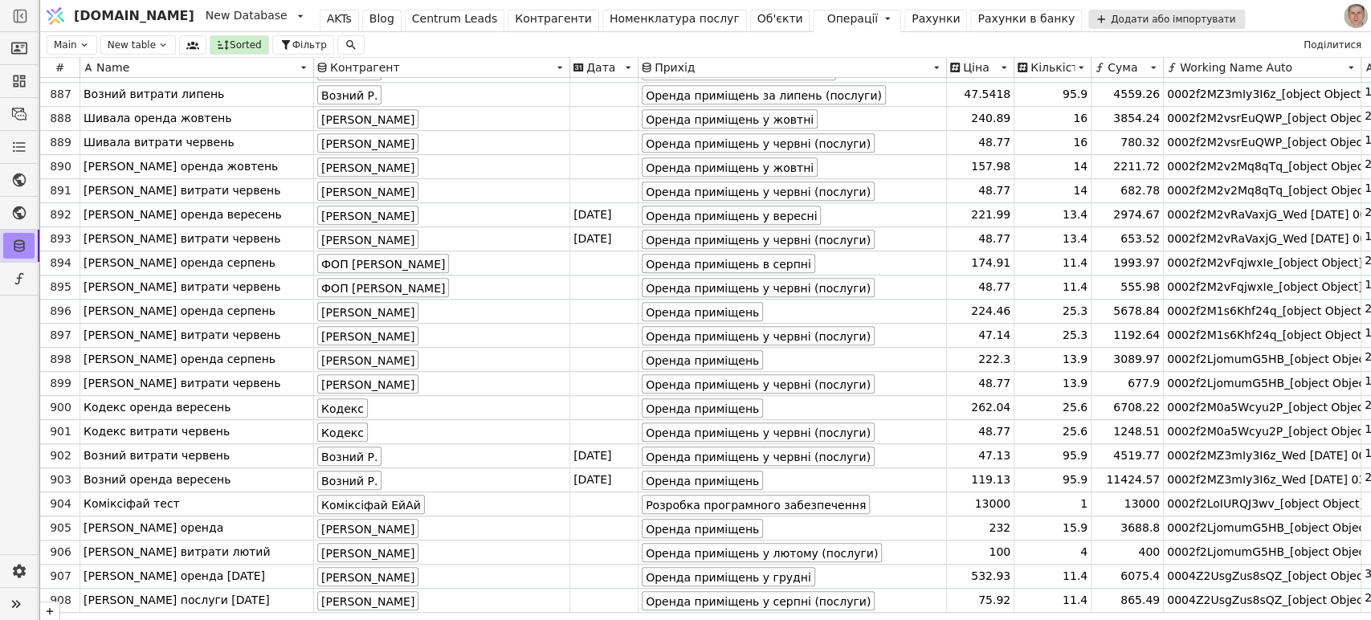
click at [912, 18] on div "Рахунки" at bounding box center [936, 18] width 48 height 17
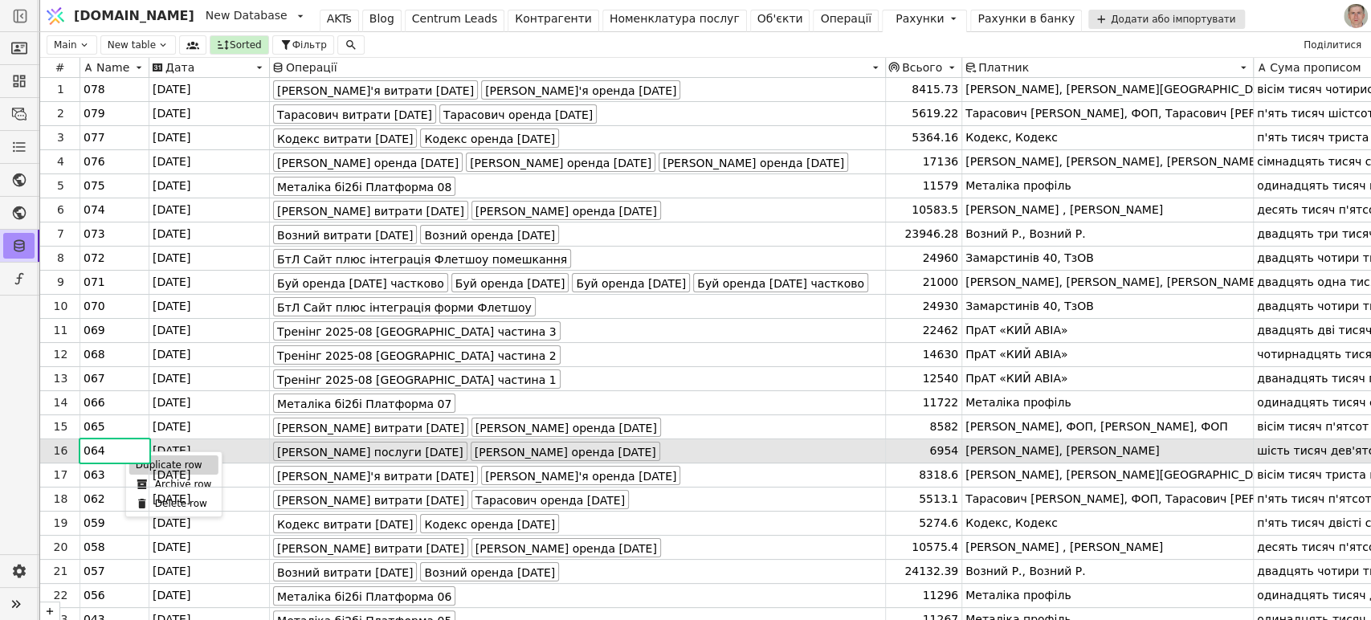
drag, startPoint x: 138, startPoint y: 467, endPoint x: 422, endPoint y: 472, distance: 283.6
click at [137, 467] on div "Duplicate row" at bounding box center [173, 464] width 89 height 19
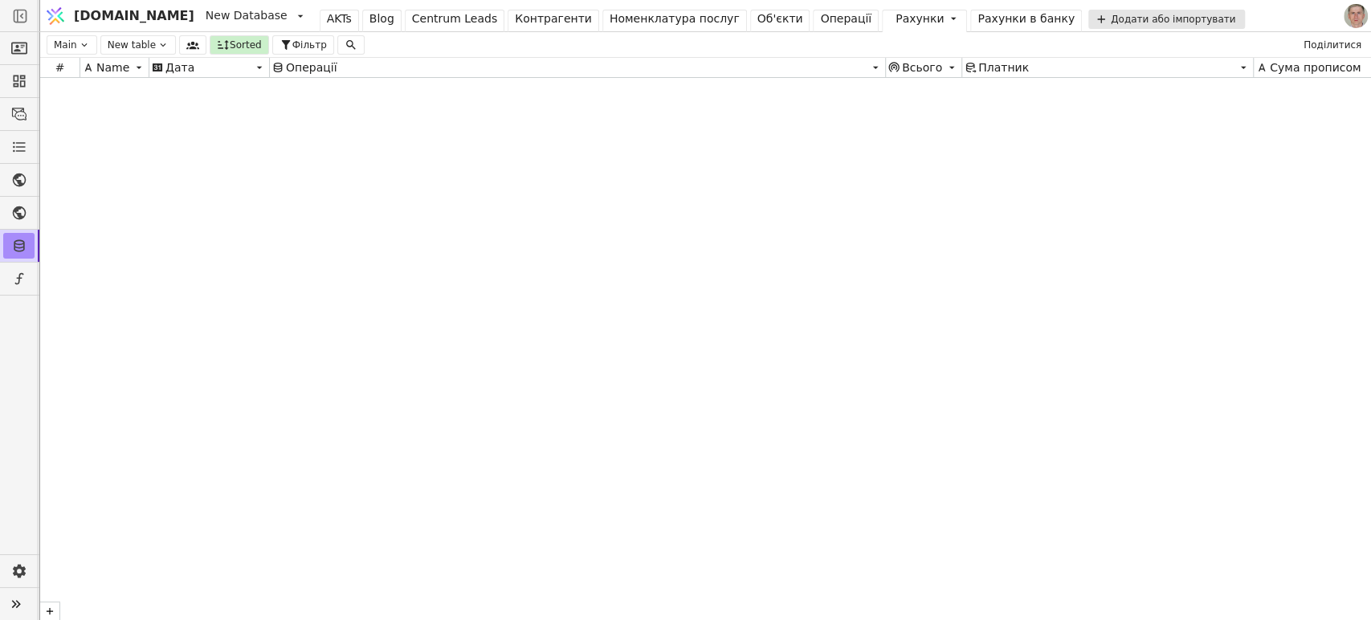
scroll to position [11333, 0]
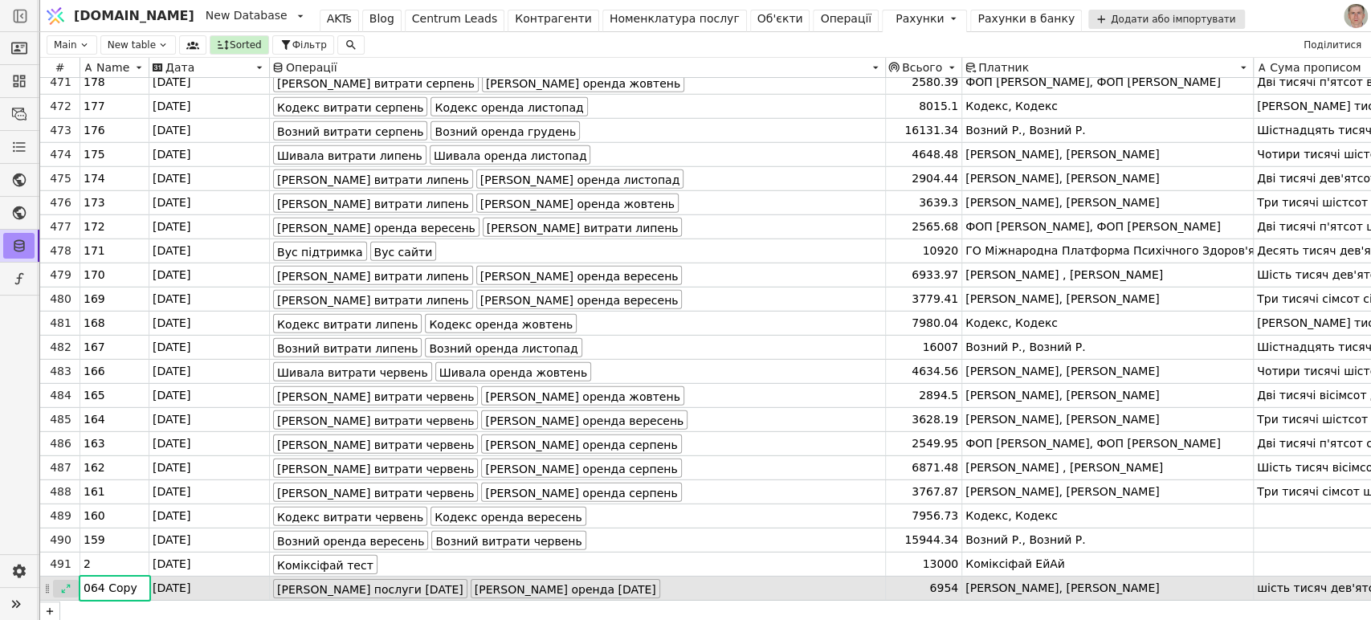
click at [64, 584] on icon at bounding box center [65, 588] width 11 height 11
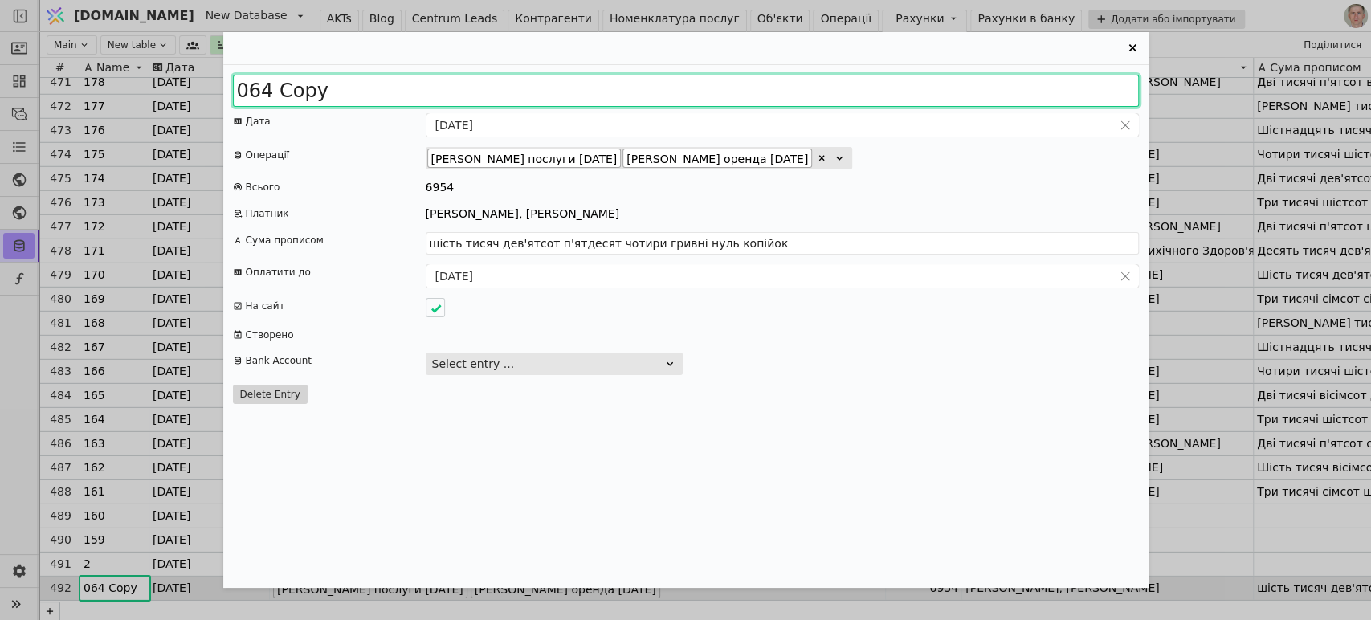
drag, startPoint x: 251, startPoint y: 83, endPoint x: 469, endPoint y: 37, distance: 223.2
click at [444, 92] on input "064 Copy" at bounding box center [686, 91] width 906 height 32
type input "080"
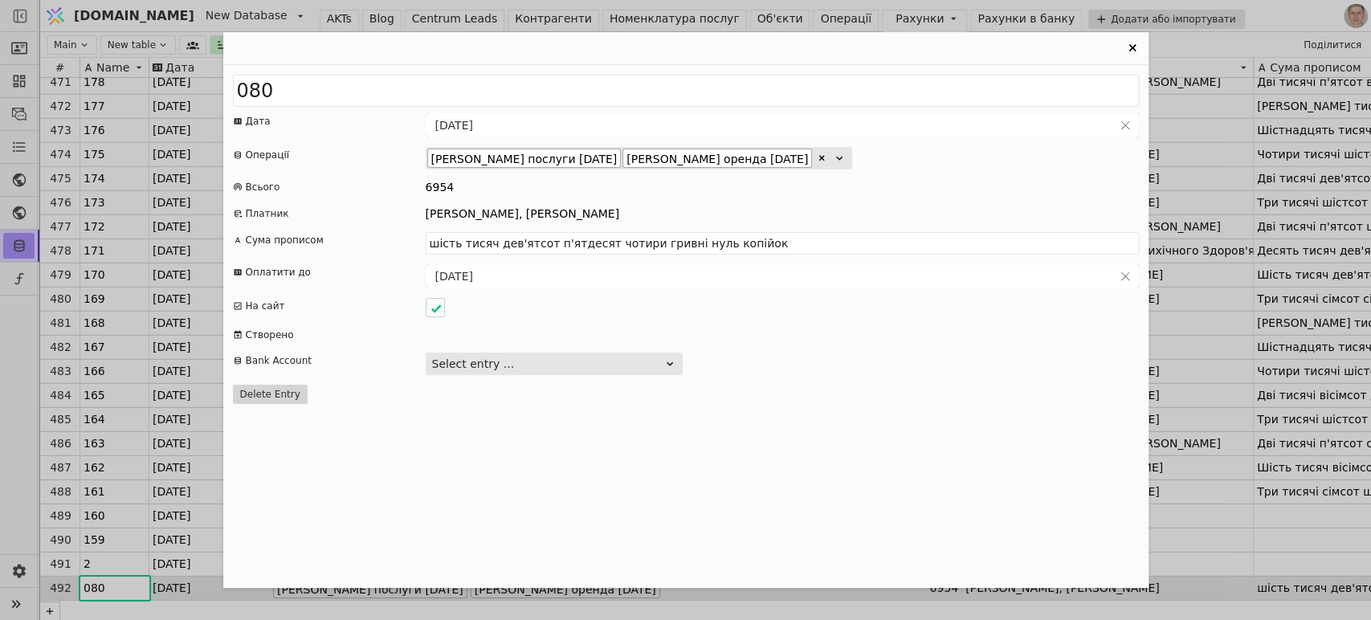
drag, startPoint x: 820, startPoint y: 152, endPoint x: 808, endPoint y: 163, distance: 16.5
click at [820, 153] on div "Entry Card" at bounding box center [822, 158] width 16 height 16
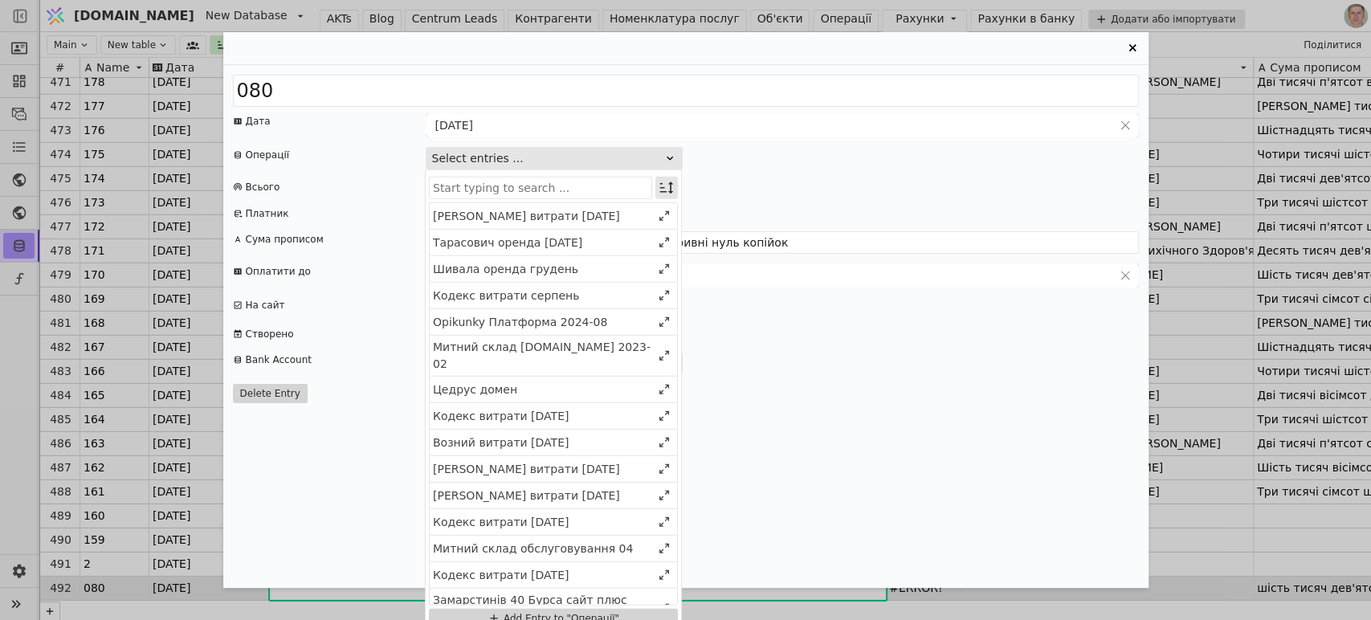
click at [659, 186] on icon "Entry Card" at bounding box center [667, 188] width 16 height 16
click at [643, 223] on div "Select" at bounding box center [585, 217] width 139 height 22
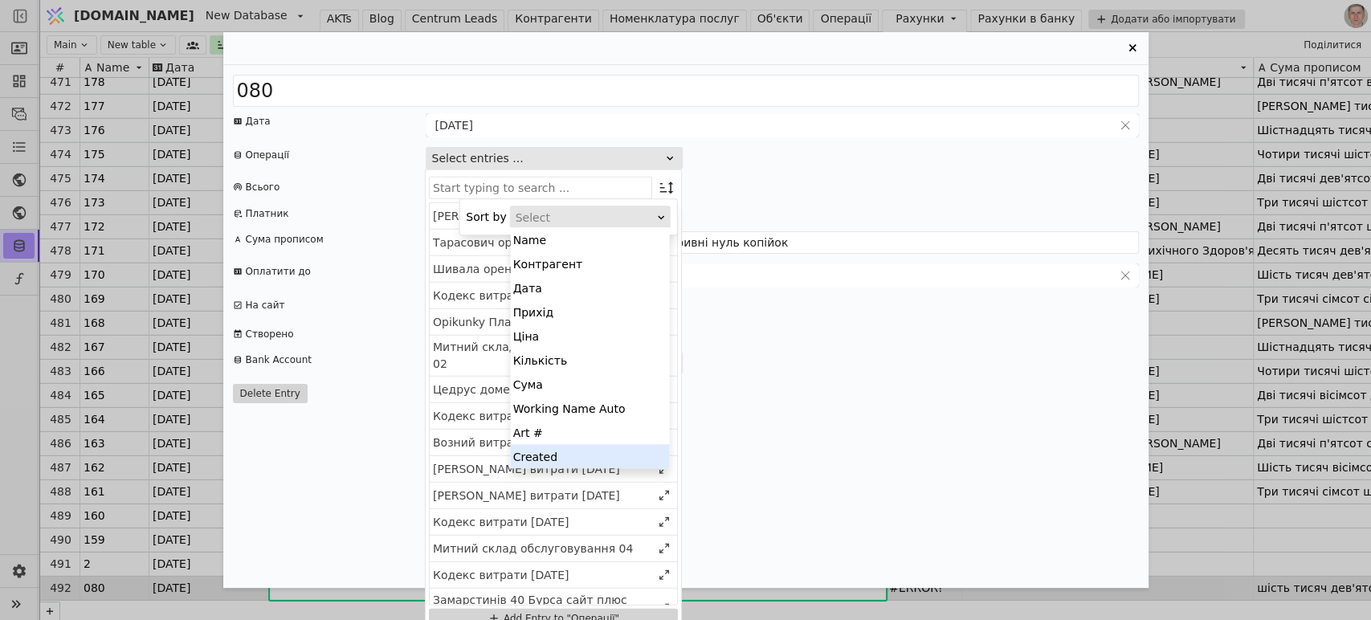
click at [600, 450] on div "Created" at bounding box center [590, 456] width 159 height 24
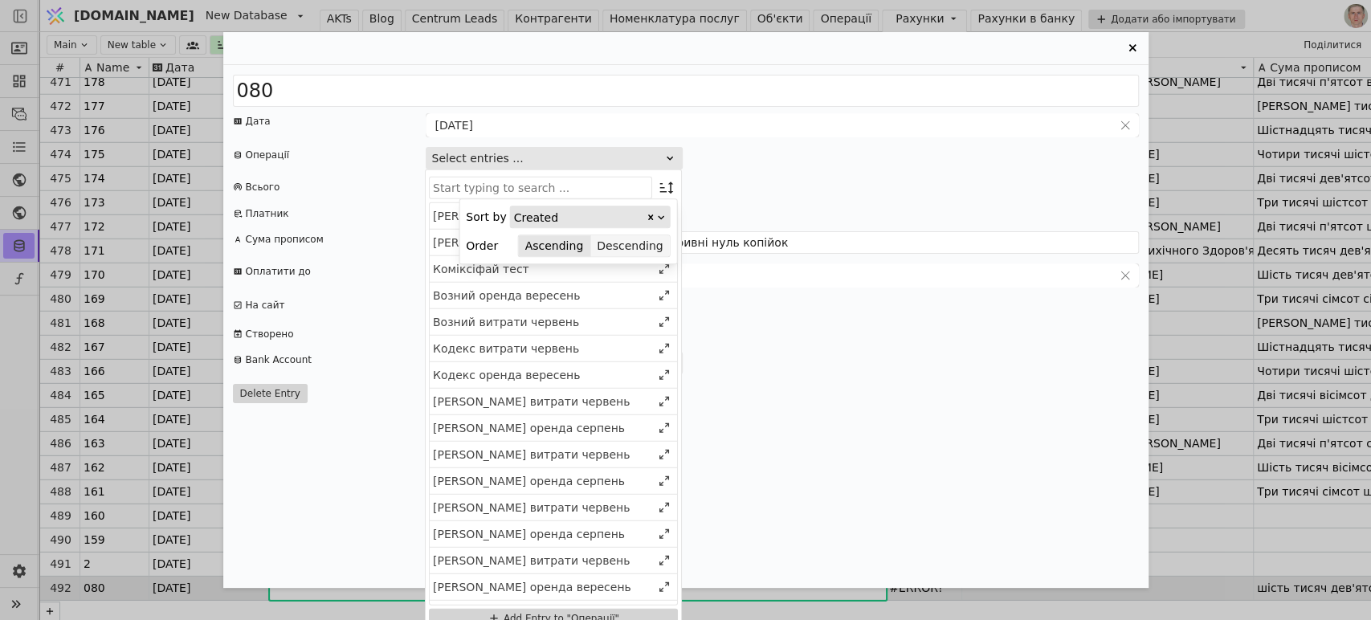
click at [651, 243] on button "Descending" at bounding box center [629, 246] width 79 height 22
click at [670, 183] on icon "Entry Card" at bounding box center [667, 188] width 14 height 12
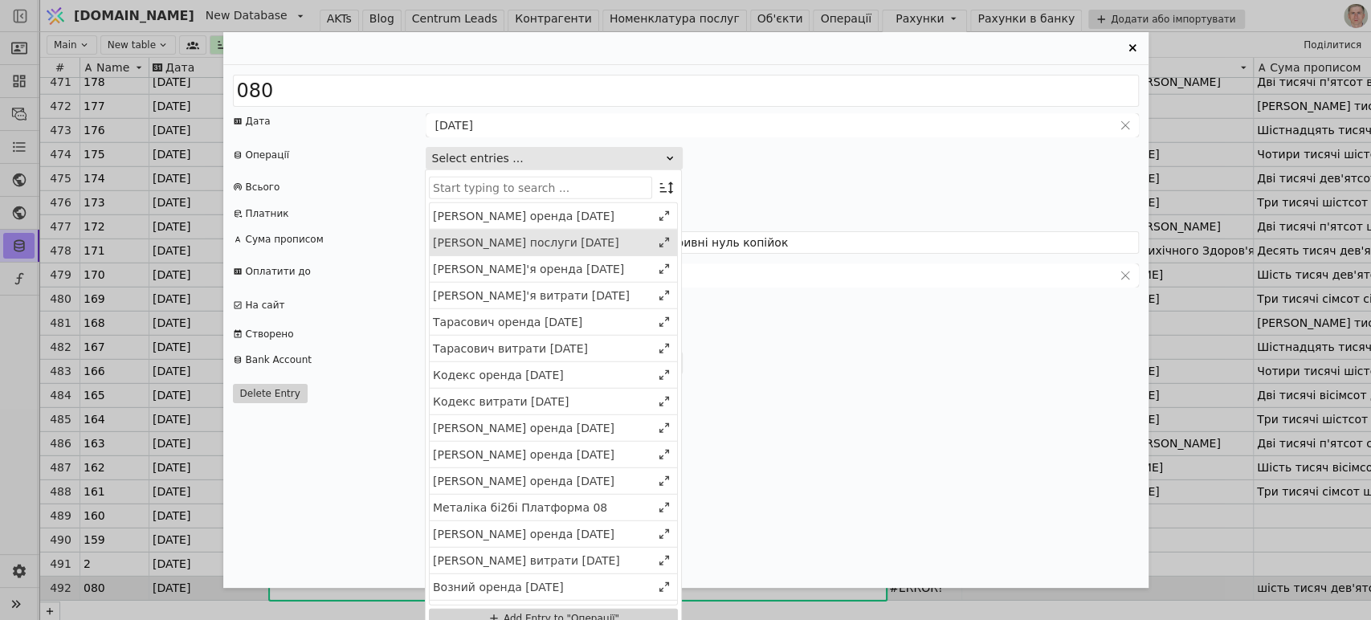
click at [585, 240] on div "Кириченко послуги 2025 серпень" at bounding box center [542, 242] width 218 height 17
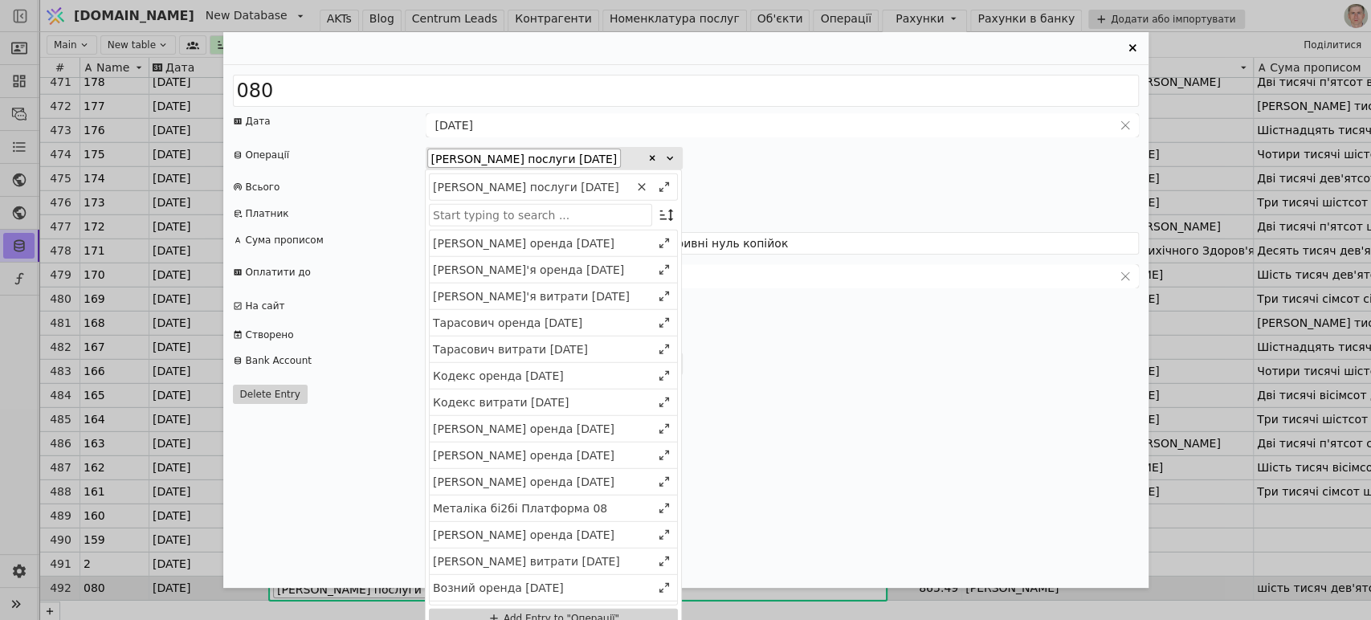
click at [585, 240] on div "Кириченко оренда 2025 грудень" at bounding box center [542, 243] width 218 height 17
click at [957, 153] on div "Кириченко послуги 2025 серпень Кириченко оренда 2025 грудень Кириченко послуги …" at bounding box center [782, 158] width 713 height 22
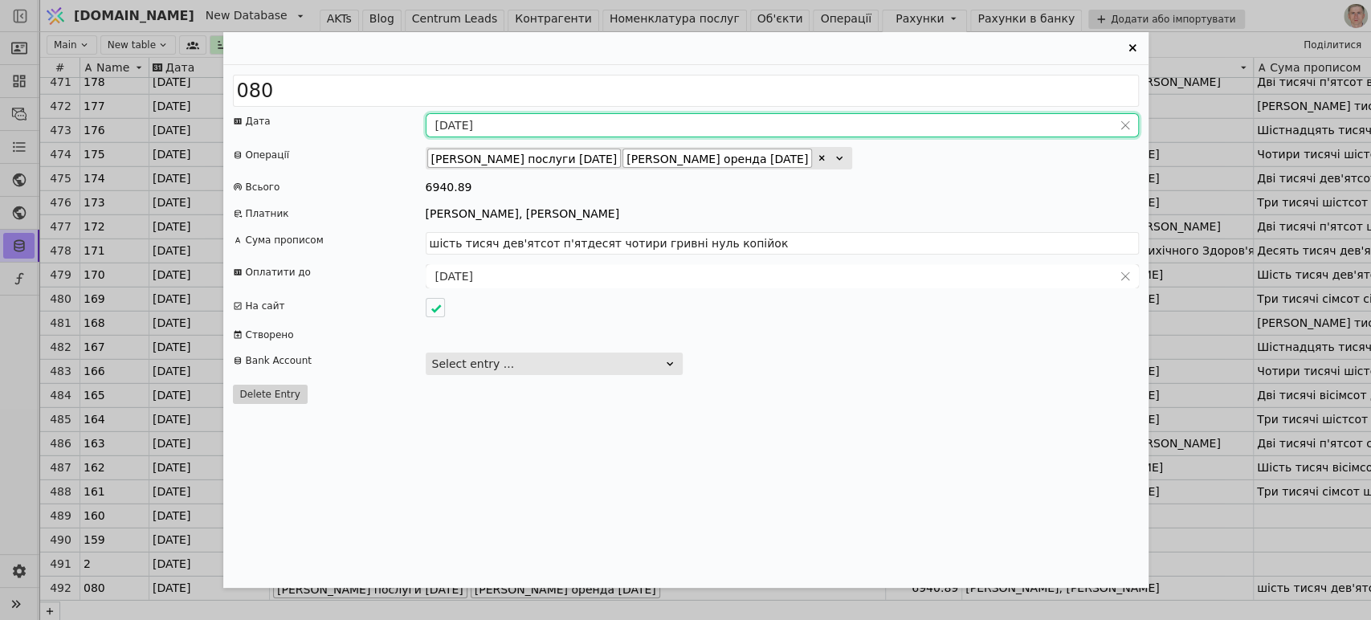
click at [463, 127] on input "31.07.2025" at bounding box center [770, 125] width 686 height 22
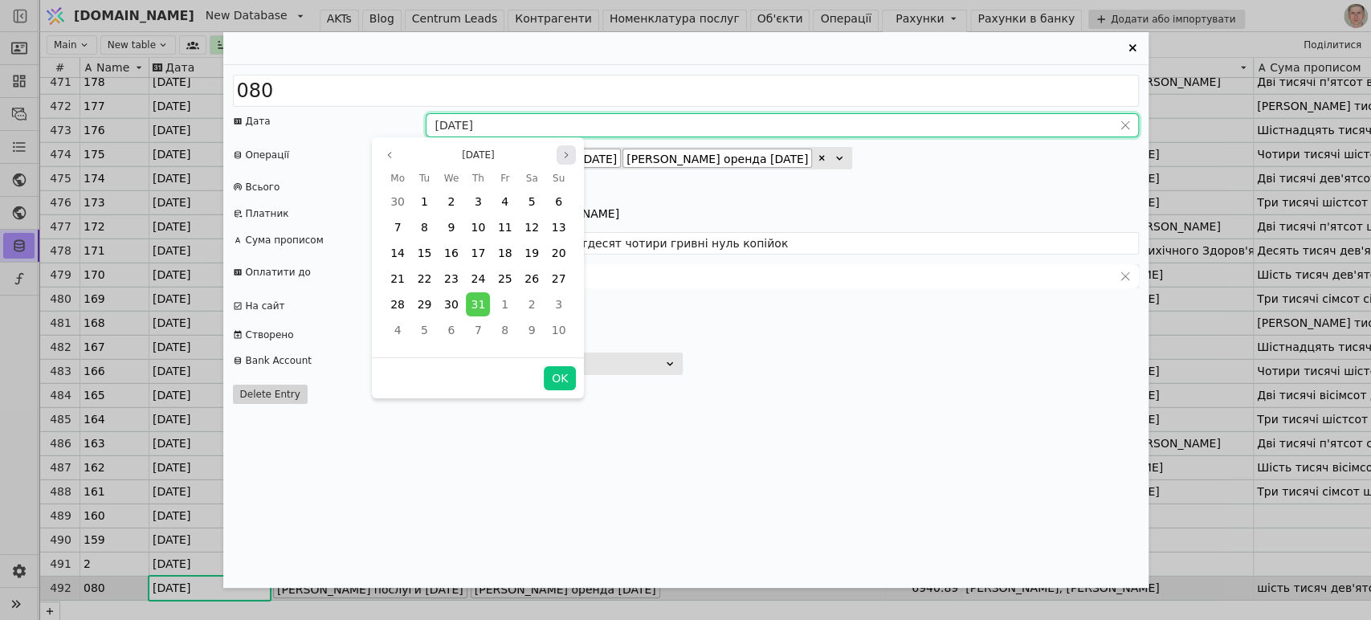
click at [561, 155] on button "Next month" at bounding box center [566, 154] width 19 height 19
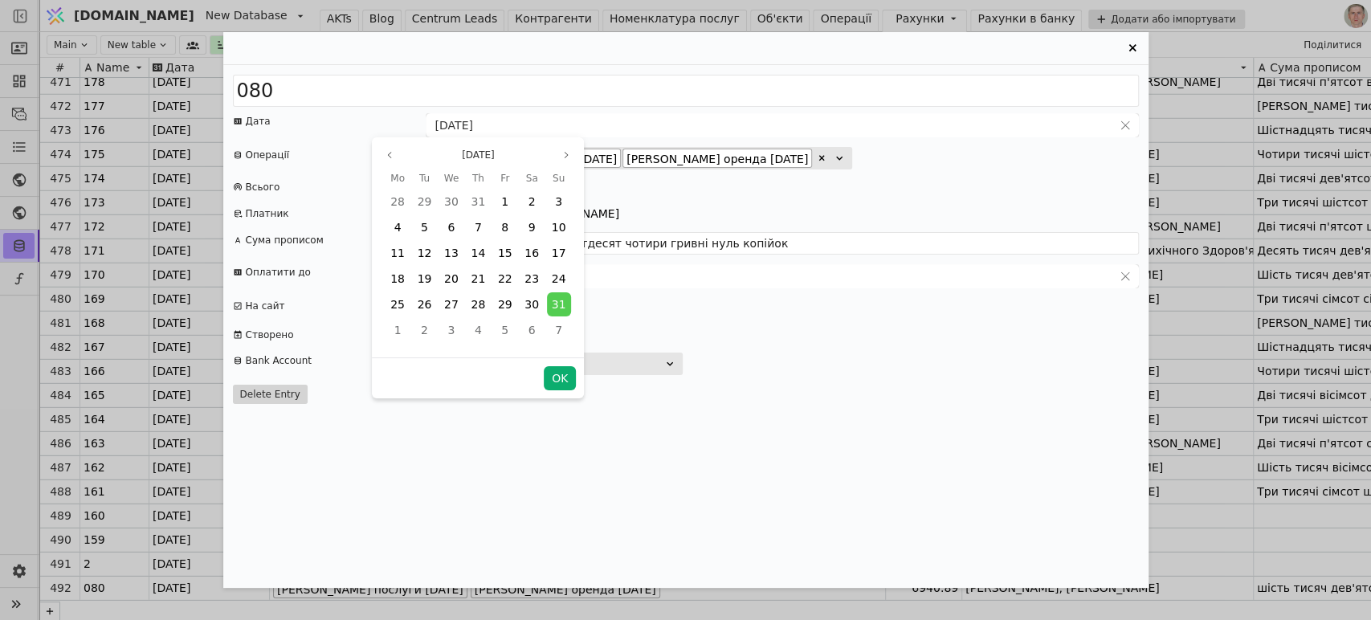
click at [563, 376] on button "OK" at bounding box center [560, 378] width 32 height 24
type input "[DATE]"
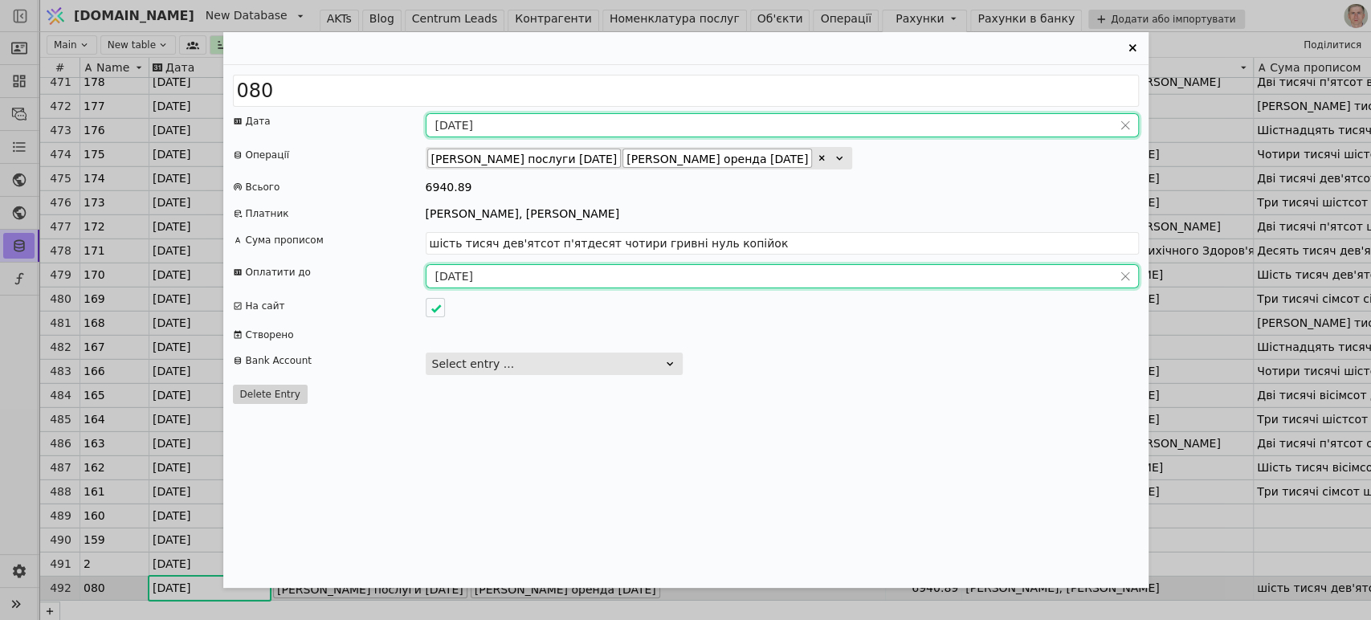
click at [472, 275] on input "14.08.2025" at bounding box center [770, 276] width 686 height 22
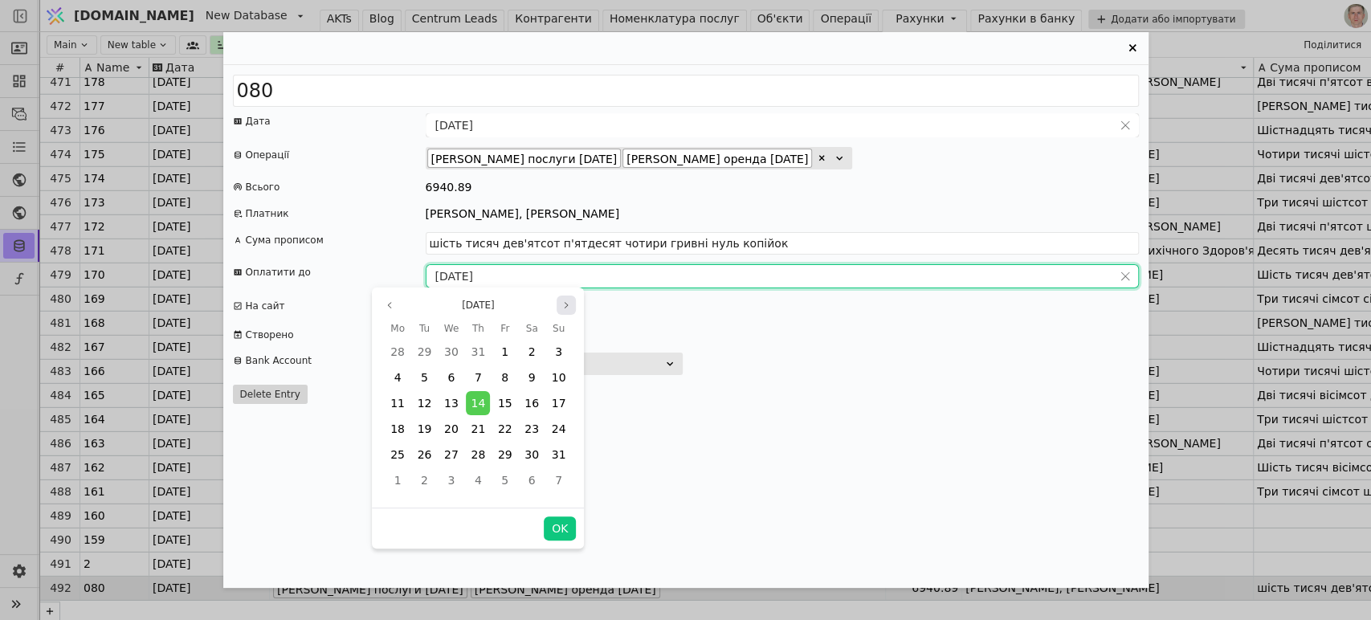
type input "шість тисяч дев'ятсот сорок гривень вісімдесят дев'ять копійок"
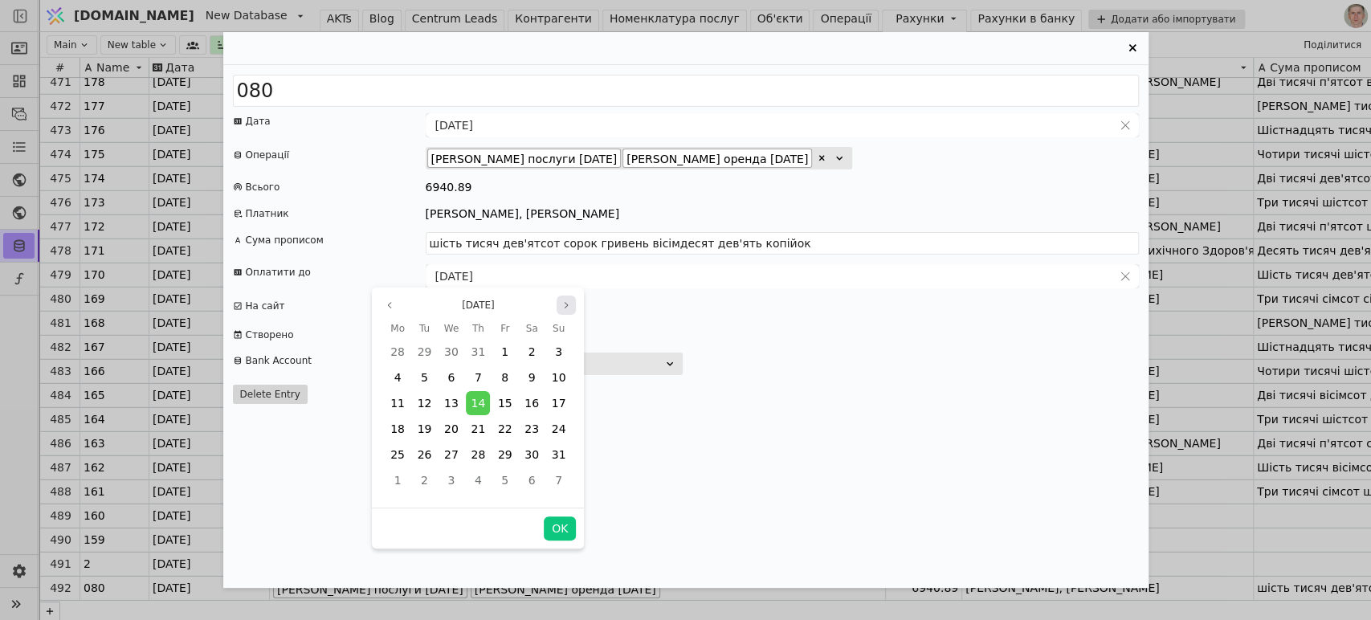
click at [561, 304] on icon "page next" at bounding box center [566, 305] width 10 height 10
click at [559, 516] on div "OK" at bounding box center [478, 528] width 212 height 41
drag, startPoint x: 559, startPoint y: 533, endPoint x: 795, endPoint y: 375, distance: 283.8
click at [559, 532] on button "OK" at bounding box center [560, 528] width 32 height 24
type input "[DATE]"
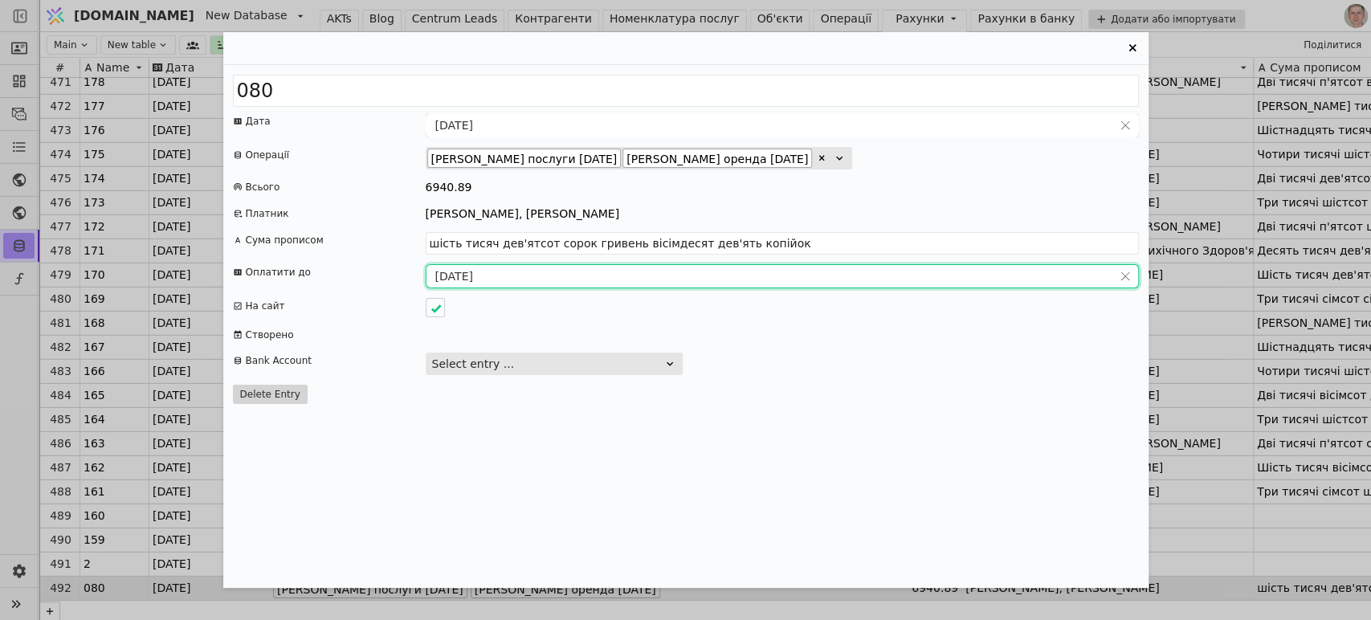
click at [1131, 46] on icon "Entry Card" at bounding box center [1132, 47] width 7 height 7
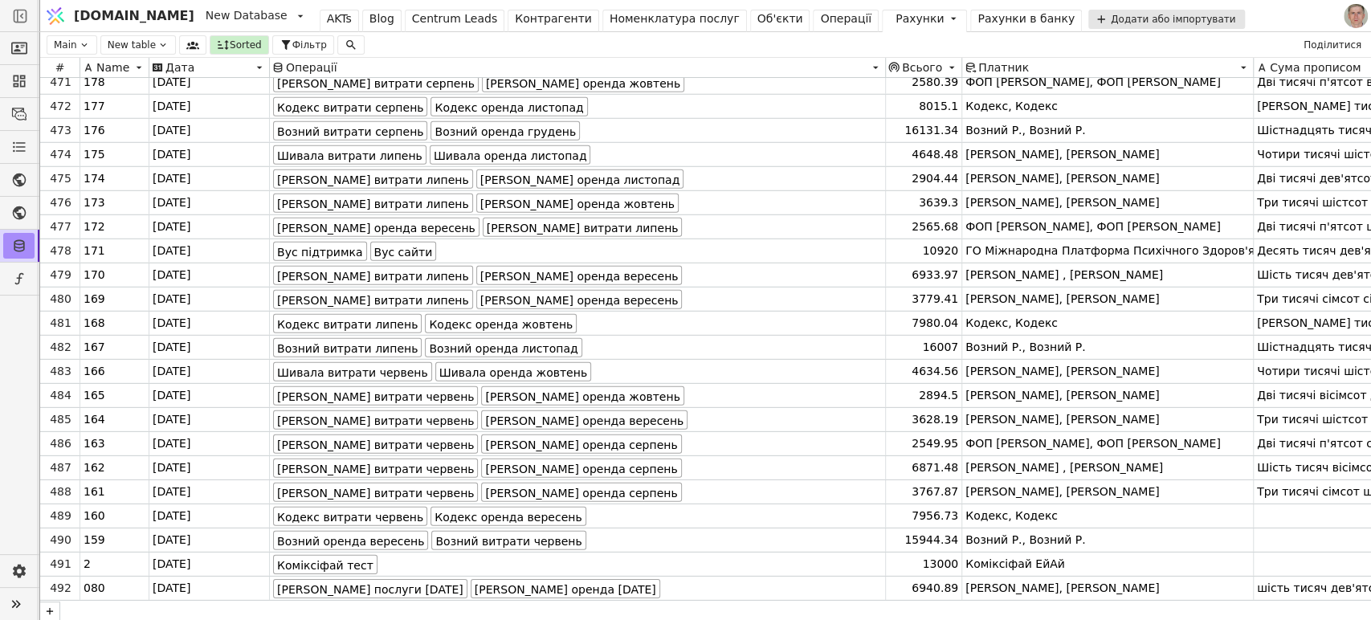
click at [820, 18] on div "Операції" at bounding box center [845, 18] width 51 height 17
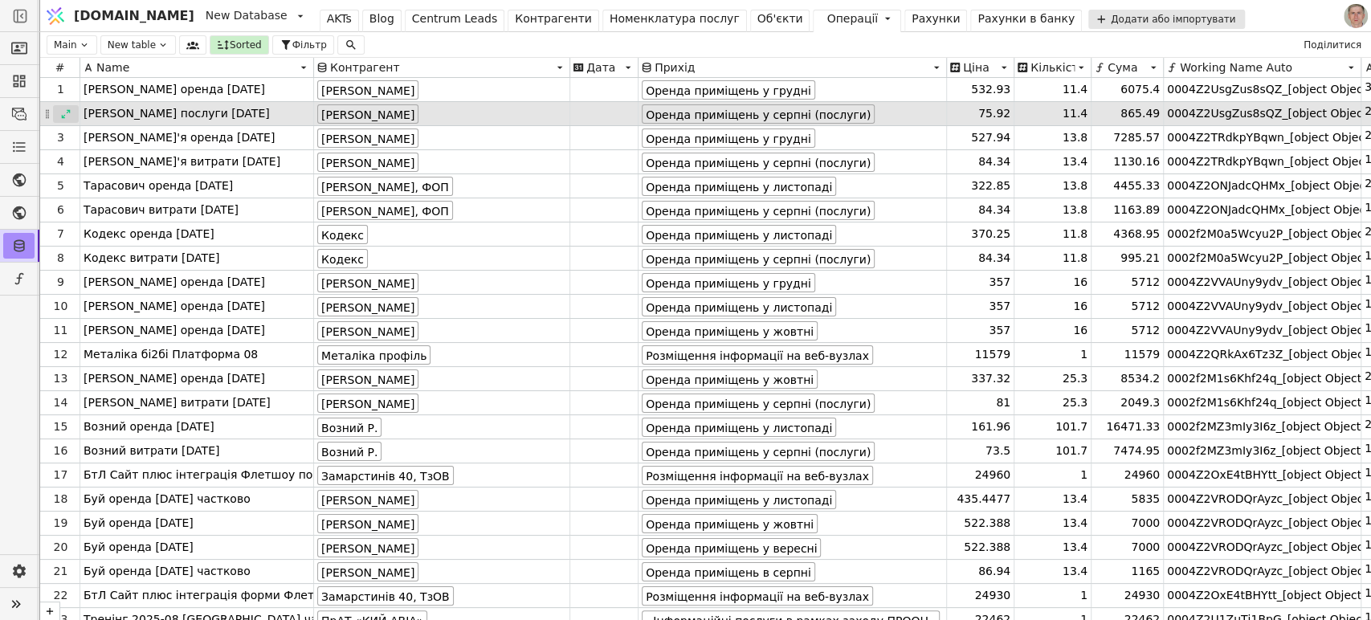
click at [64, 114] on icon at bounding box center [65, 113] width 11 height 11
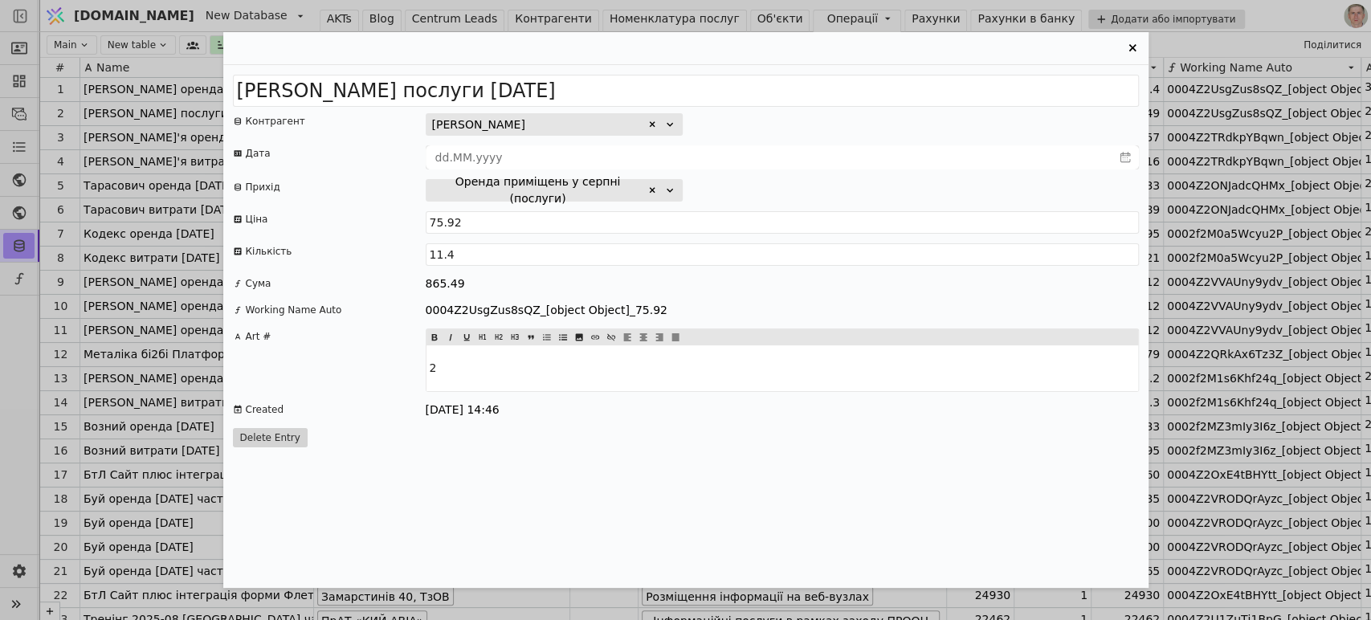
click at [109, 100] on div "Кириченко послуги 2025 серпень Контрагент Кириченко Владислав Едуардович Дата П…" at bounding box center [685, 310] width 1371 height 620
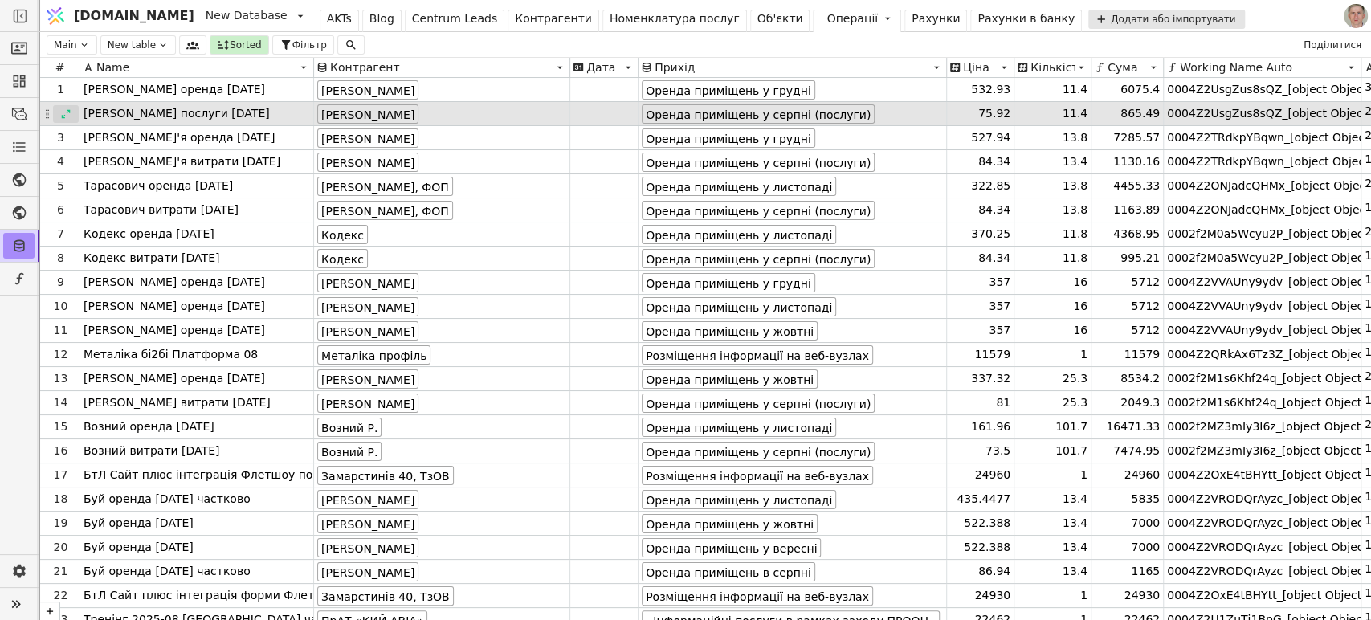
click at [65, 118] on icon at bounding box center [65, 113] width 11 height 11
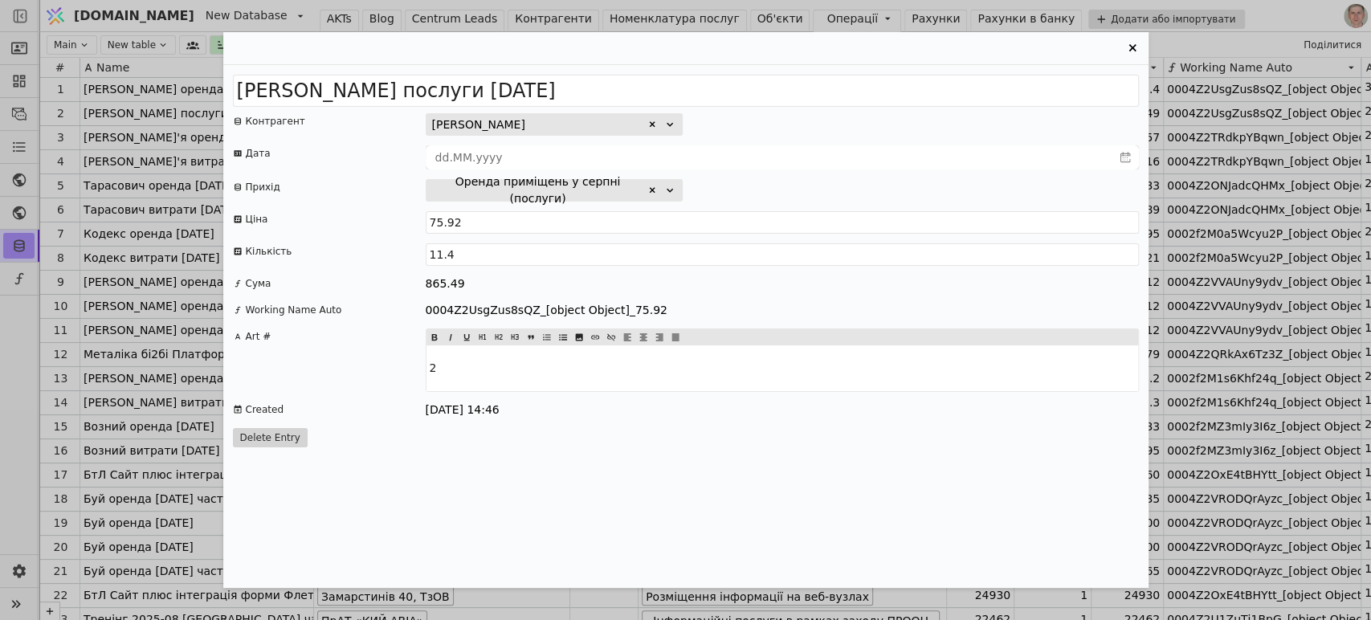
click at [440, 364] on p "2" at bounding box center [782, 368] width 705 height 17
click at [110, 99] on div "Кириченко послуги 2025 серпень Контрагент Кириченко Владислав Едуардович Дата П…" at bounding box center [685, 310] width 1371 height 620
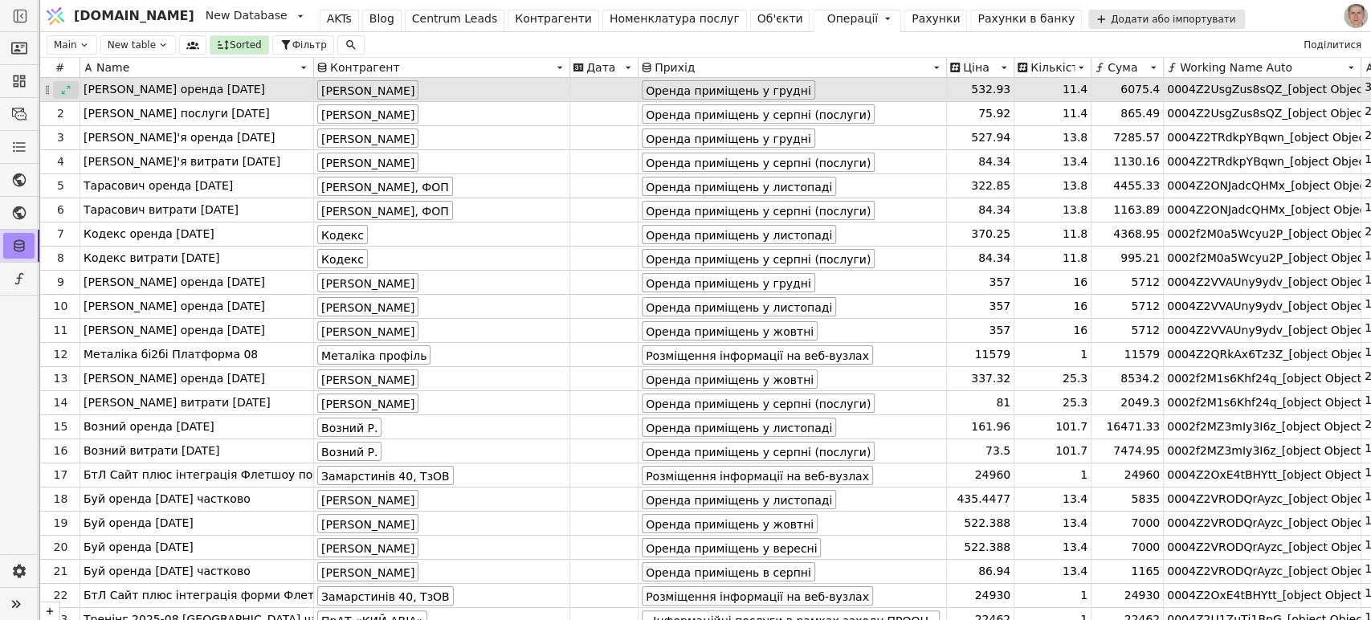
click at [71, 92] on icon at bounding box center [65, 89] width 11 height 11
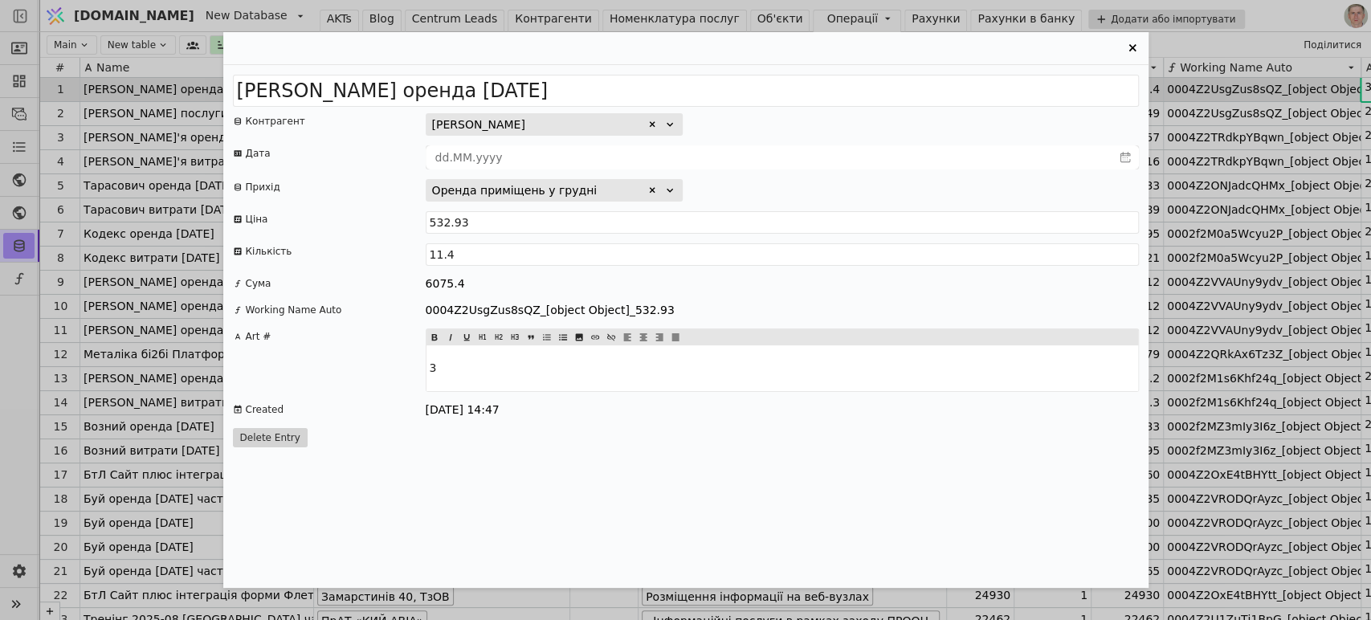
drag, startPoint x: 453, startPoint y: 362, endPoint x: 389, endPoint y: 352, distance: 65.1
click at [391, 352] on div "Art # 3" at bounding box center [686, 360] width 906 height 63
click at [1132, 47] on icon "Entry Card" at bounding box center [1132, 48] width 19 height 19
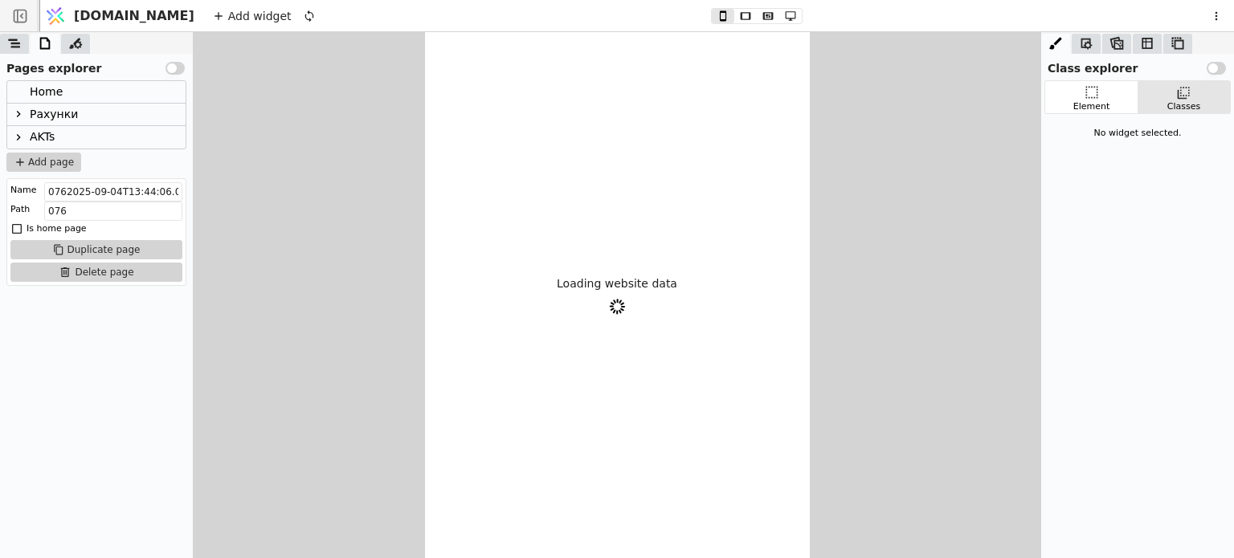
click at [25, 114] on icon at bounding box center [18, 114] width 13 height 13
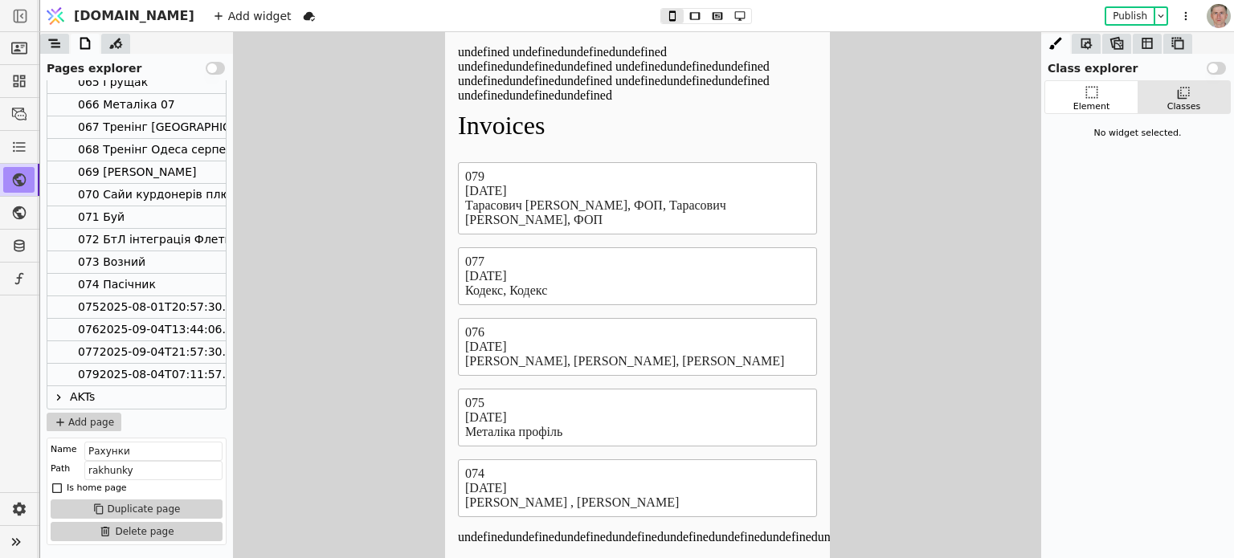
click at [164, 303] on div "0752025-08-01T20:57:30.000Z" at bounding box center [166, 307] width 177 height 22
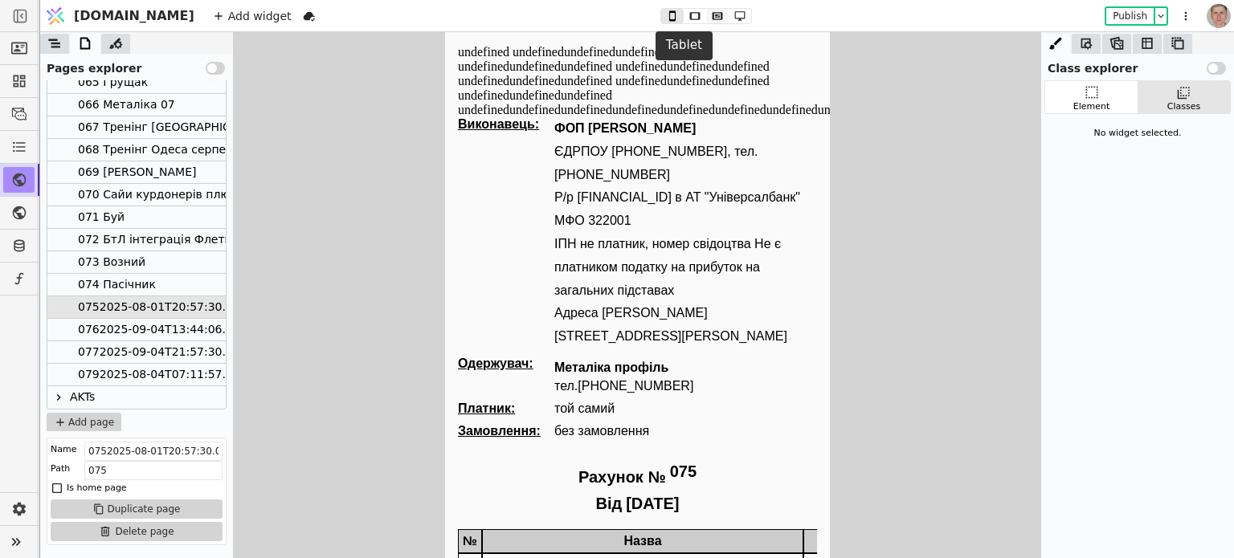
click at [712, 15] on icon at bounding box center [717, 15] width 10 height 7
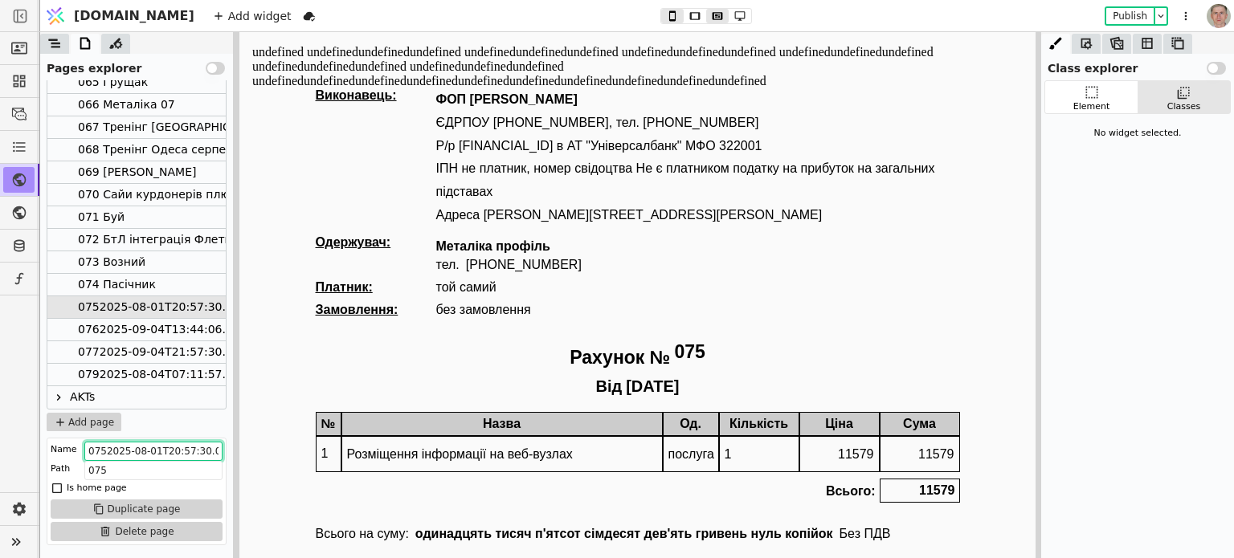
scroll to position [0, 14]
drag, startPoint x: 345, startPoint y: 482, endPoint x: 562, endPoint y: 431, distance: 223.5
type input "075 Металіка Профіль 07"
click at [166, 330] on div "0762025-09-04T13:44:06.000Z" at bounding box center [166, 330] width 177 height 22
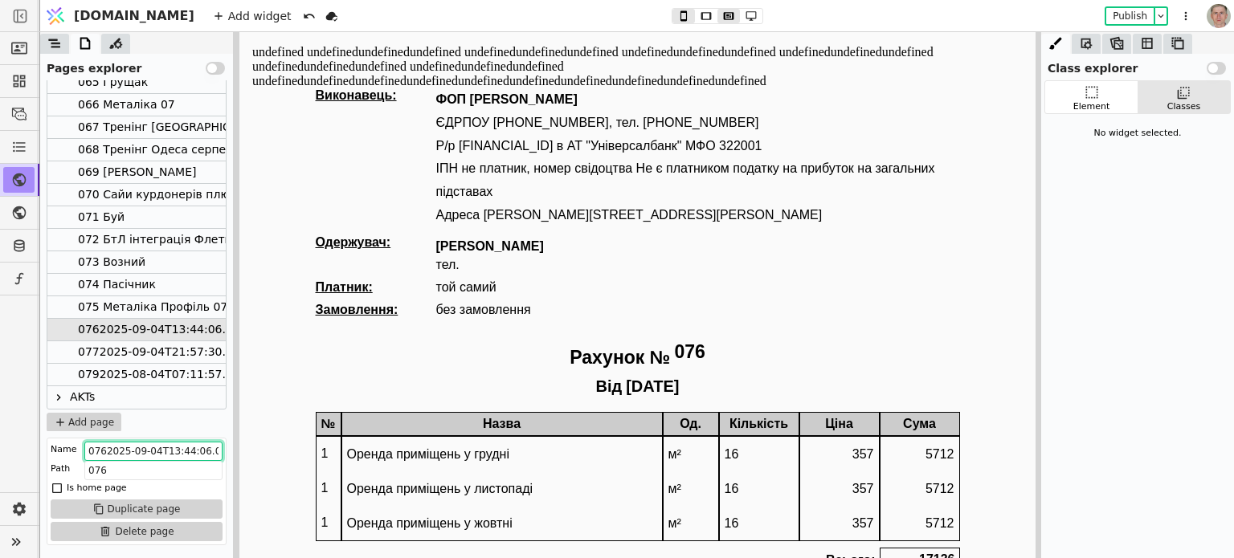
scroll to position [0, 16]
drag, startPoint x: 341, startPoint y: 484, endPoint x: 534, endPoint y: 446, distance: 196.4
type input "076 Сабіна"
click at [167, 346] on div "0772025-09-04T21:57:30.000Z" at bounding box center [166, 352] width 177 height 22
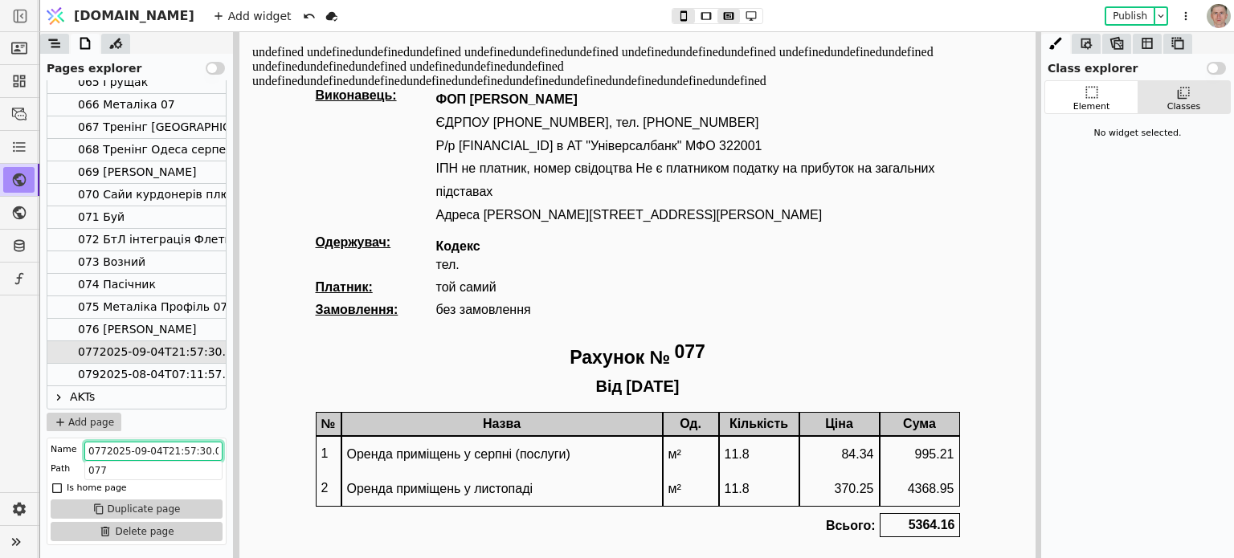
scroll to position [0, 14]
drag, startPoint x: 345, startPoint y: 484, endPoint x: 634, endPoint y: 435, distance: 293.3
type input "077 Кодекс"
click at [161, 370] on div "0792025-08-04T07:11:57.000Z" at bounding box center [166, 375] width 177 height 22
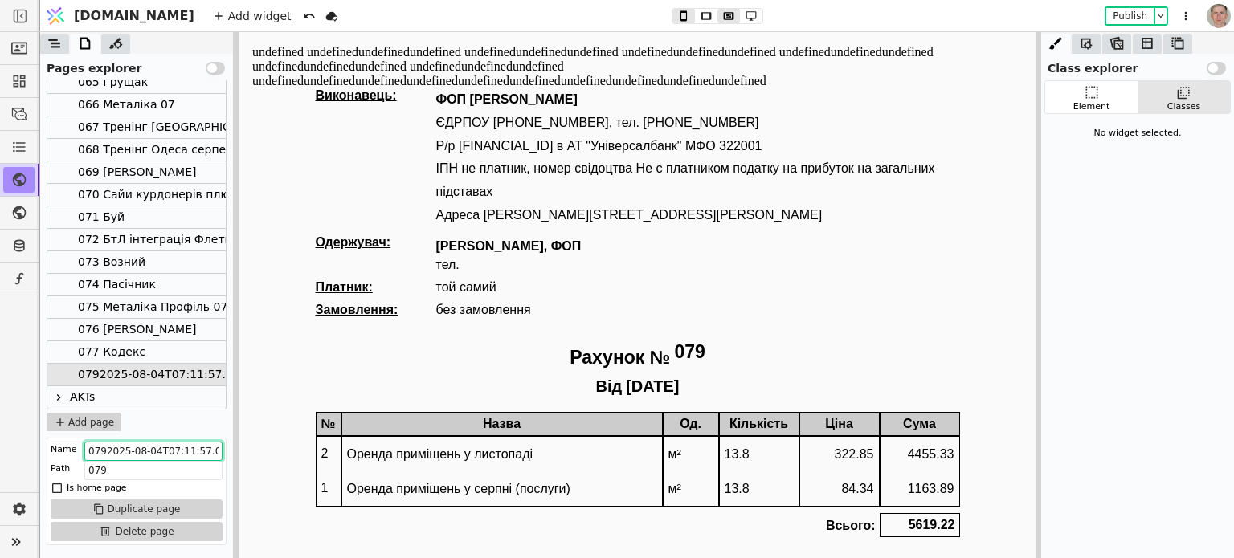
scroll to position [0, 11]
drag, startPoint x: 345, startPoint y: 481, endPoint x: 701, endPoint y: 443, distance: 358.7
type input "079 Тарасович"
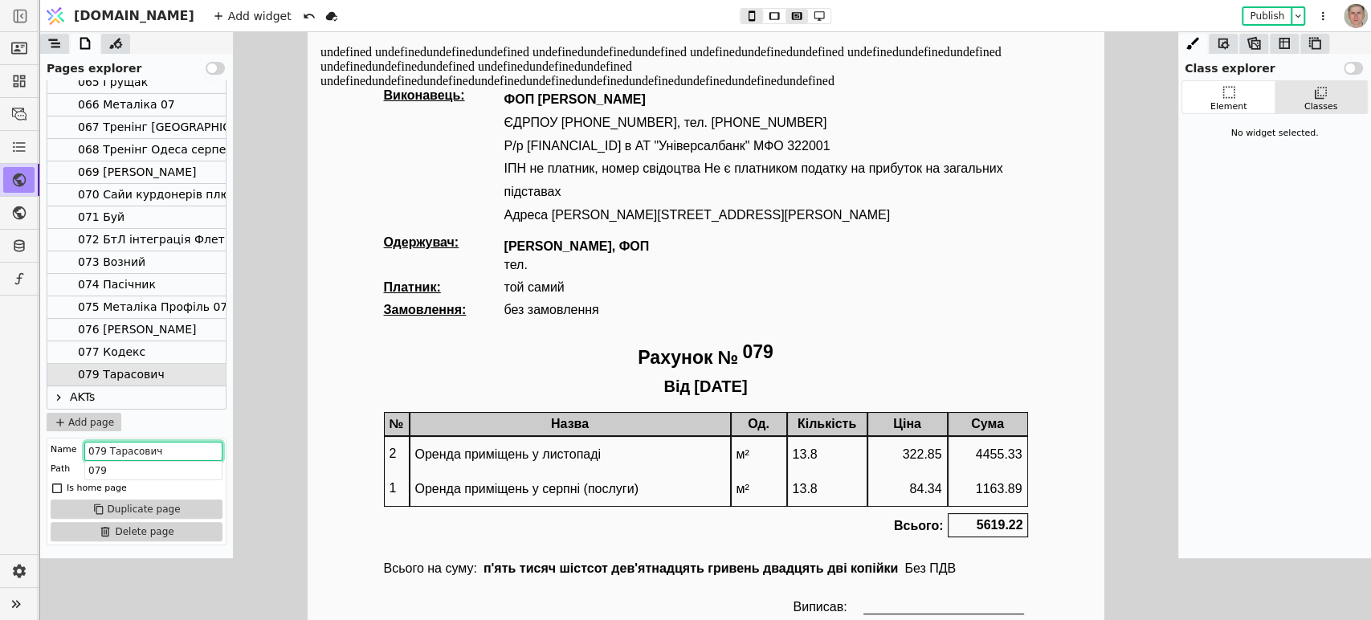
click at [141, 349] on div "077 Кодекс" at bounding box center [136, 352] width 178 height 22
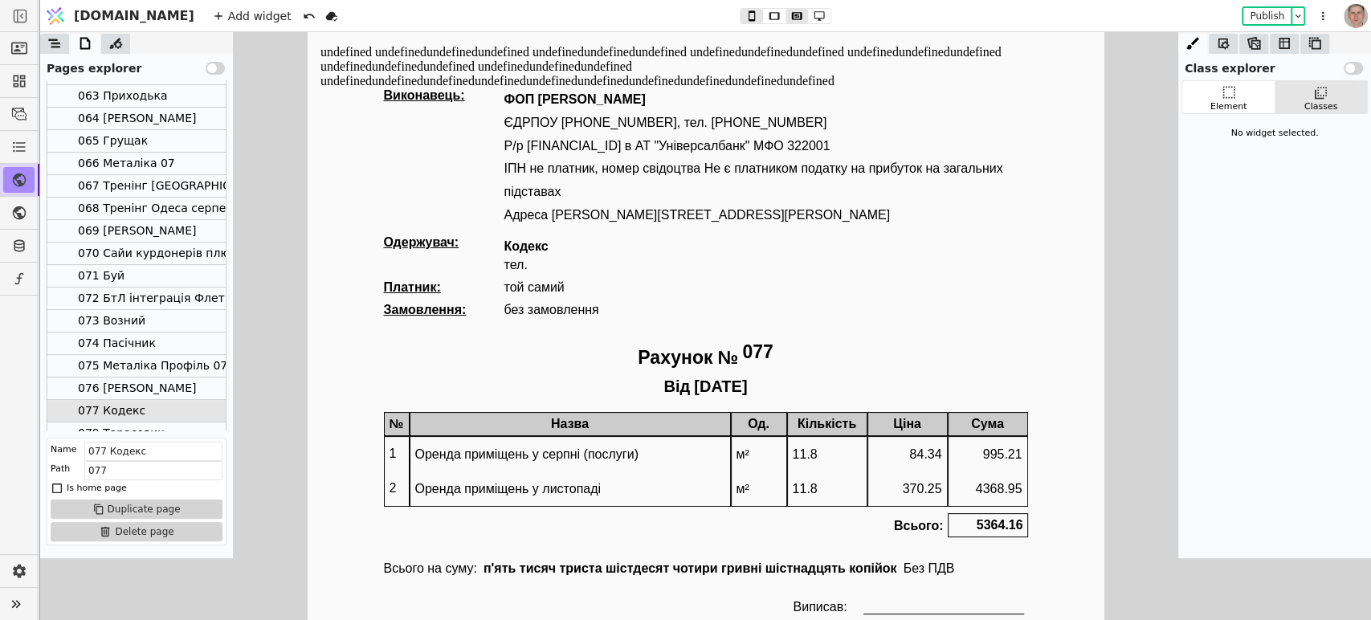
scroll to position [257, 0]
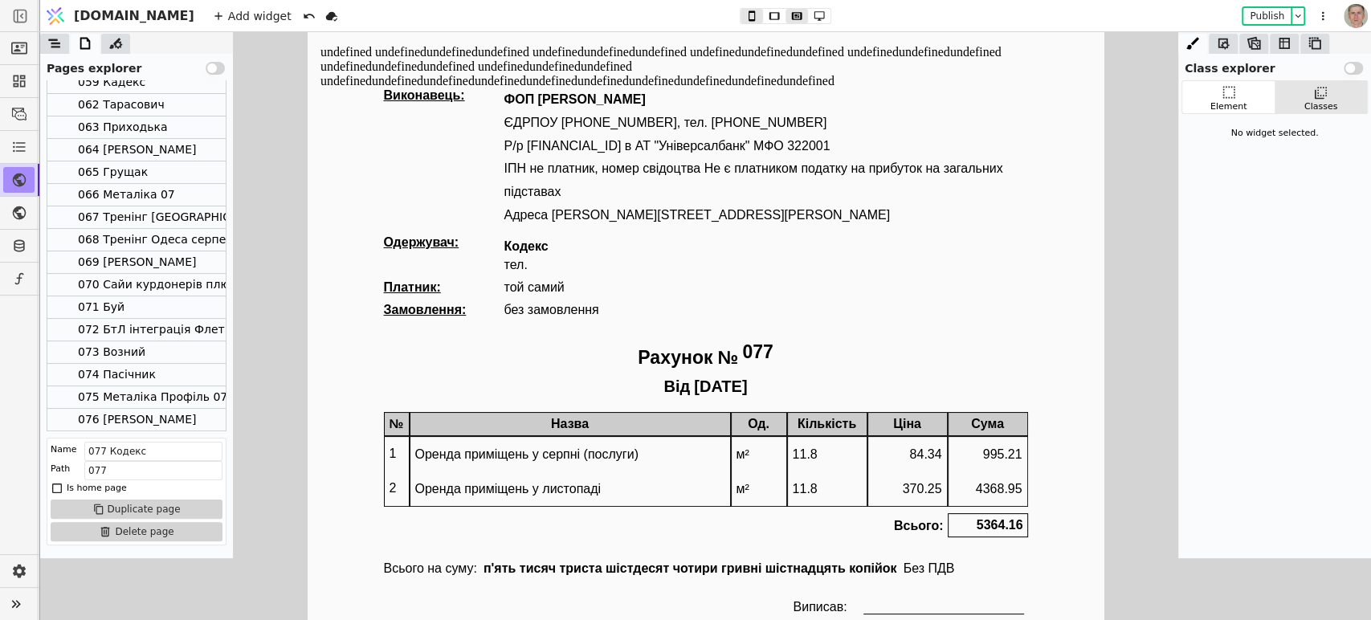
click at [156, 80] on div "059 Кадекс" at bounding box center [136, 82] width 178 height 22
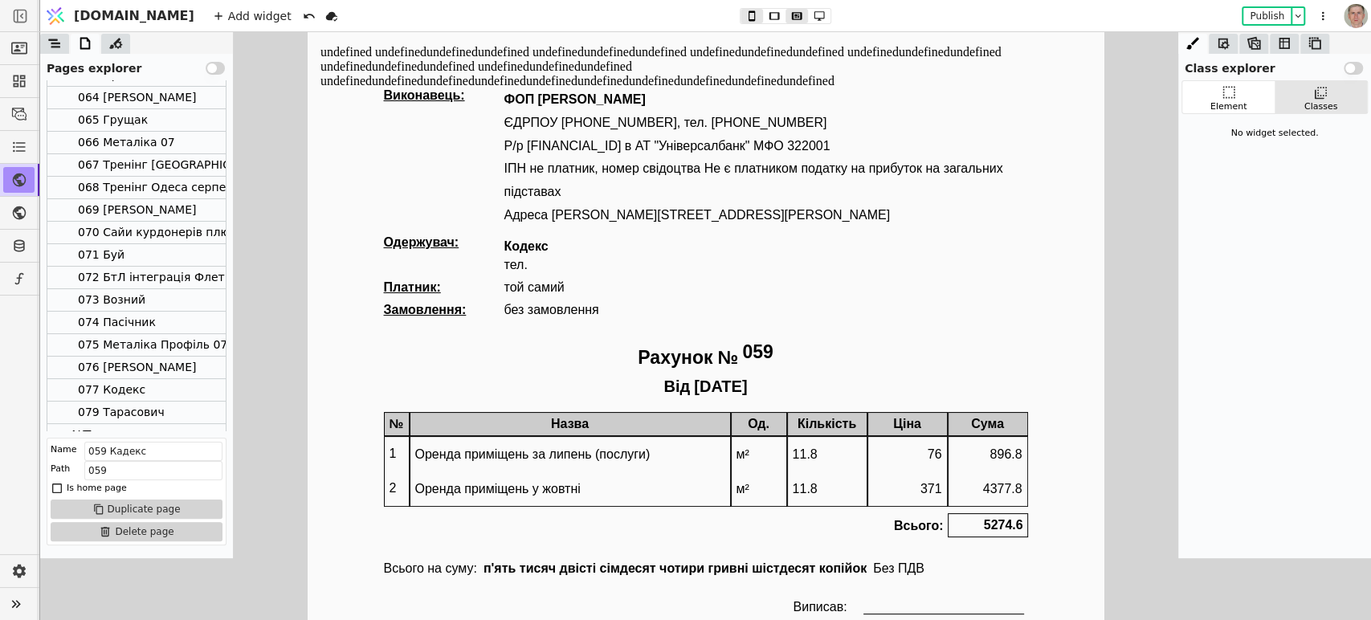
scroll to position [347, 0]
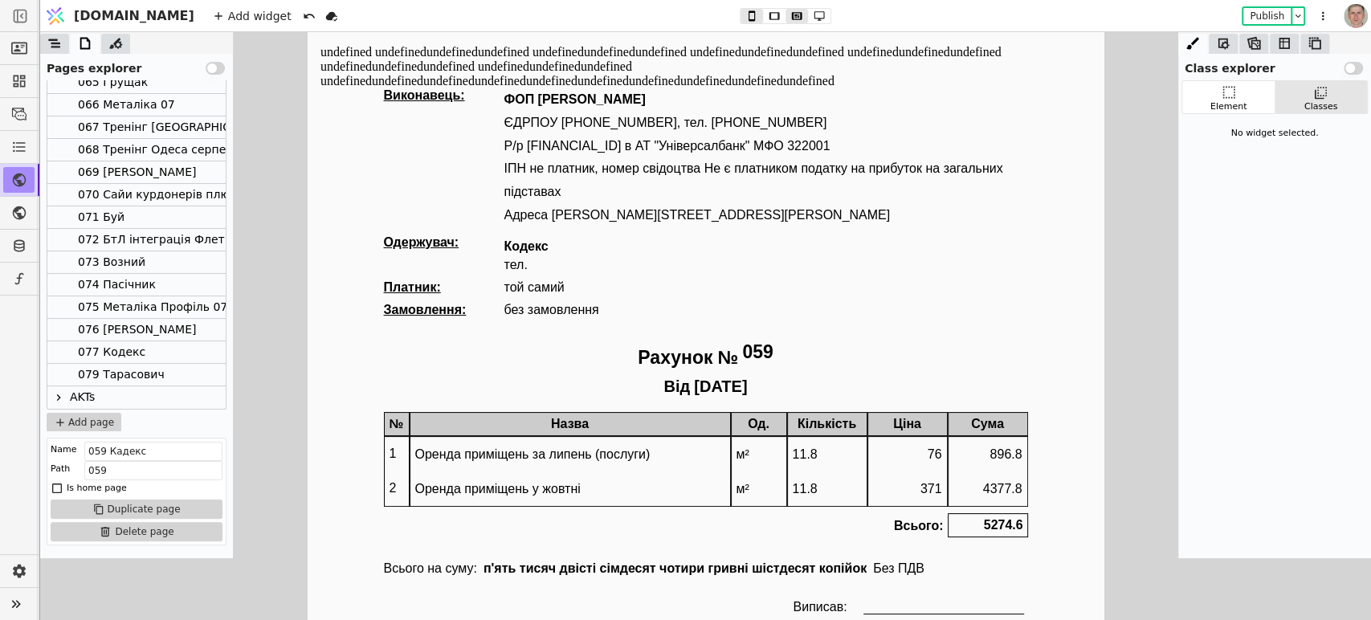
click at [145, 345] on div "077 Кодекс" at bounding box center [136, 352] width 178 height 22
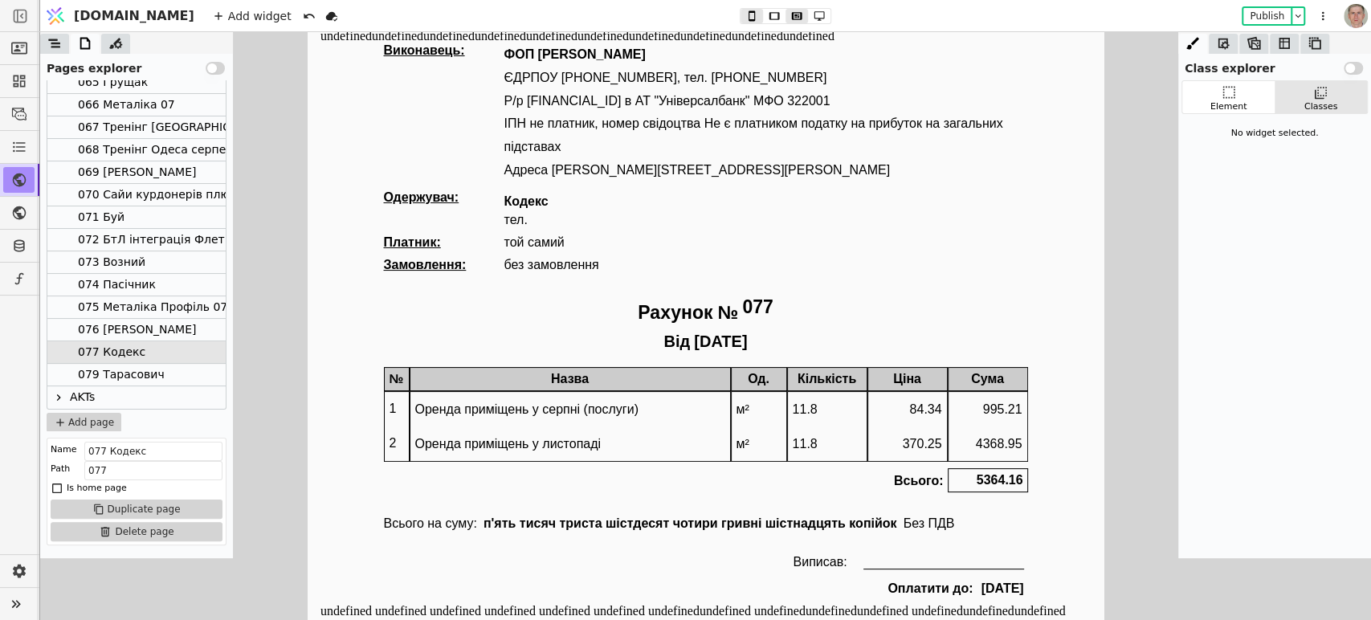
scroll to position [44, 0]
drag, startPoint x: 1135, startPoint y: 310, endPoint x: 1111, endPoint y: 309, distance: 24.1
click at [1134, 309] on div at bounding box center [705, 326] width 1331 height 588
click at [172, 372] on div "079 Тарасович" at bounding box center [136, 375] width 178 height 22
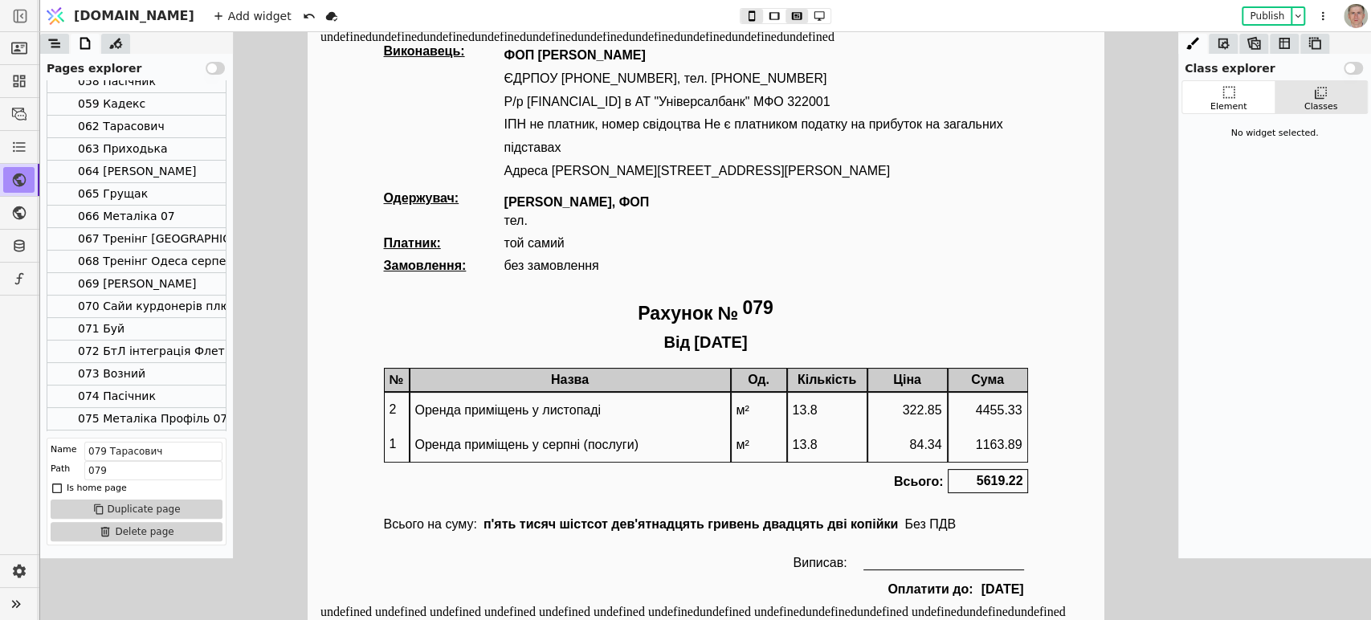
scroll to position [227, 0]
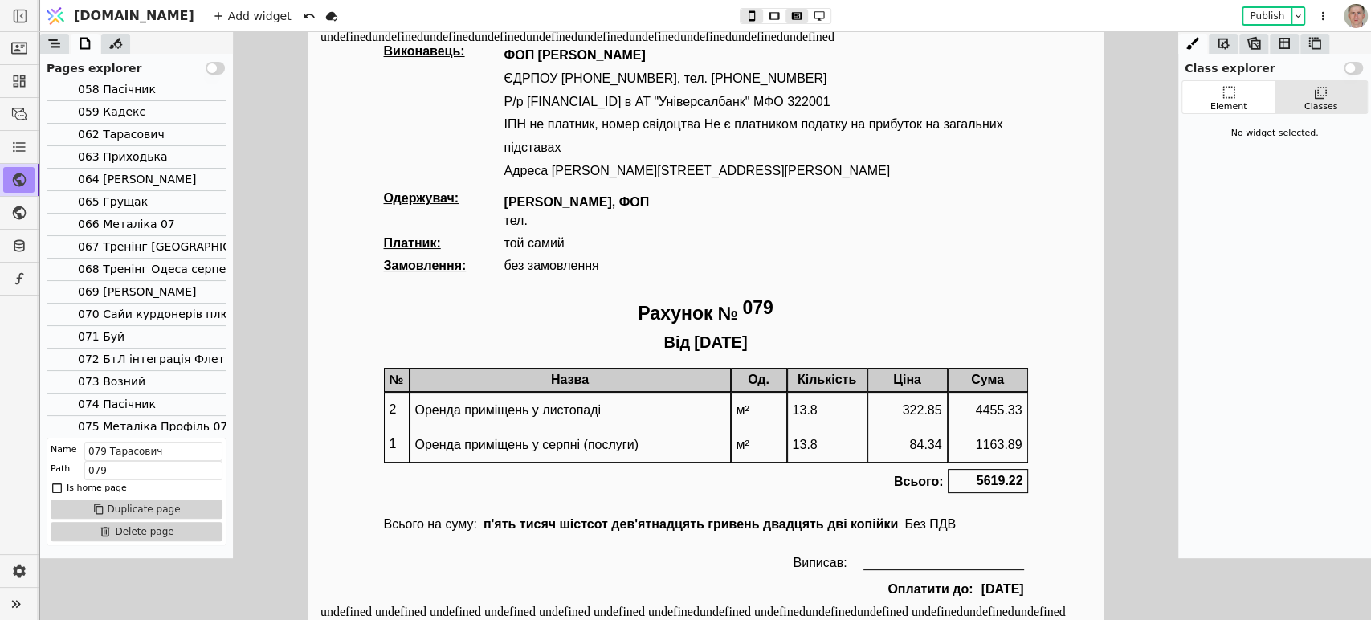
click at [174, 133] on div "062 Тарасович" at bounding box center [136, 135] width 178 height 22
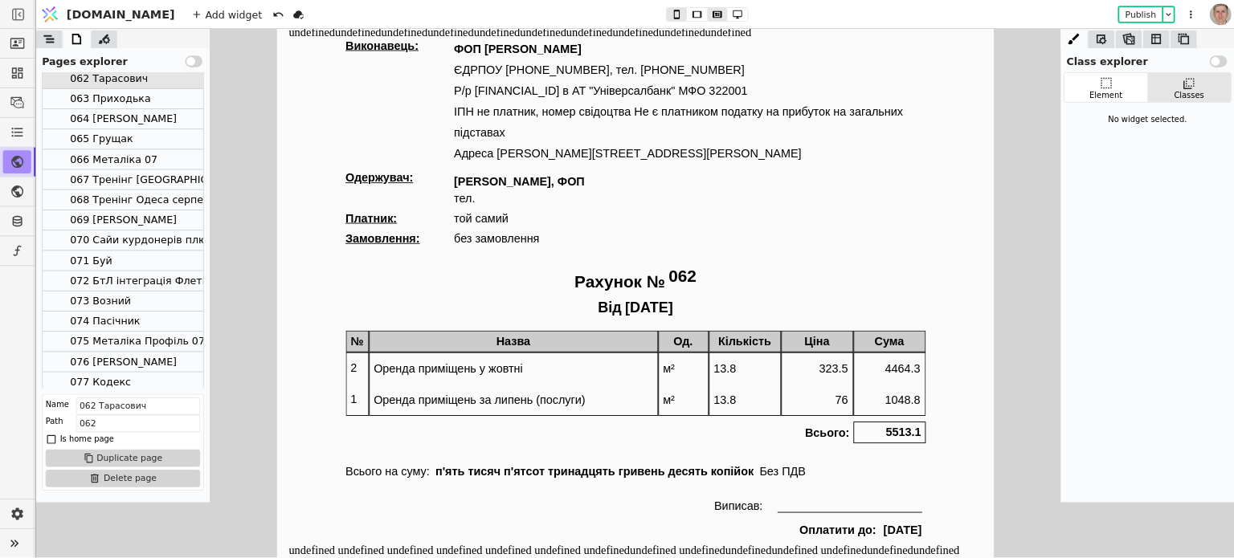
scroll to position [347, 0]
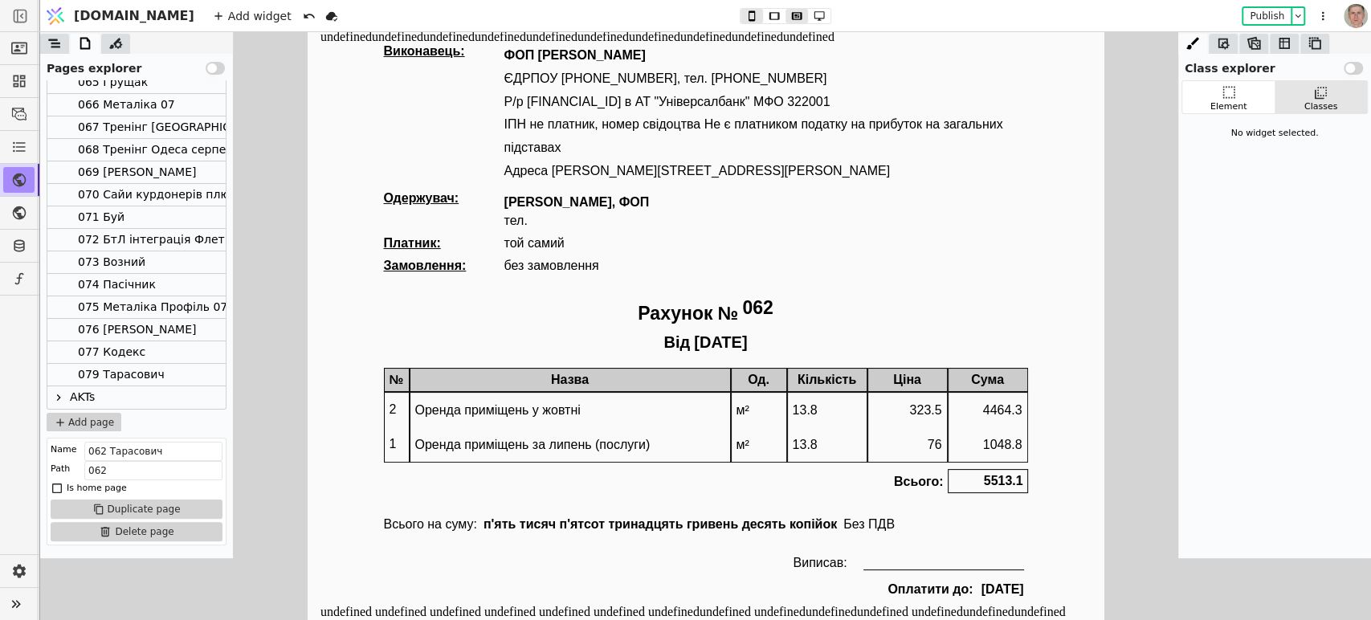
click at [154, 373] on div "079 Тарасович" at bounding box center [121, 375] width 87 height 22
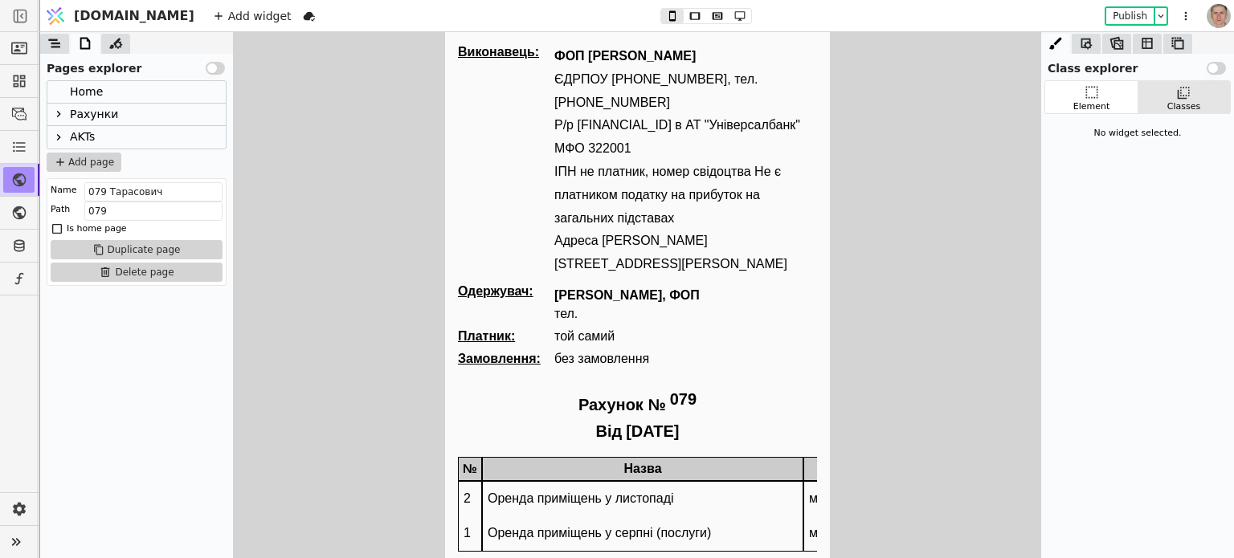
click at [61, 111] on icon at bounding box center [58, 114] width 13 height 13
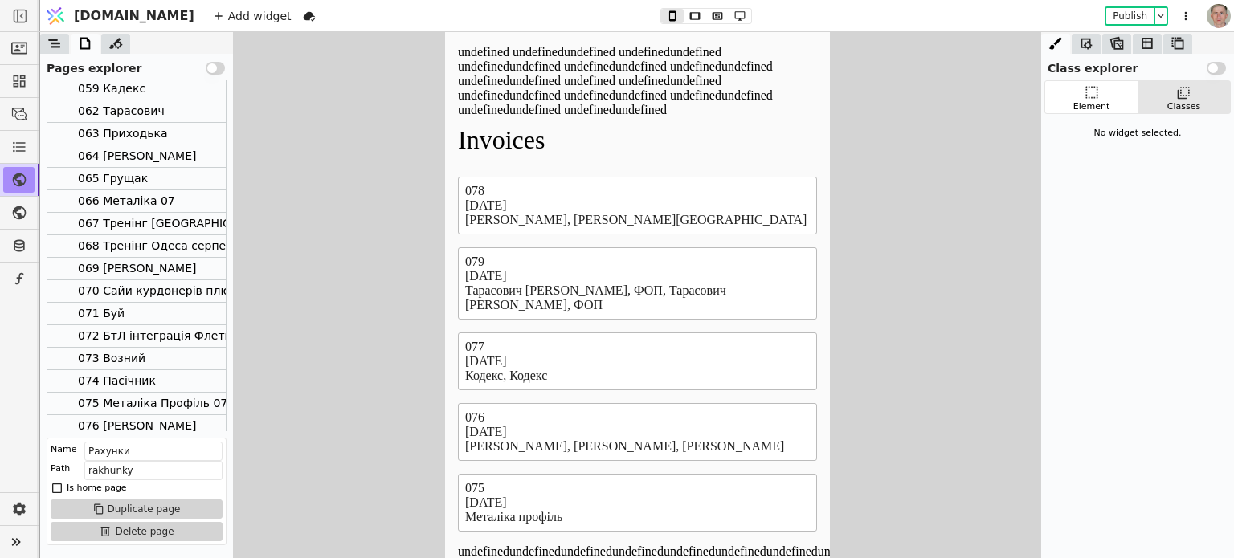
scroll to position [369, 0]
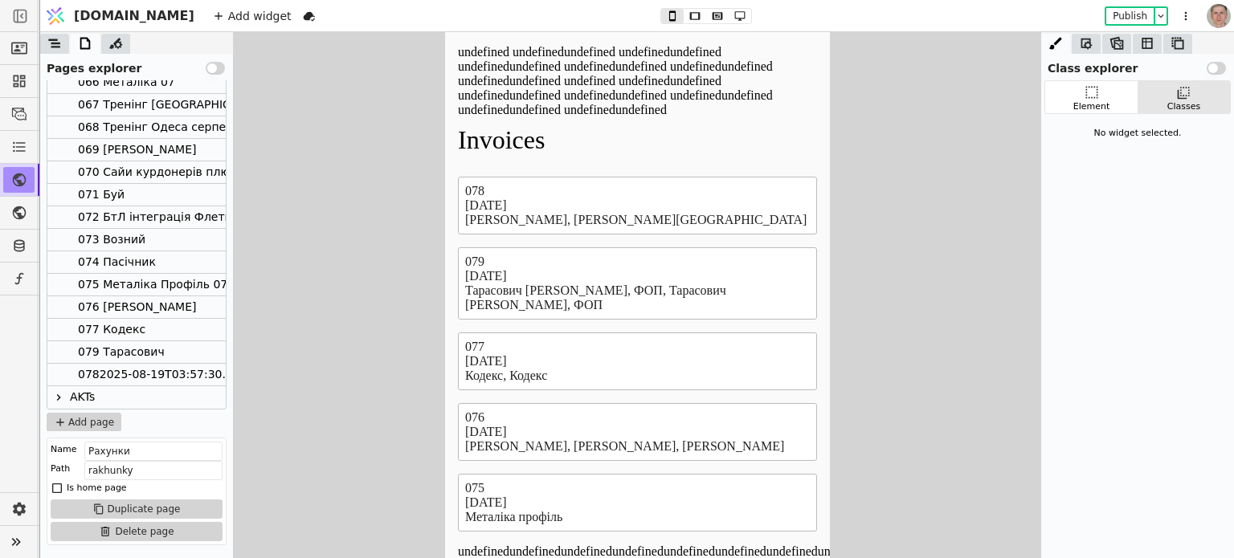
click at [129, 373] on div "0782025-08-19T03:57:30.000Z" at bounding box center [166, 375] width 177 height 22
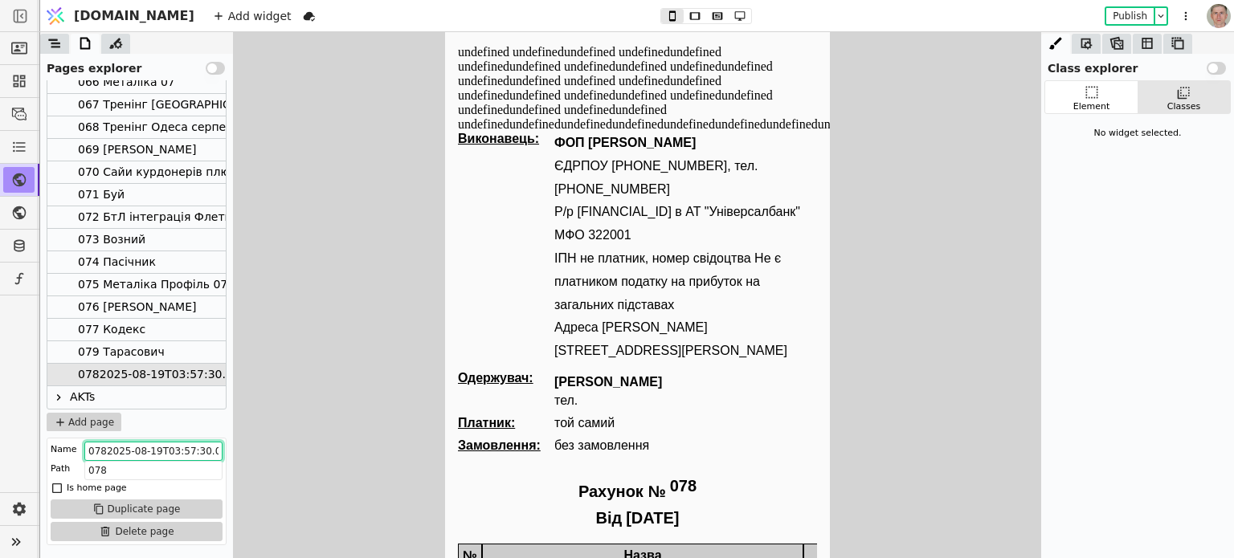
scroll to position [0, 14]
drag, startPoint x: 549, startPoint y: 481, endPoint x: 579, endPoint y: 440, distance: 50.6
type input "078 Приходько"
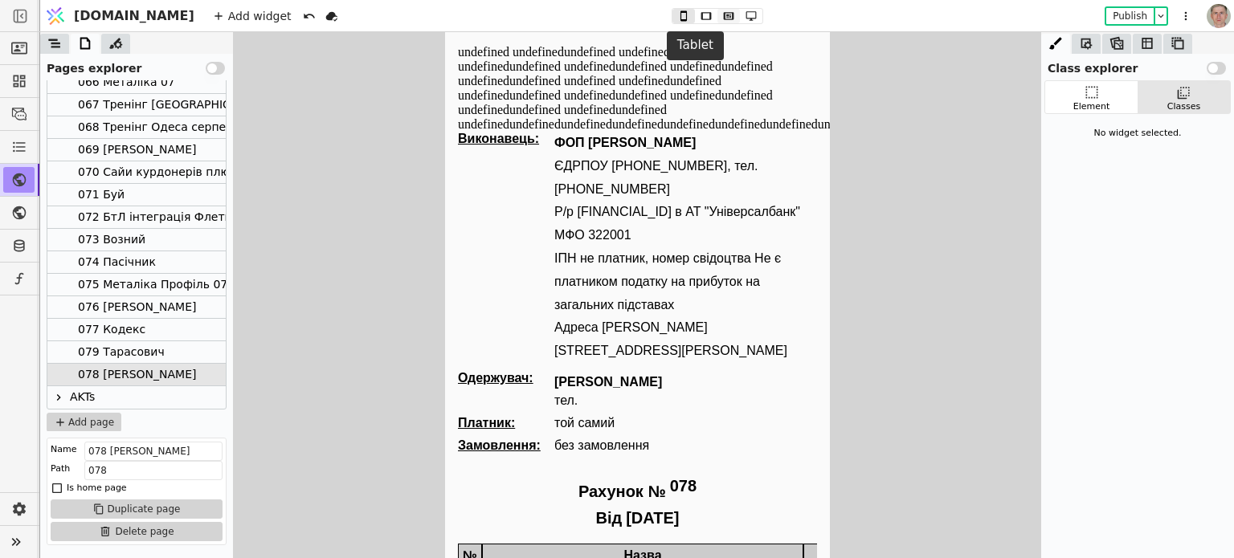
click at [719, 14] on icon at bounding box center [728, 15] width 19 height 11
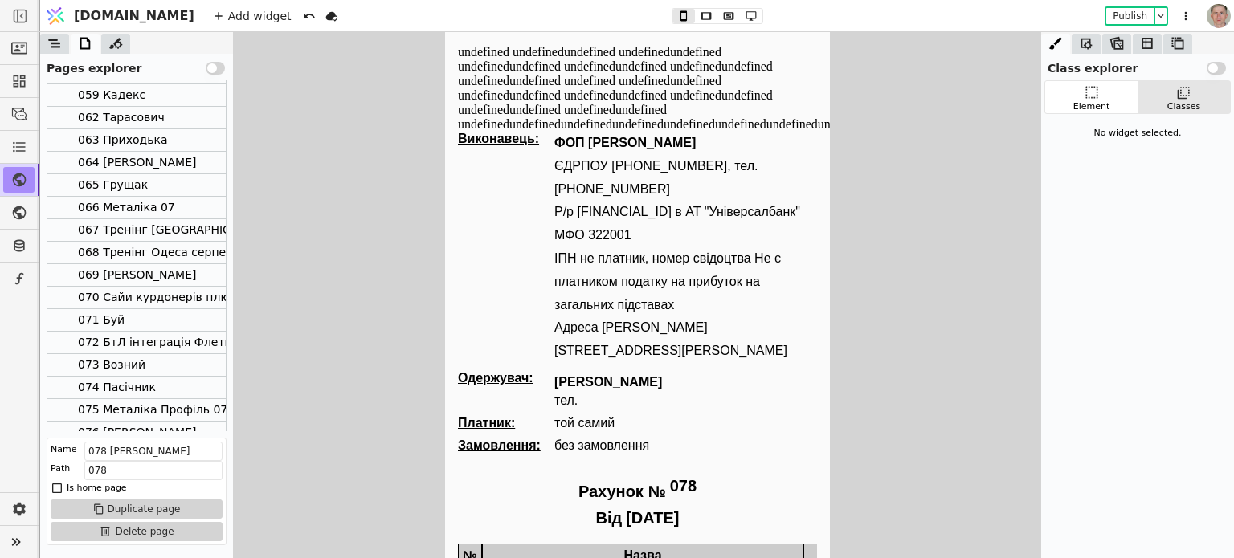
scroll to position [209, 0]
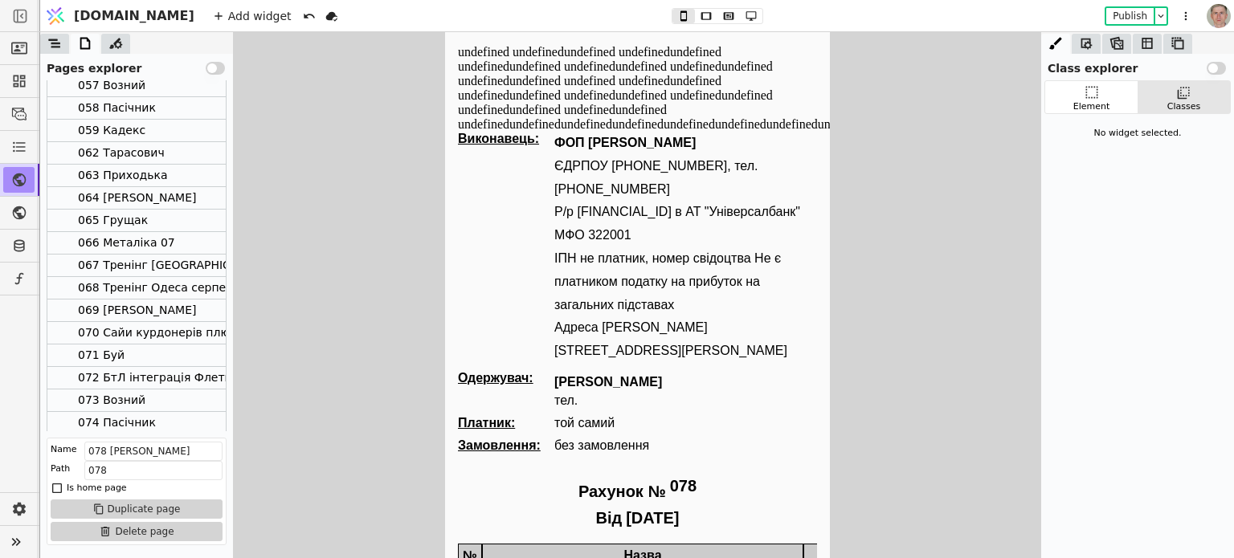
click at [158, 173] on div "063 Приходька" at bounding box center [123, 176] width 90 height 22
click at [741, 12] on icon at bounding box center [750, 15] width 19 height 11
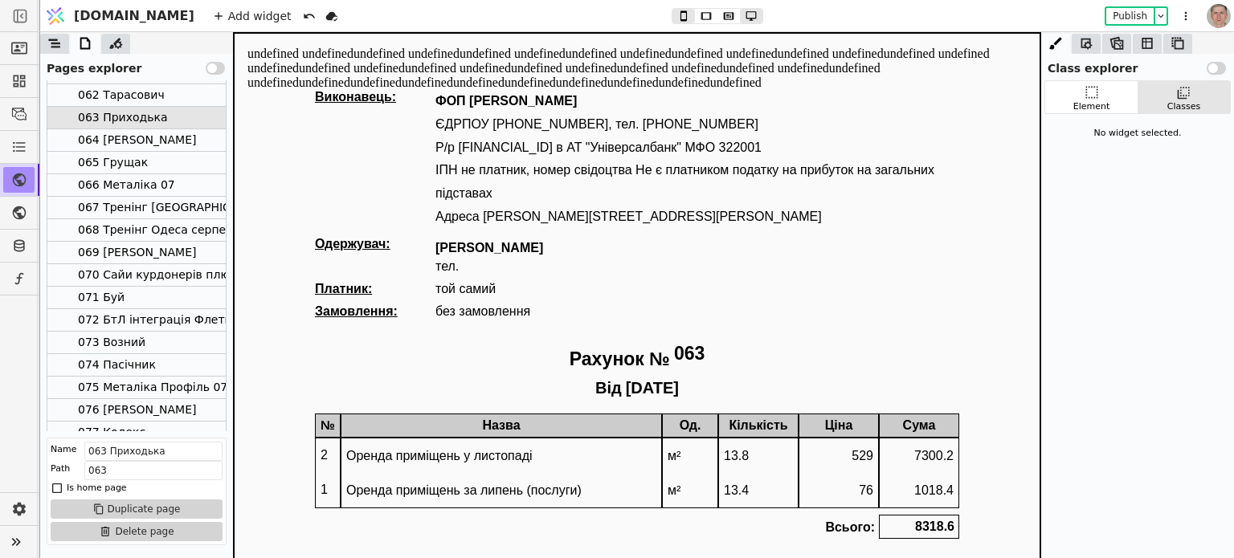
scroll to position [369, 0]
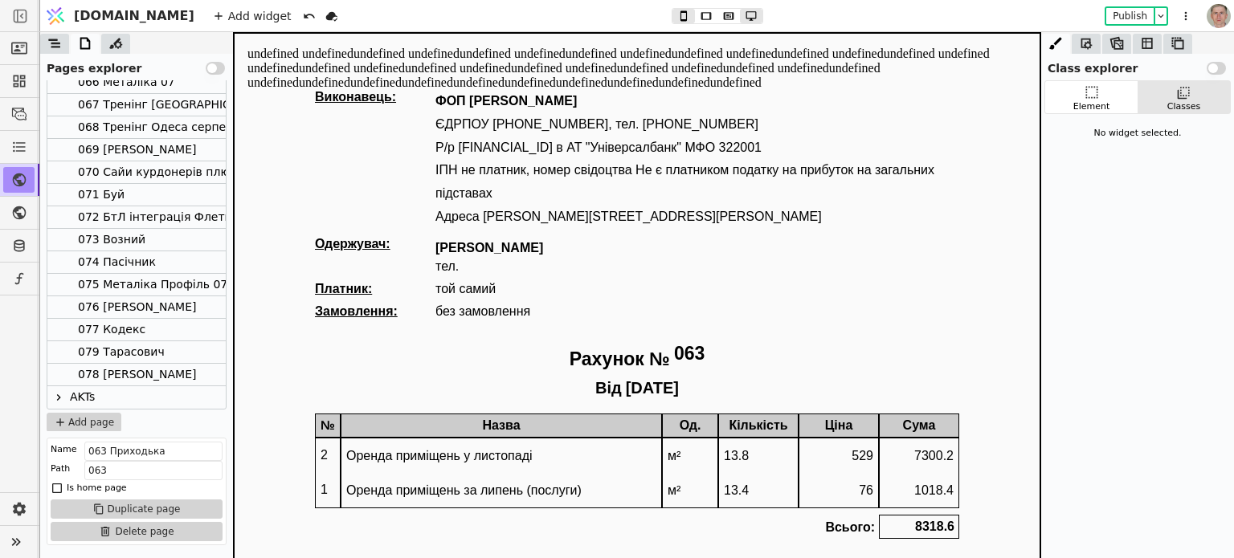
click at [157, 376] on div "078 Приходько" at bounding box center [137, 375] width 118 height 22
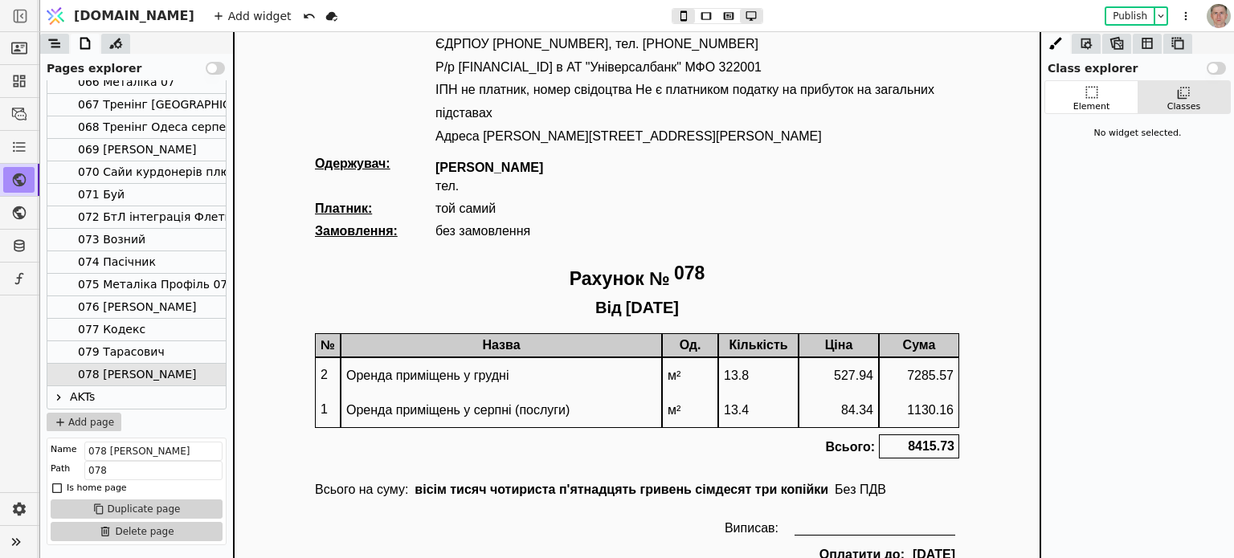
type button "3"
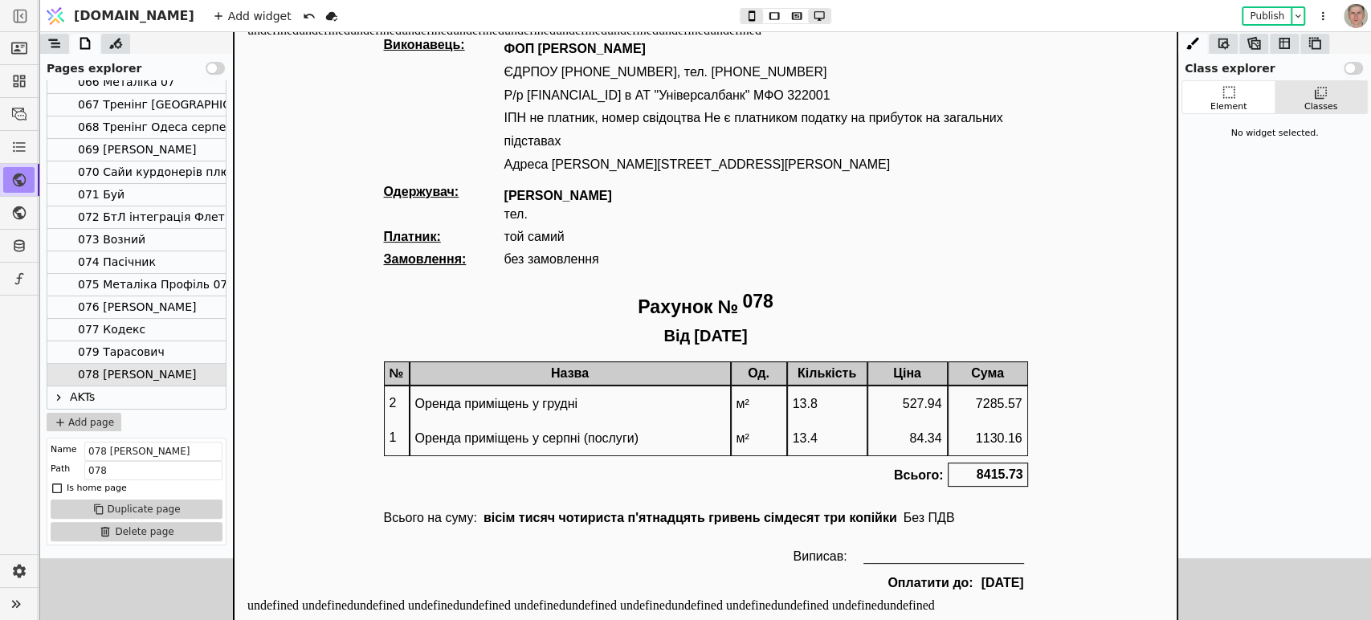
scroll to position [0, 0]
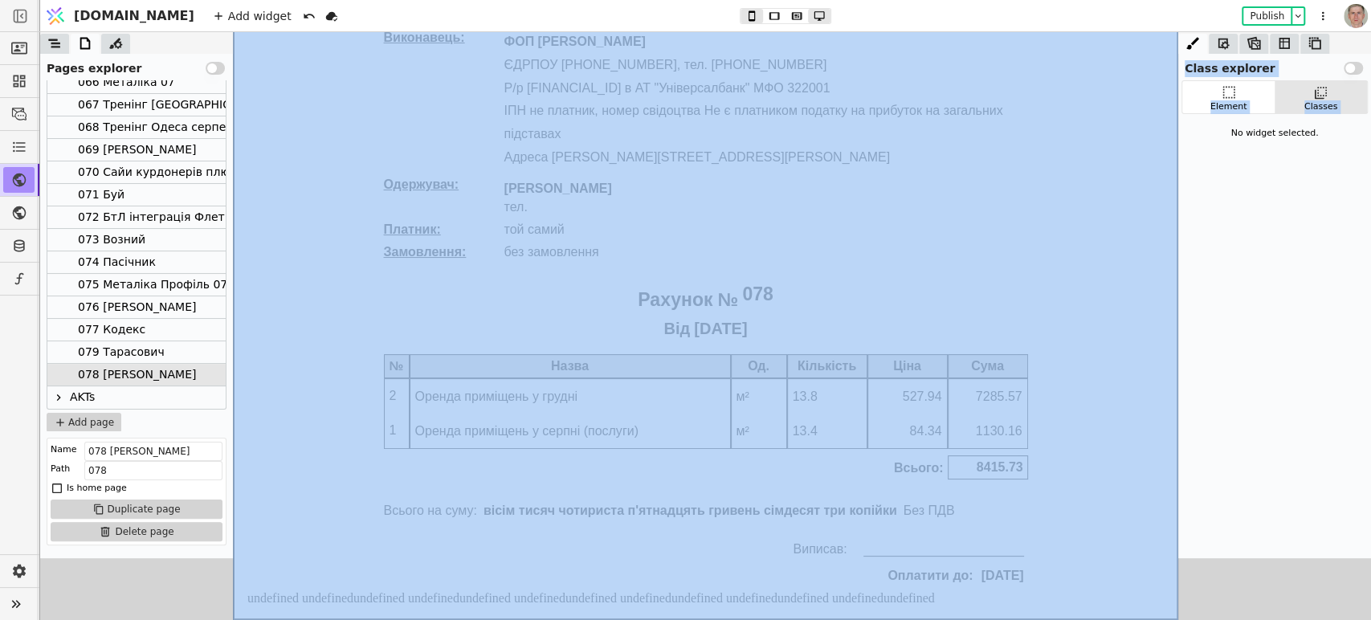
drag, startPoint x: 1169, startPoint y: 244, endPoint x: 1415, endPoint y: 338, distance: 263.9
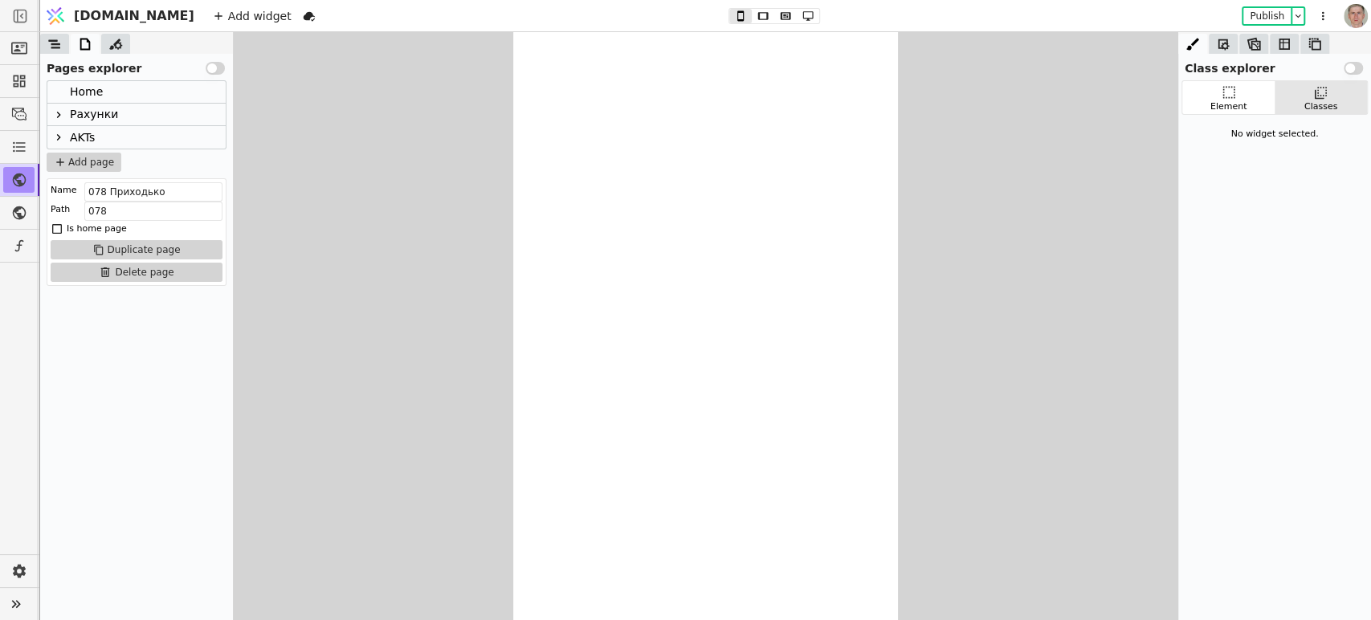
drag, startPoint x: 57, startPoint y: 114, endPoint x: 212, endPoint y: 138, distance: 156.9
click at [58, 114] on icon at bounding box center [58, 114] width 13 height 13
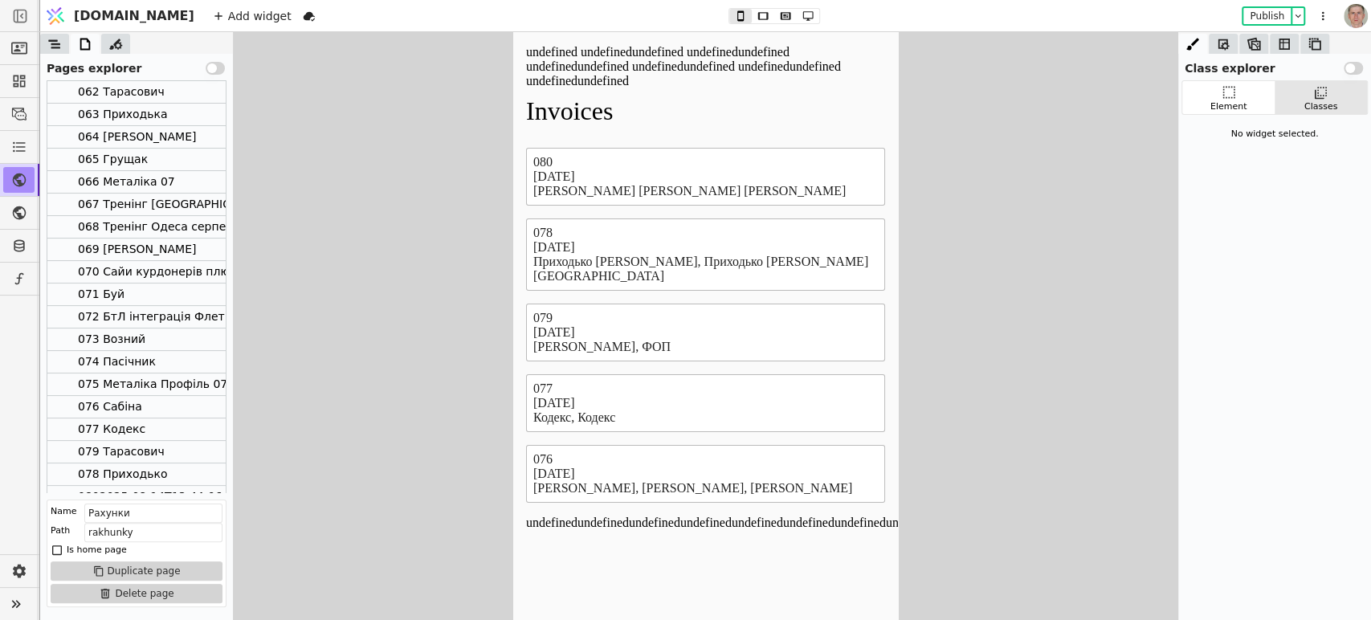
scroll to position [330, 0]
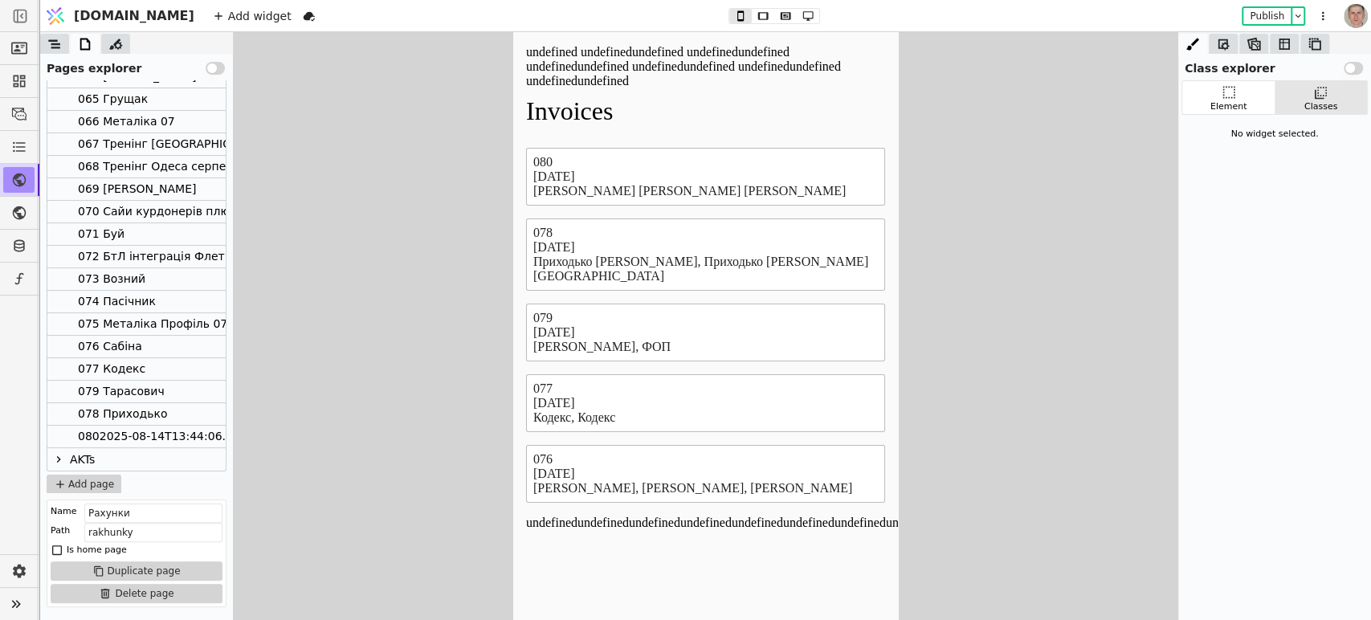
click at [166, 430] on div "0802025-08-14T13:44:06.000Z" at bounding box center [166, 437] width 177 height 22
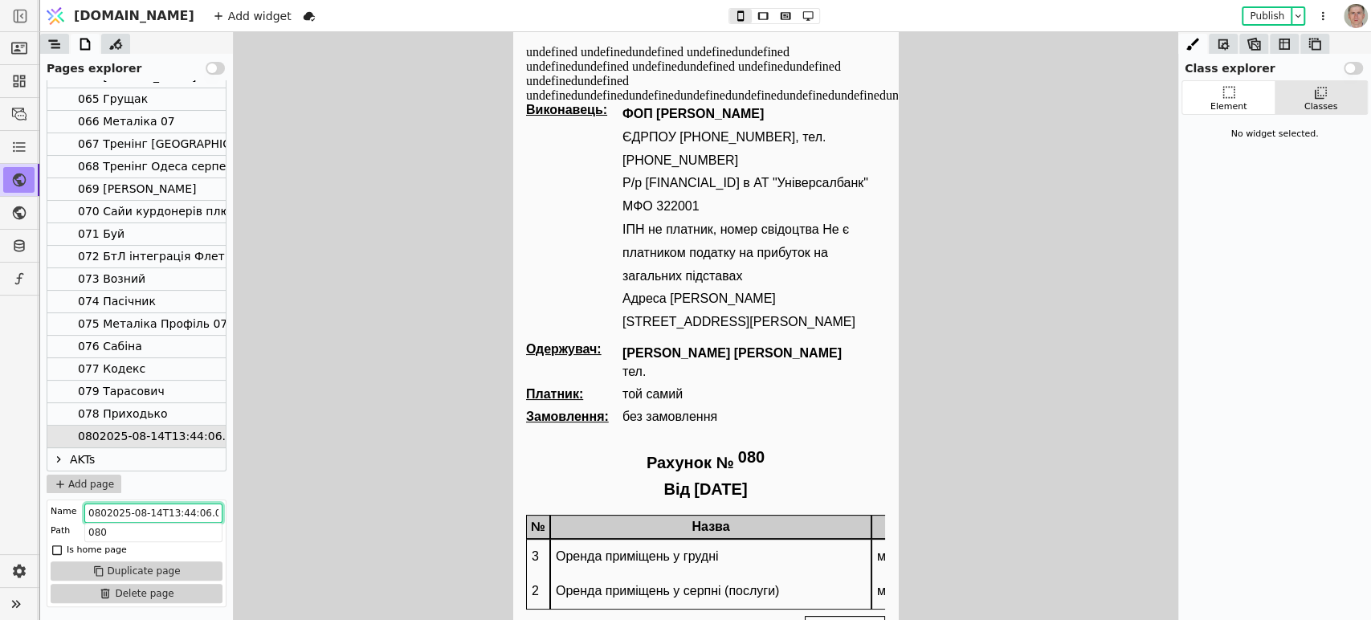
scroll to position [0, 14]
drag, startPoint x: 622, startPoint y: 545, endPoint x: 665, endPoint y: 516, distance: 51.7
type input "080 [PERSON_NAME]"
click at [792, 15] on icon at bounding box center [797, 15] width 10 height 7
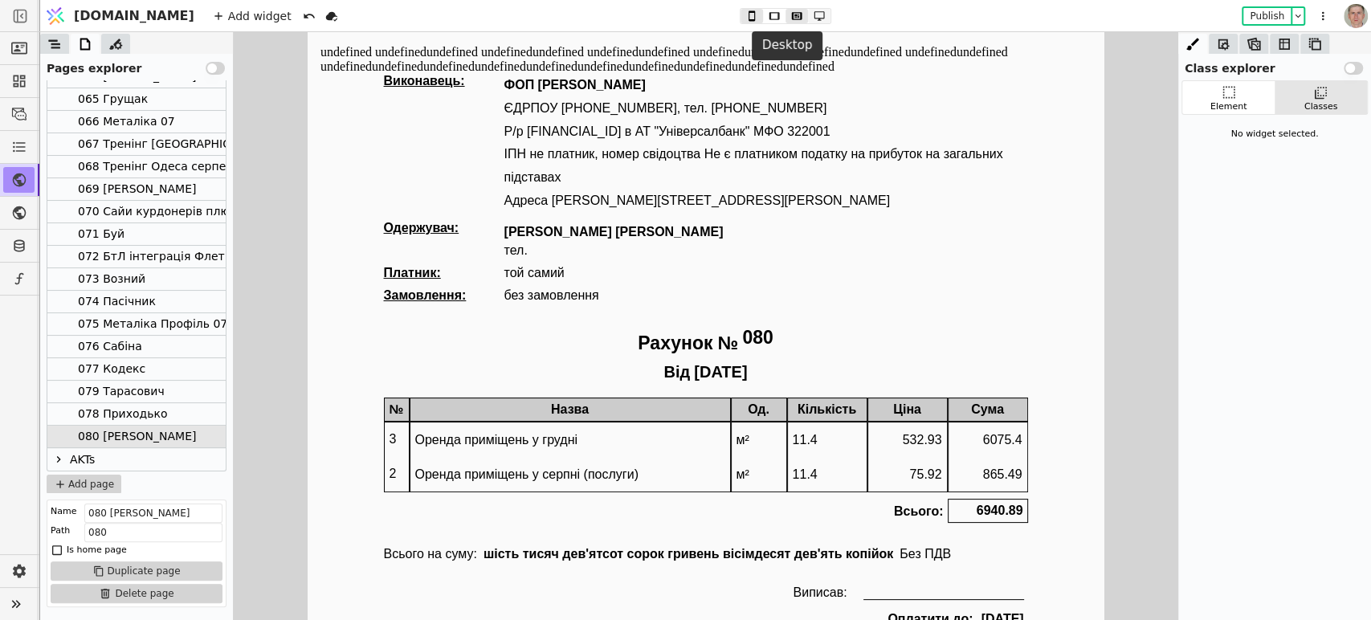
click at [810, 14] on icon at bounding box center [819, 15] width 19 height 11
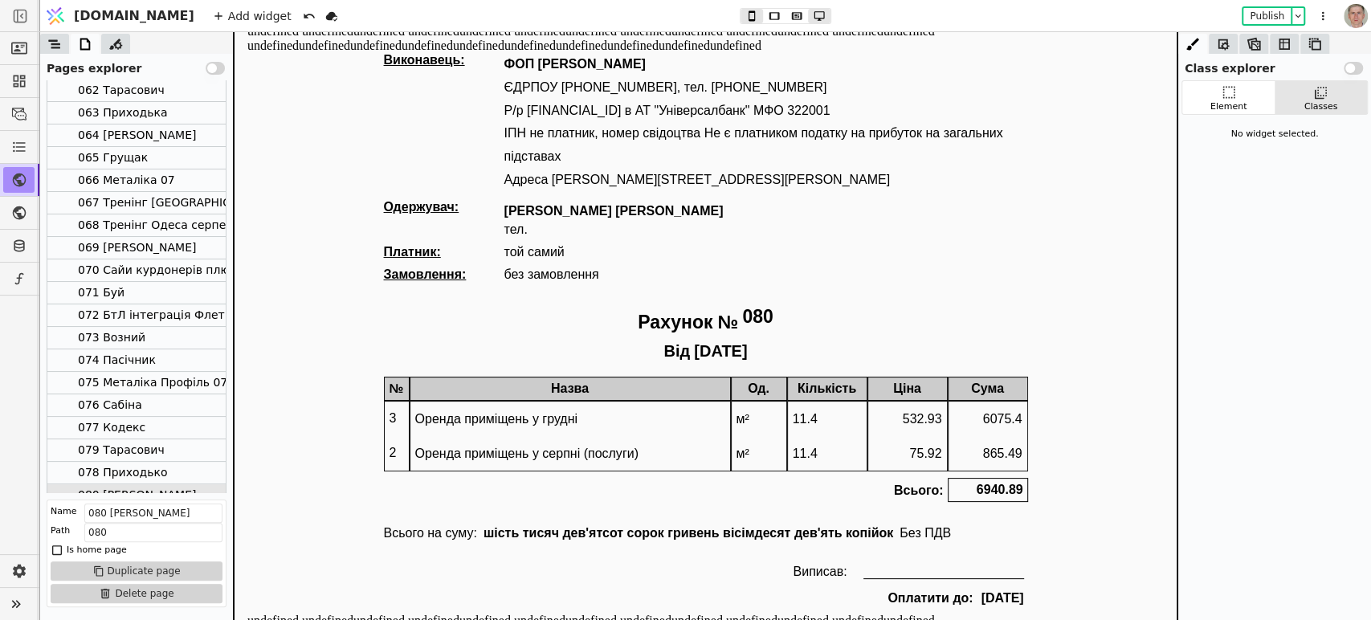
scroll to position [241, 0]
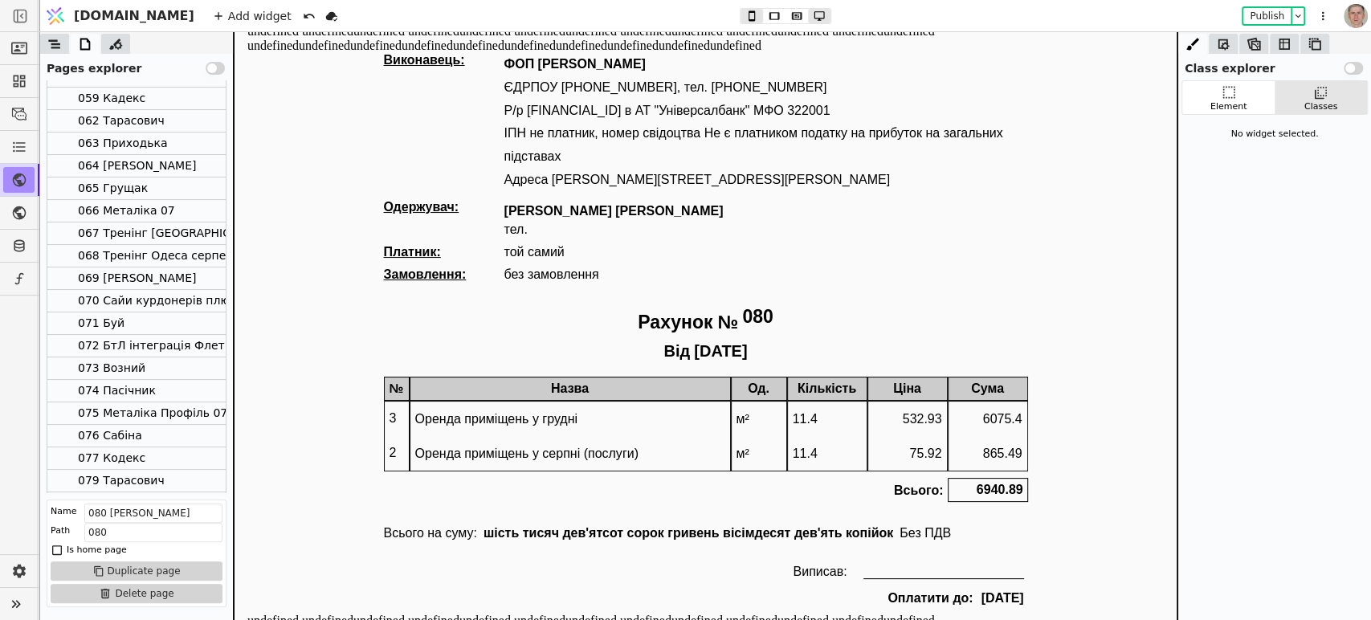
click at [157, 161] on div "064 [PERSON_NAME]" at bounding box center [137, 166] width 118 height 22
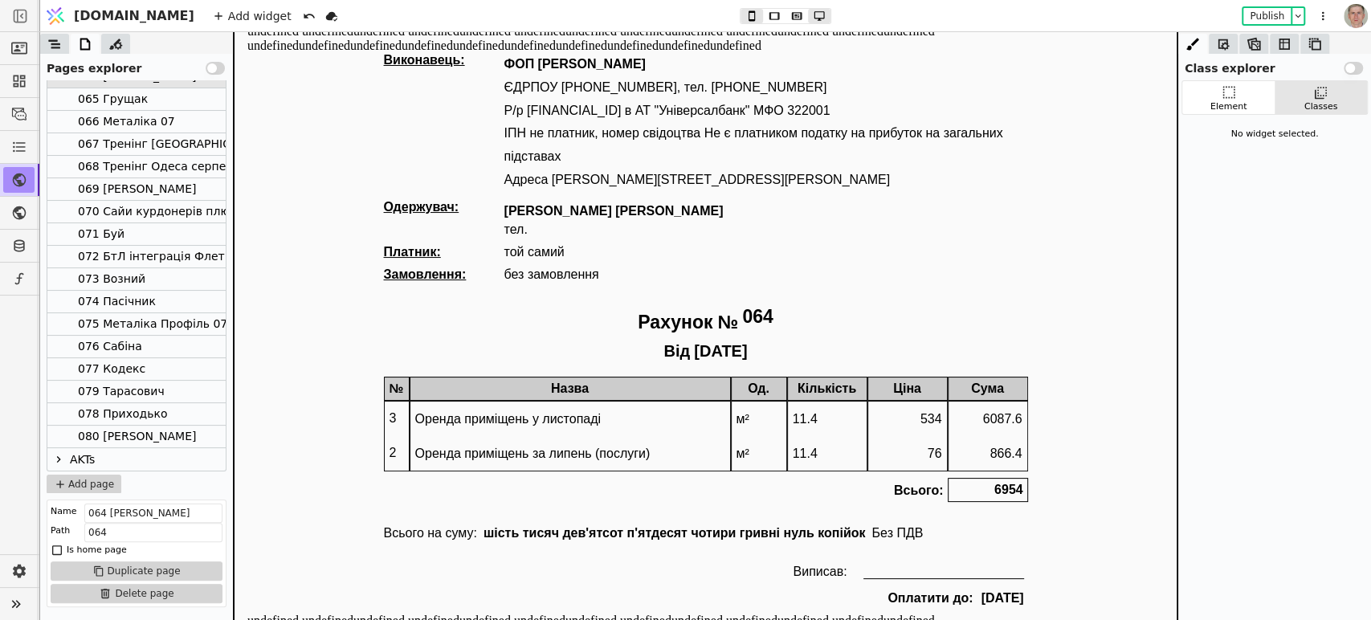
click at [161, 434] on div "080 [PERSON_NAME]" at bounding box center [137, 437] width 118 height 22
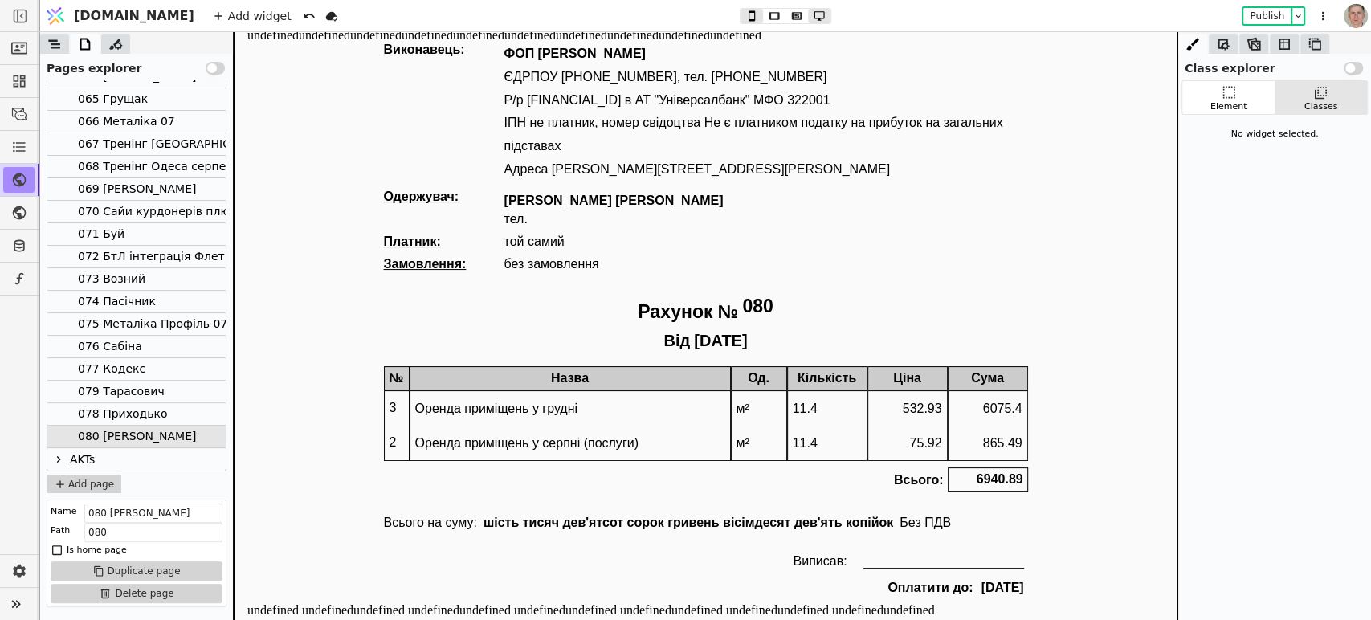
scroll to position [33, 0]
type button "3"
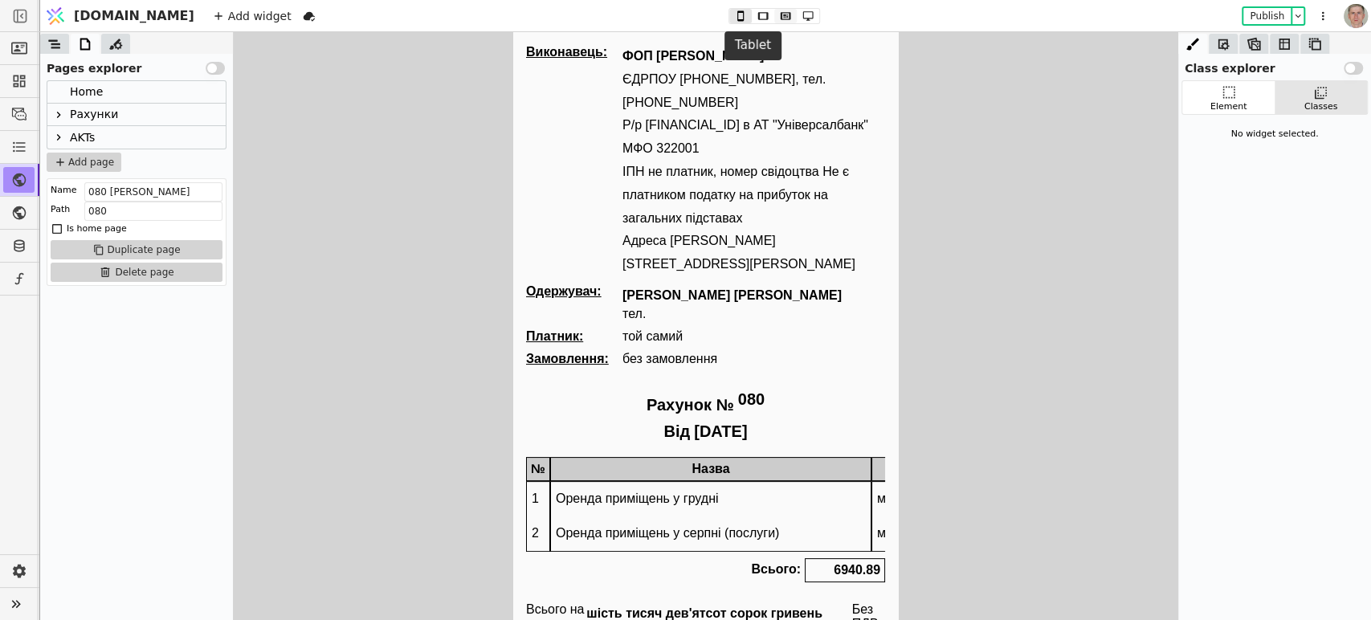
click at [781, 14] on icon at bounding box center [786, 15] width 10 height 7
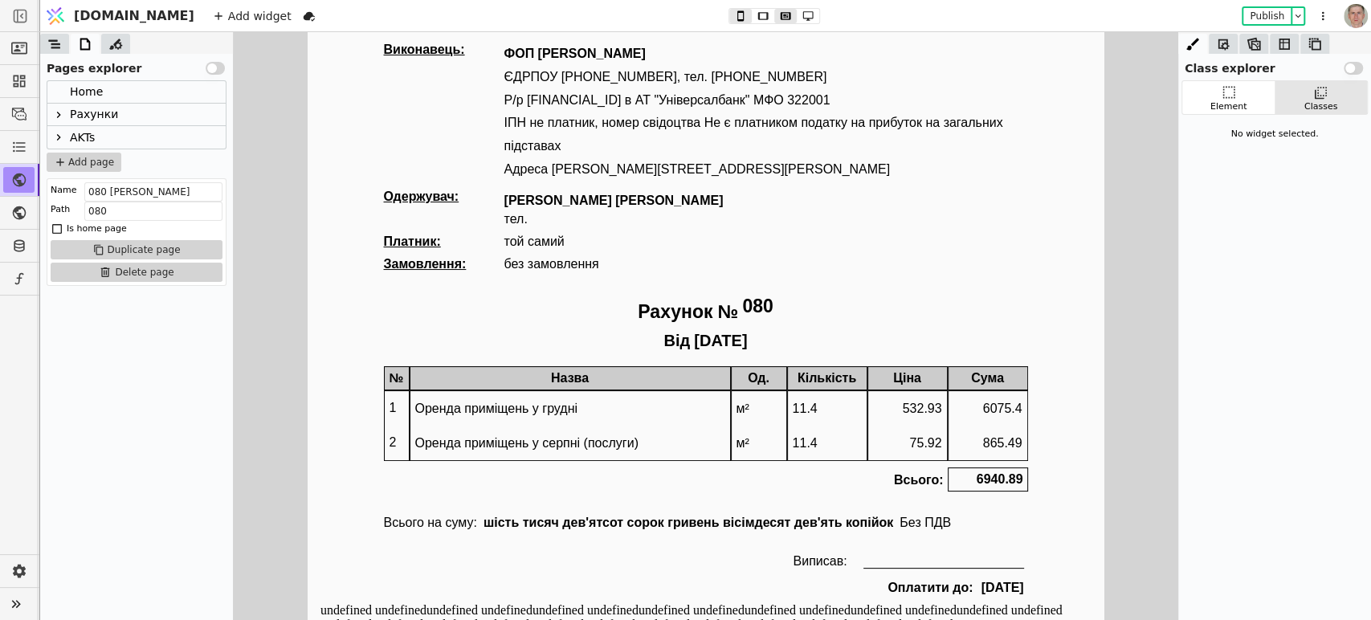
scroll to position [3, 0]
type button "2"
click at [58, 112] on icon at bounding box center [58, 114] width 13 height 13
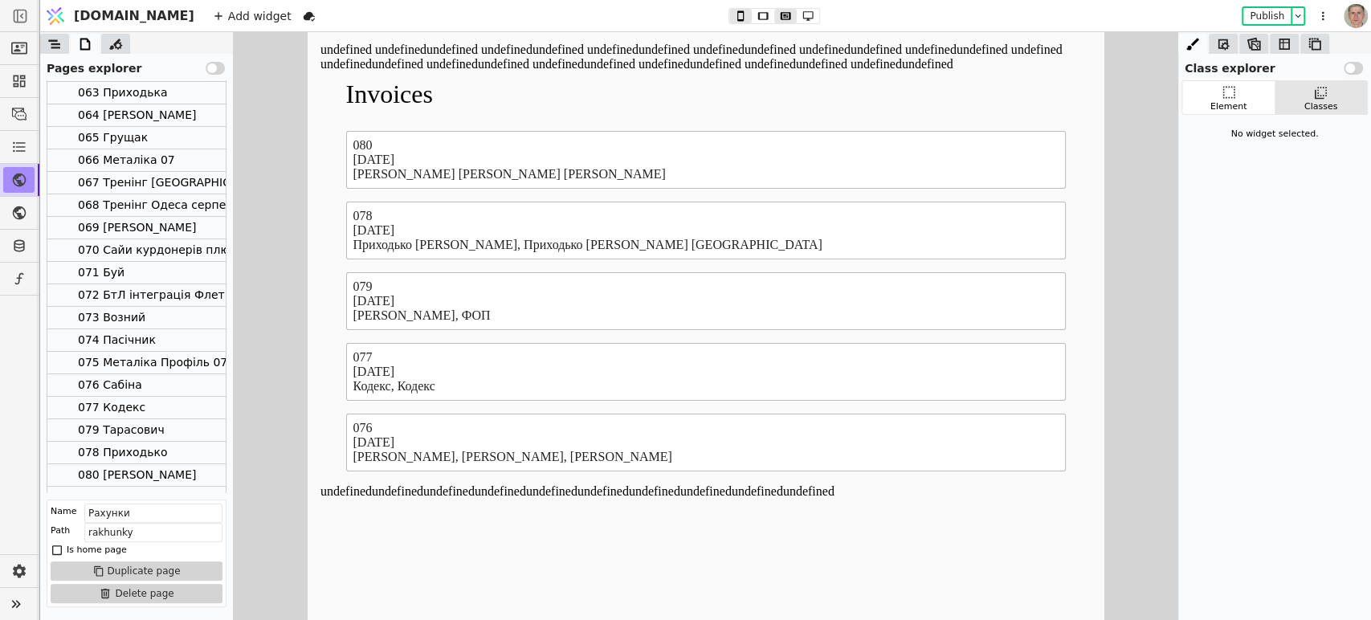
scroll to position [330, 0]
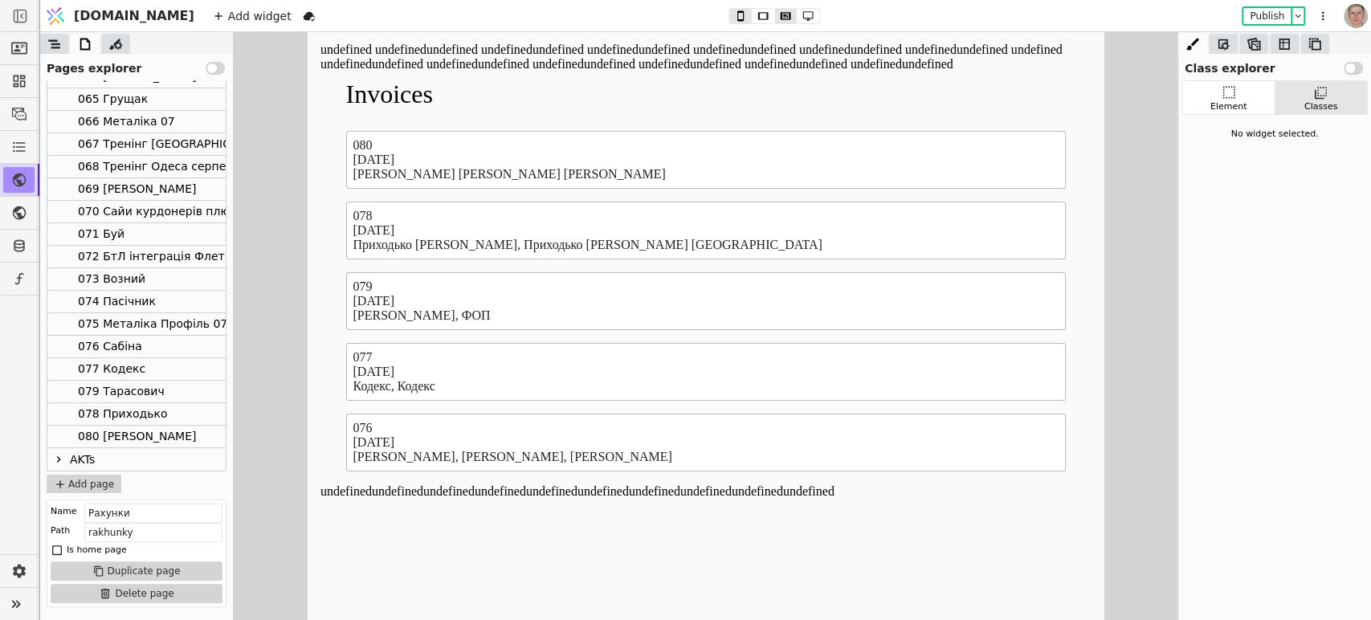
click at [153, 433] on div "080 [PERSON_NAME]" at bounding box center [137, 437] width 118 height 22
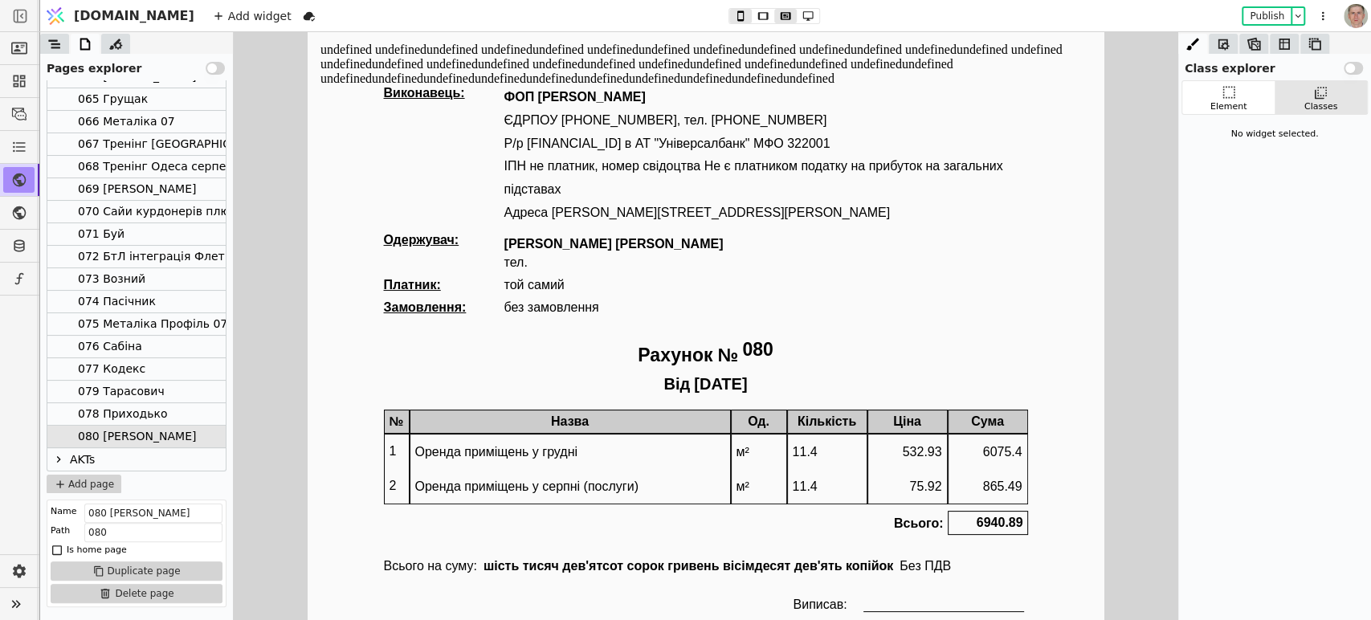
click at [151, 407] on div "078 Приходько" at bounding box center [123, 414] width 90 height 22
click at [151, 382] on div "079 Тарасович" at bounding box center [121, 392] width 87 height 22
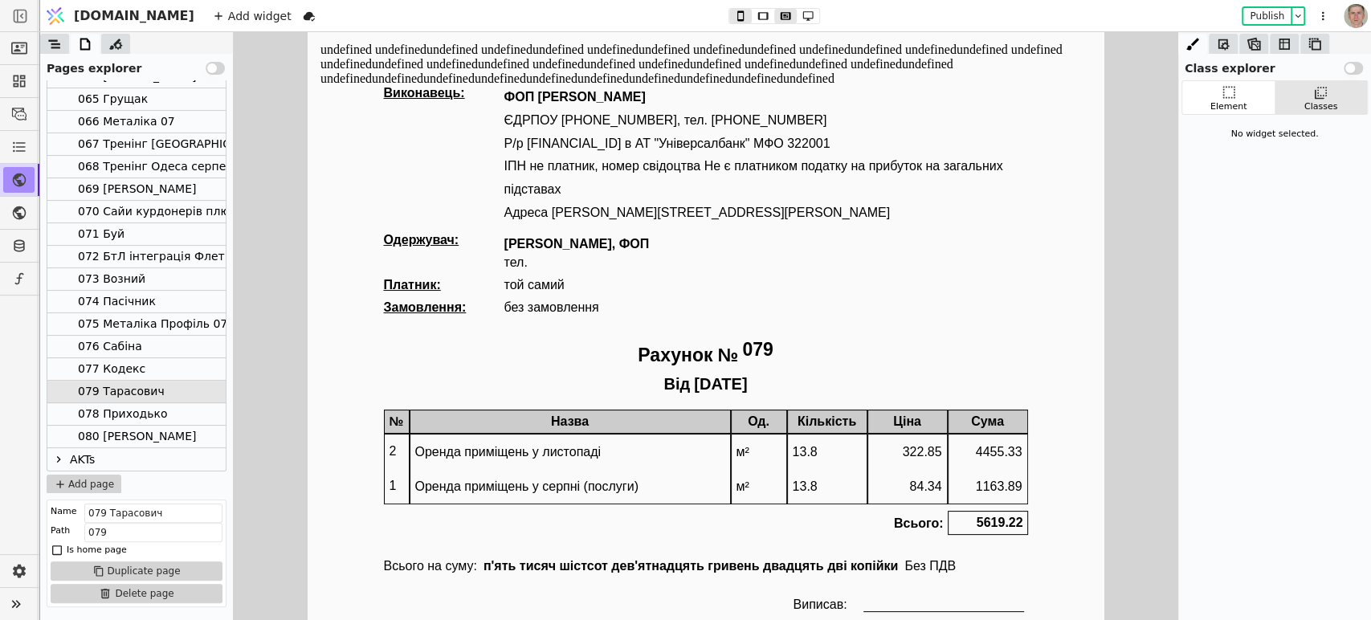
click at [151, 369] on div "077 Кодекс" at bounding box center [136, 369] width 178 height 22
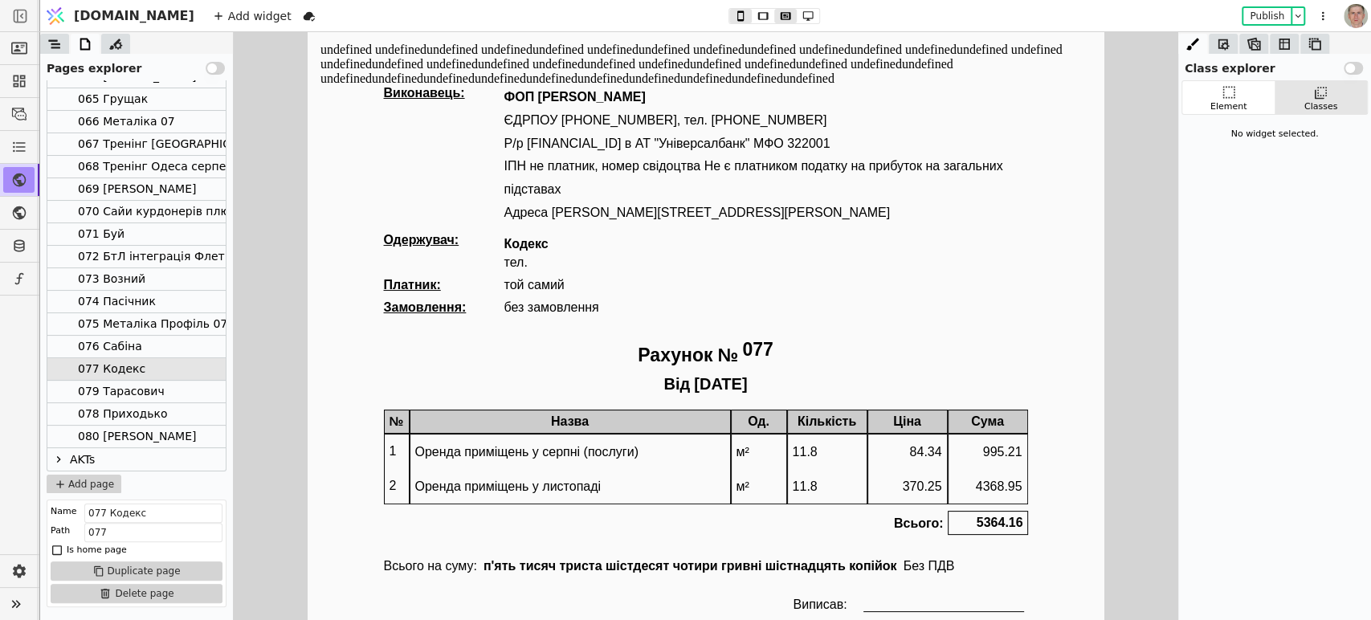
click at [164, 389] on div "079 Тарасович" at bounding box center [136, 392] width 178 height 22
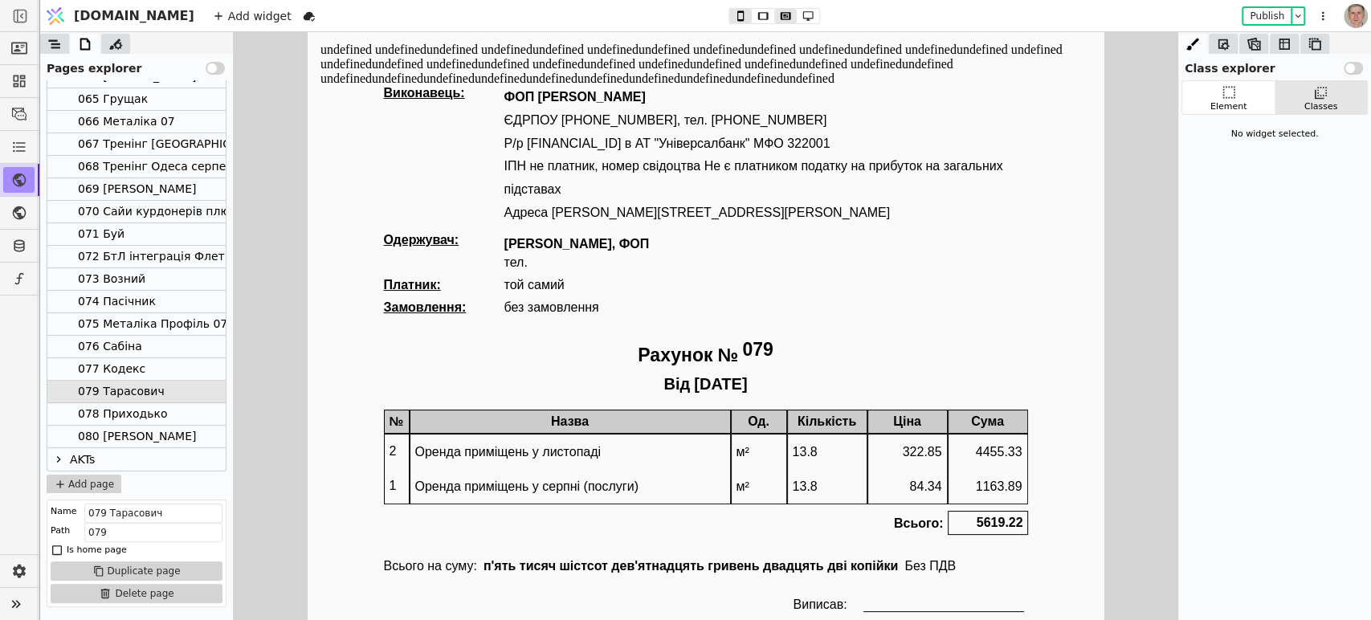
click at [161, 407] on div "078 Приходько" at bounding box center [136, 414] width 178 height 22
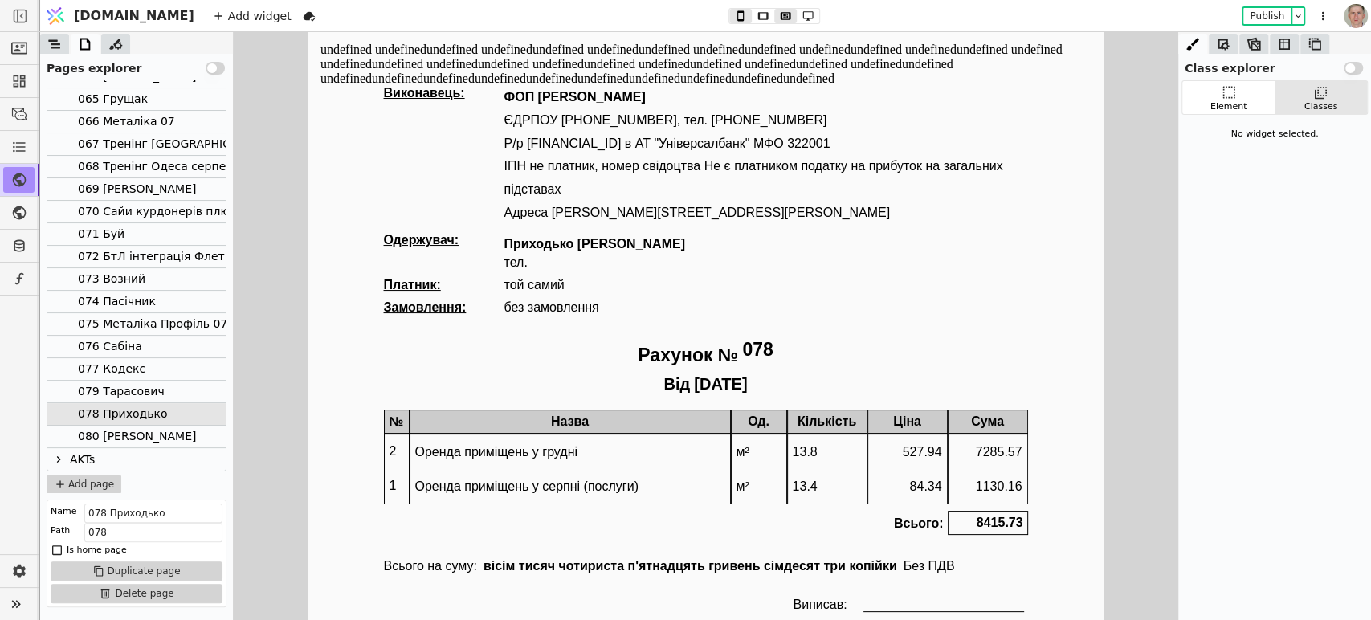
click at [162, 431] on div "080 [PERSON_NAME]" at bounding box center [136, 437] width 178 height 22
